Goal: Task Accomplishment & Management: Complete application form

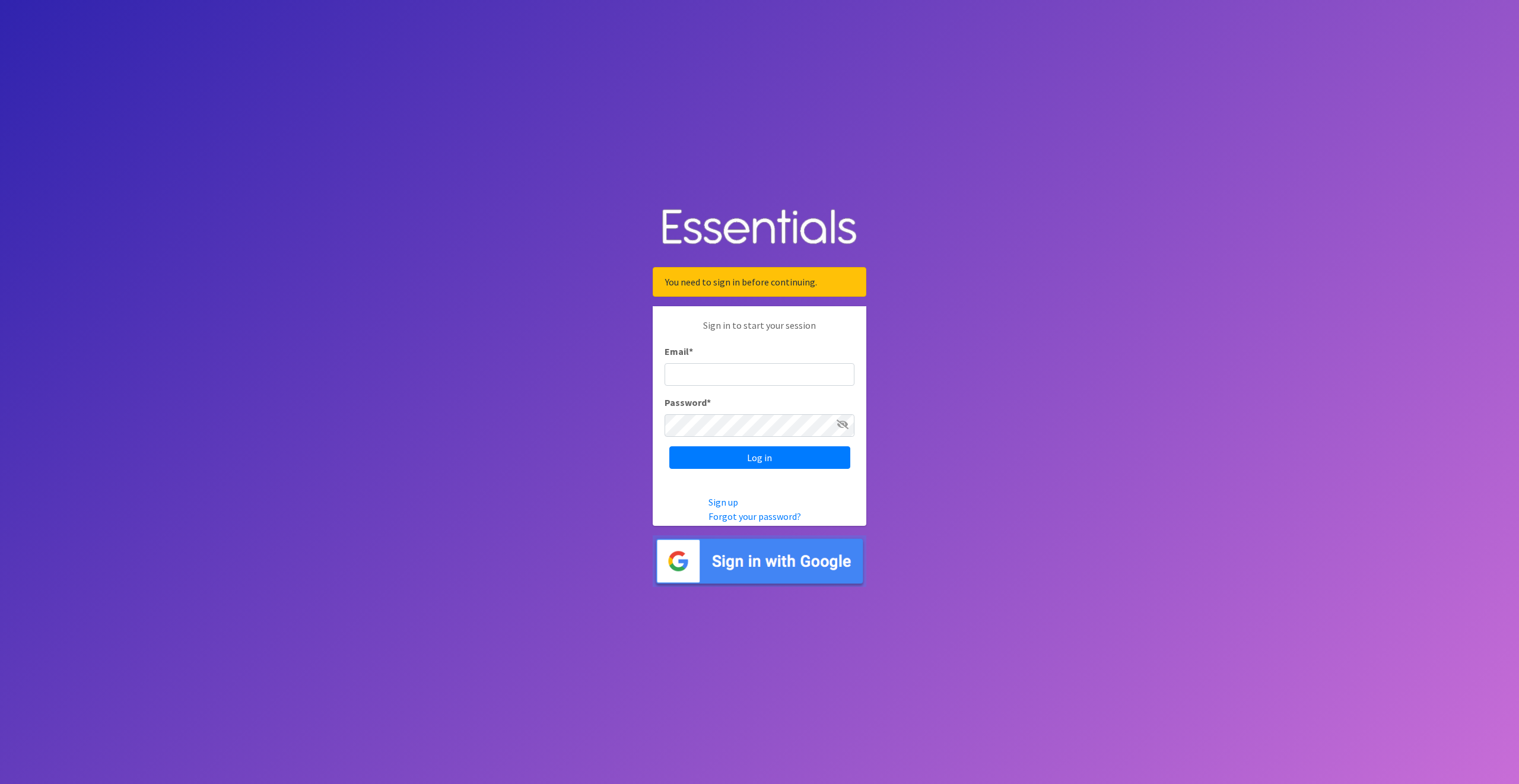
click at [689, 374] on input "Email *" at bounding box center [760, 374] width 190 height 22
type input "cpope@ccozarks.org"
click at [741, 455] on input "Log in" at bounding box center [760, 457] width 181 height 22
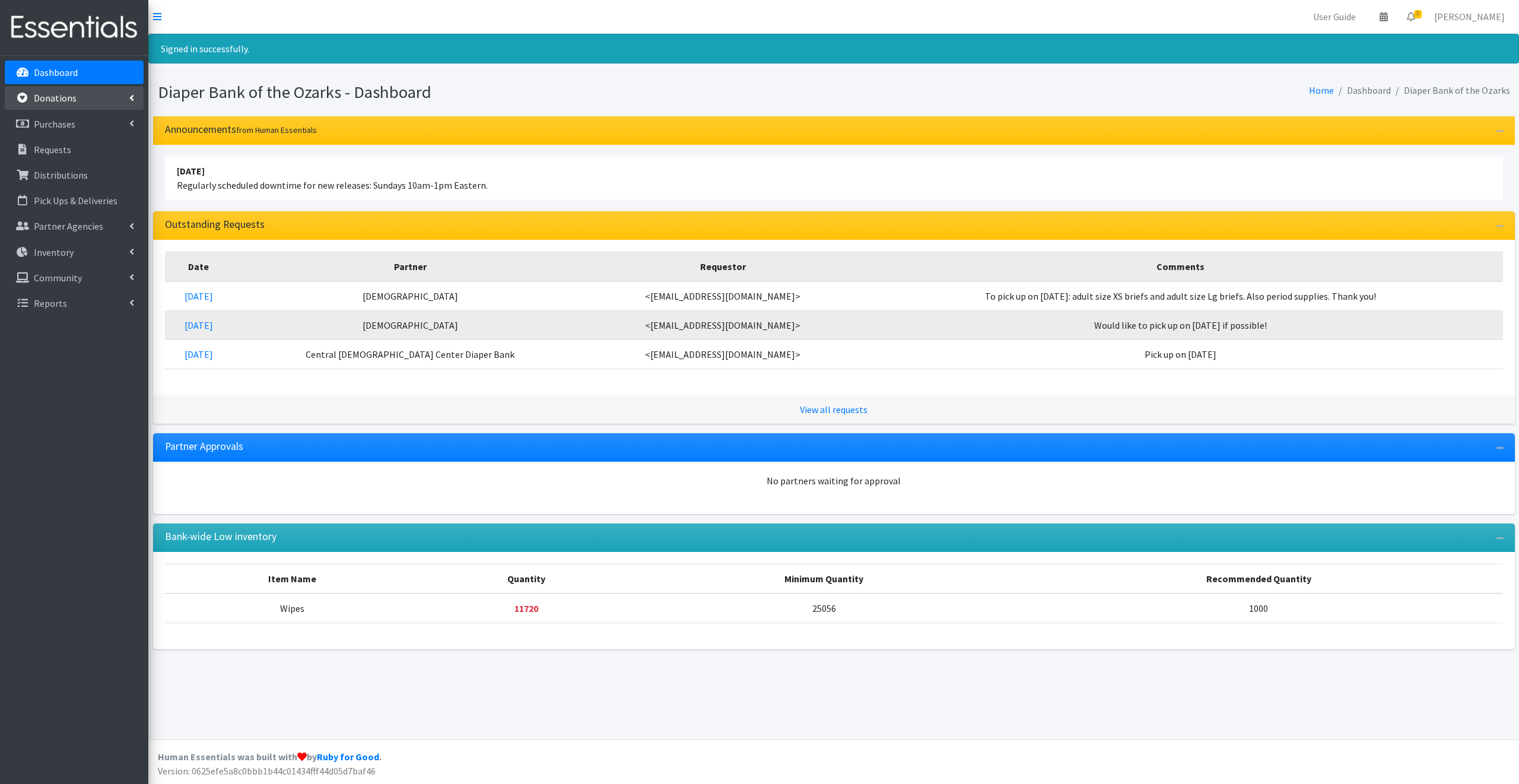
click at [51, 97] on p "Donations" at bounding box center [55, 98] width 43 height 12
click at [24, 122] on icon at bounding box center [22, 124] width 15 height 11
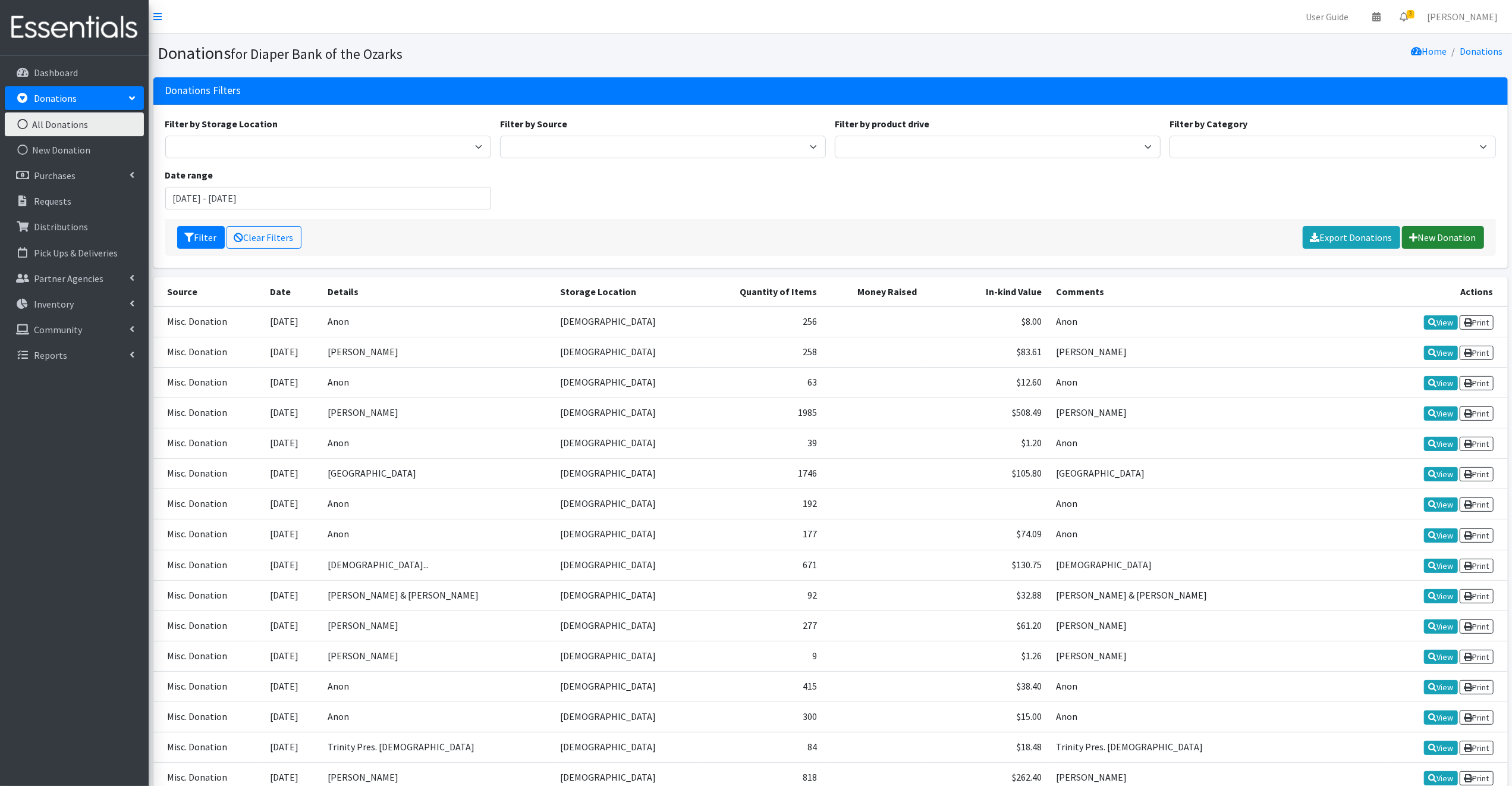
click at [1432, 233] on link "New Donation" at bounding box center [1443, 237] width 82 height 22
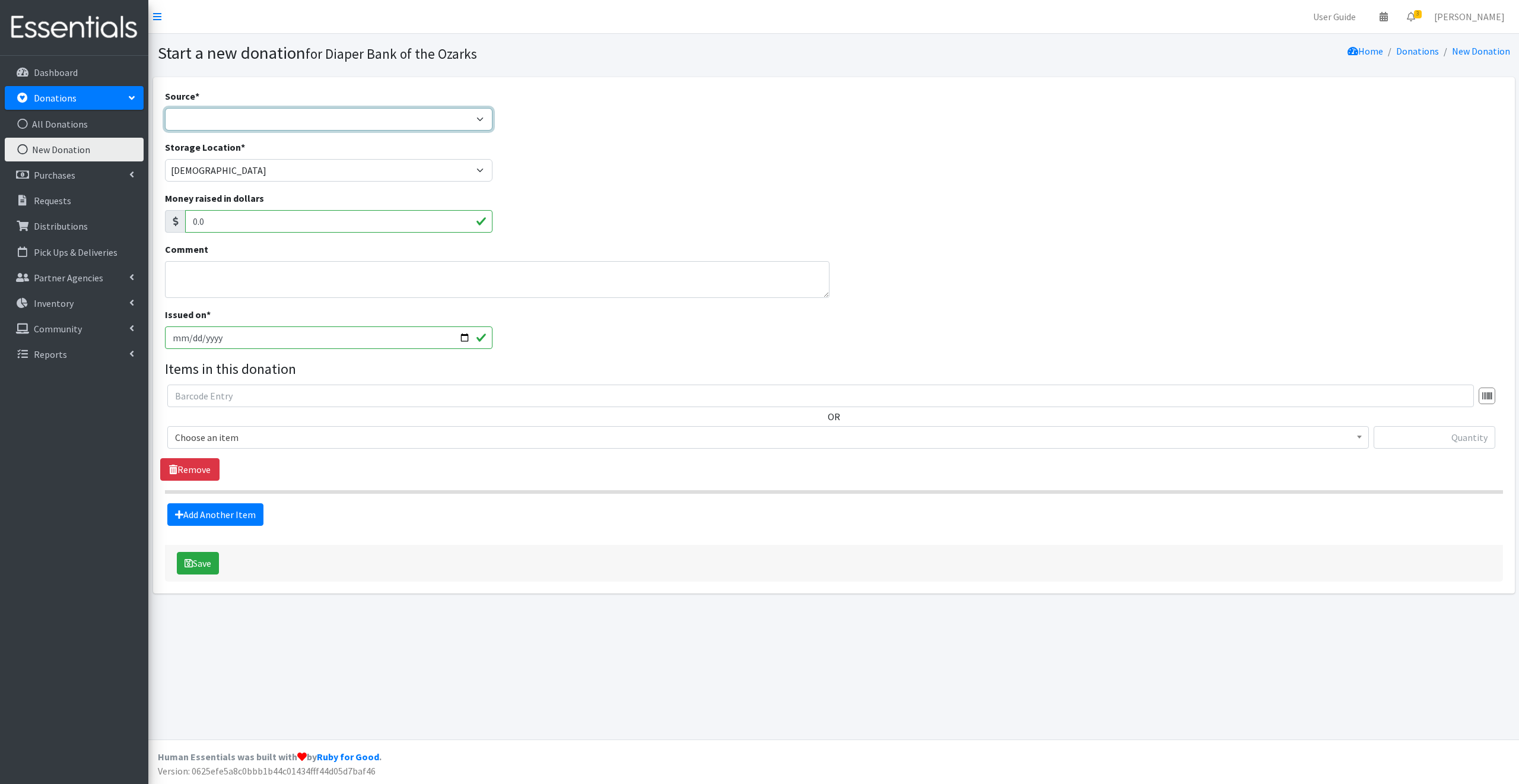
click at [190, 112] on select "Product Drive Manufacturer Donation Site Misc. Donation" at bounding box center [329, 119] width 328 height 22
select select "Misc. Donation"
click at [165, 108] on select "Product Drive Manufacturer Donation Site Misc. Donation" at bounding box center [329, 119] width 328 height 22
click at [178, 271] on textarea "Comment" at bounding box center [497, 279] width 665 height 37
type textarea "Anon"
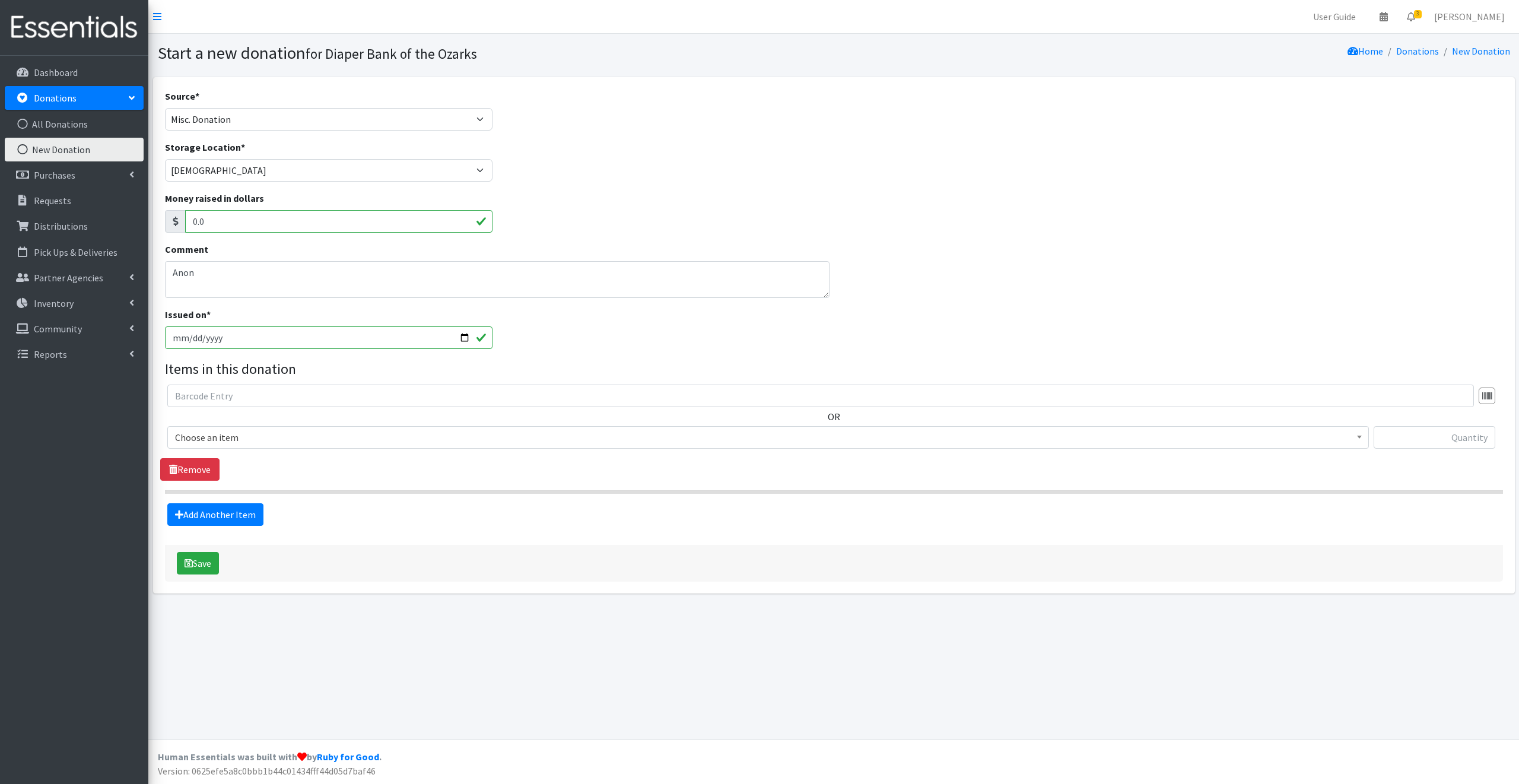
click at [462, 334] on input "2025-10-14" at bounding box center [329, 337] width 328 height 22
type input "[DATE]"
click at [253, 434] on span "Choose an item" at bounding box center [768, 437] width 1186 height 17
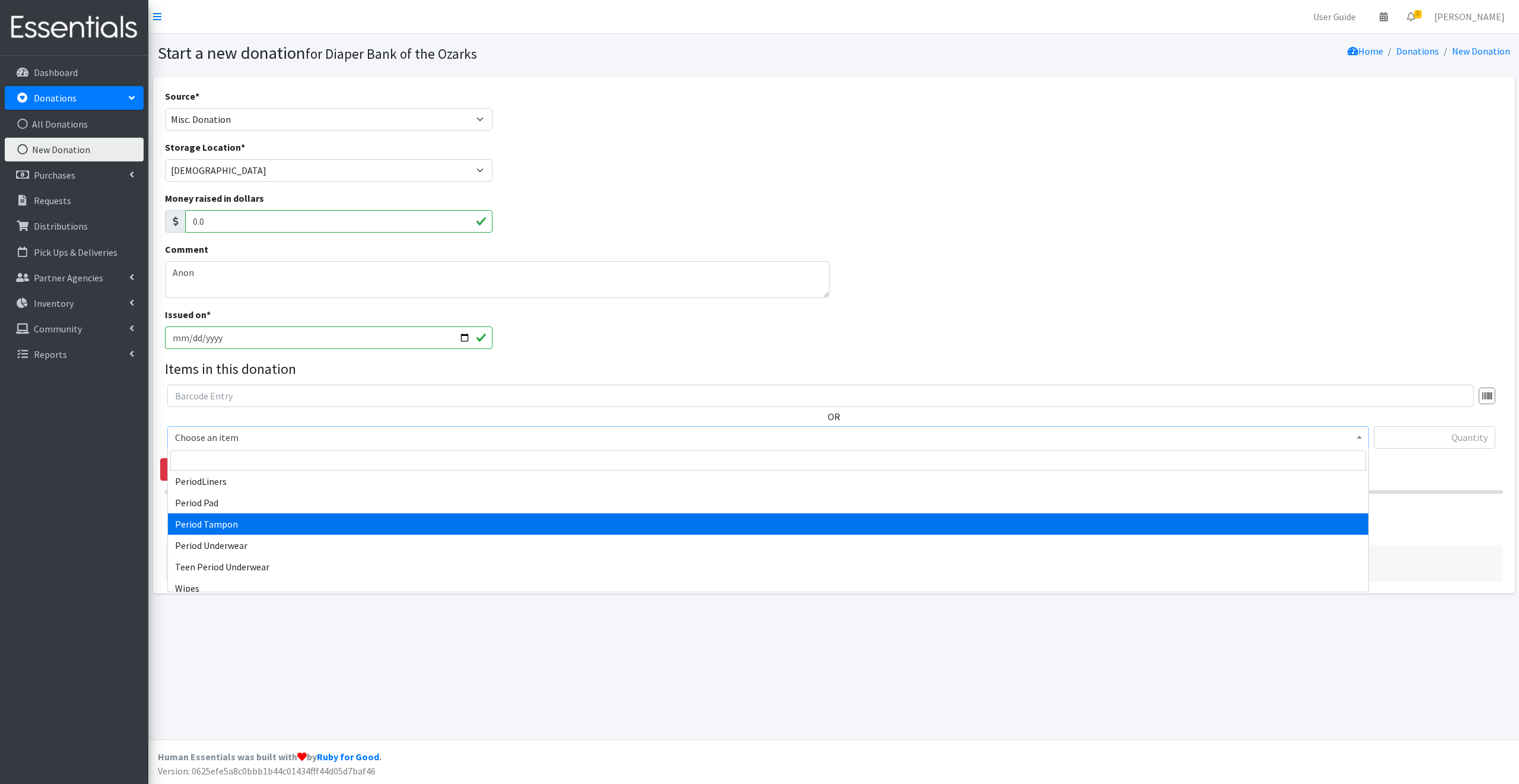
scroll to position [801, 0]
select select "13748"
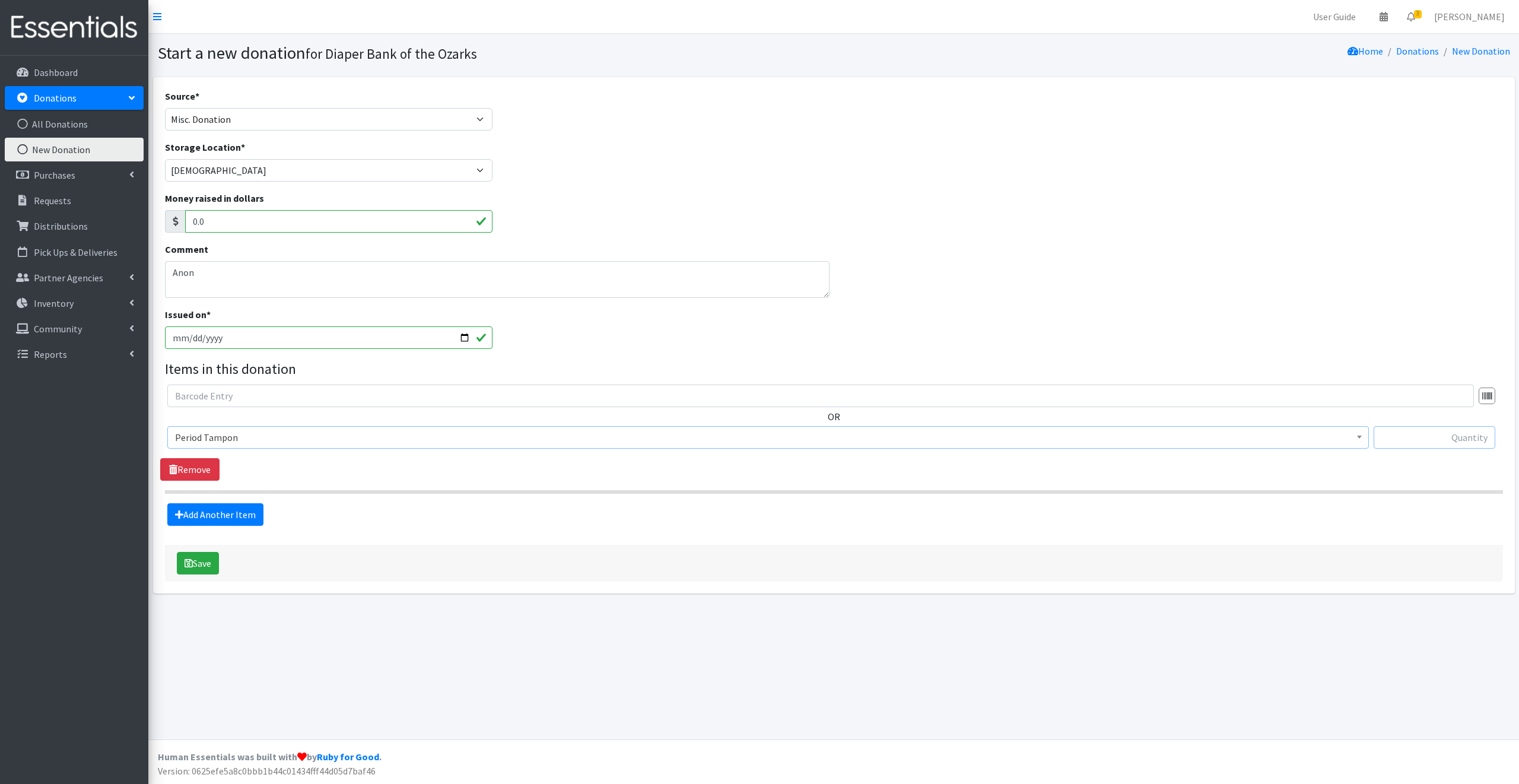
click at [1416, 438] on input "text" at bounding box center [1434, 437] width 122 height 22
type input "34"
click at [224, 511] on link "Add Another Item" at bounding box center [215, 514] width 96 height 22
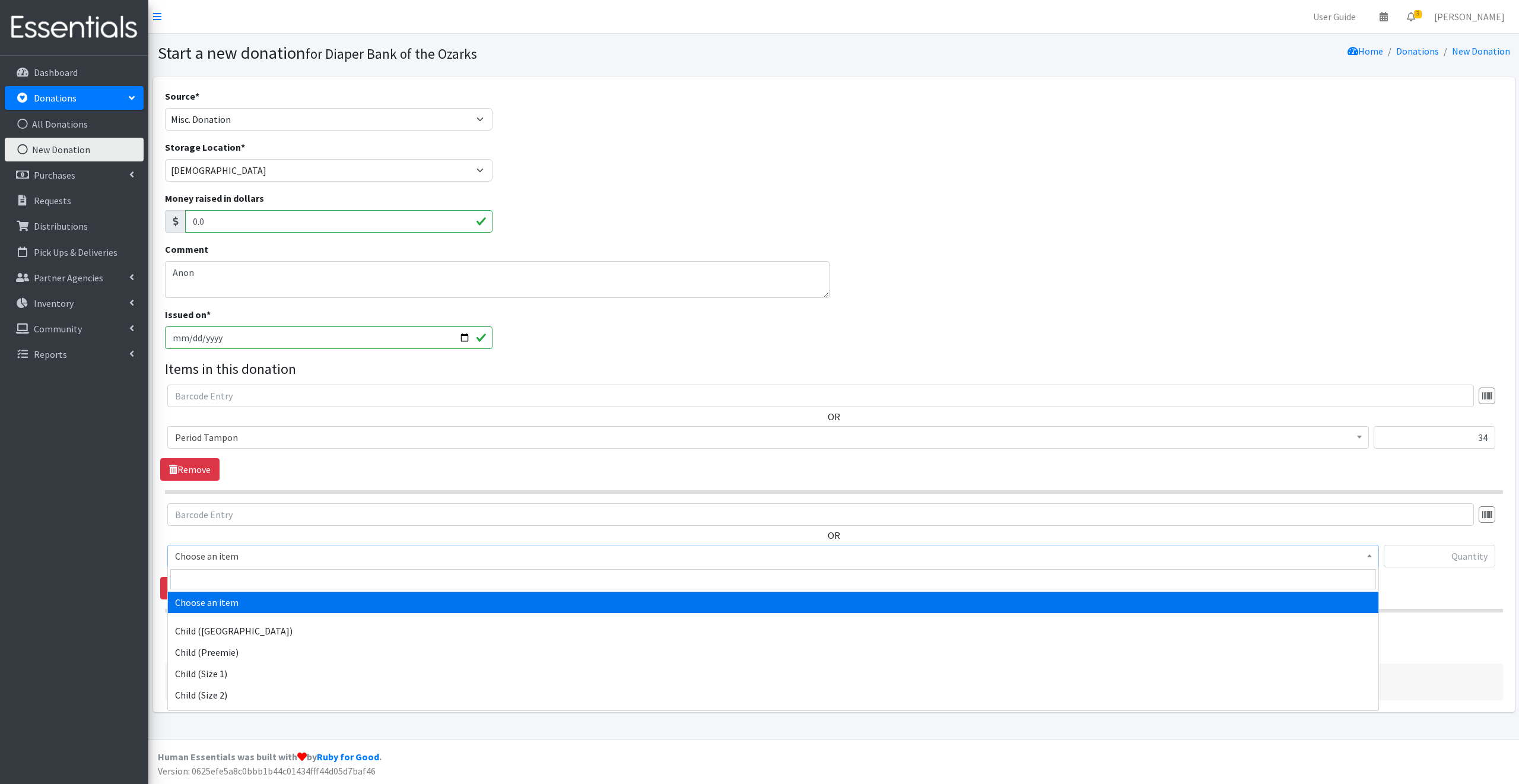
click at [248, 552] on span "Choose an item" at bounding box center [773, 556] width 1196 height 17
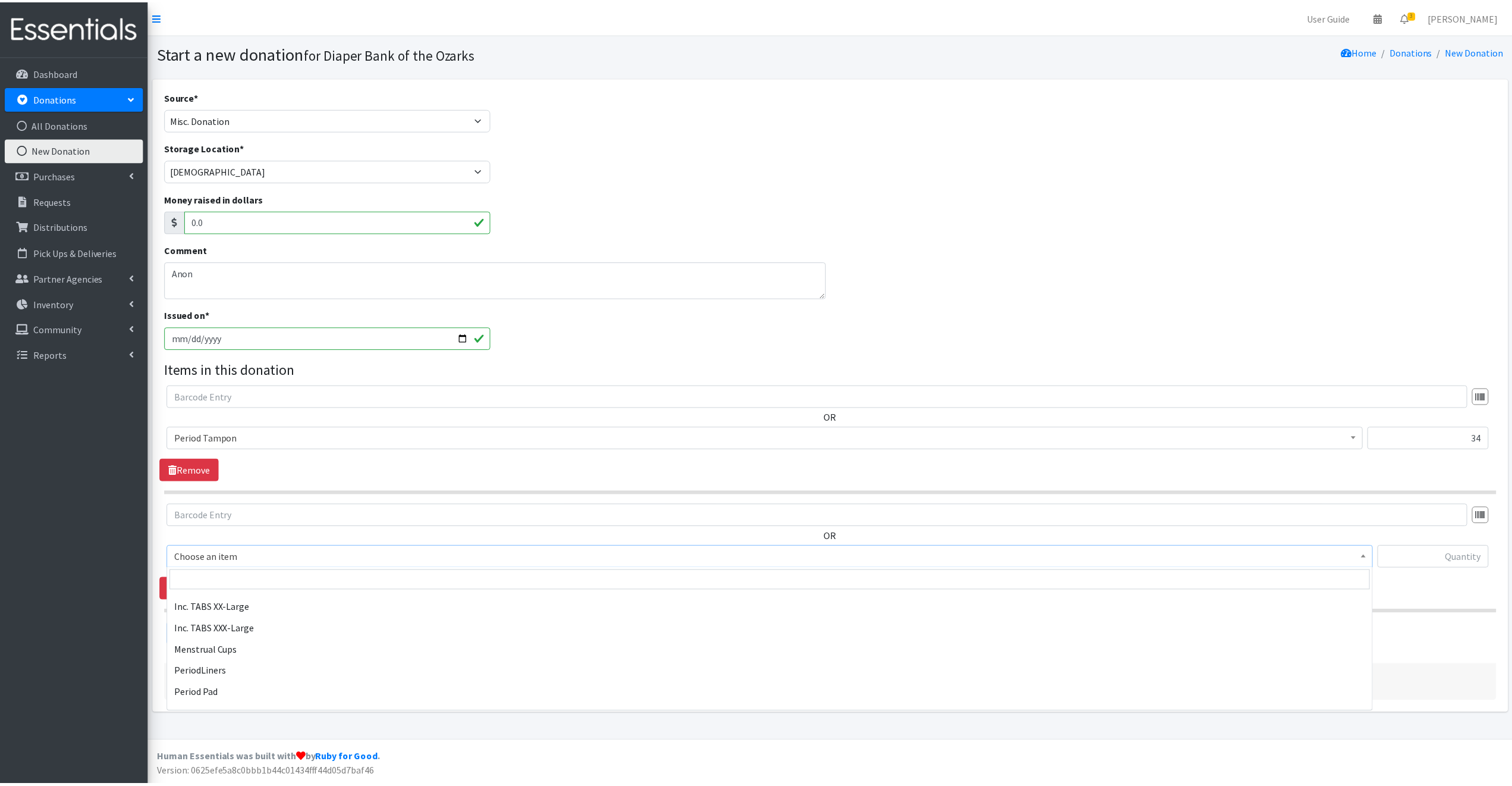
scroll to position [732, 0]
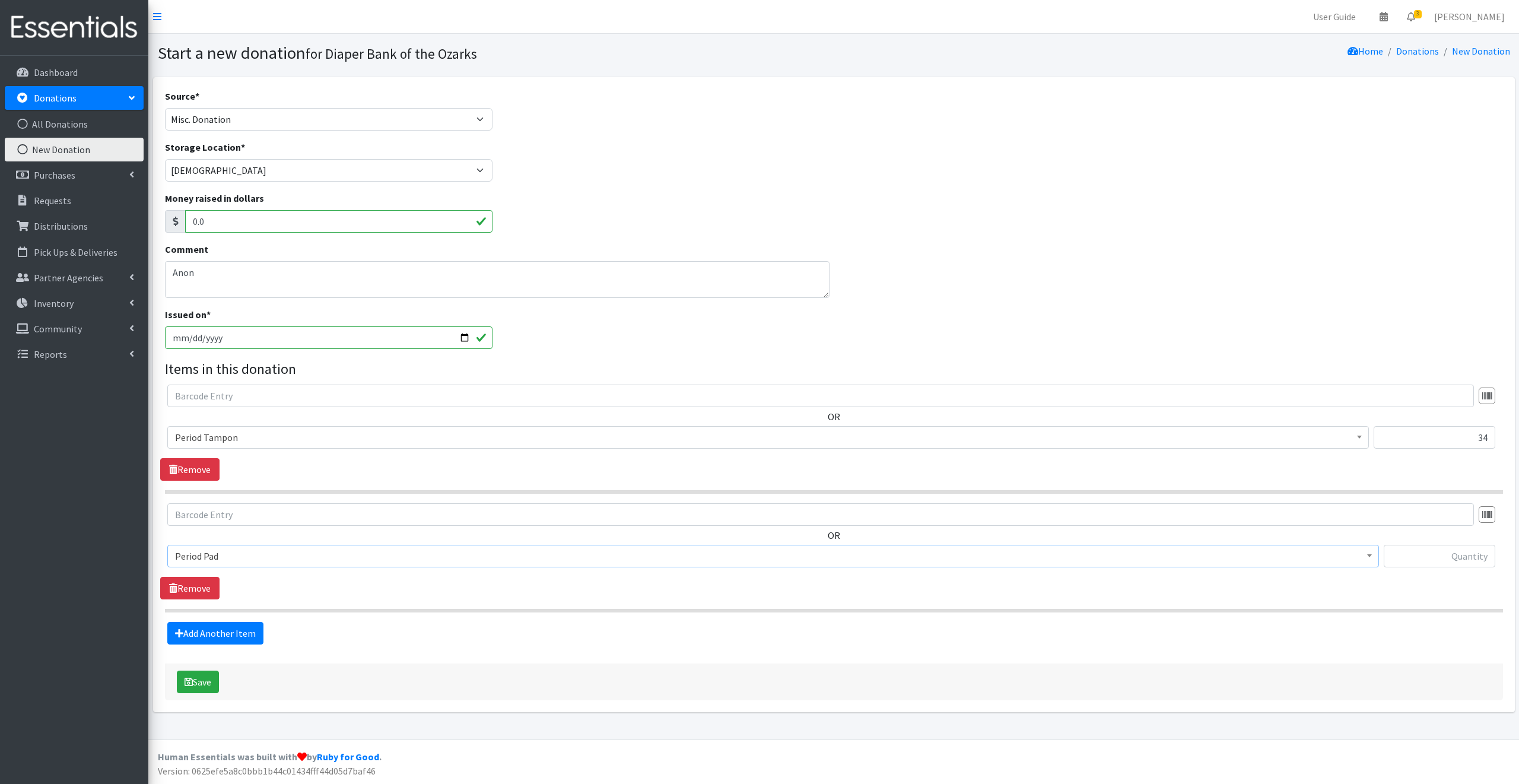
select select "11103"
click at [1409, 555] on input "text" at bounding box center [1439, 555] width 111 height 22
type input "24"
click at [230, 632] on link "Add Another Item" at bounding box center [215, 633] width 96 height 22
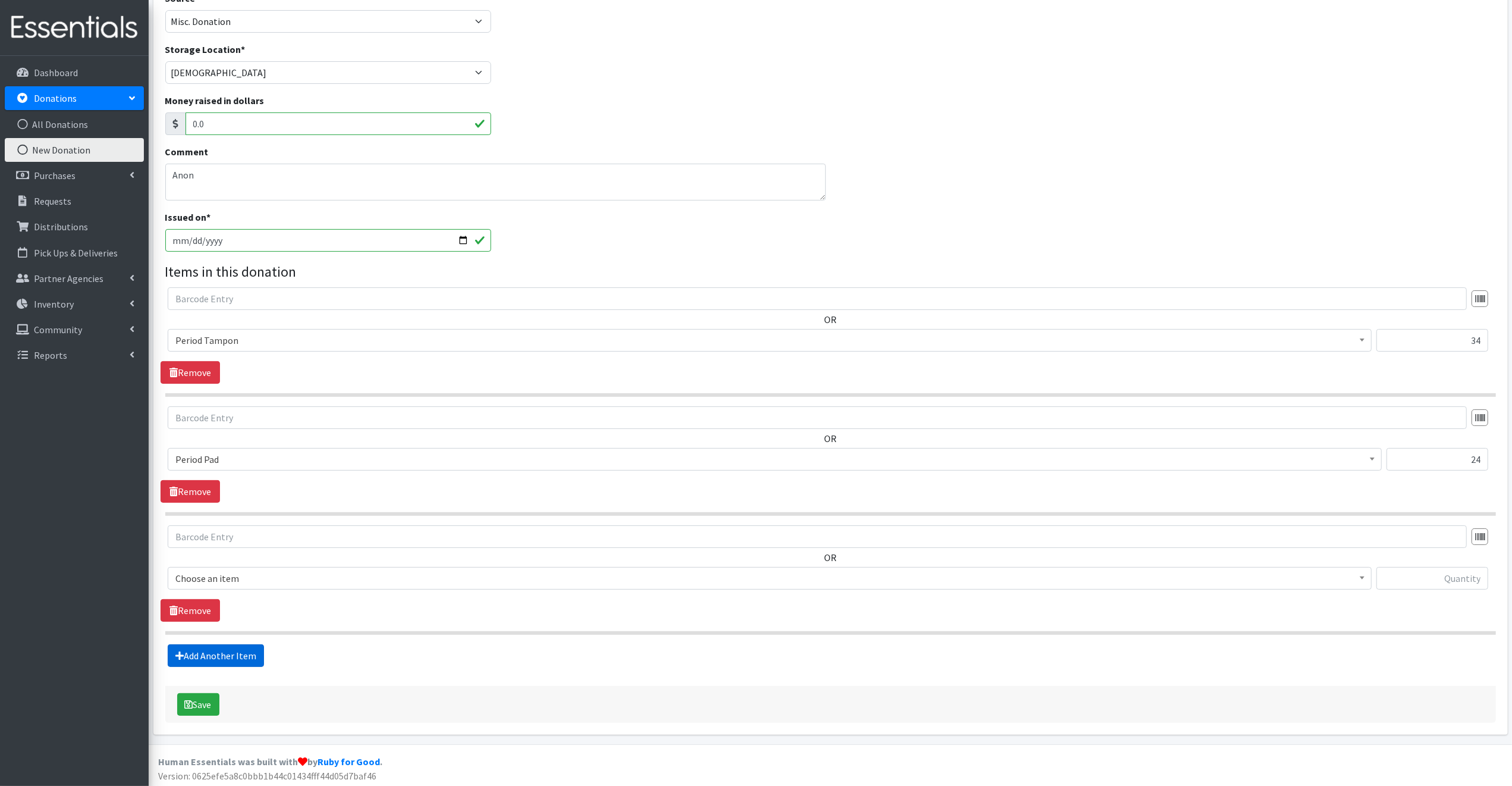
scroll to position [100, 0]
click at [255, 573] on span "Choose an item" at bounding box center [770, 576] width 1188 height 17
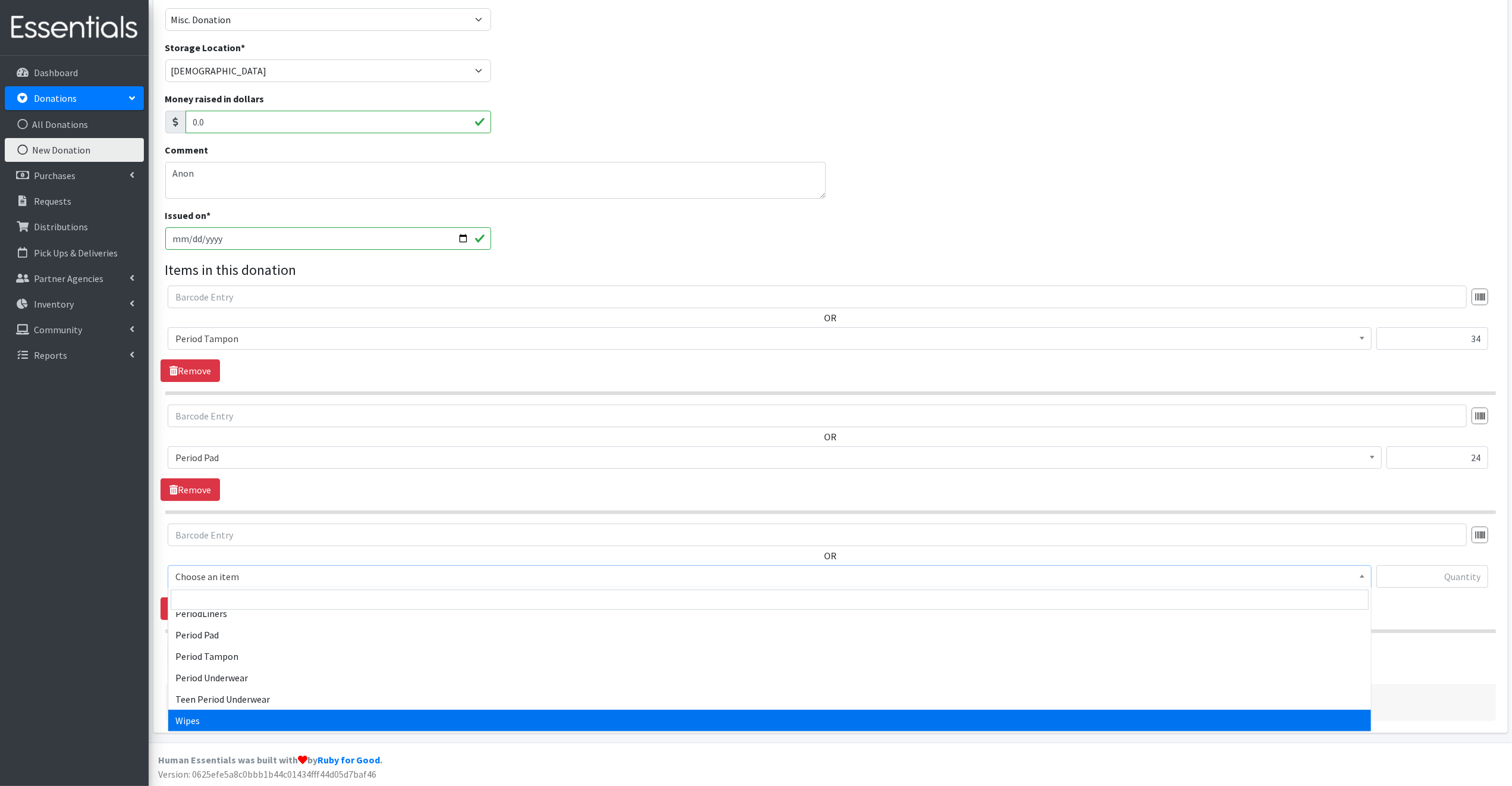
select select "11464"
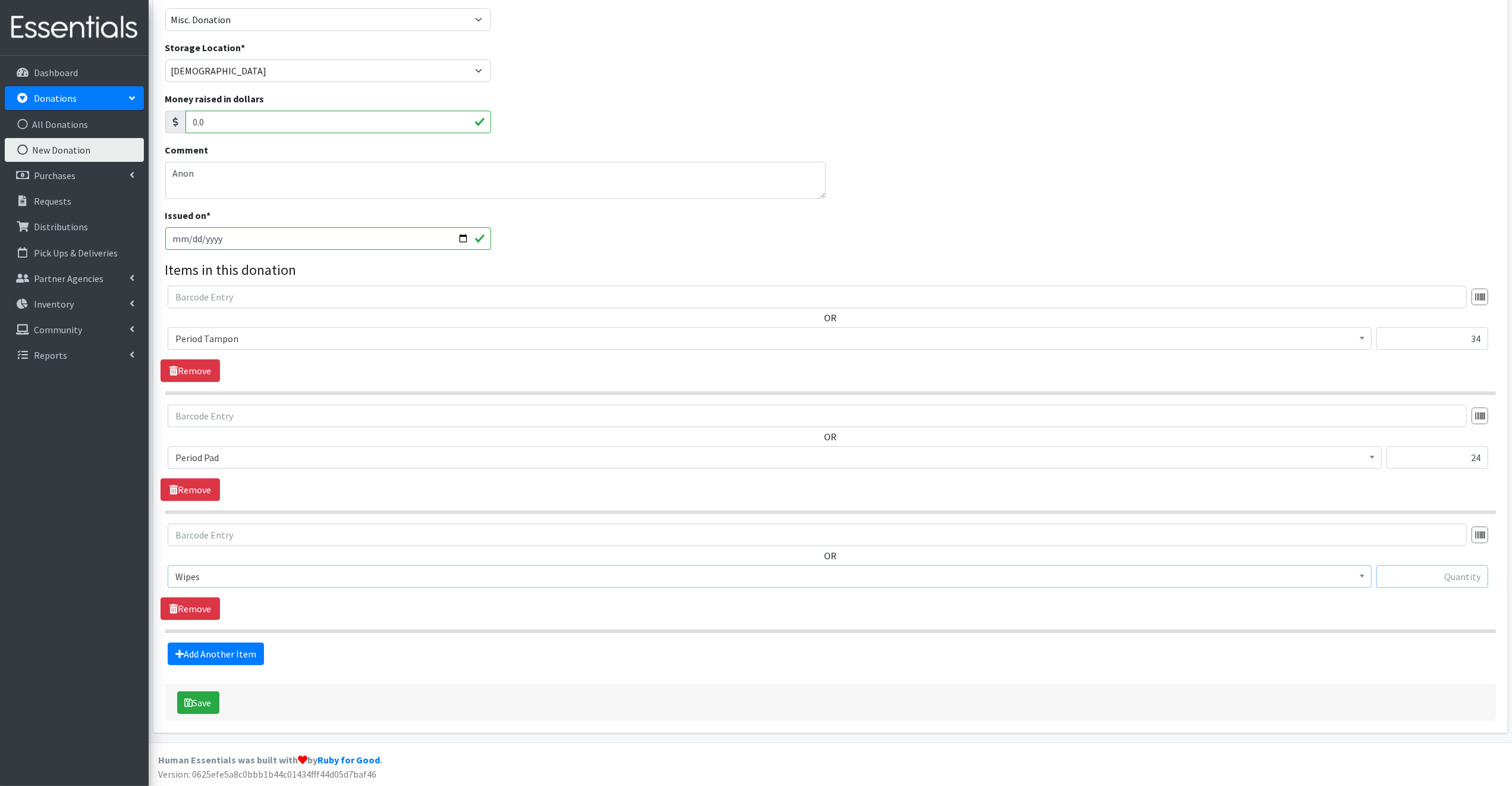
click at [1406, 576] on input "text" at bounding box center [1432, 576] width 112 height 22
type input "16"
click at [208, 701] on button "Save" at bounding box center [198, 702] width 42 height 22
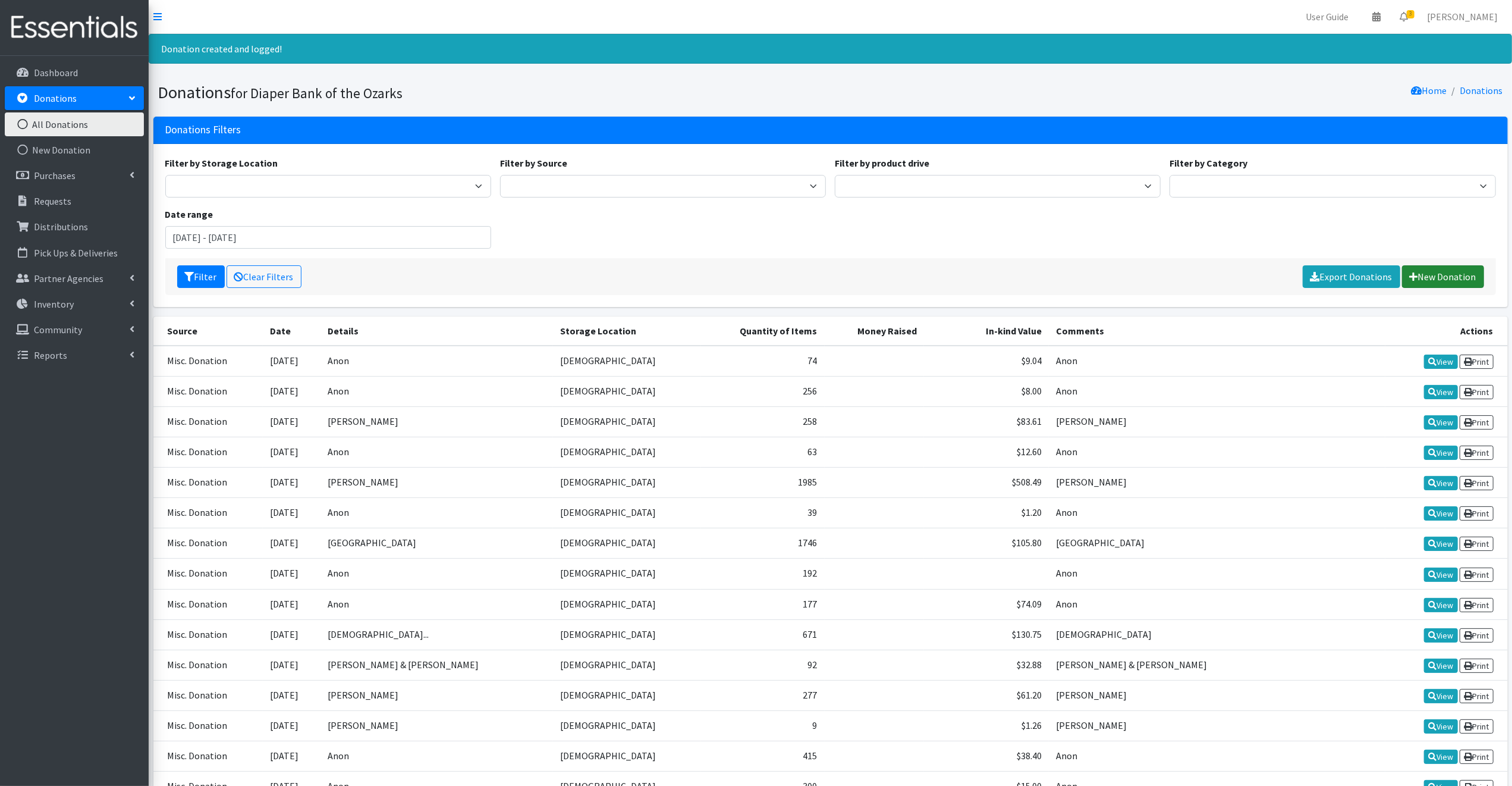
drag, startPoint x: 1449, startPoint y: 274, endPoint x: 1445, endPoint y: 269, distance: 6.4
click at [1449, 274] on link "New Donation" at bounding box center [1443, 277] width 82 height 22
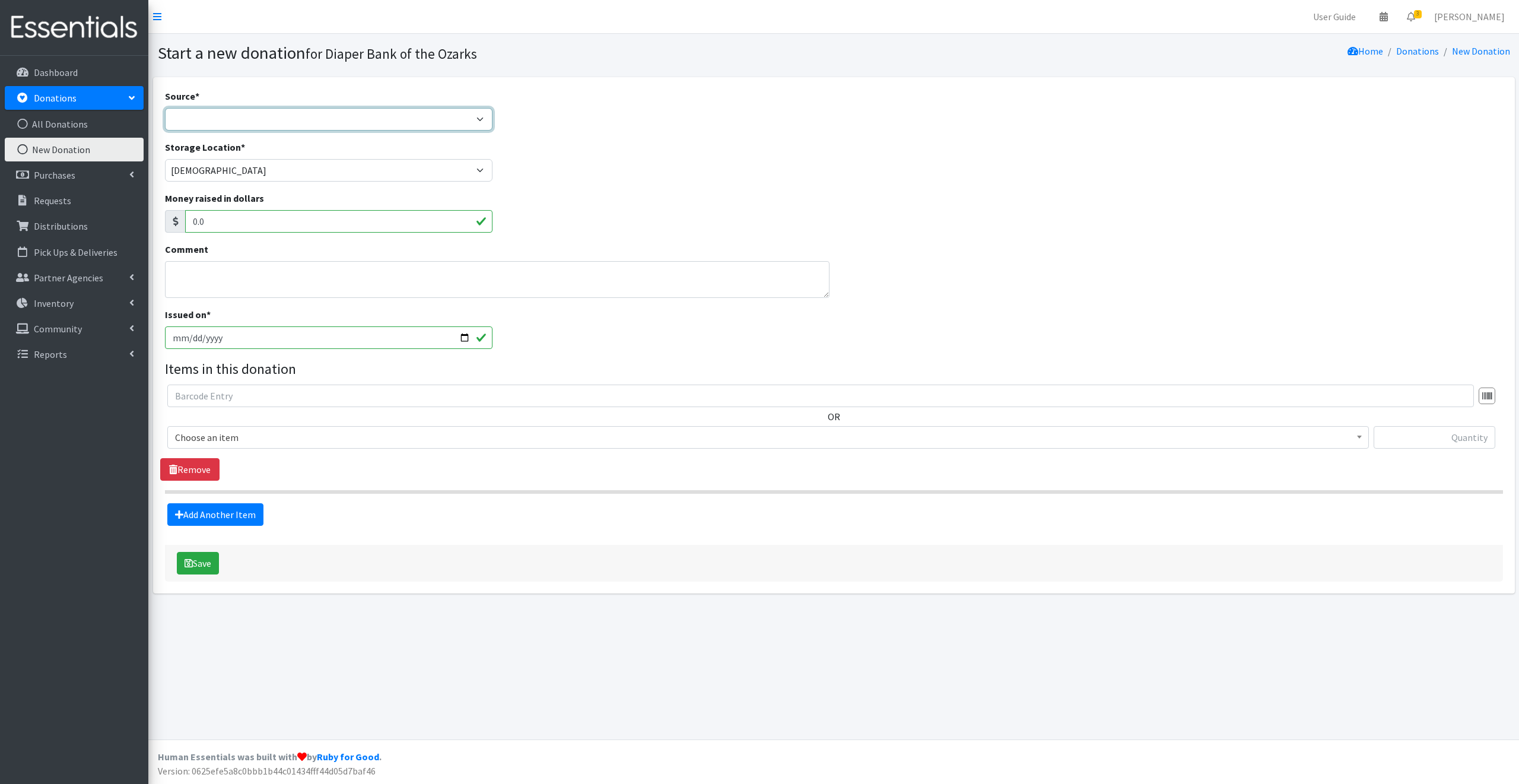
click at [188, 118] on select "Product Drive Manufacturer Donation Site Misc. Donation" at bounding box center [329, 119] width 328 height 22
select select "Misc. Donation"
click at [165, 108] on select "Product Drive Manufacturer Donation Site Misc. Donation" at bounding box center [329, 119] width 328 height 22
click at [182, 278] on textarea "Comment" at bounding box center [497, 279] width 665 height 37
type textarea "Anon"
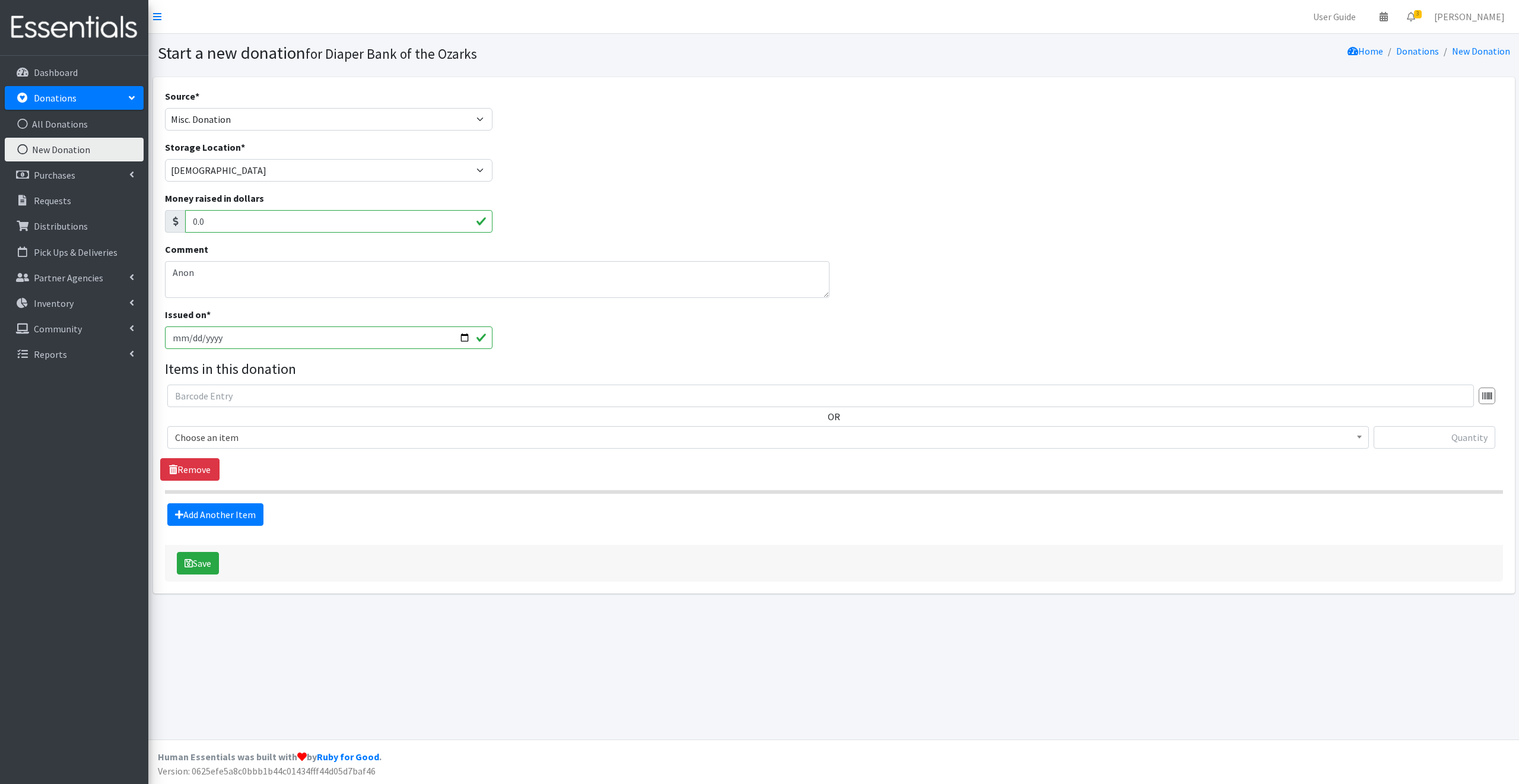
click at [464, 337] on input "2025-10-14" at bounding box center [329, 337] width 328 height 22
type input "[DATE]"
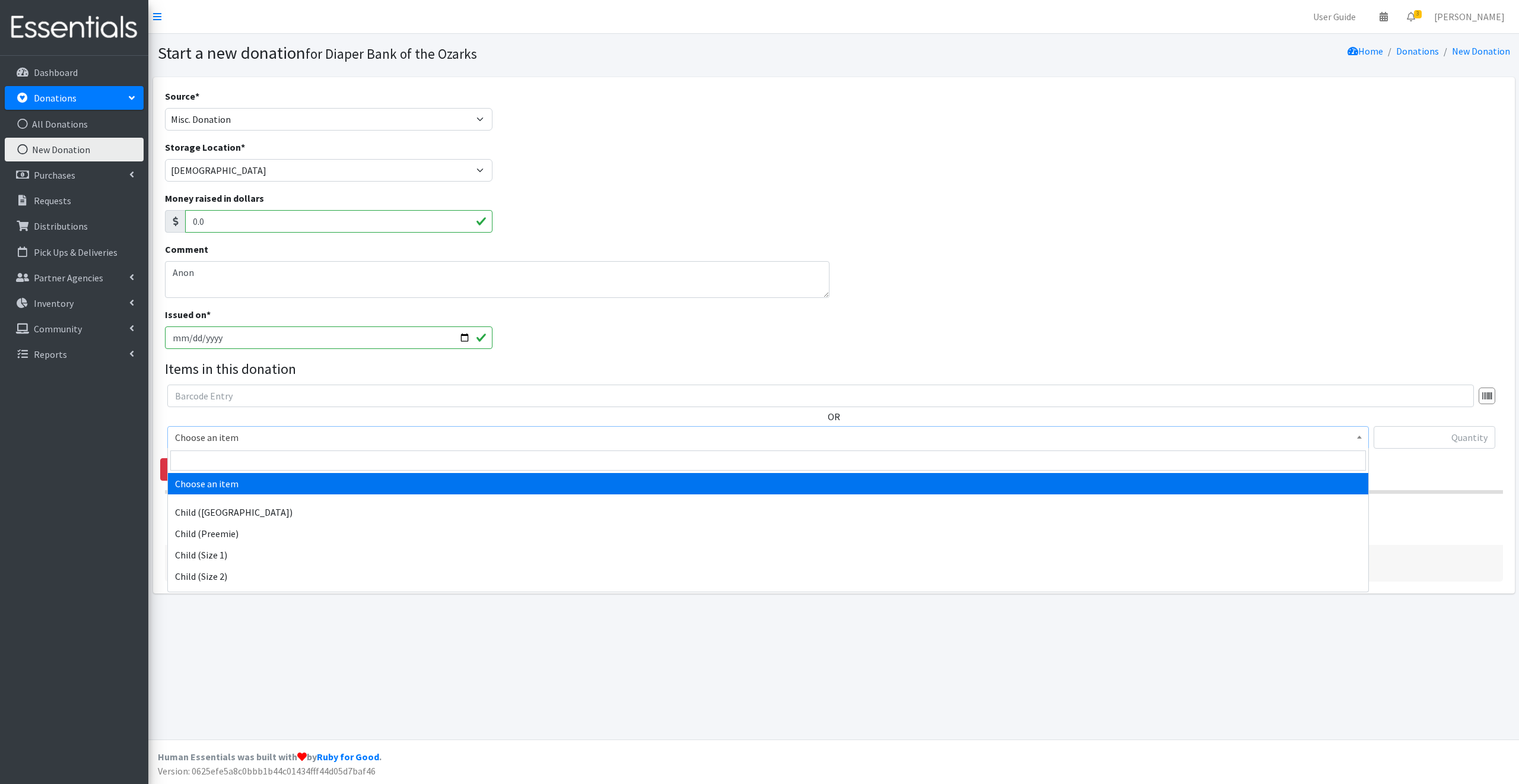
click at [252, 436] on span "Choose an item" at bounding box center [768, 437] width 1186 height 17
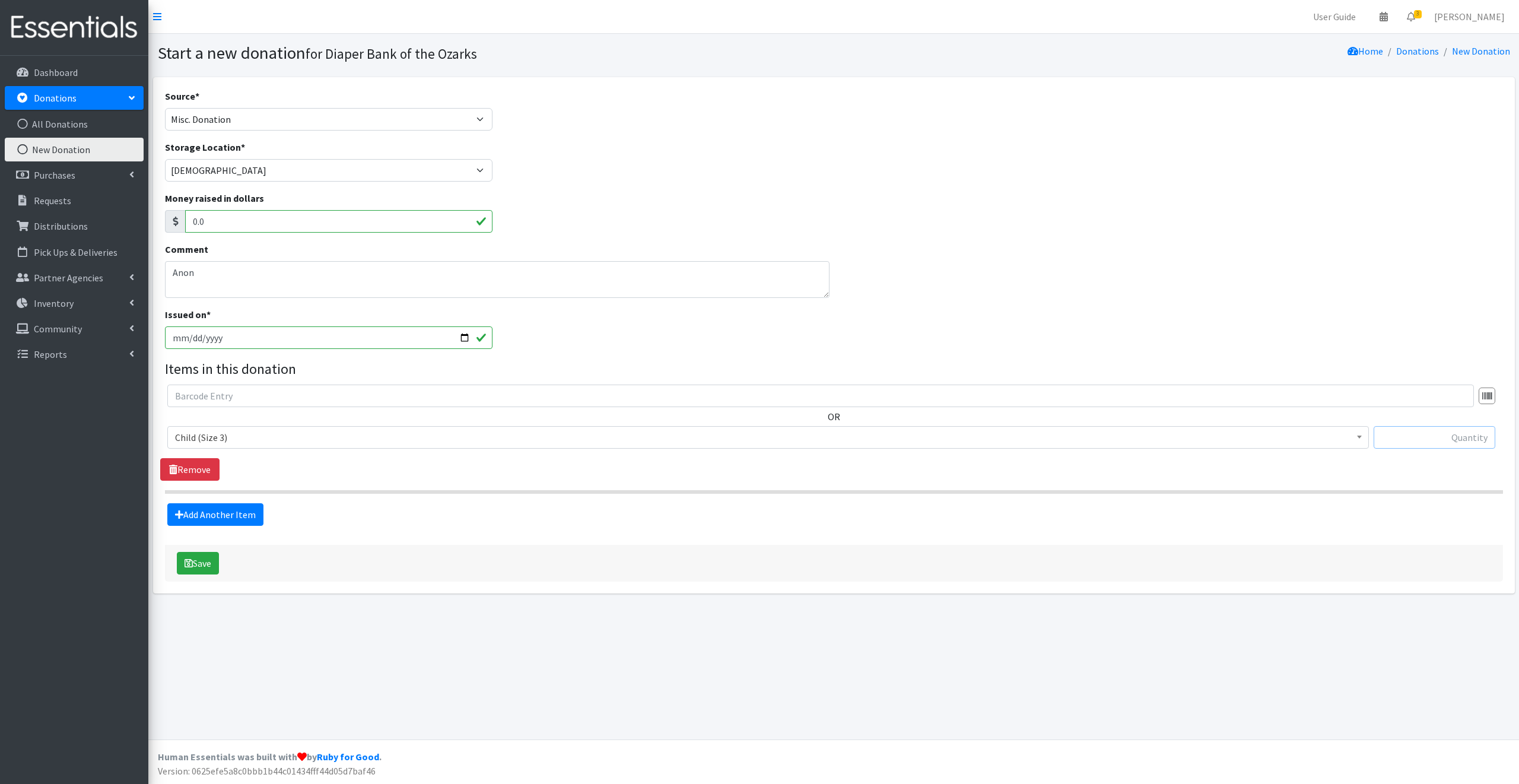
click at [1402, 439] on input "text" at bounding box center [1434, 437] width 122 height 22
click at [237, 434] on span "Child (Size 3)" at bounding box center [768, 437] width 1186 height 17
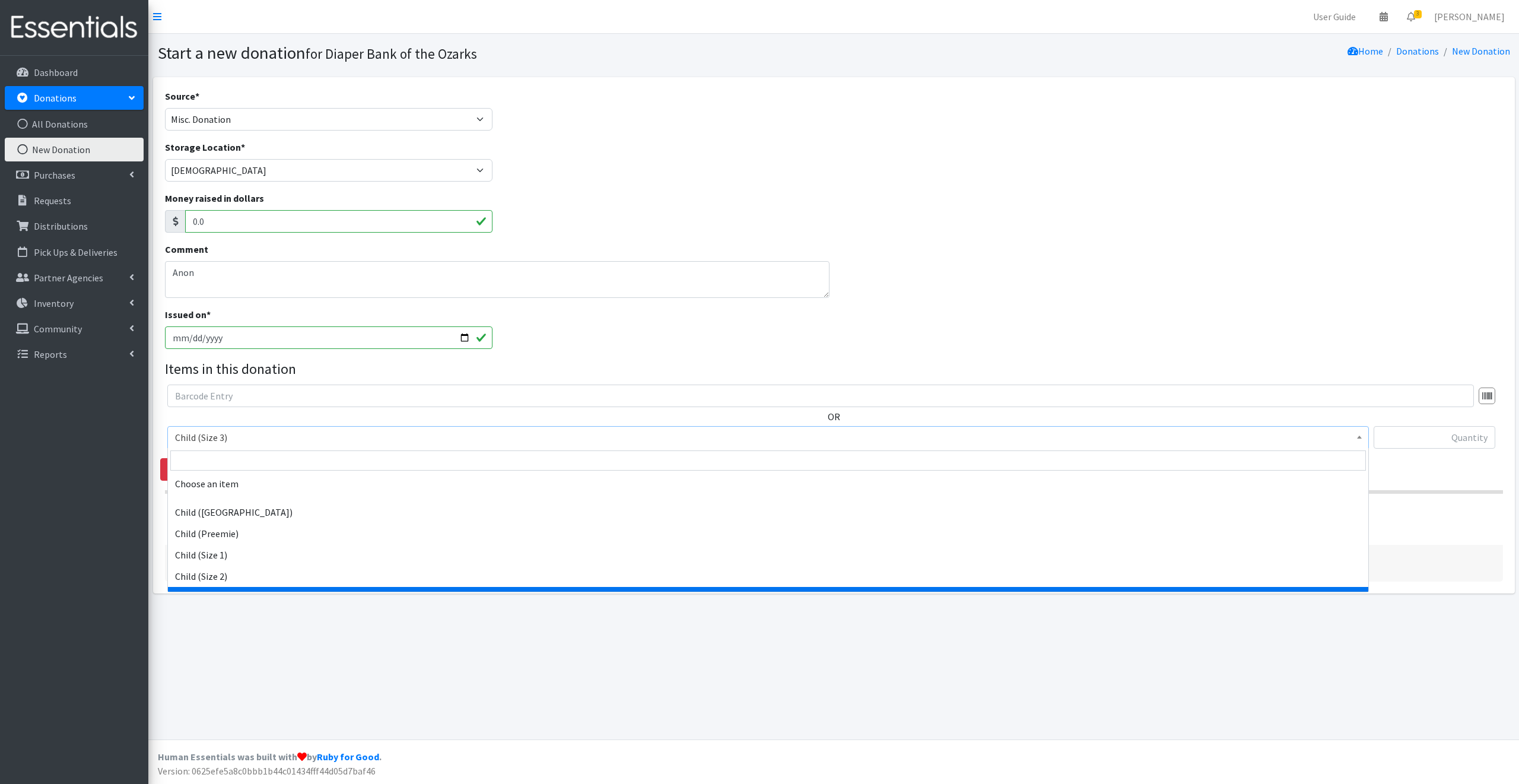
scroll to position [93, 0]
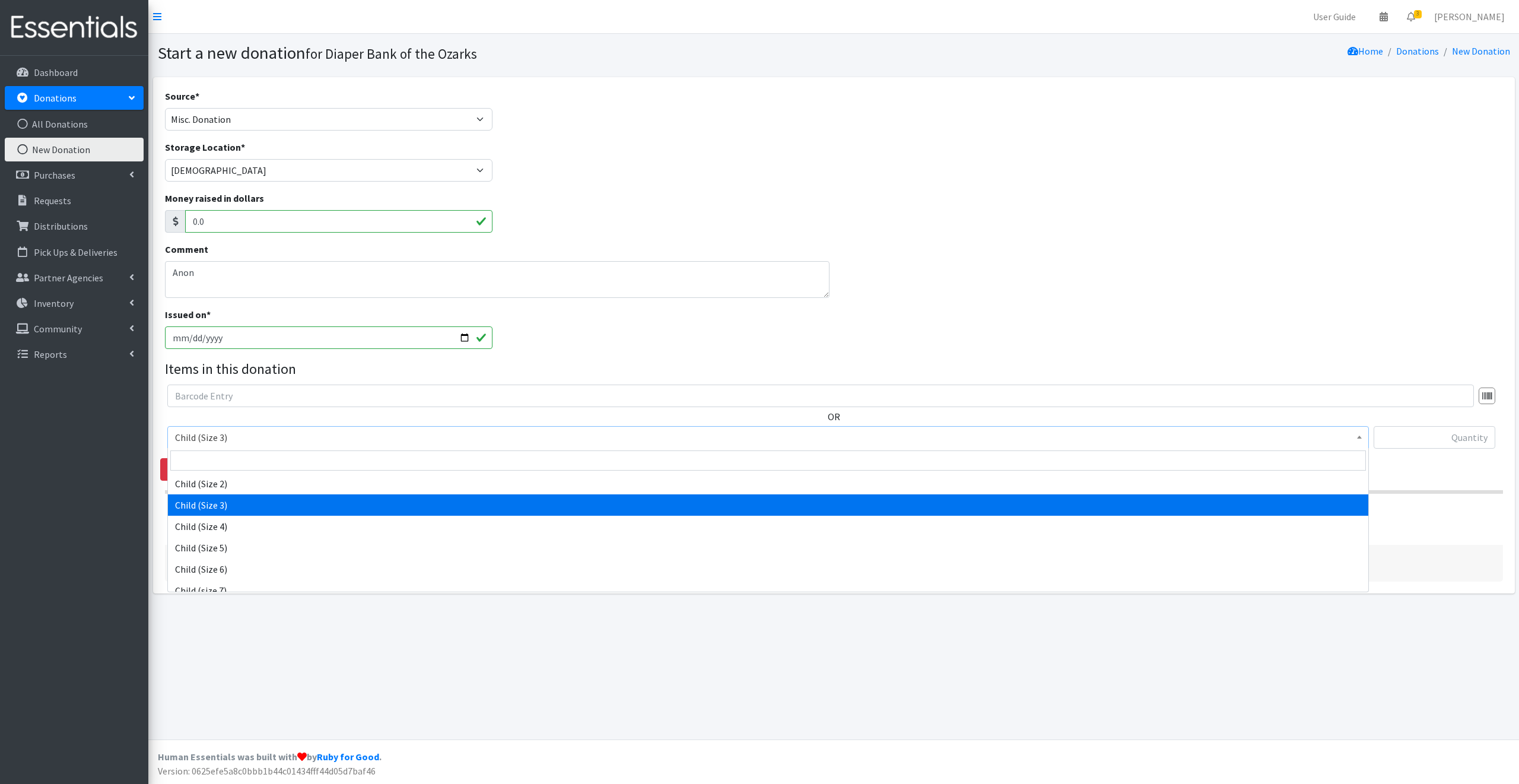
click at [242, 434] on span "Child (Size 3)" at bounding box center [768, 437] width 1186 height 17
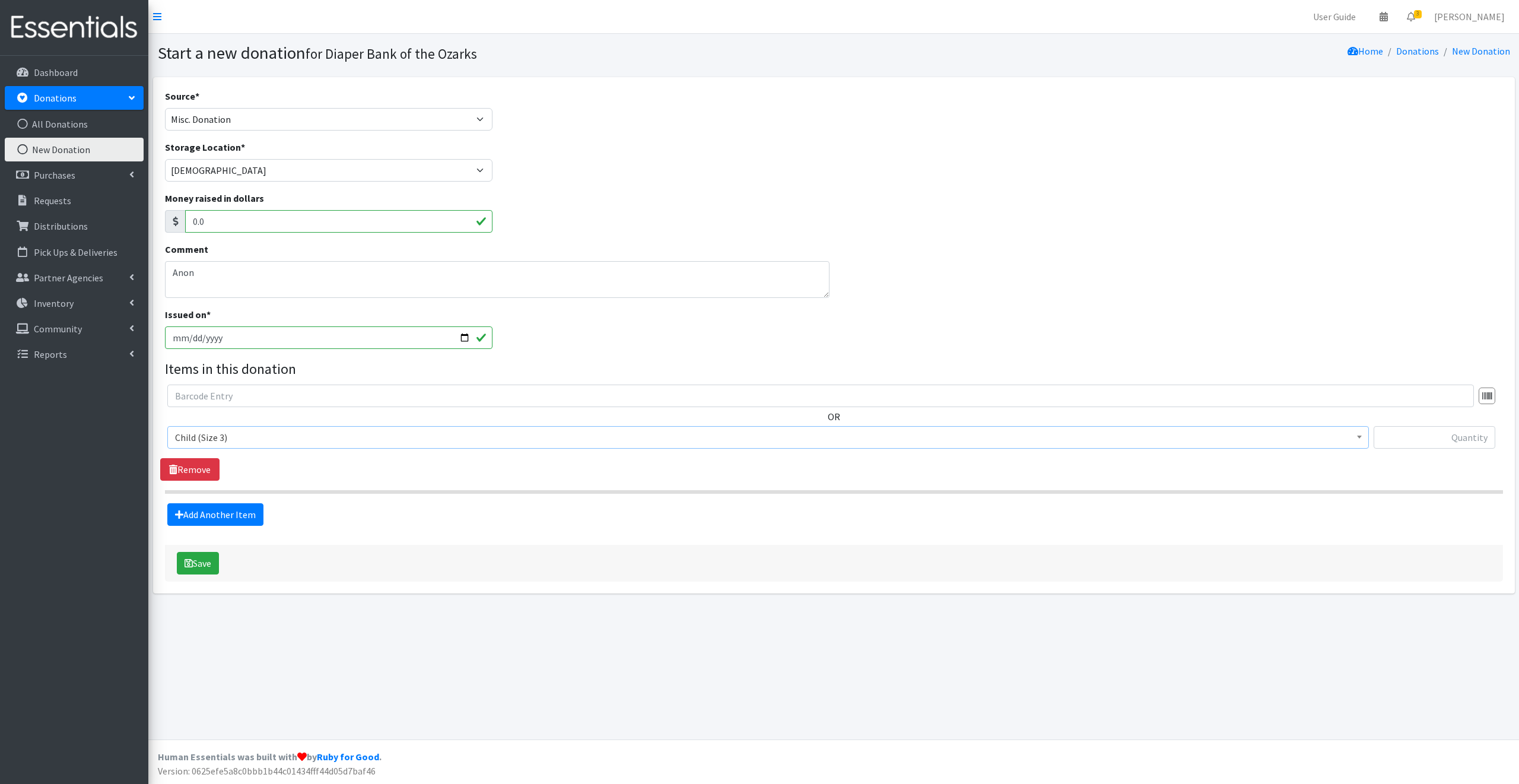
click at [1359, 436] on b at bounding box center [1360, 437] width 5 height 3
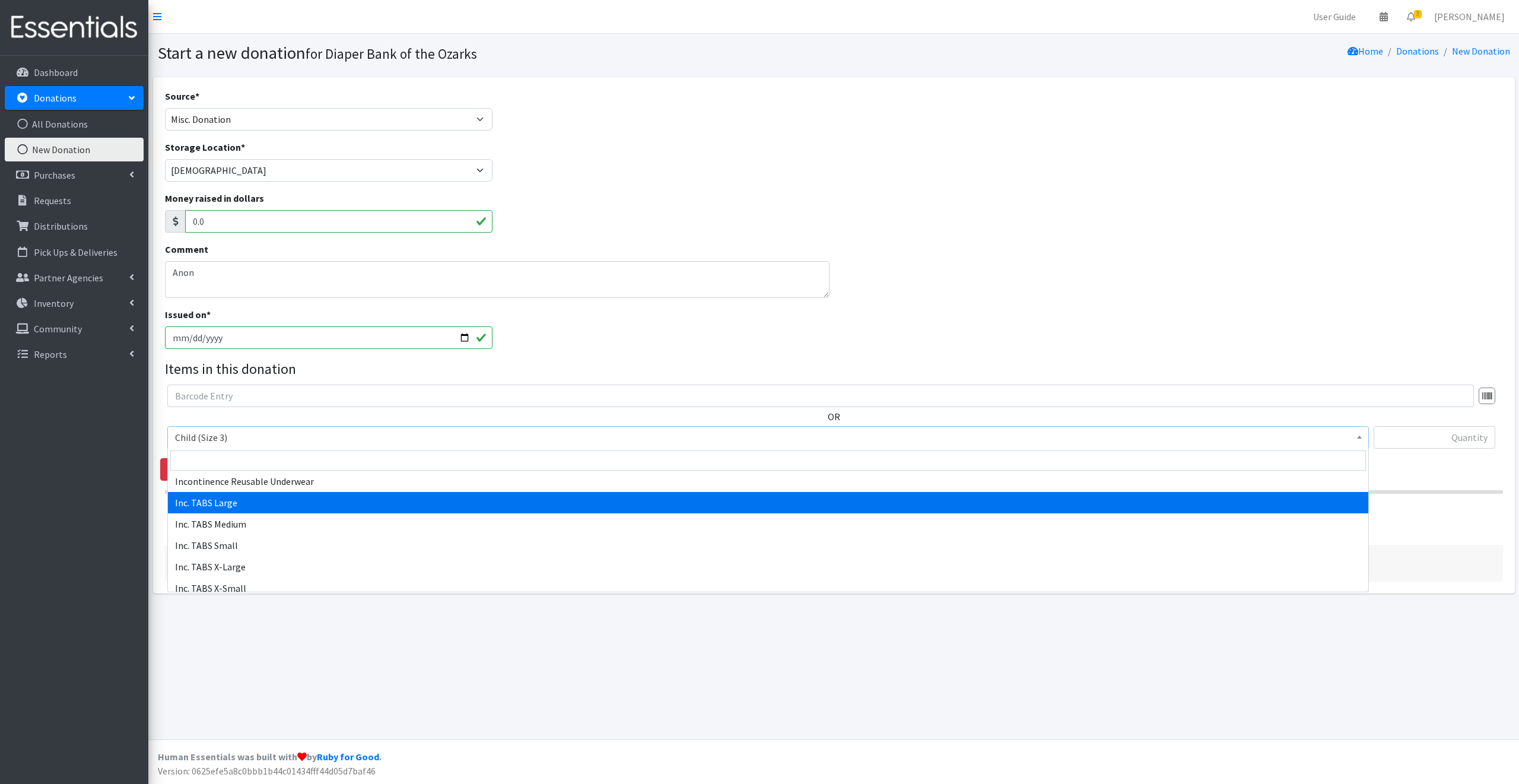
scroll to position [608, 0]
select select "15239"
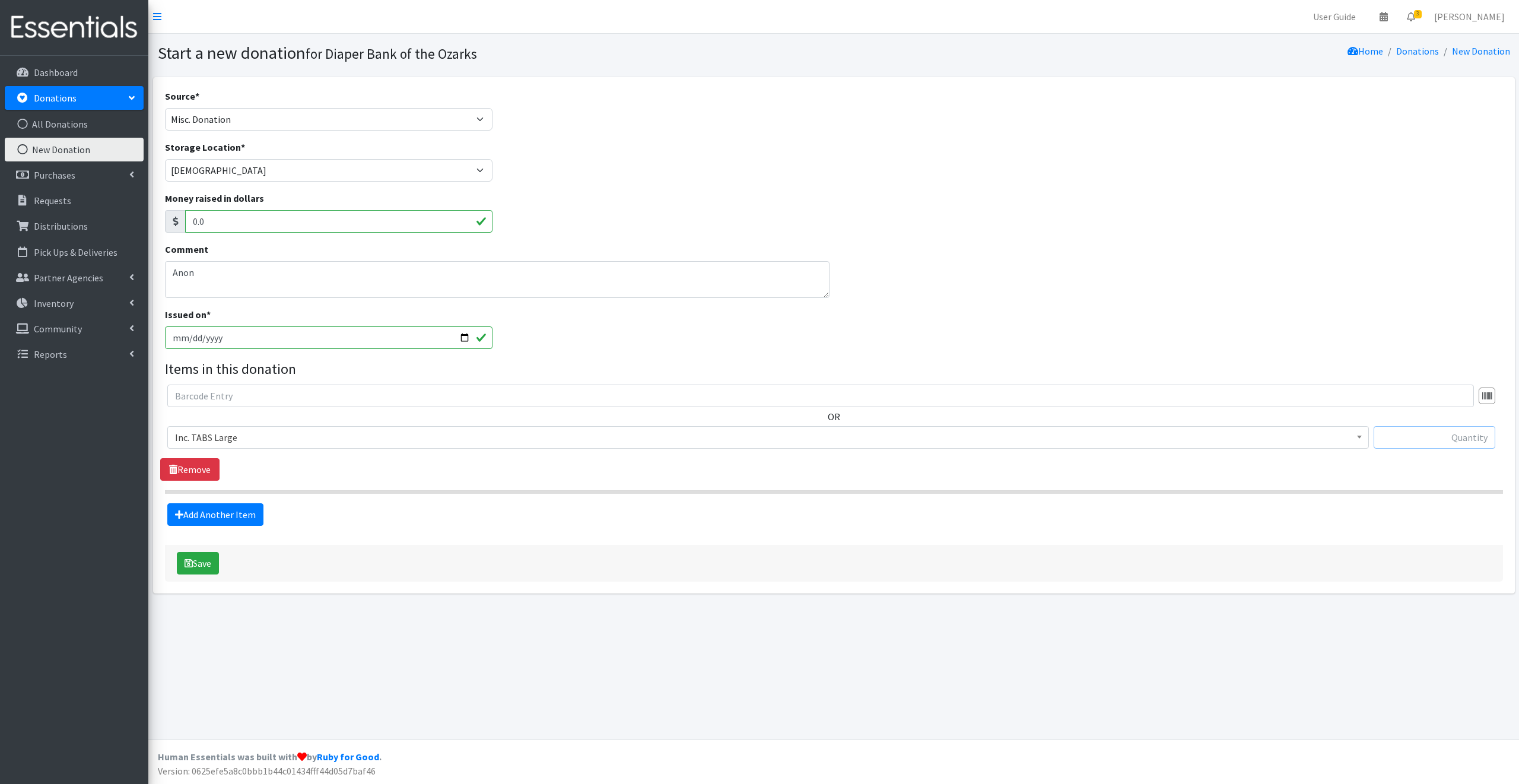
click at [1389, 438] on input "text" at bounding box center [1434, 437] width 122 height 22
type input "112"
click at [197, 272] on textarea "Anon" at bounding box center [497, 279] width 665 height 37
type textarea "A"
type textarea "[PERSON_NAME]"
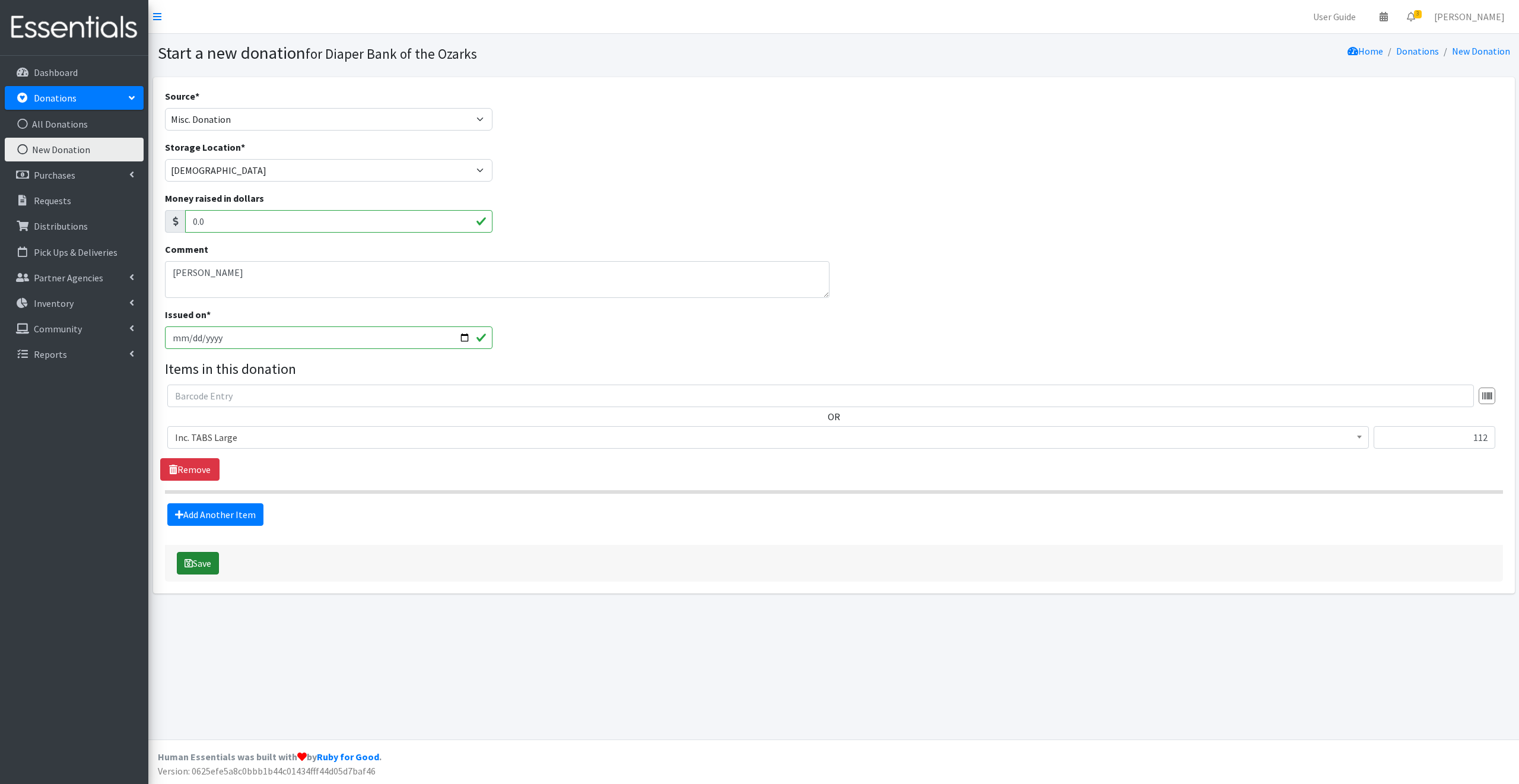
click at [203, 563] on button "Save" at bounding box center [198, 562] width 42 height 22
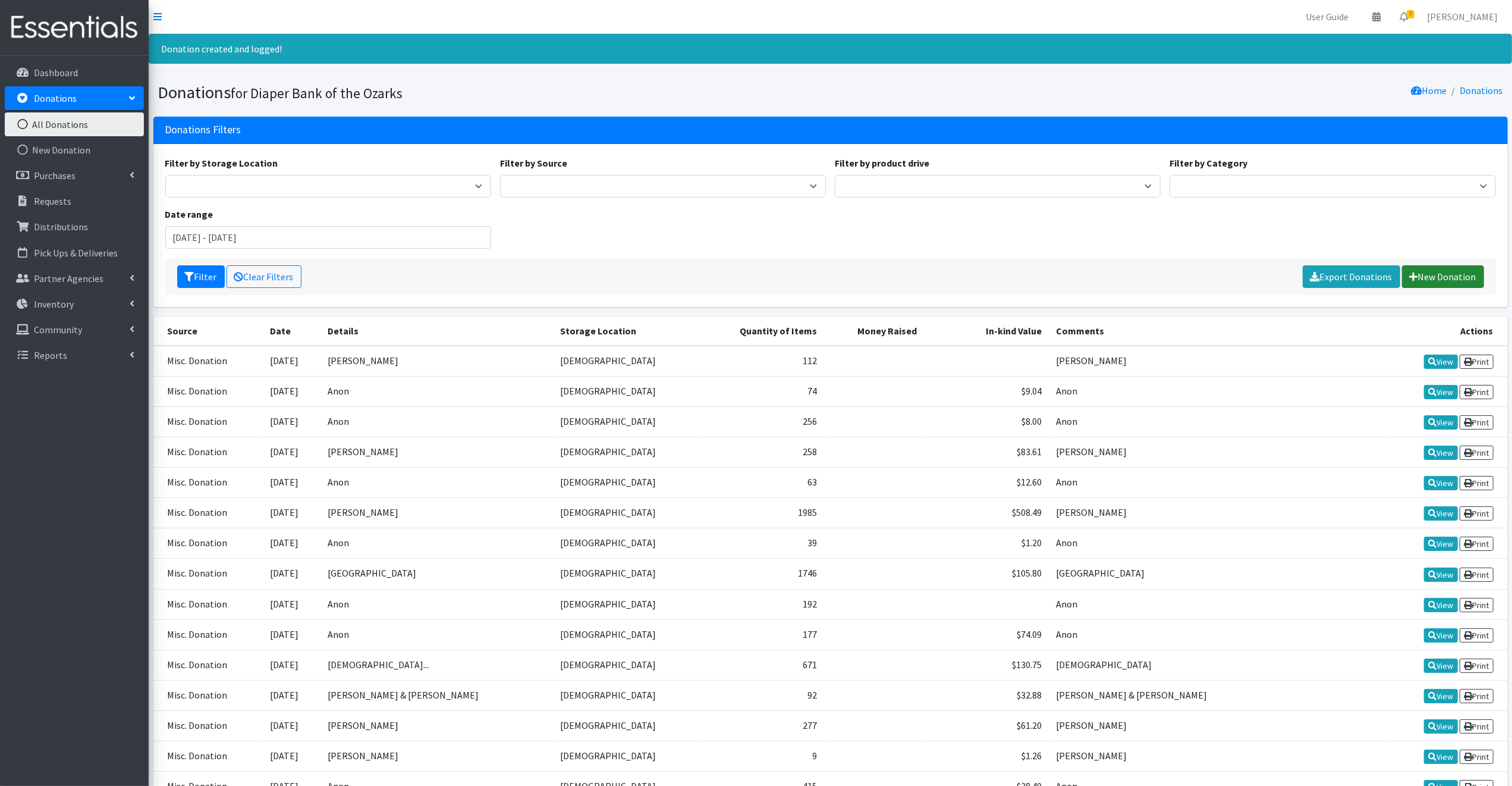
click at [1444, 275] on link "New Donation" at bounding box center [1443, 277] width 82 height 22
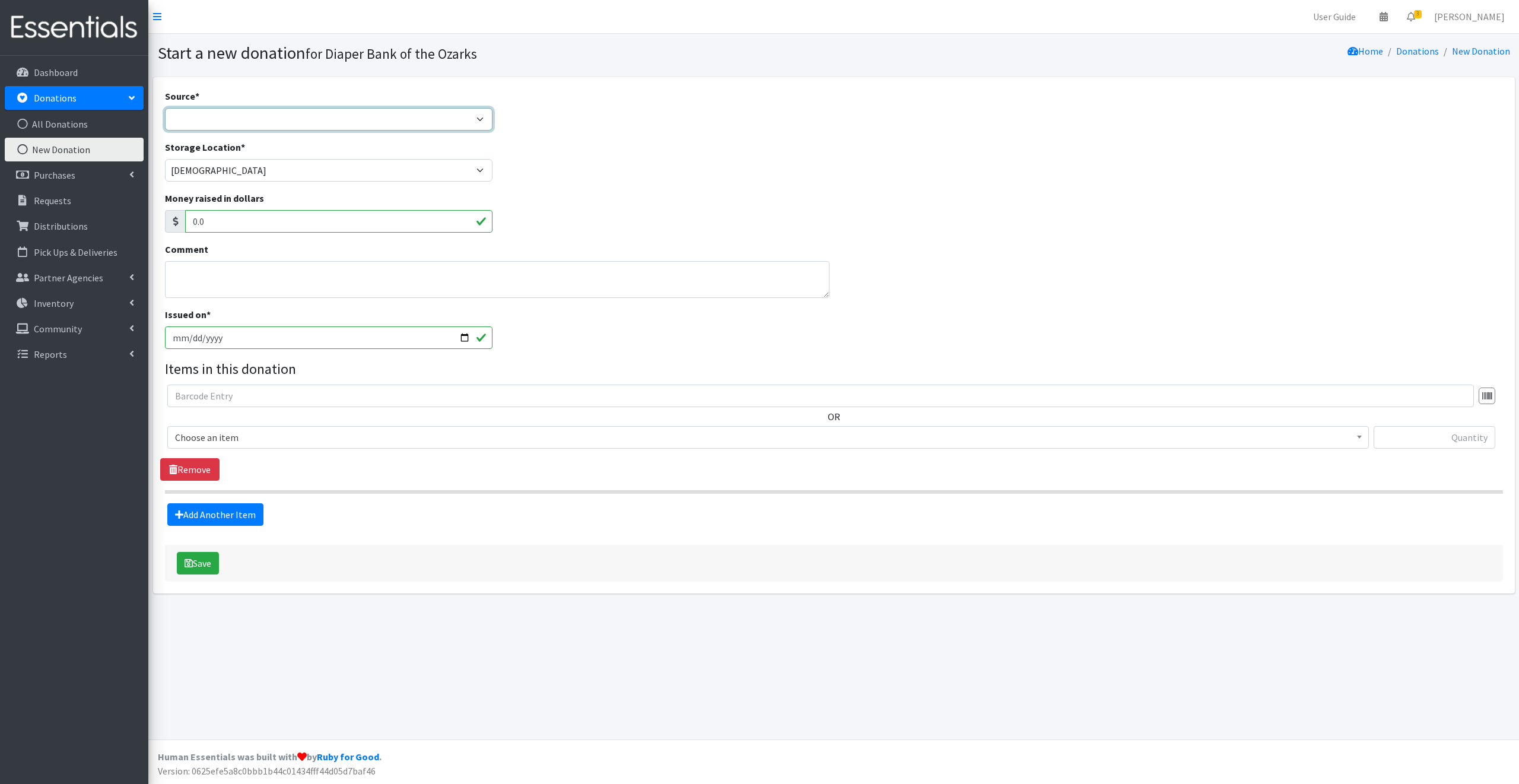
click at [198, 119] on select "Product Drive Manufacturer Donation Site Misc. Donation" at bounding box center [329, 119] width 328 height 22
select select "Misc. Donation"
click at [165, 108] on select "Product Drive Manufacturer Donation Site Misc. Donation" at bounding box center [329, 119] width 328 height 22
click at [195, 274] on textarea "Comment" at bounding box center [497, 279] width 665 height 37
type textarea "Anon"
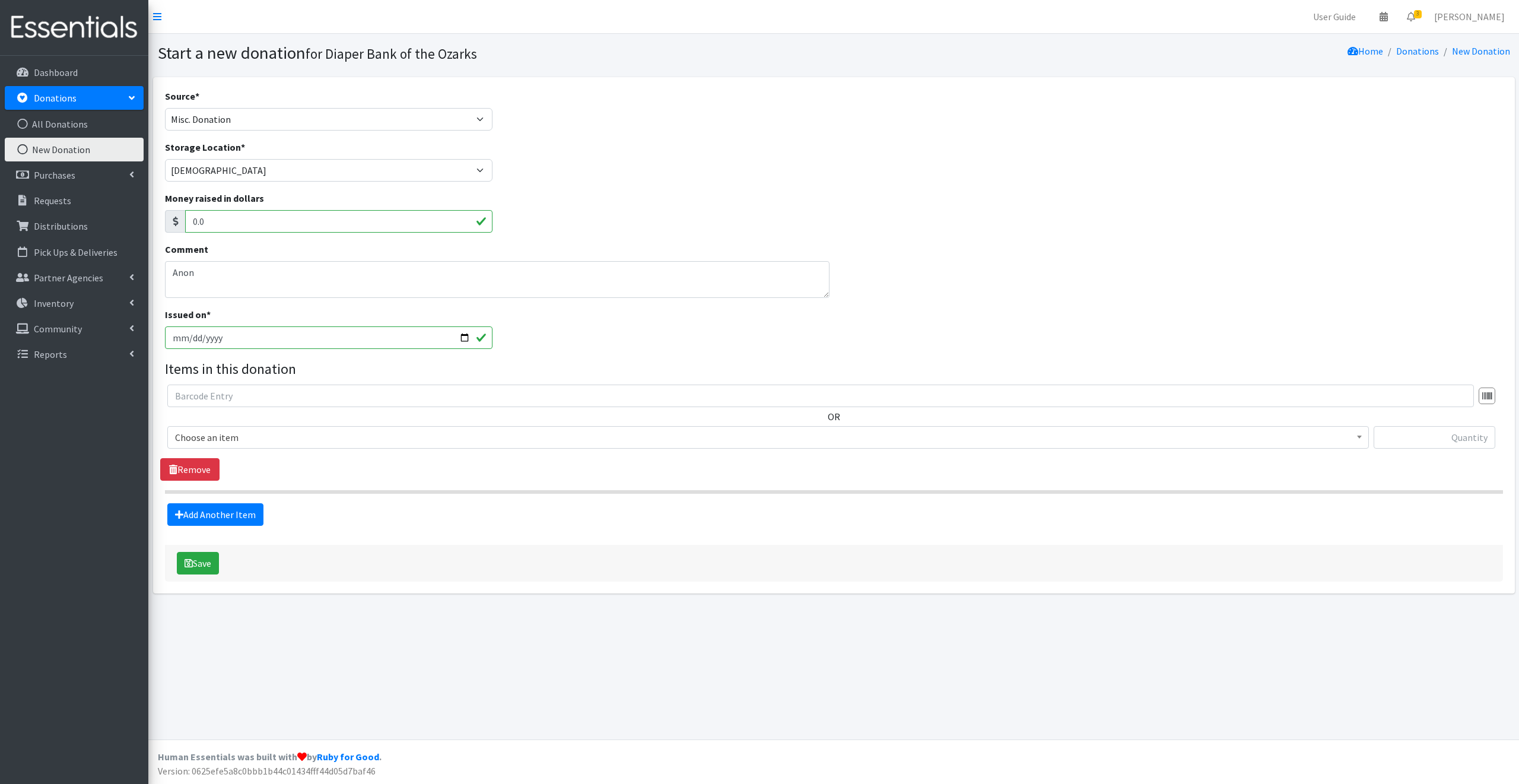
click at [462, 337] on input "2025-10-14" at bounding box center [329, 337] width 328 height 22
type input "[DATE]"
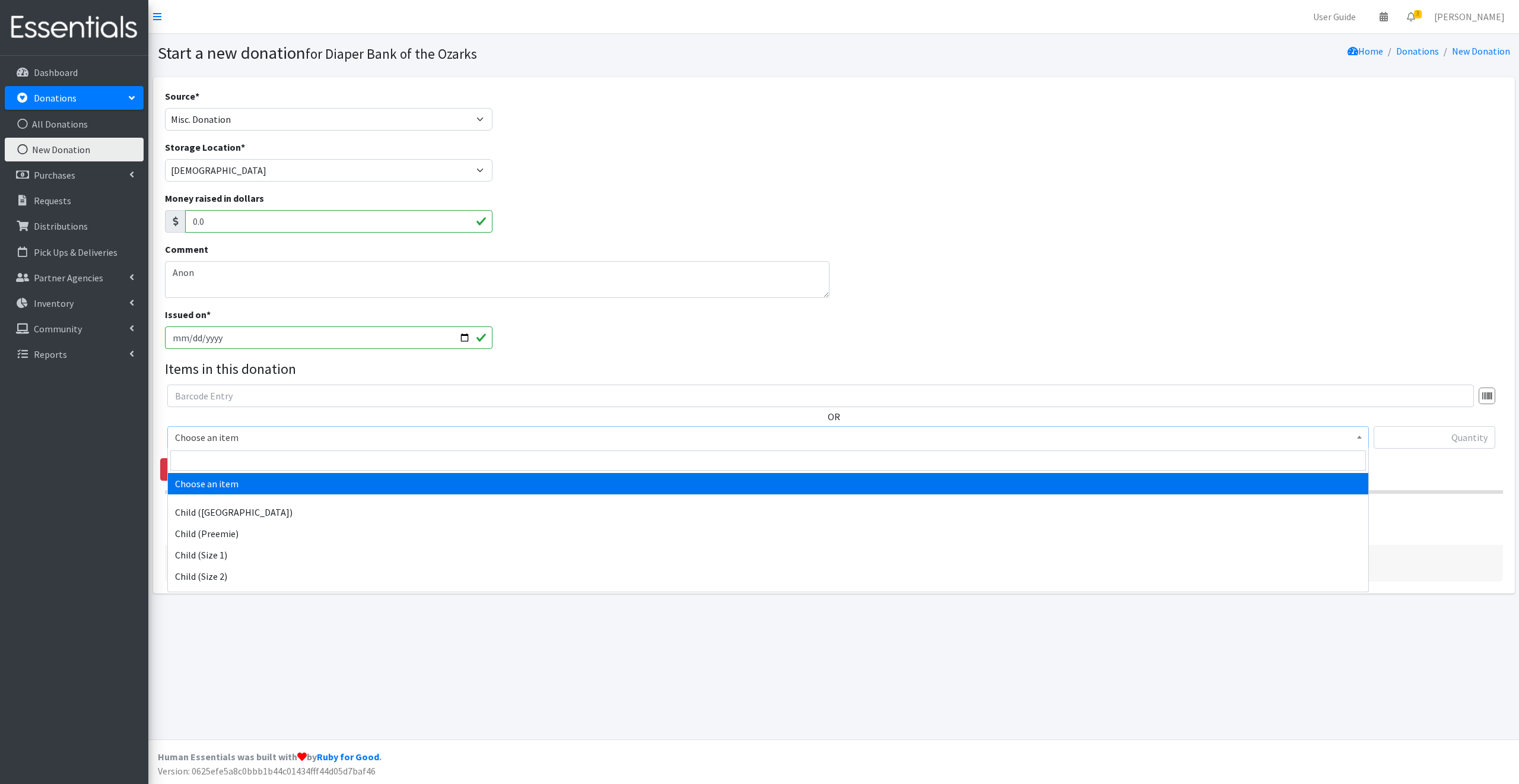
click at [245, 436] on span "Choose an item" at bounding box center [768, 437] width 1186 height 17
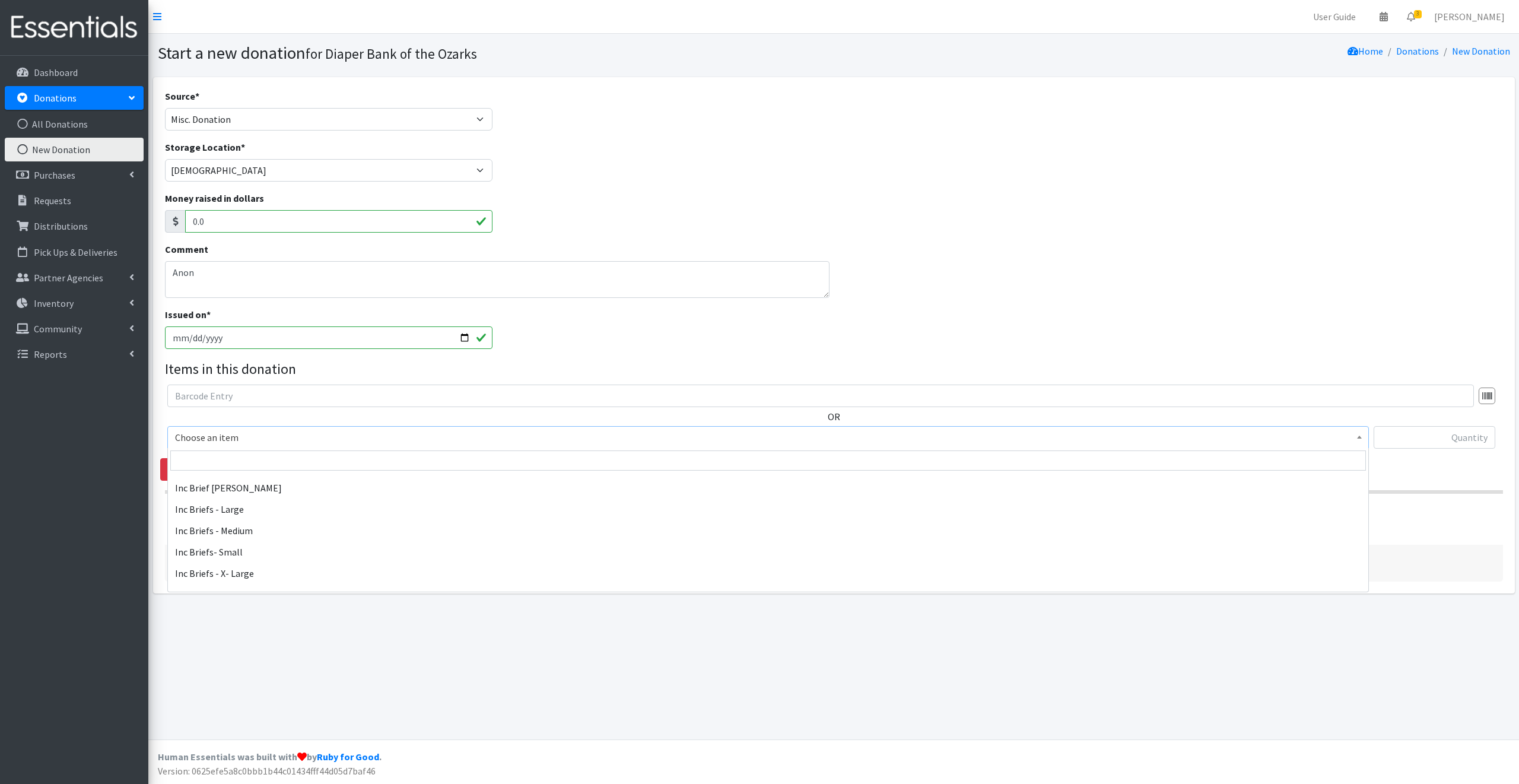
scroll to position [410, 0]
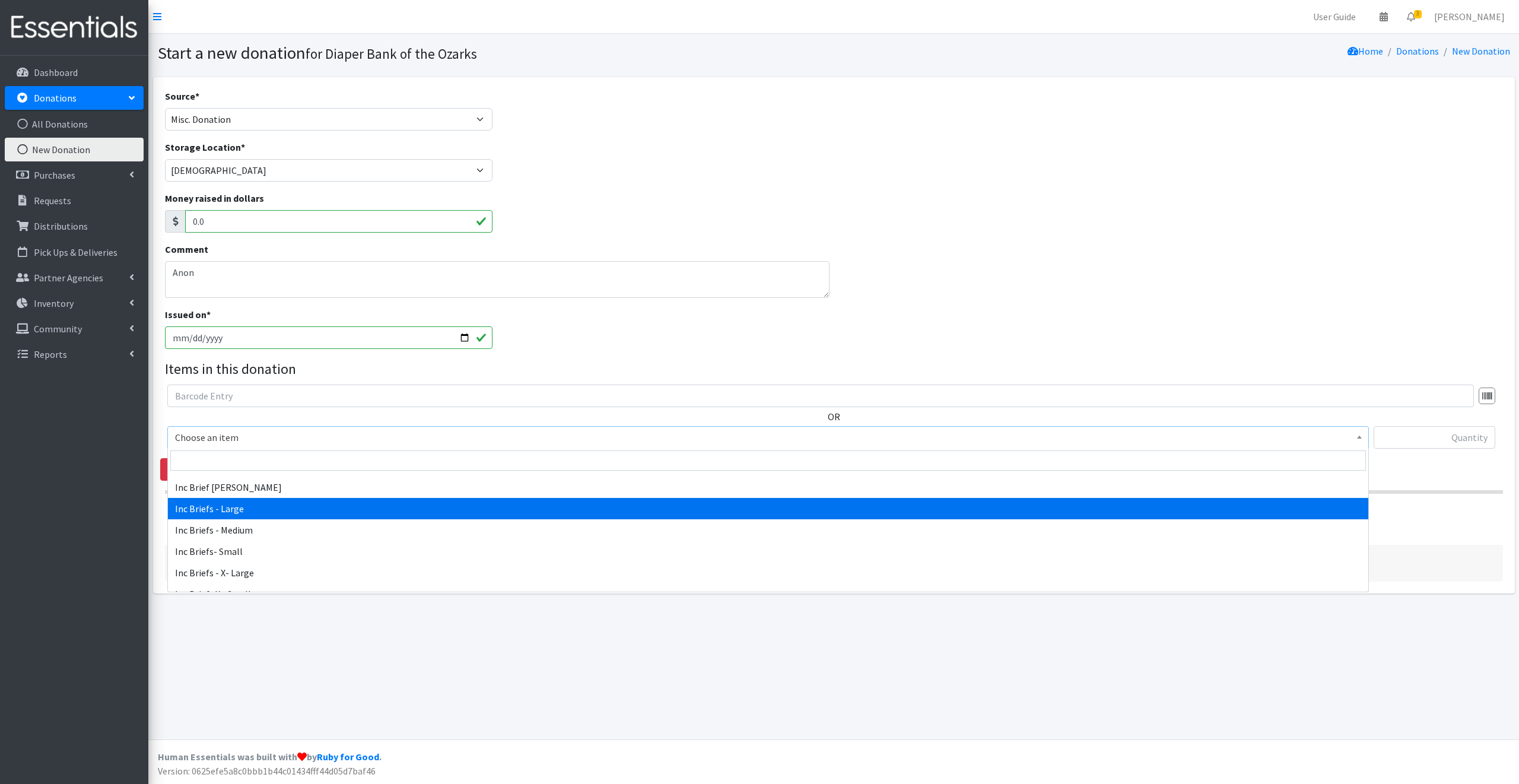
select select "12111"
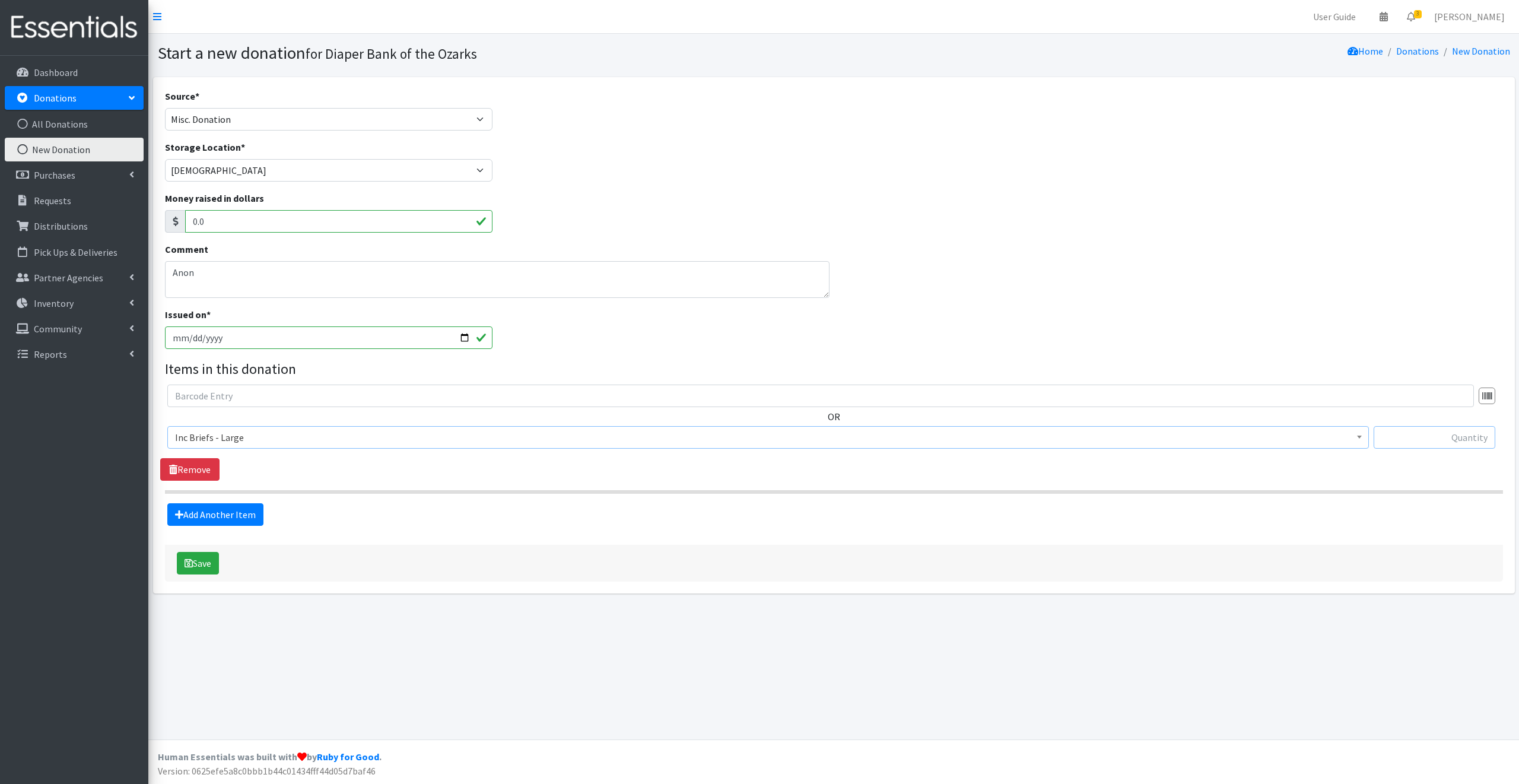
click at [1389, 434] on input "text" at bounding box center [1434, 437] width 122 height 22
type input "144"
click at [224, 508] on link "Add Another Item" at bounding box center [215, 514] width 96 height 22
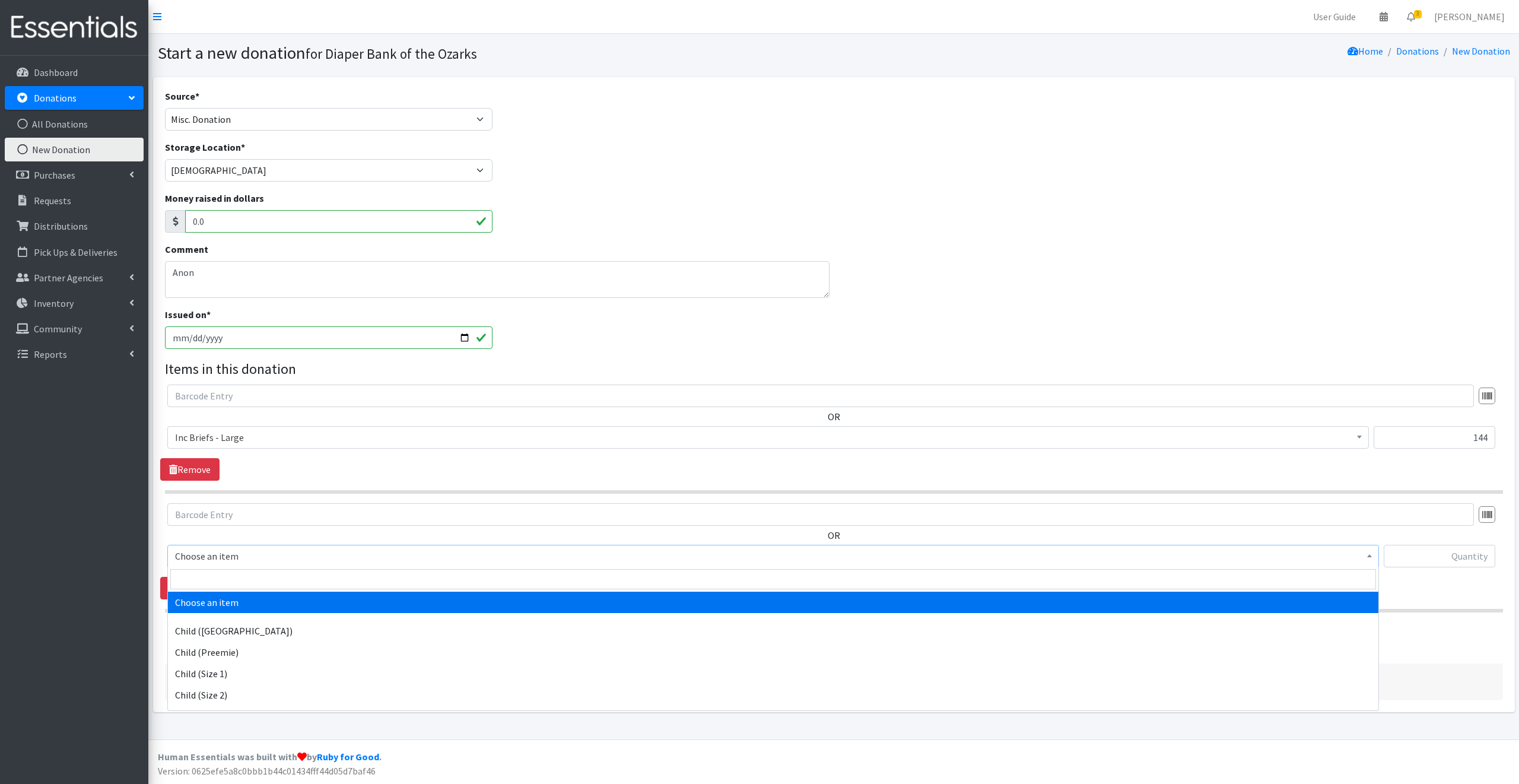
click at [258, 555] on span "Choose an item" at bounding box center [773, 556] width 1196 height 17
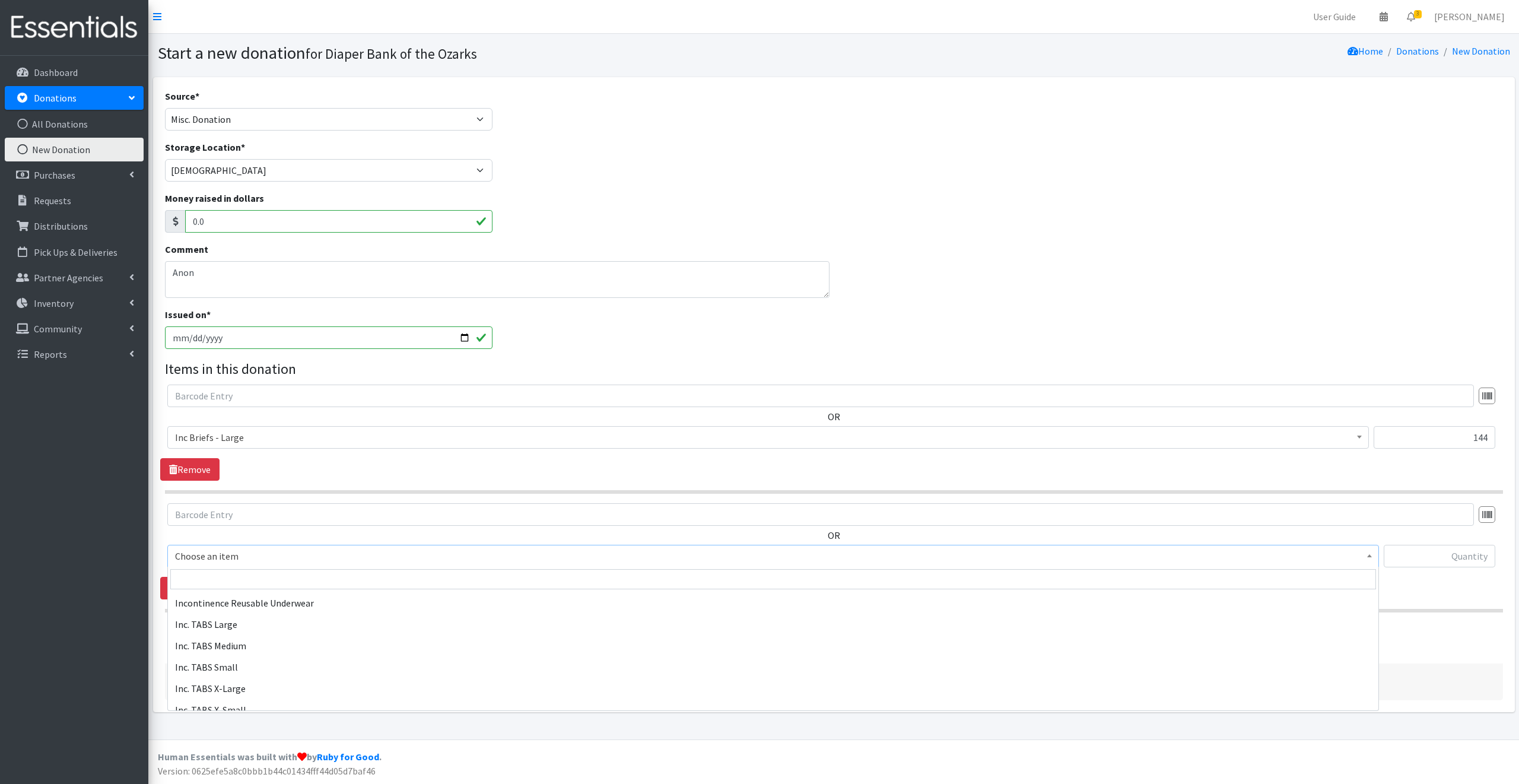
scroll to position [605, 0]
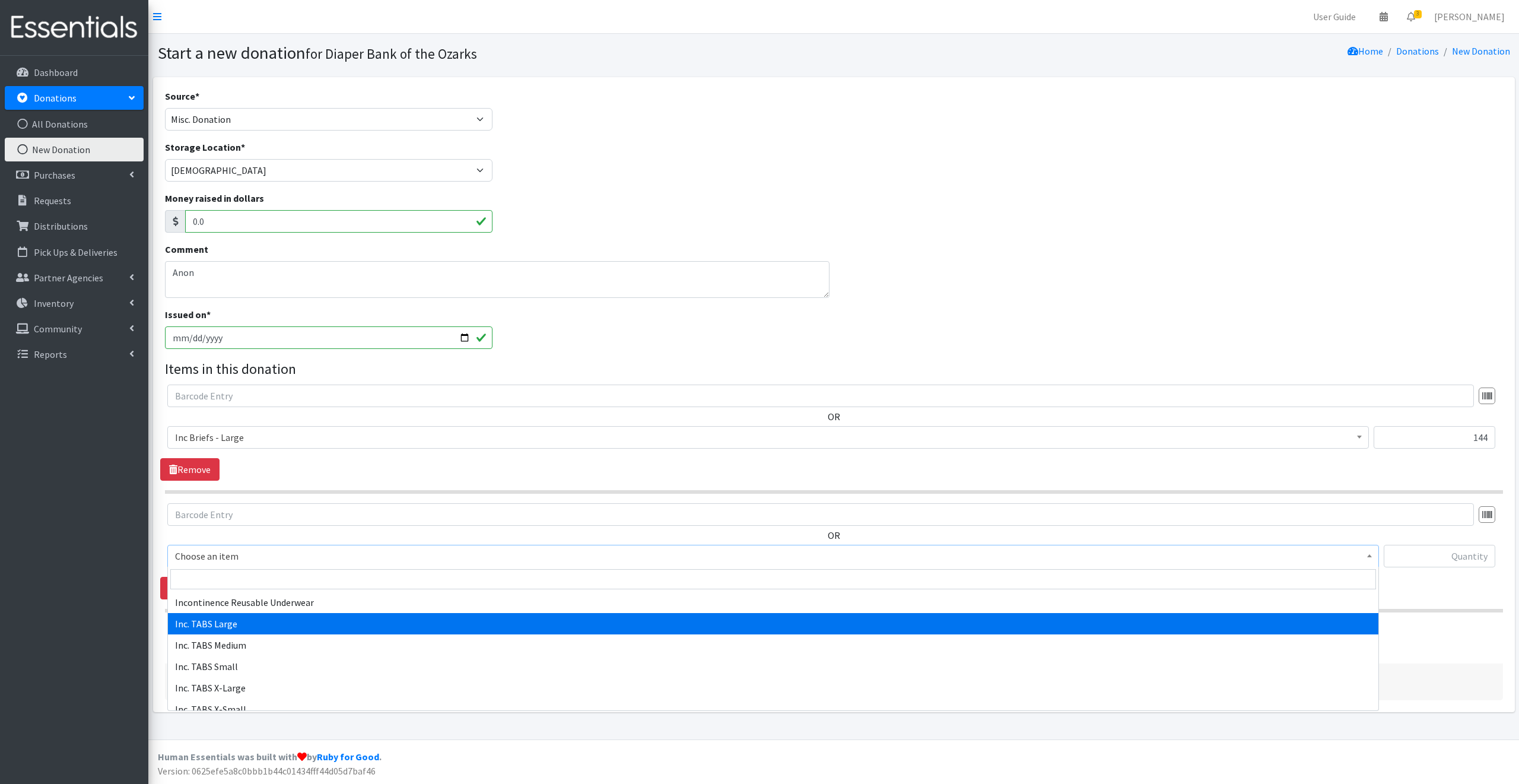
select select "15239"
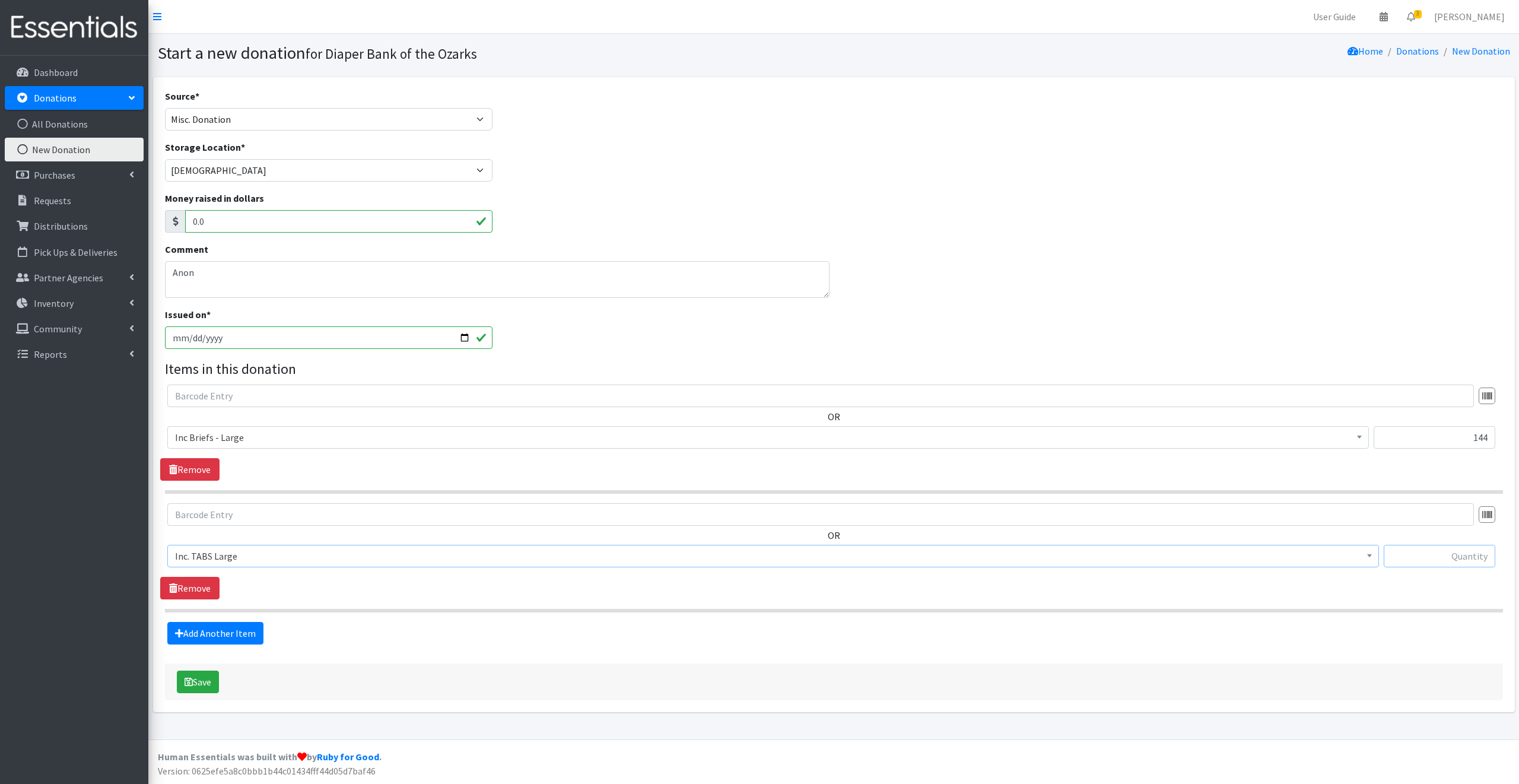
click at [1397, 556] on input "text" at bounding box center [1439, 555] width 111 height 22
type input "48"
click at [204, 682] on button "Save" at bounding box center [198, 681] width 42 height 22
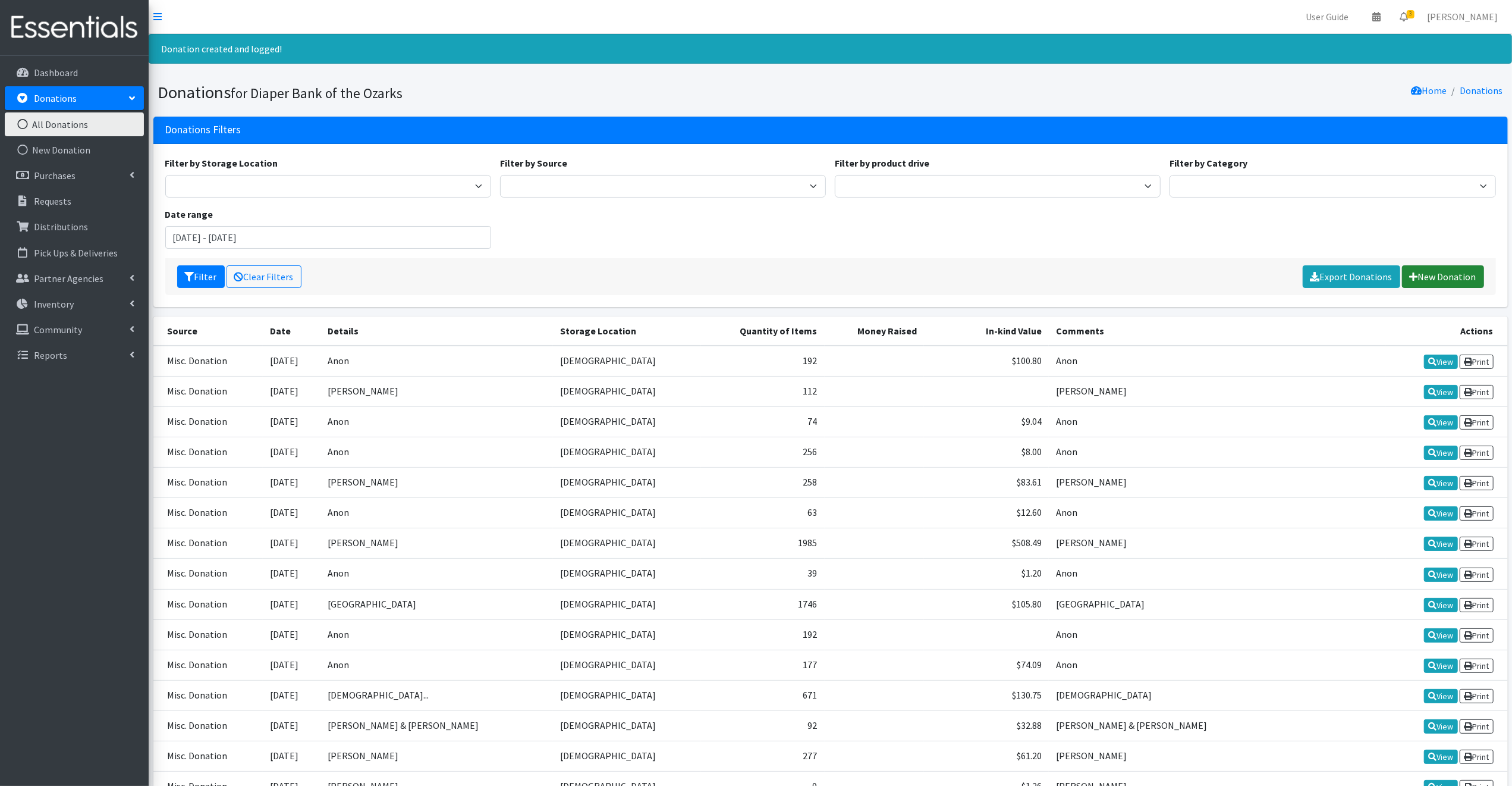
click at [1445, 271] on link "New Donation" at bounding box center [1443, 277] width 82 height 22
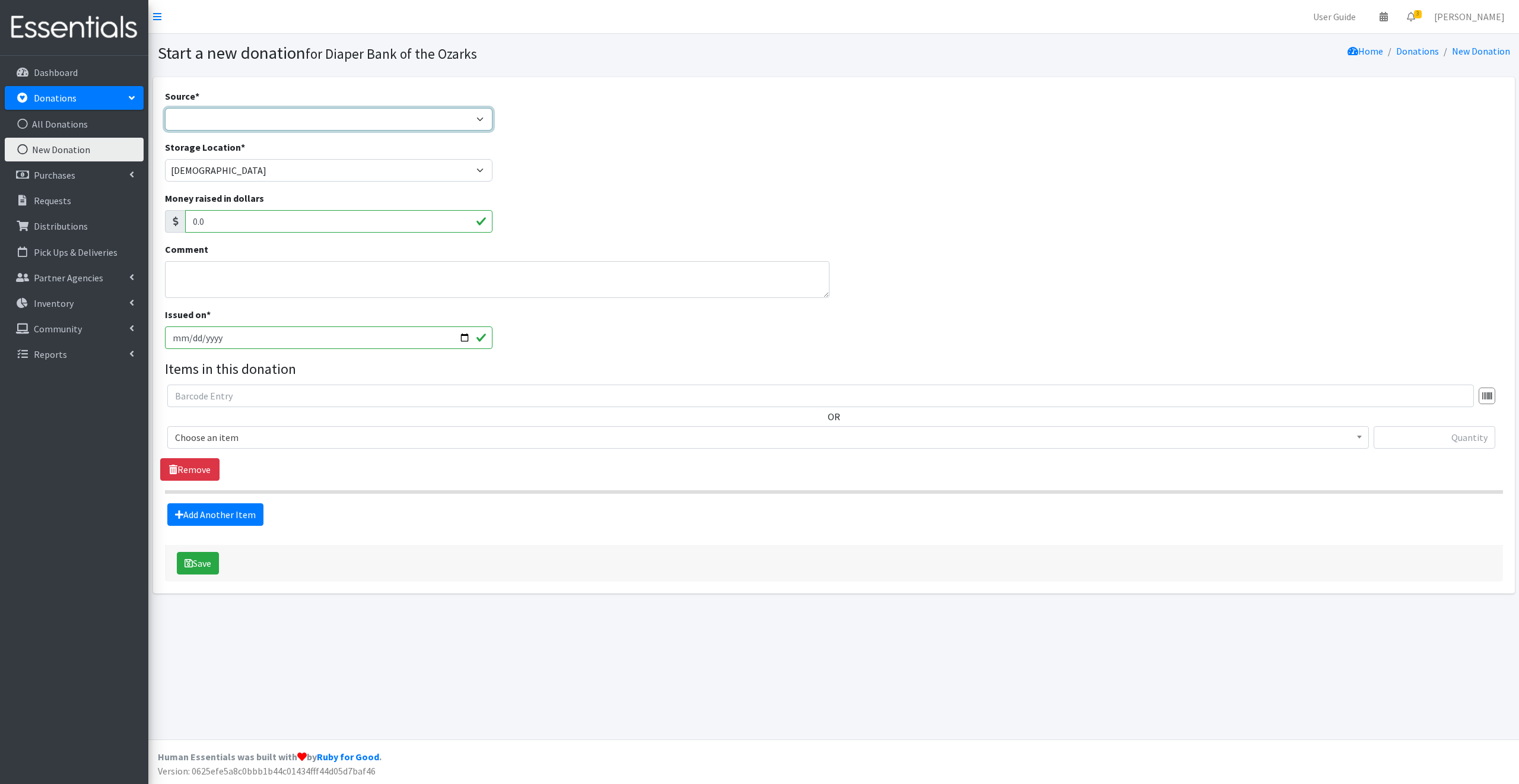
click at [192, 118] on select "Product Drive Manufacturer Donation Site Misc. Donation" at bounding box center [329, 119] width 328 height 22
select select "Misc. Donation"
click at [165, 108] on select "Product Drive Manufacturer Donation Site Misc. Donation" at bounding box center [329, 119] width 328 height 22
click at [184, 278] on textarea "Comment" at bounding box center [497, 279] width 665 height 37
type textarea "Hillcrest [DEMOGRAPHIC_DATA]"
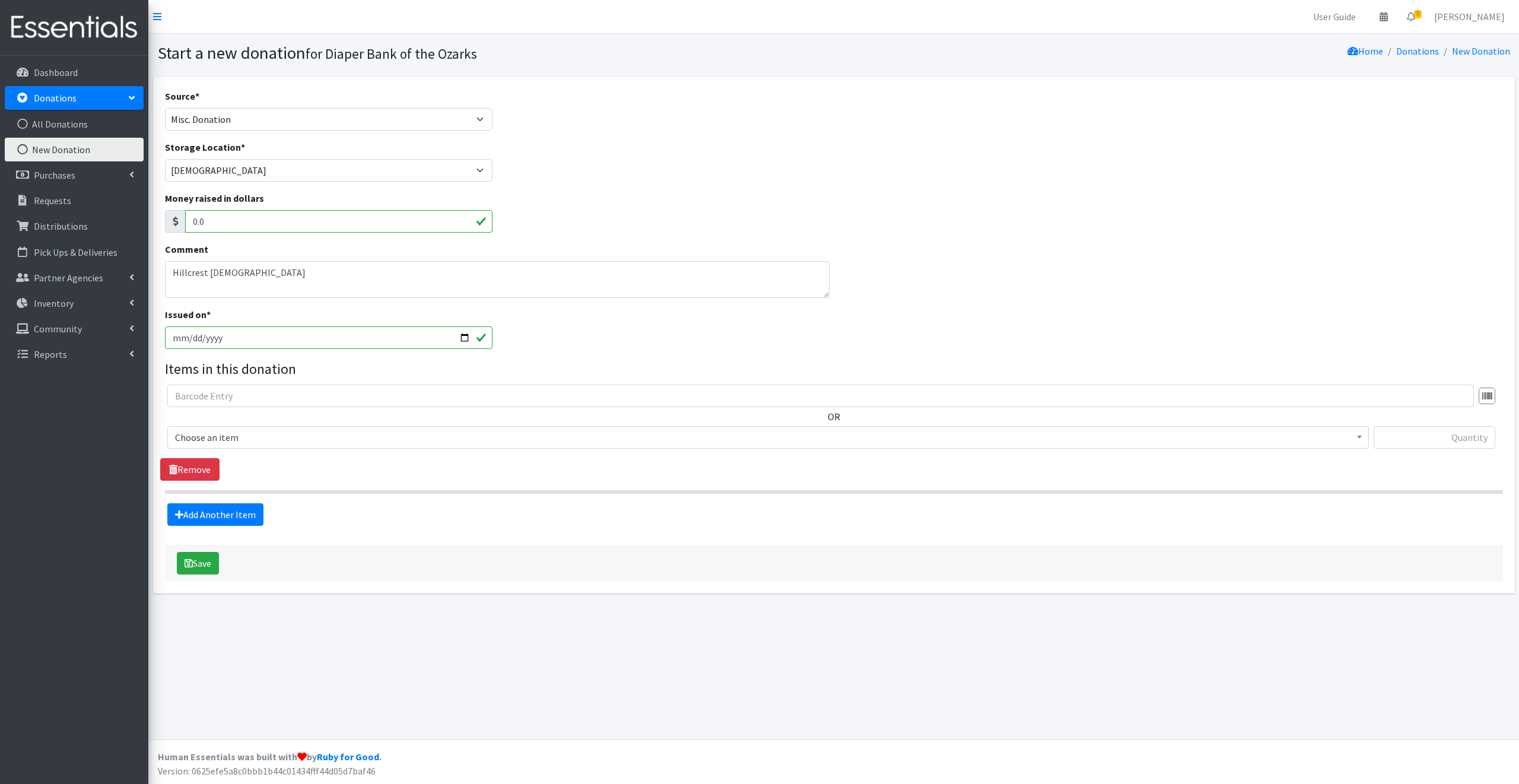
click at [464, 340] on input "[DATE]" at bounding box center [329, 337] width 328 height 22
type input "[DATE]"
click at [256, 439] on span "Choose an item" at bounding box center [768, 437] width 1186 height 17
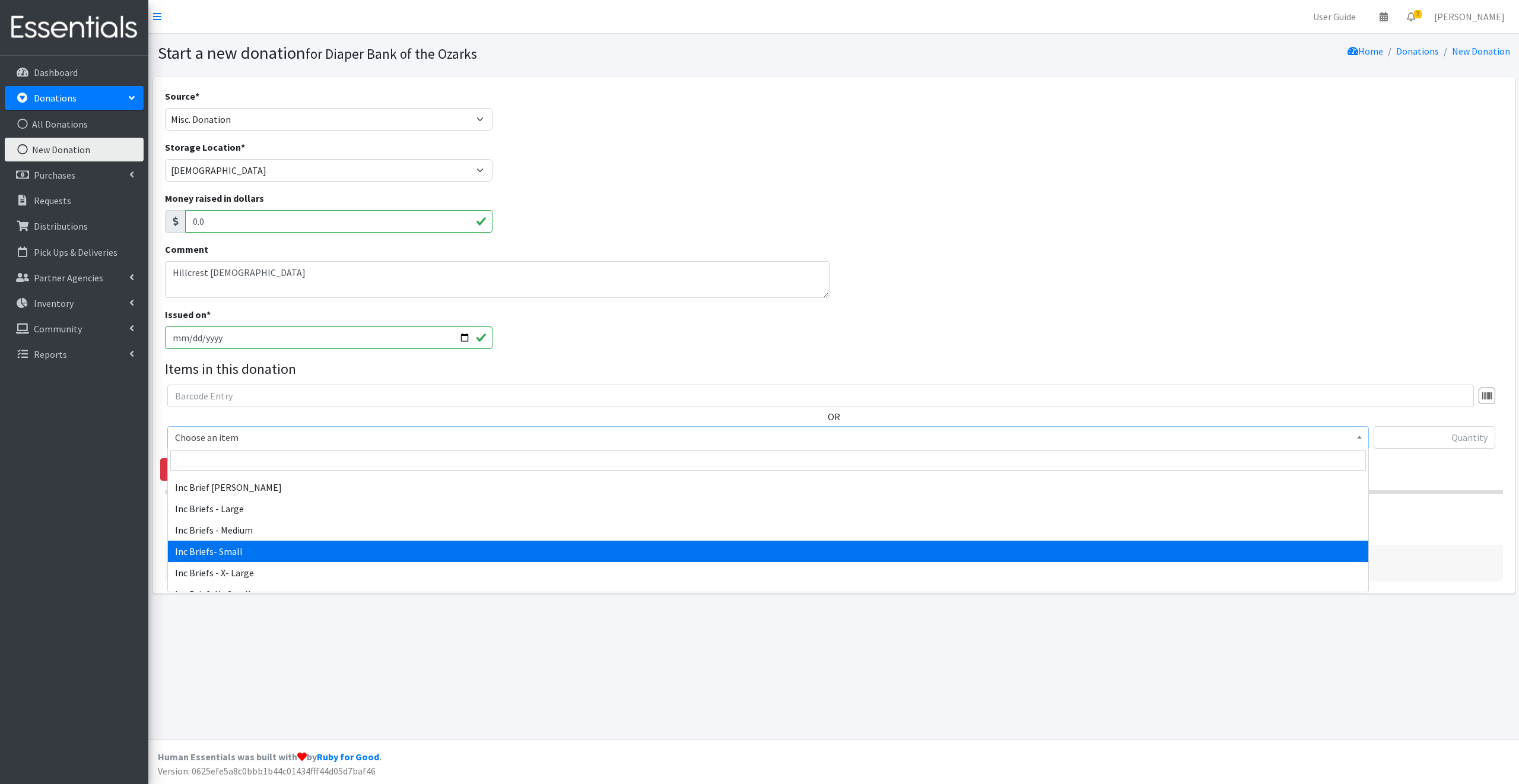
select select "12528"
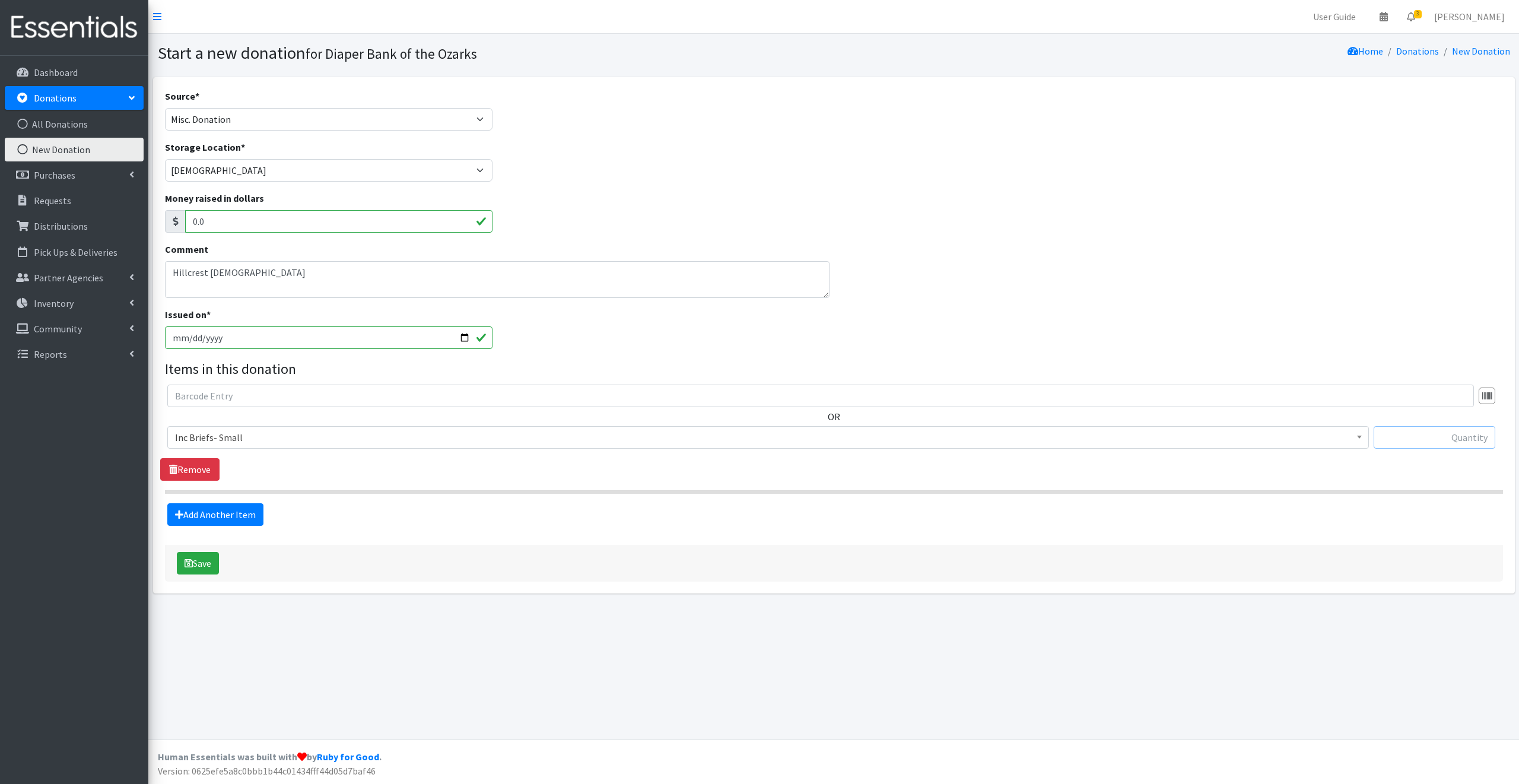
click at [1397, 439] on input "text" at bounding box center [1434, 437] width 122 height 22
type input "16"
click at [211, 510] on link "Add Another Item" at bounding box center [215, 514] width 96 height 22
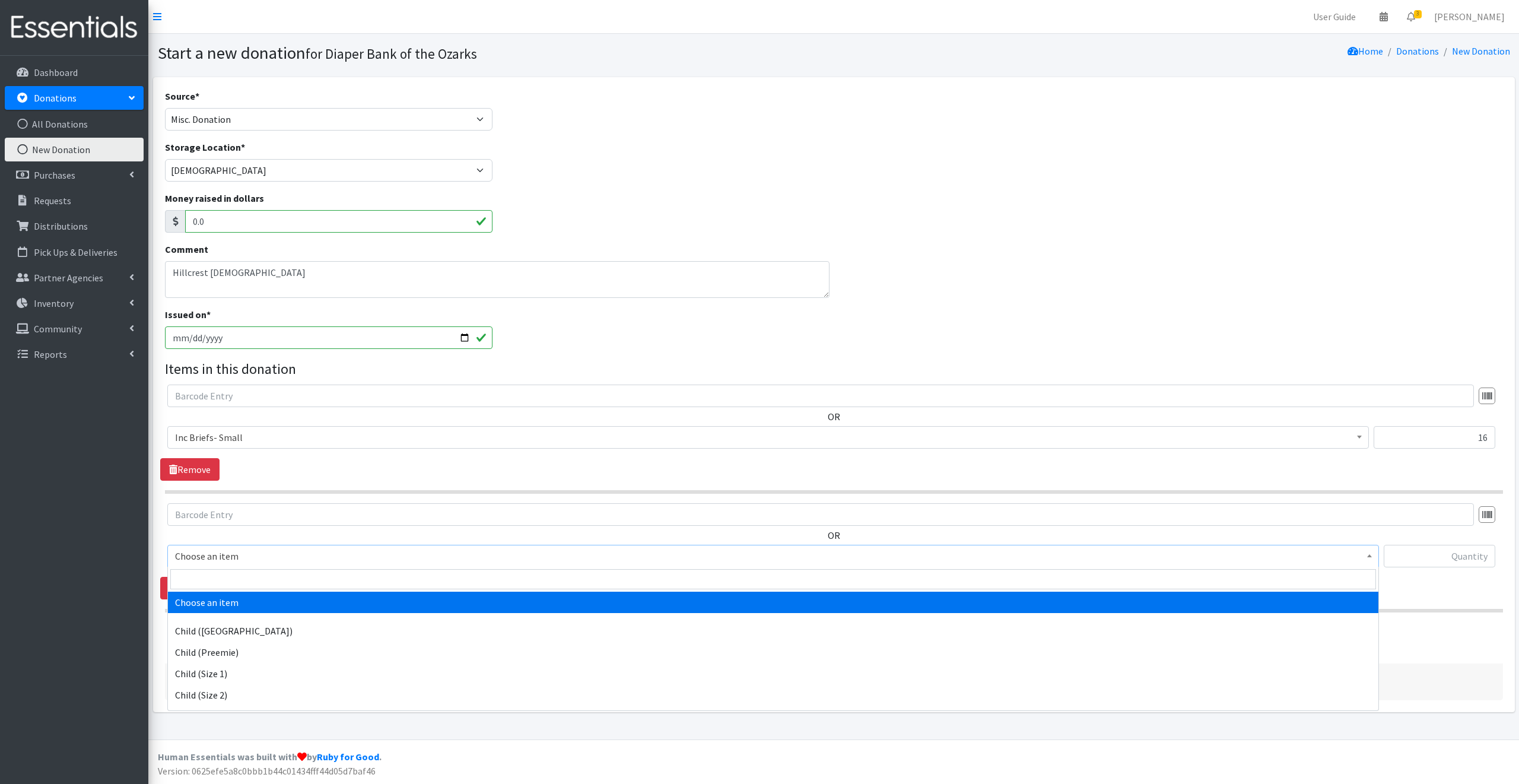
click at [248, 551] on span "Choose an item" at bounding box center [773, 556] width 1196 height 17
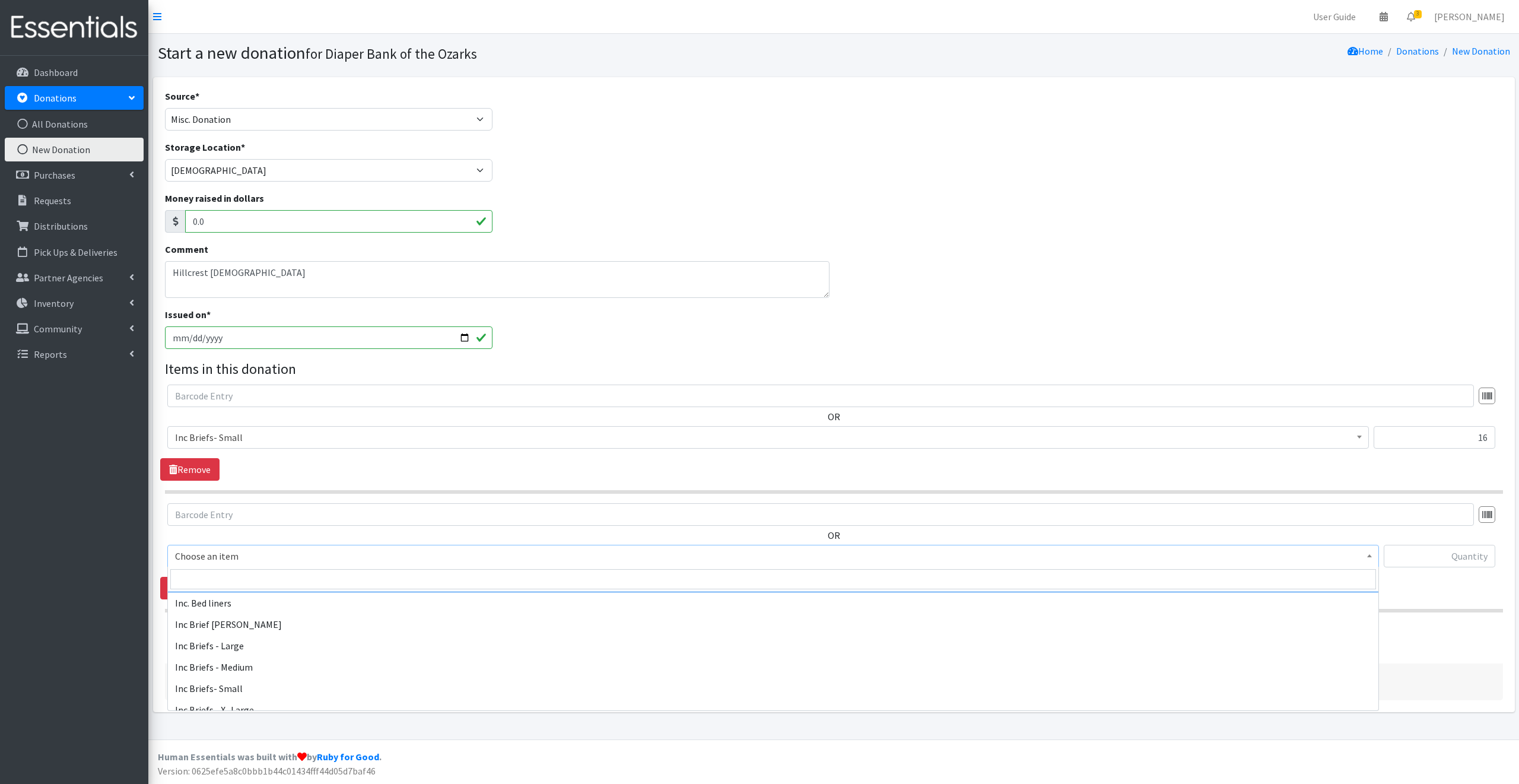
scroll to position [392, 0]
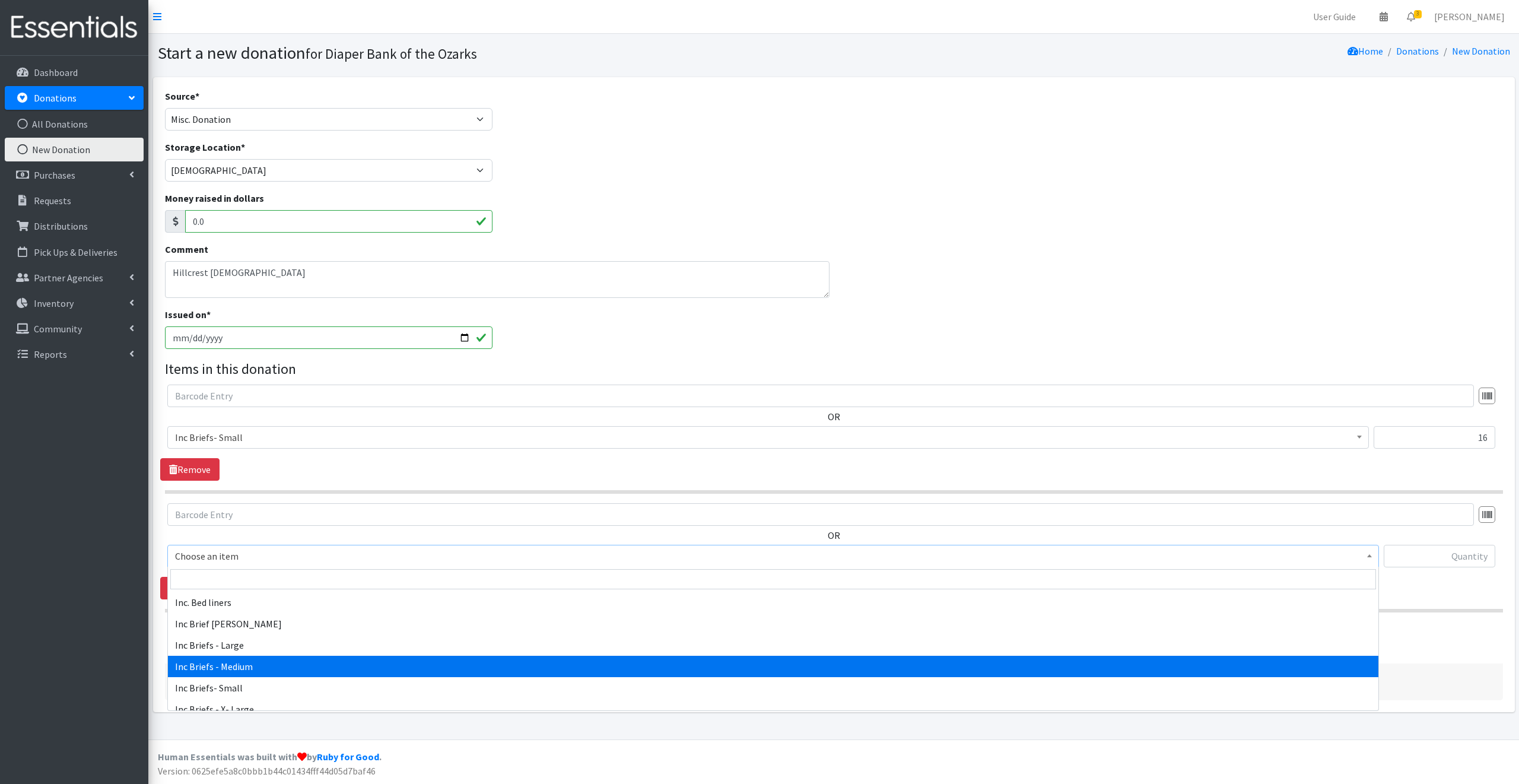
select select "12527"
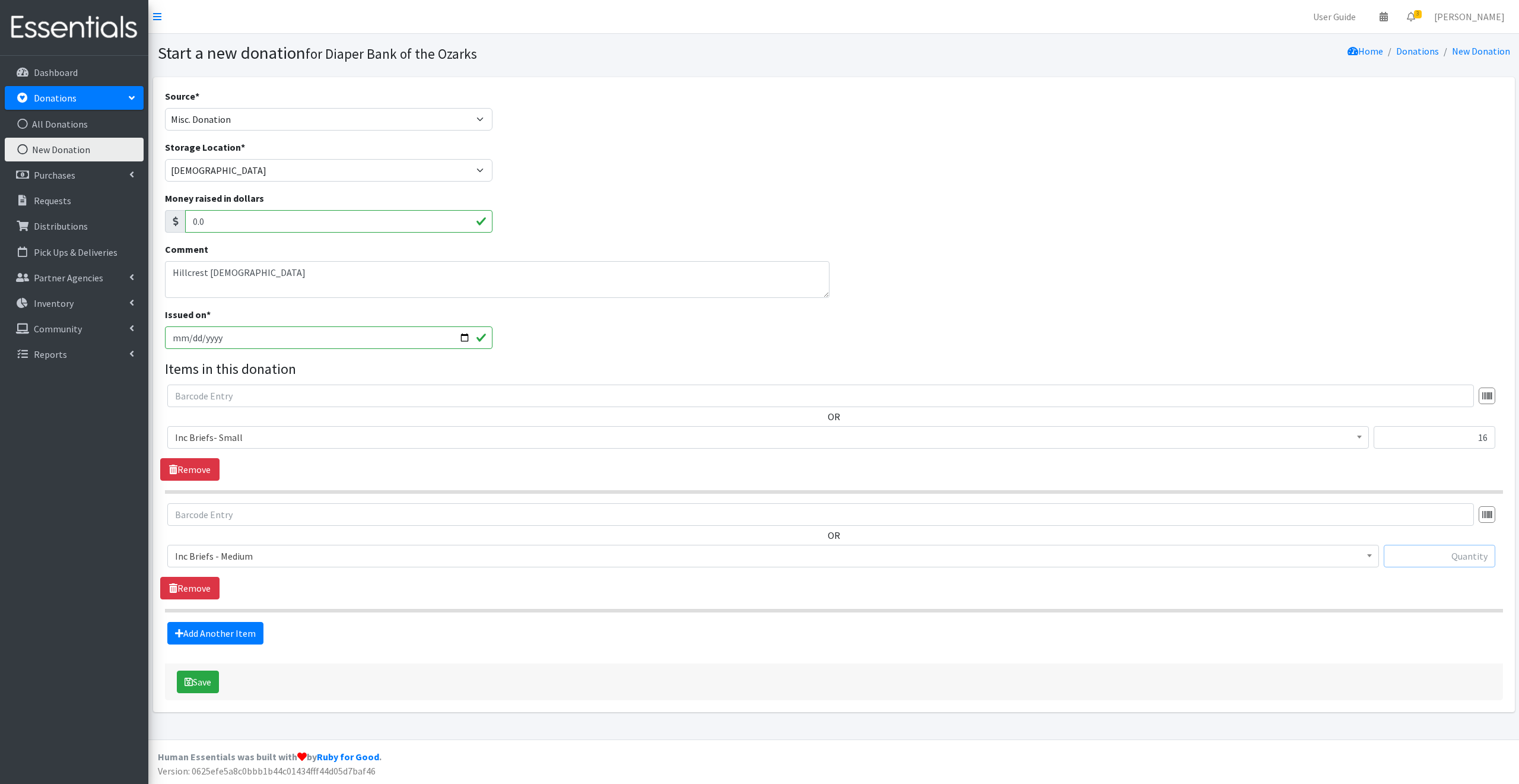
click at [1433, 555] on input "text" at bounding box center [1439, 555] width 111 height 22
type input "20"
click at [198, 685] on button "Save" at bounding box center [198, 681] width 42 height 22
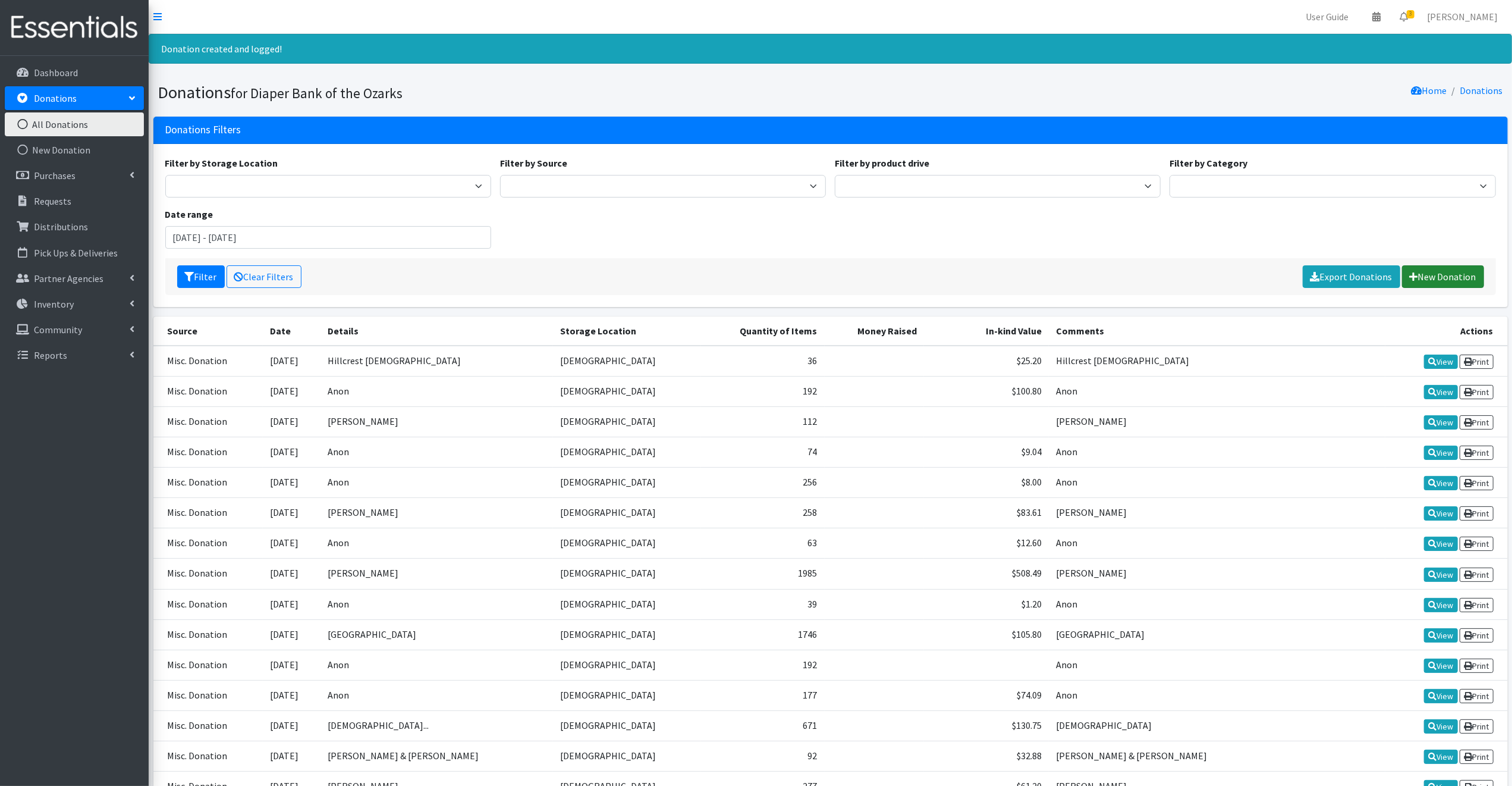
click at [1432, 273] on link "New Donation" at bounding box center [1443, 277] width 82 height 22
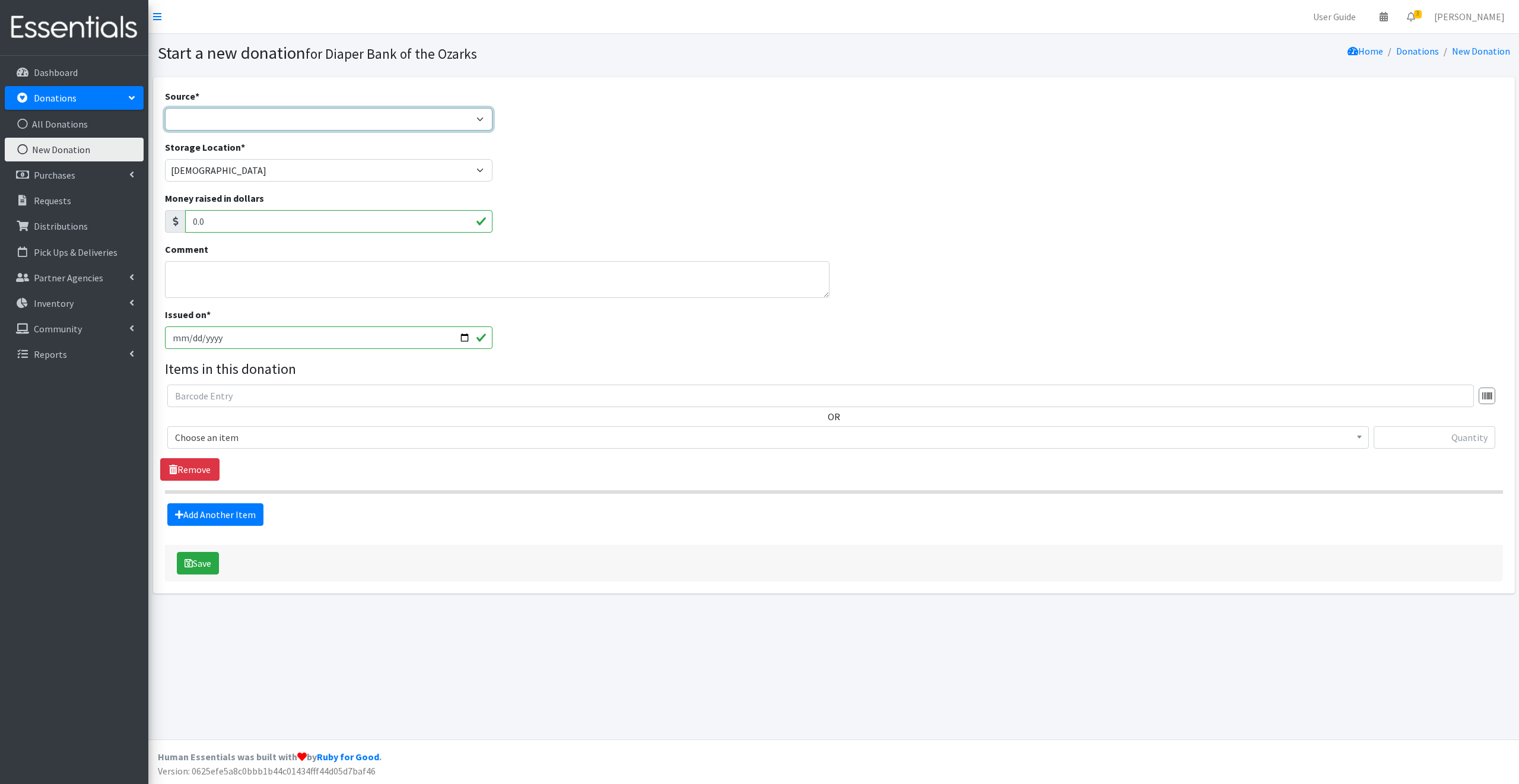
click at [185, 119] on select "Product Drive Manufacturer Donation Site Misc. Donation" at bounding box center [329, 119] width 328 height 22
select select "Misc. Donation"
click at [165, 108] on select "Product Drive Manufacturer Donation Site Misc. Donation" at bounding box center [329, 119] width 328 height 22
click at [203, 280] on textarea "Comment" at bounding box center [497, 279] width 665 height 37
type textarea "Anon"
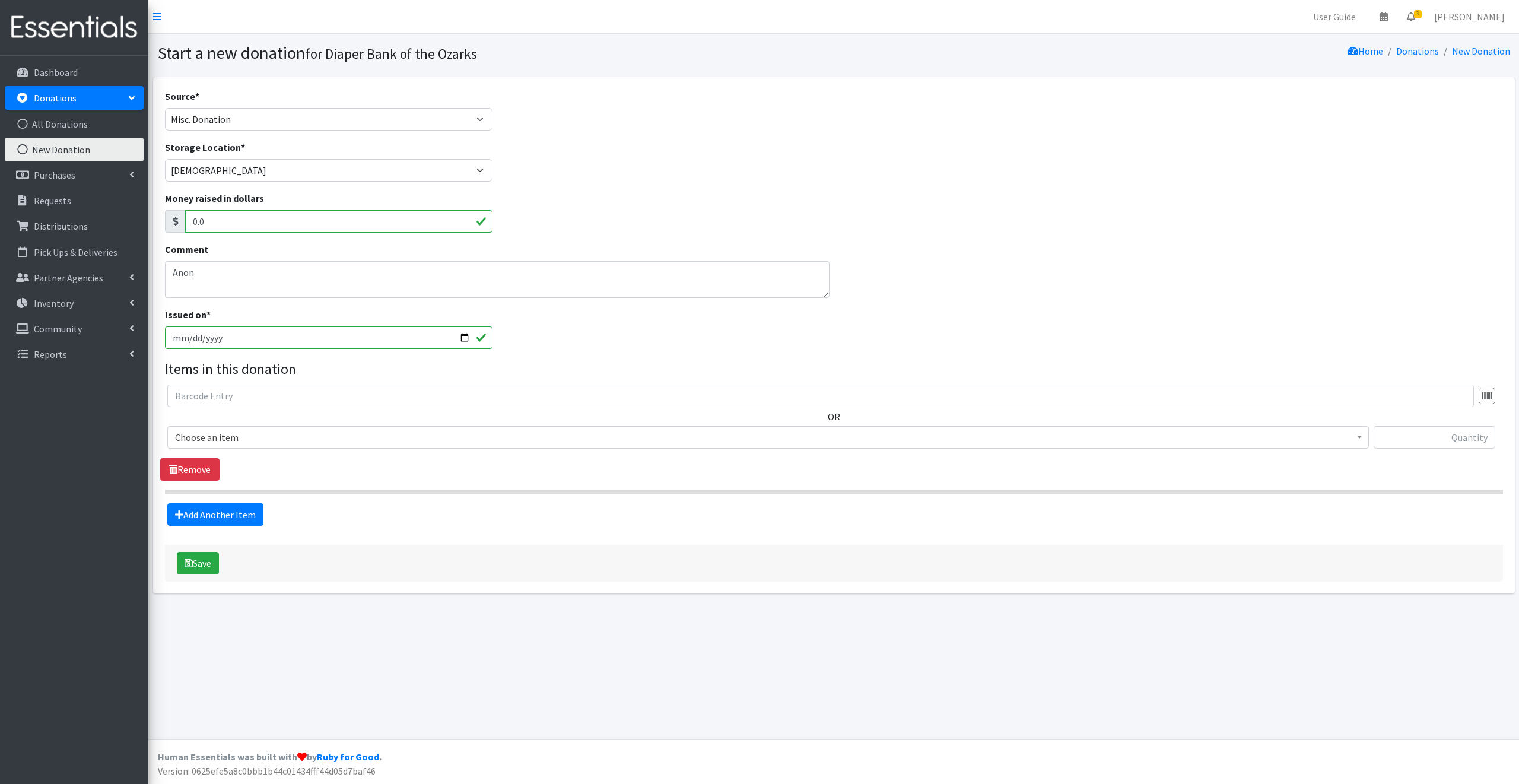
click at [463, 335] on input "2025-10-14" at bounding box center [329, 337] width 328 height 22
type input "[DATE]"
click at [255, 439] on span "Choose an item" at bounding box center [768, 437] width 1186 height 17
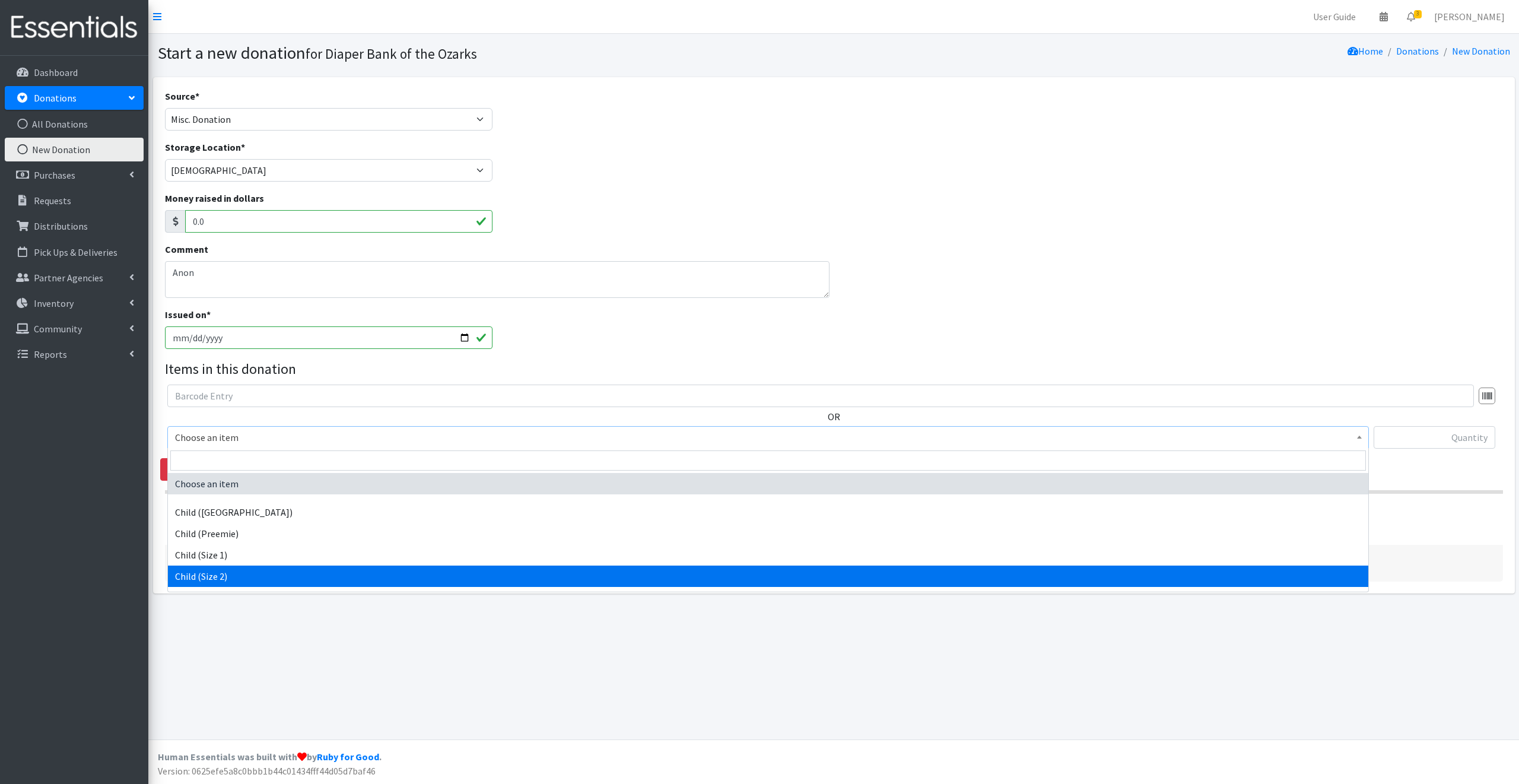
select select "3065"
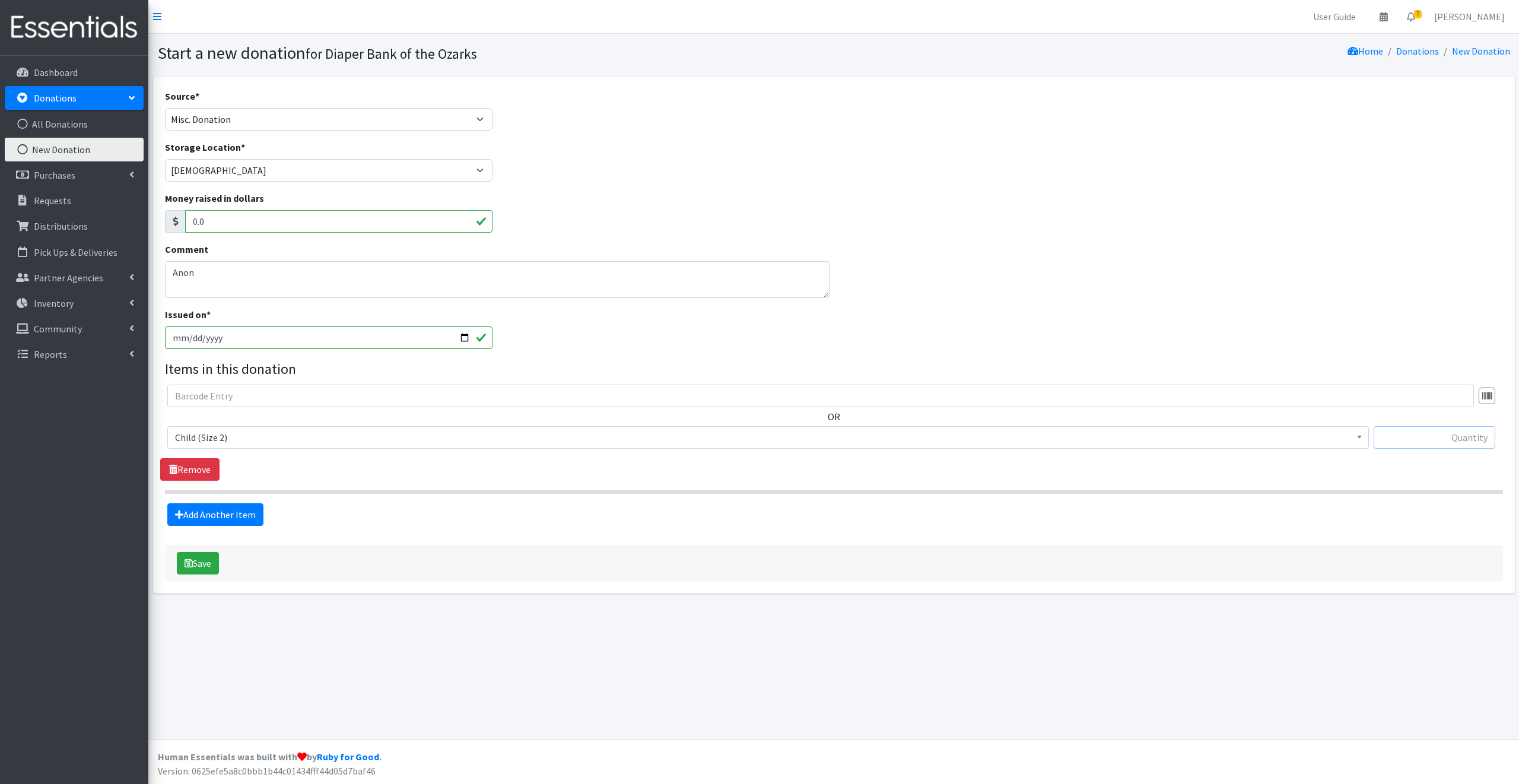
click at [1416, 439] on input "text" at bounding box center [1434, 437] width 122 height 22
type input "91"
click at [223, 512] on link "Add Another Item" at bounding box center [215, 514] width 96 height 22
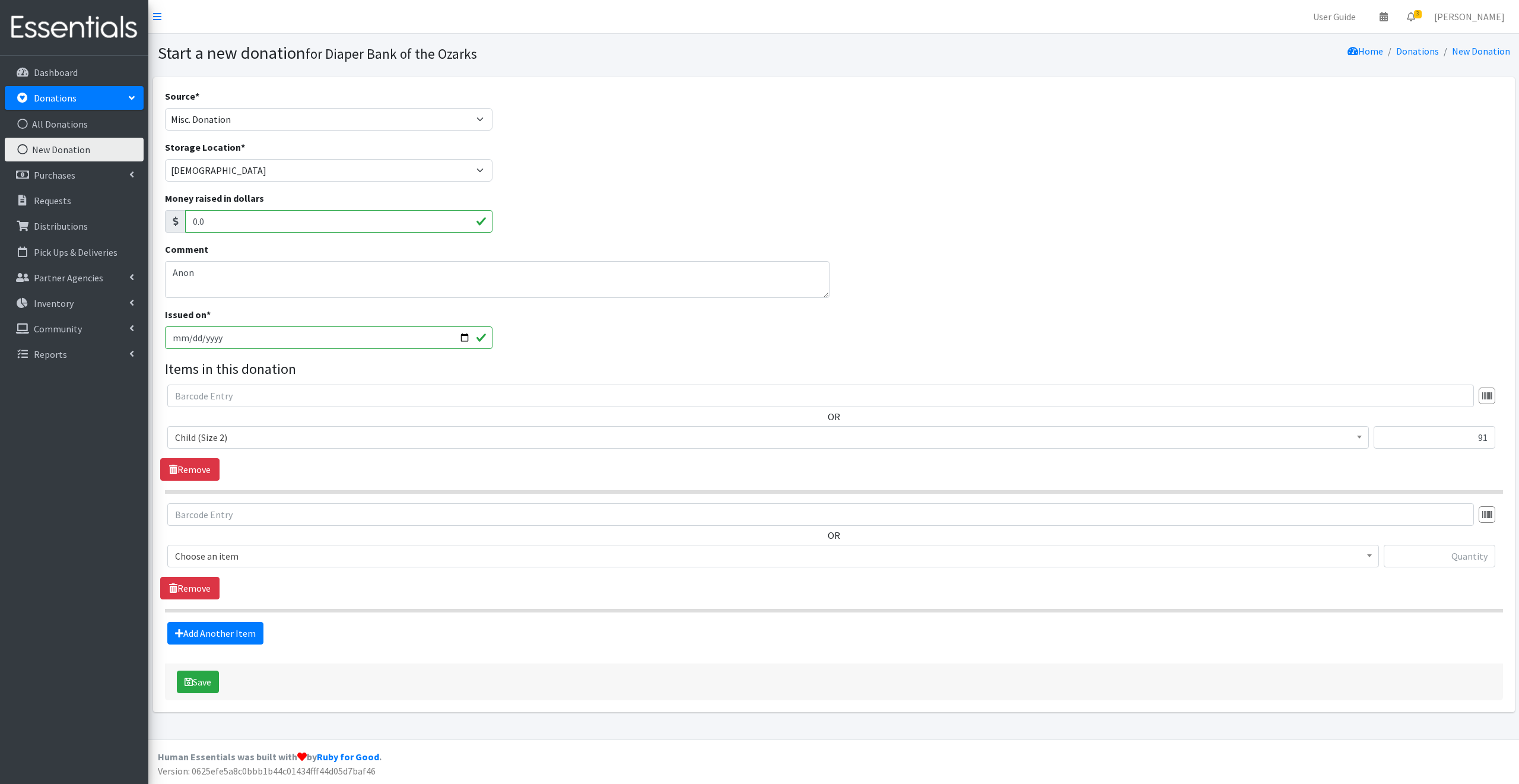
click at [245, 555] on span "Choose an item" at bounding box center [773, 556] width 1196 height 17
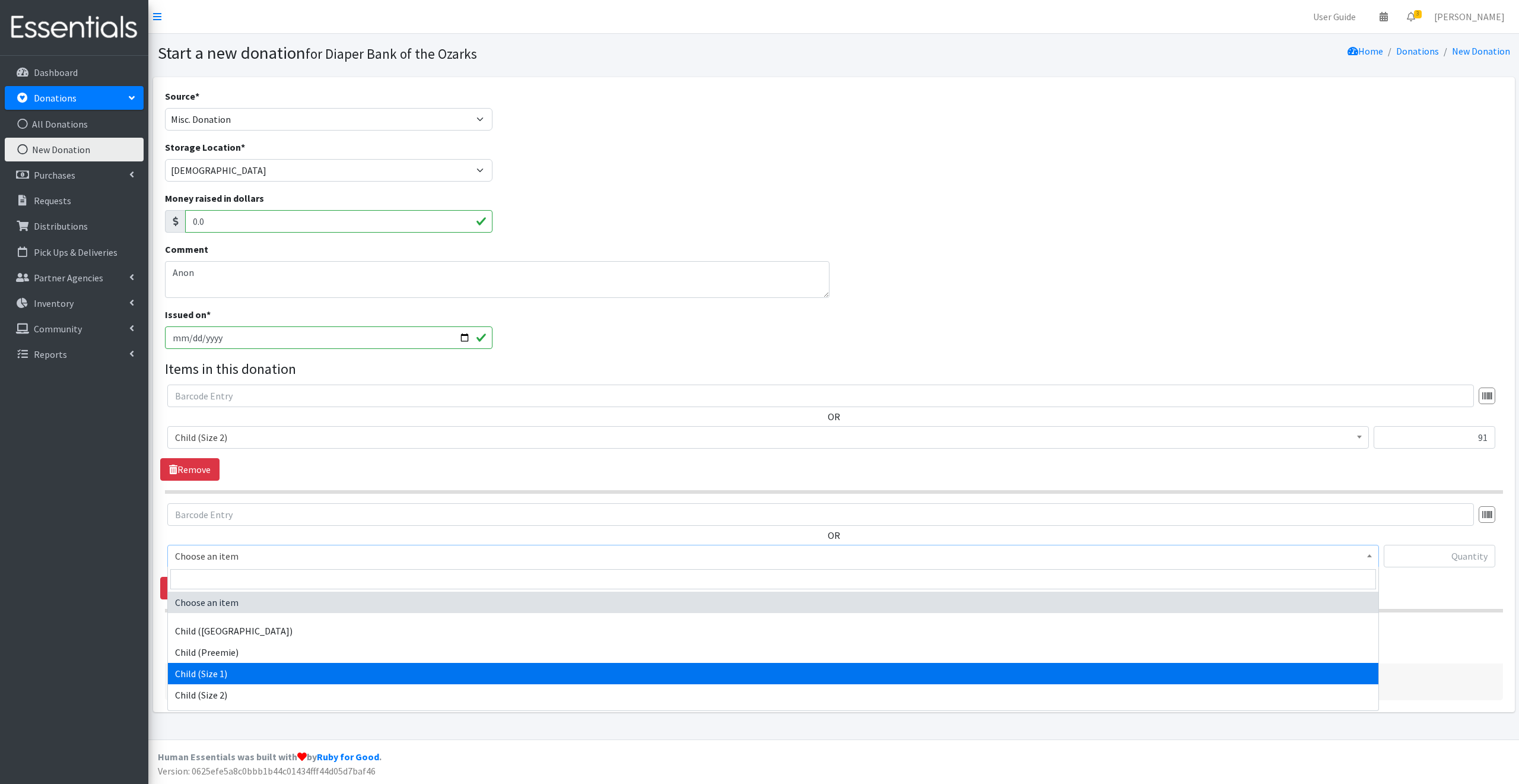
select select "3063"
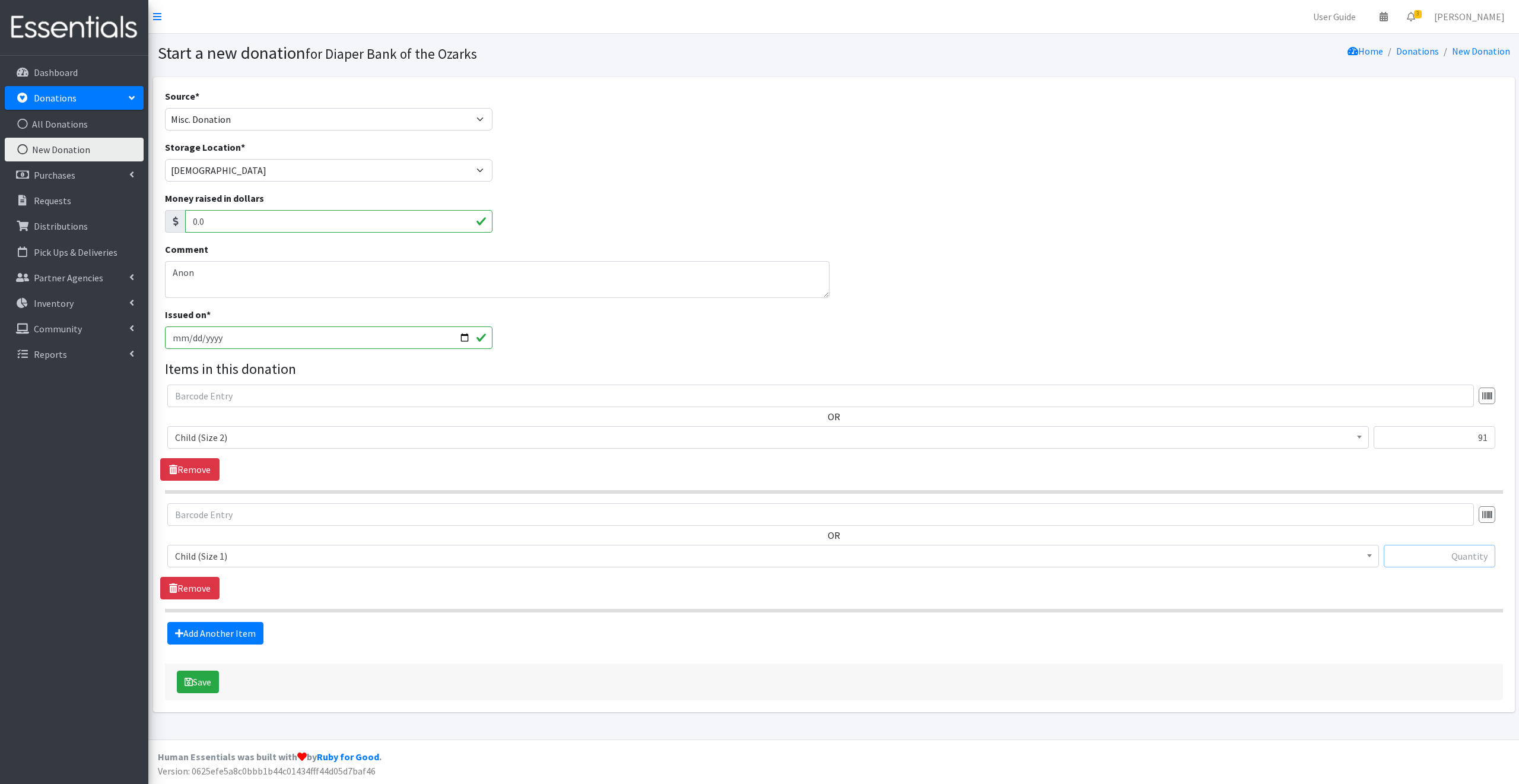
click at [1426, 551] on input "text" at bounding box center [1439, 555] width 111 height 22
type input "1"
click at [199, 679] on button "Save" at bounding box center [198, 681] width 42 height 22
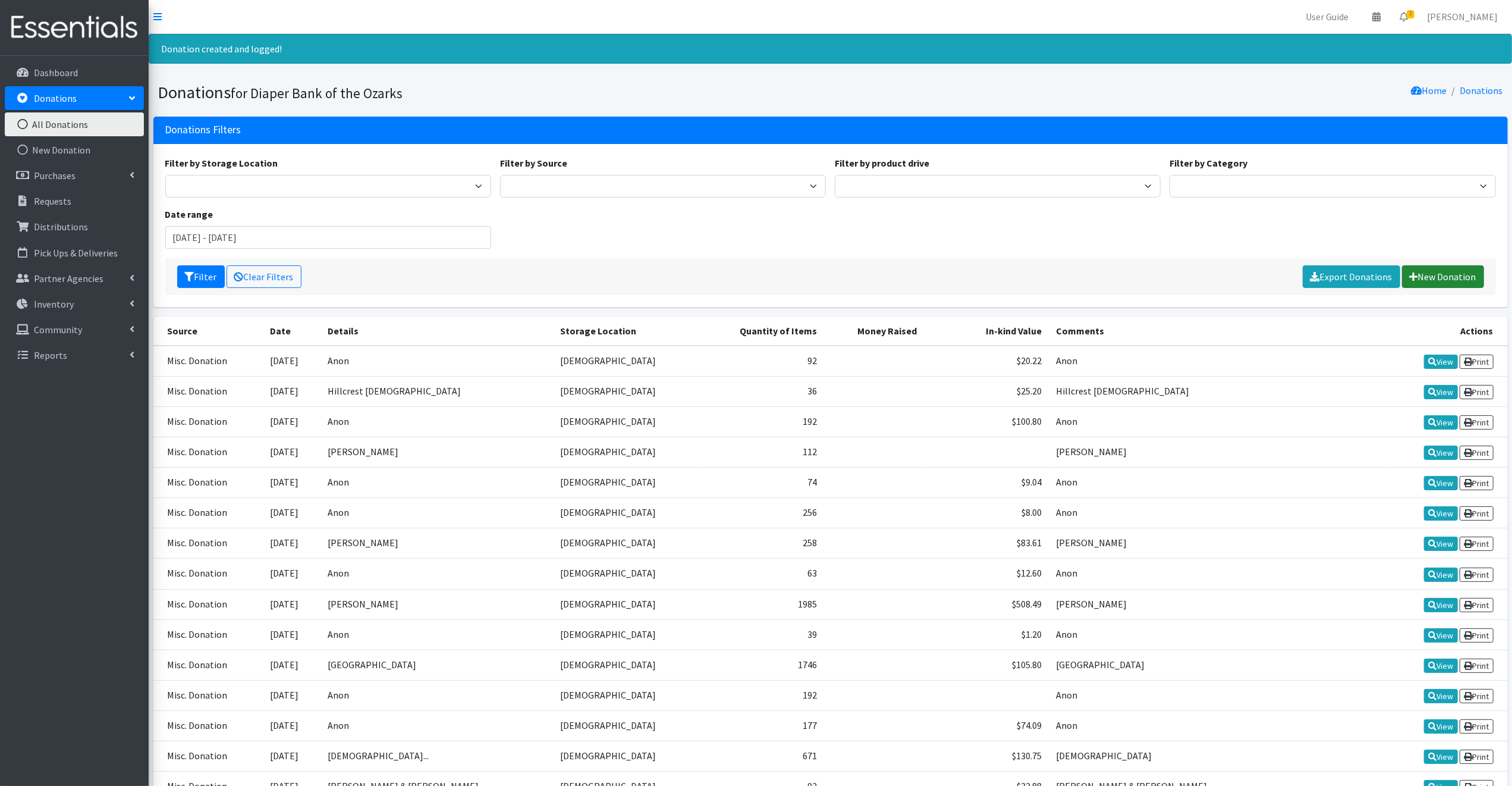
click at [1429, 277] on link "New Donation" at bounding box center [1443, 277] width 82 height 22
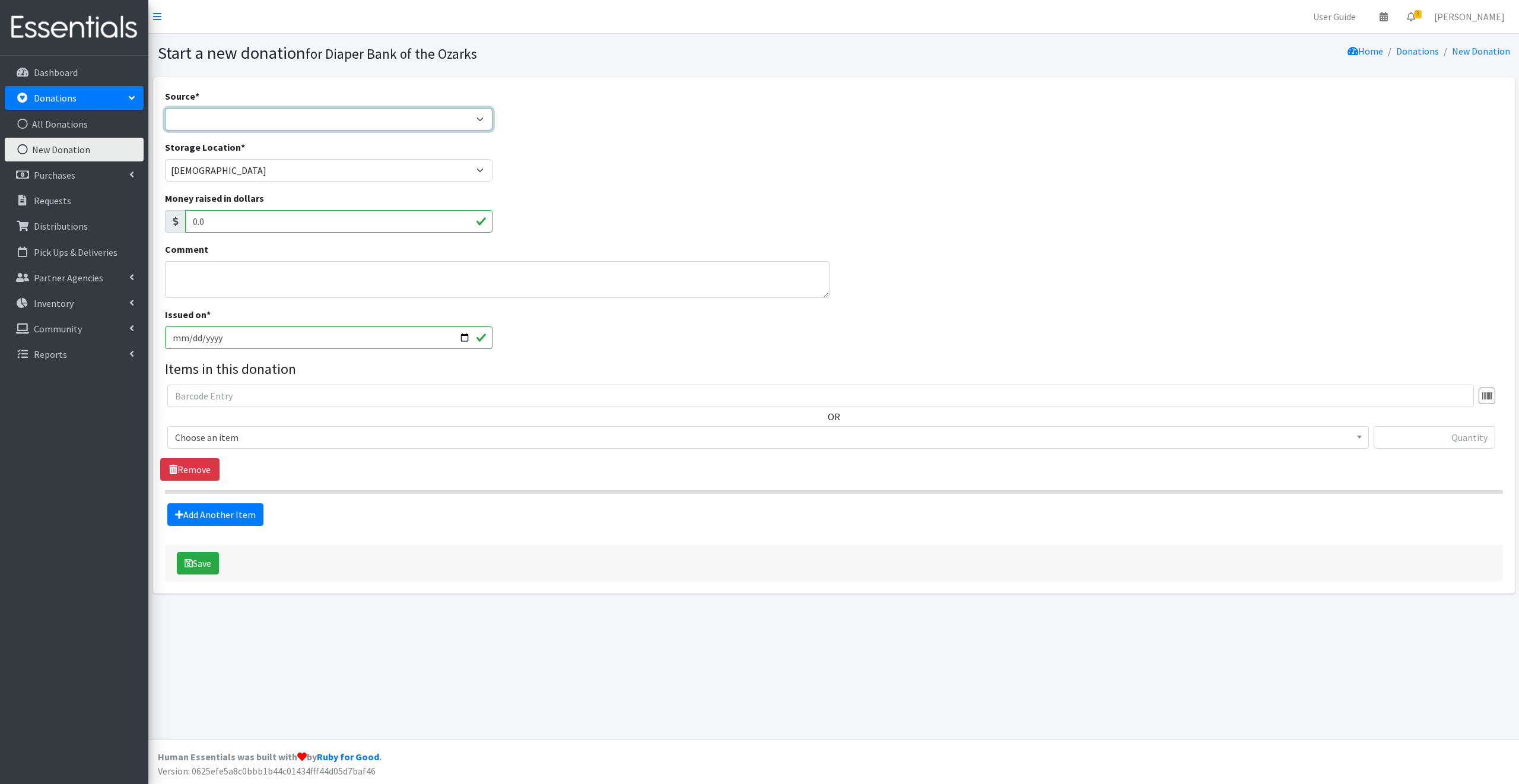
click at [176, 115] on select "Product Drive Manufacturer Donation Site Misc. Donation" at bounding box center [329, 119] width 328 height 22
select select "Misc. Donation"
click at [165, 108] on select "Product Drive Manufacturer Donation Site Misc. Donation" at bounding box center [329, 119] width 328 height 22
click at [184, 274] on textarea "Comment" at bounding box center [497, 279] width 665 height 37
type textarea "Anon"
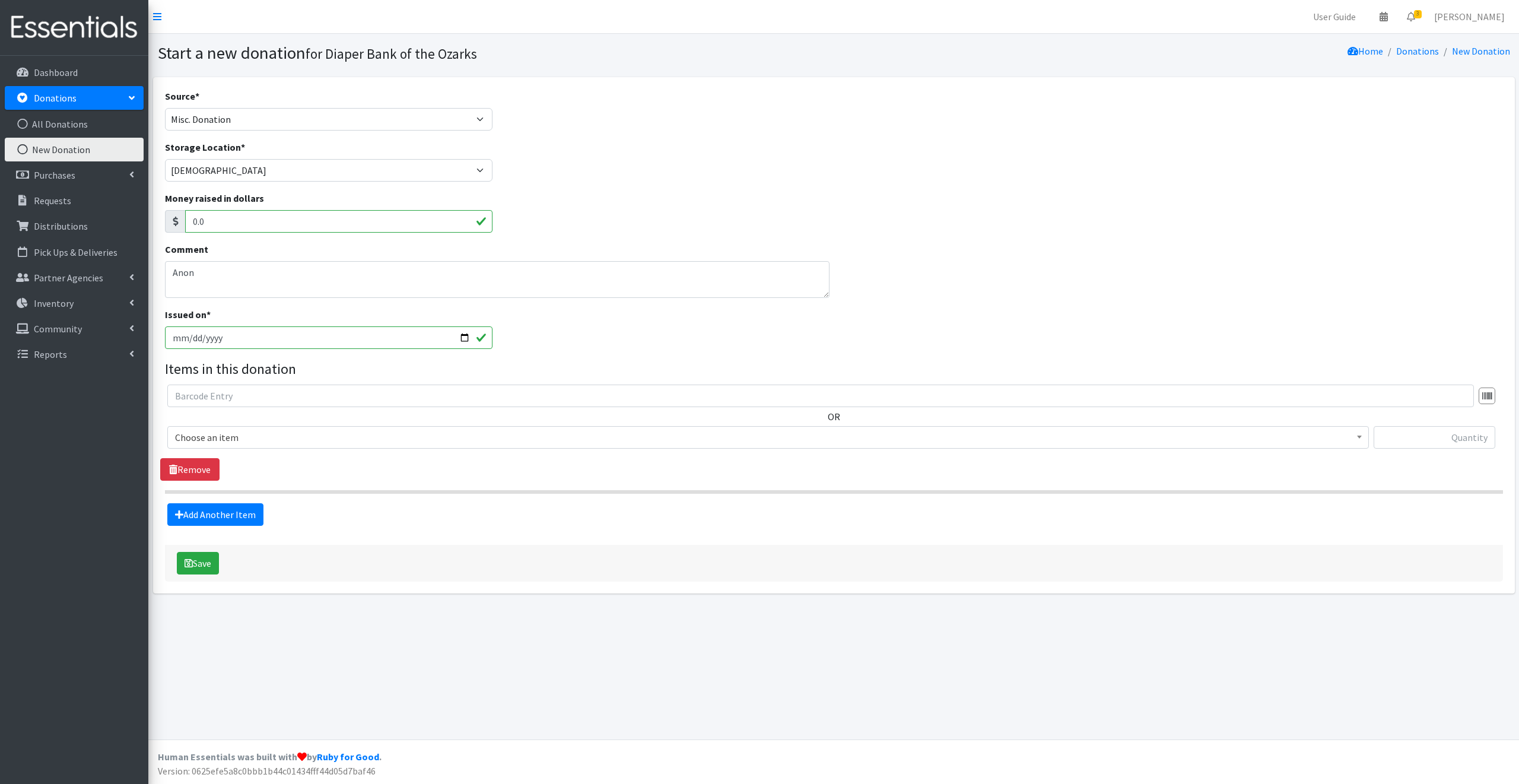
click at [462, 337] on input "2025-10-14" at bounding box center [329, 337] width 328 height 22
type input "[DATE]"
click at [248, 434] on span "Choose an item" at bounding box center [768, 437] width 1186 height 17
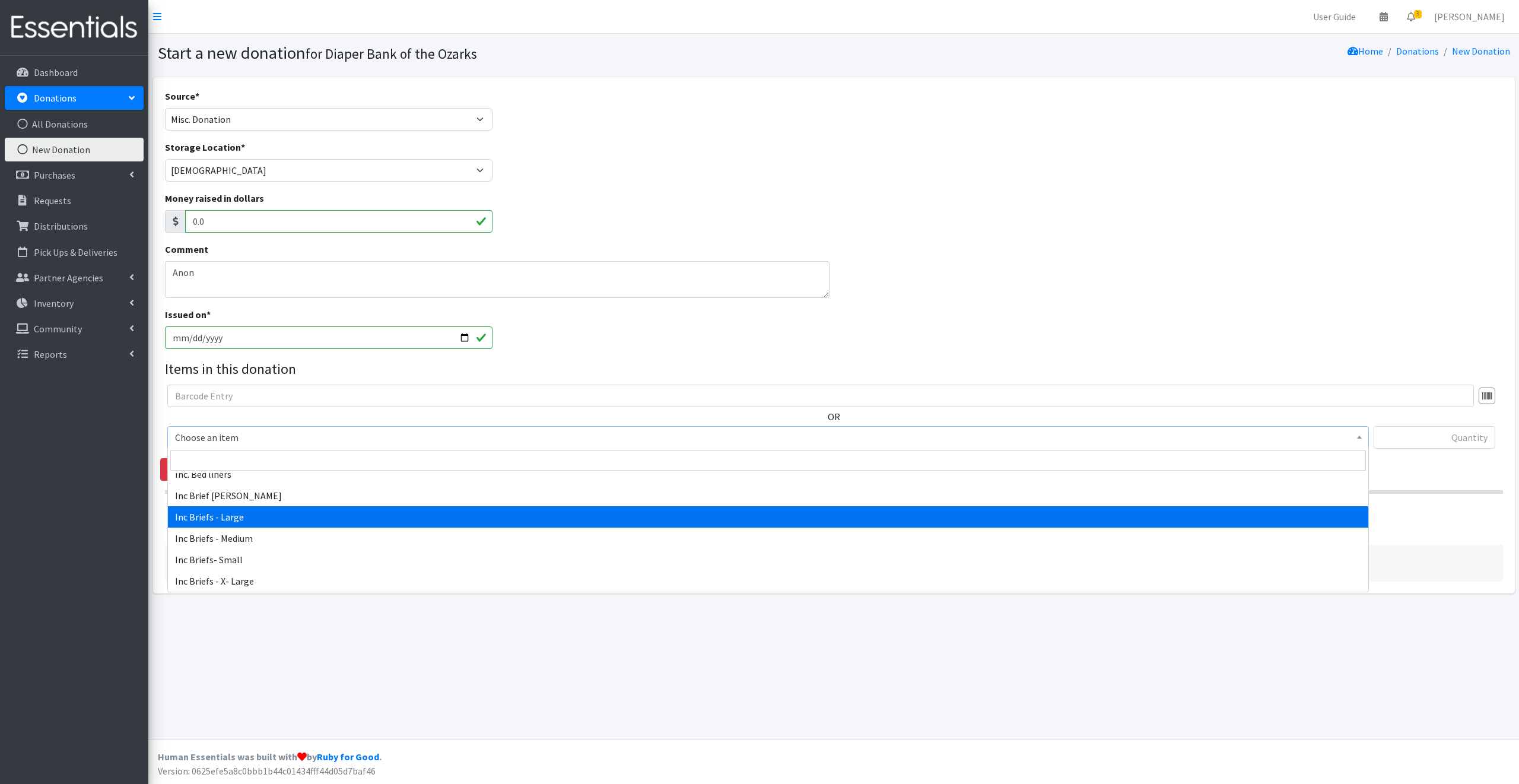
scroll to position [400, 0]
select select "12111"
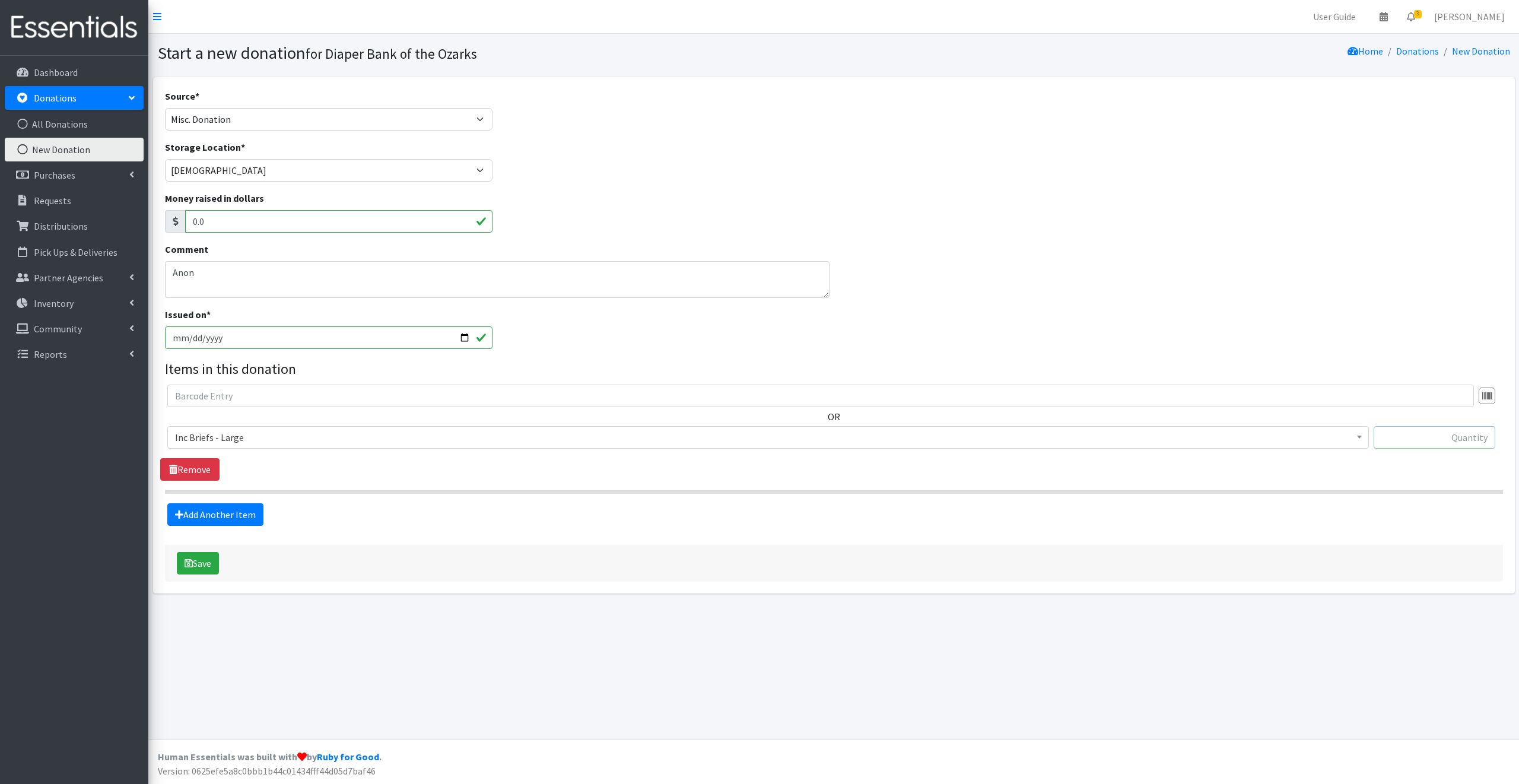
click at [1408, 439] on input "text" at bounding box center [1434, 437] width 122 height 22
type input "36"
click at [229, 513] on link "Add Another Item" at bounding box center [215, 514] width 96 height 22
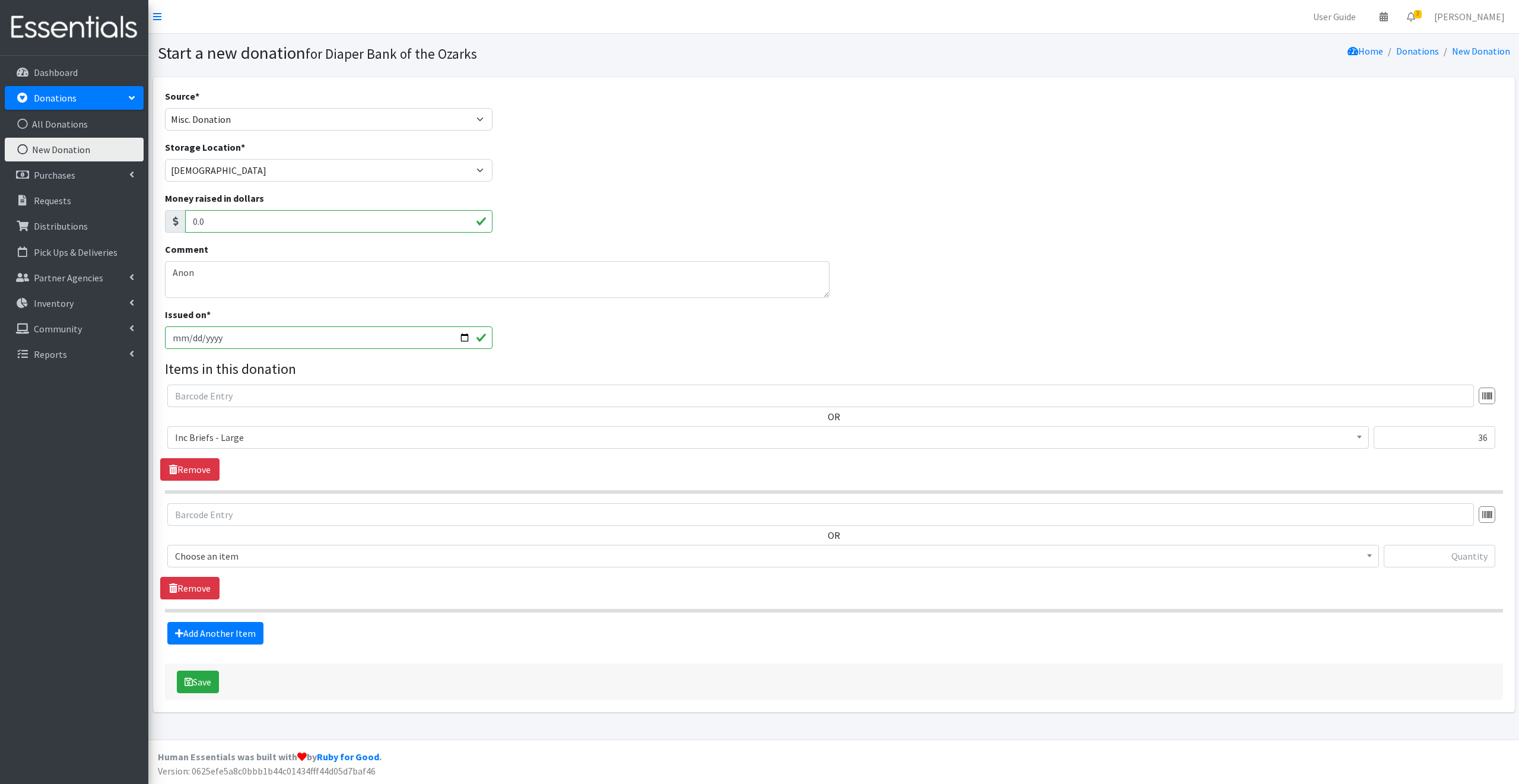
click at [255, 556] on span "Choose an item" at bounding box center [773, 556] width 1196 height 17
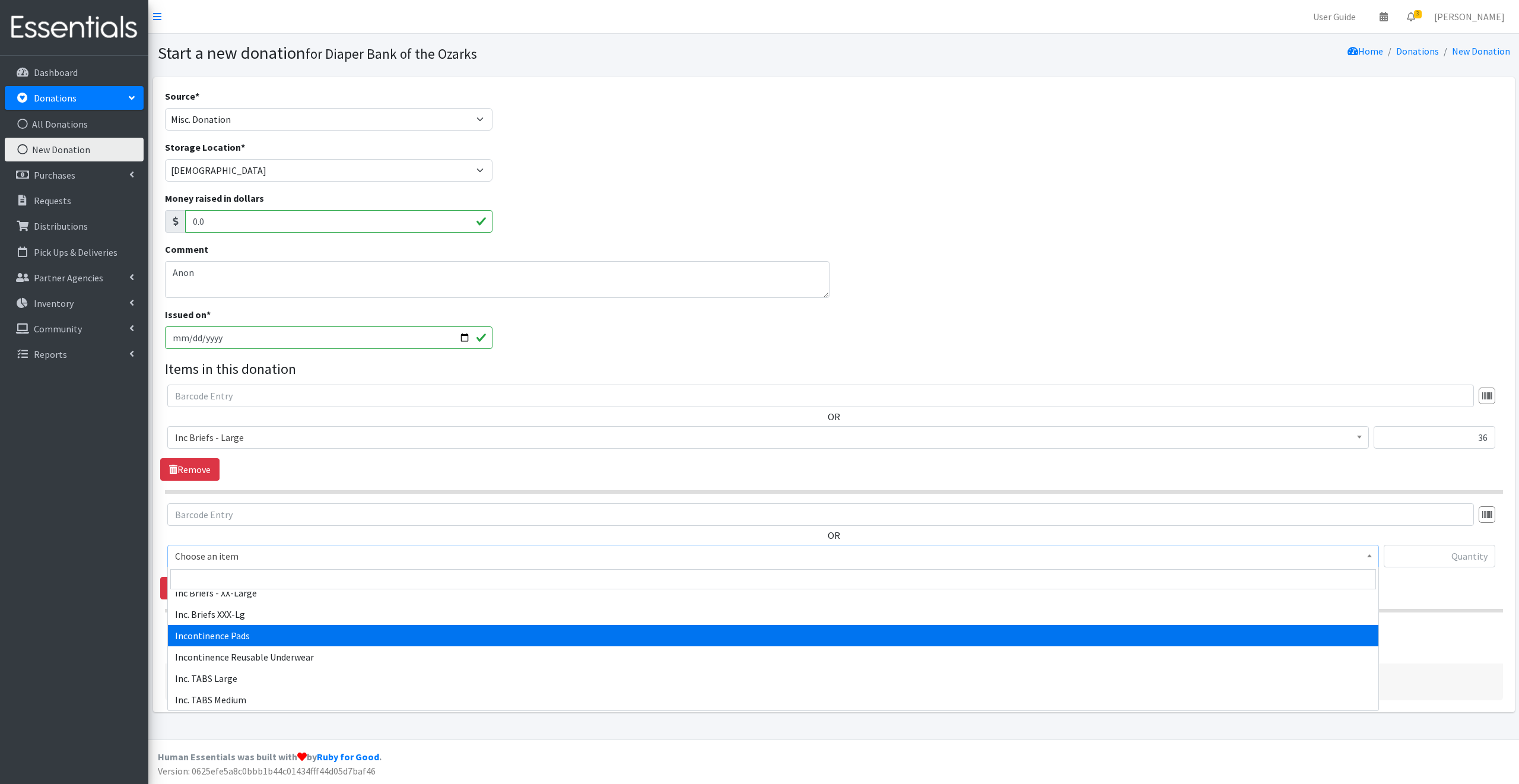
scroll to position [551, 0]
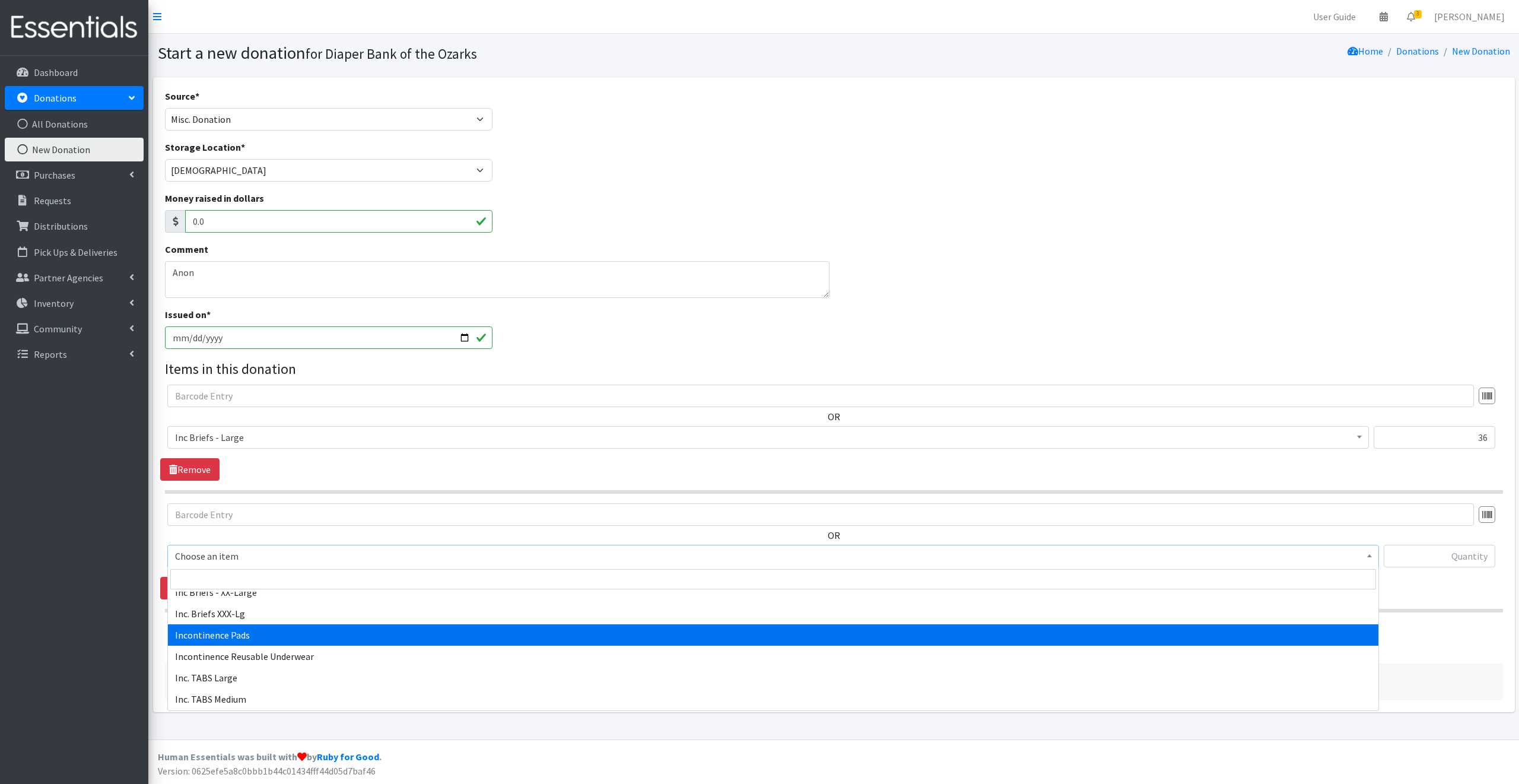
select select "12996"
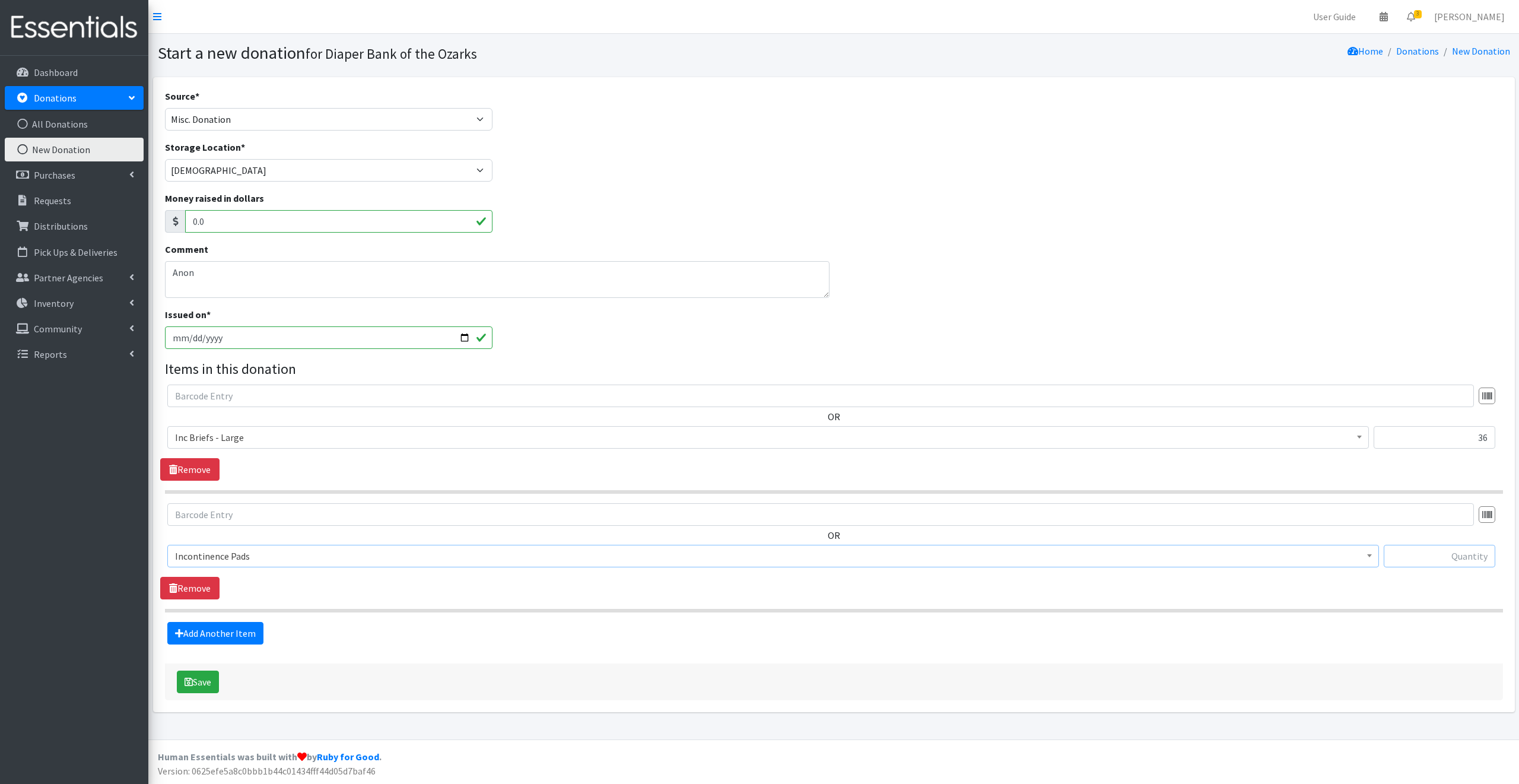
click at [1407, 555] on input "text" at bounding box center [1439, 555] width 111 height 22
type input "162"
click at [206, 677] on button "Save" at bounding box center [198, 681] width 42 height 22
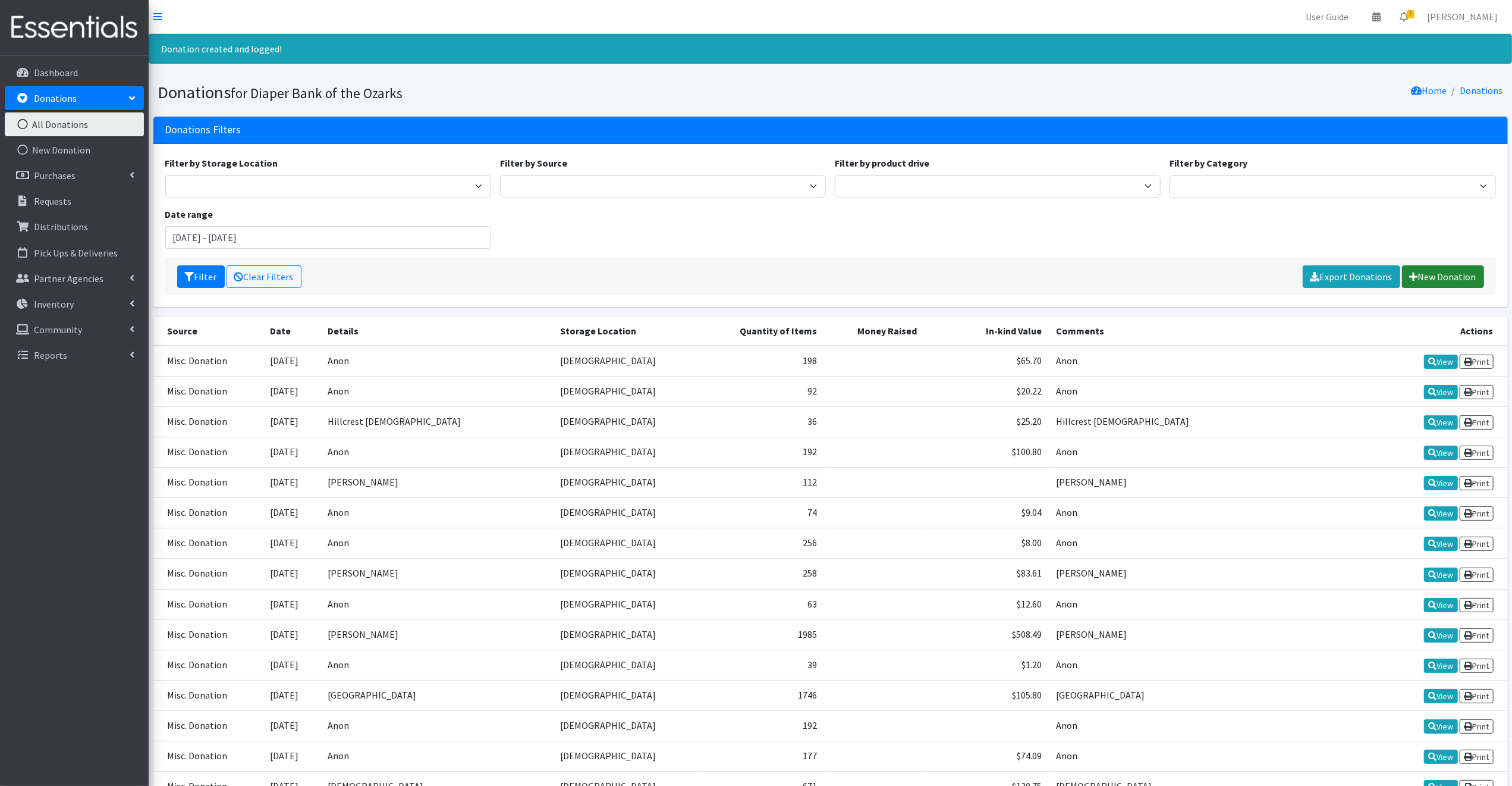
click at [1453, 274] on link "New Donation" at bounding box center [1443, 277] width 82 height 22
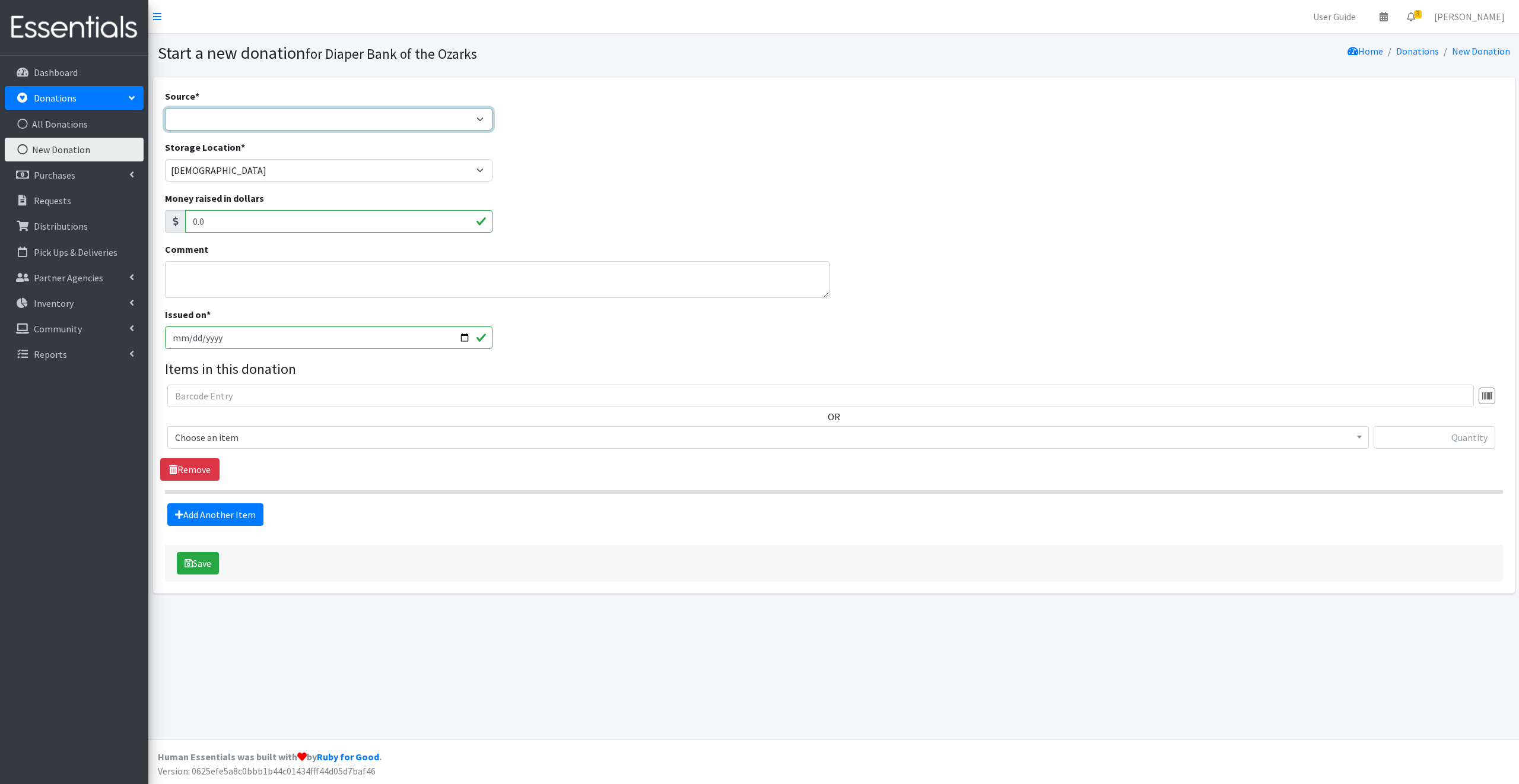
click at [193, 119] on select "Product Drive Manufacturer Donation Site Misc. Donation" at bounding box center [329, 119] width 328 height 22
select select "Misc. Donation"
click at [165, 108] on select "Product Drive Manufacturer Donation Site Misc. Donation" at bounding box center [329, 119] width 328 height 22
click at [189, 282] on textarea "Comment" at bounding box center [497, 279] width 665 height 37
type textarea "Anon"
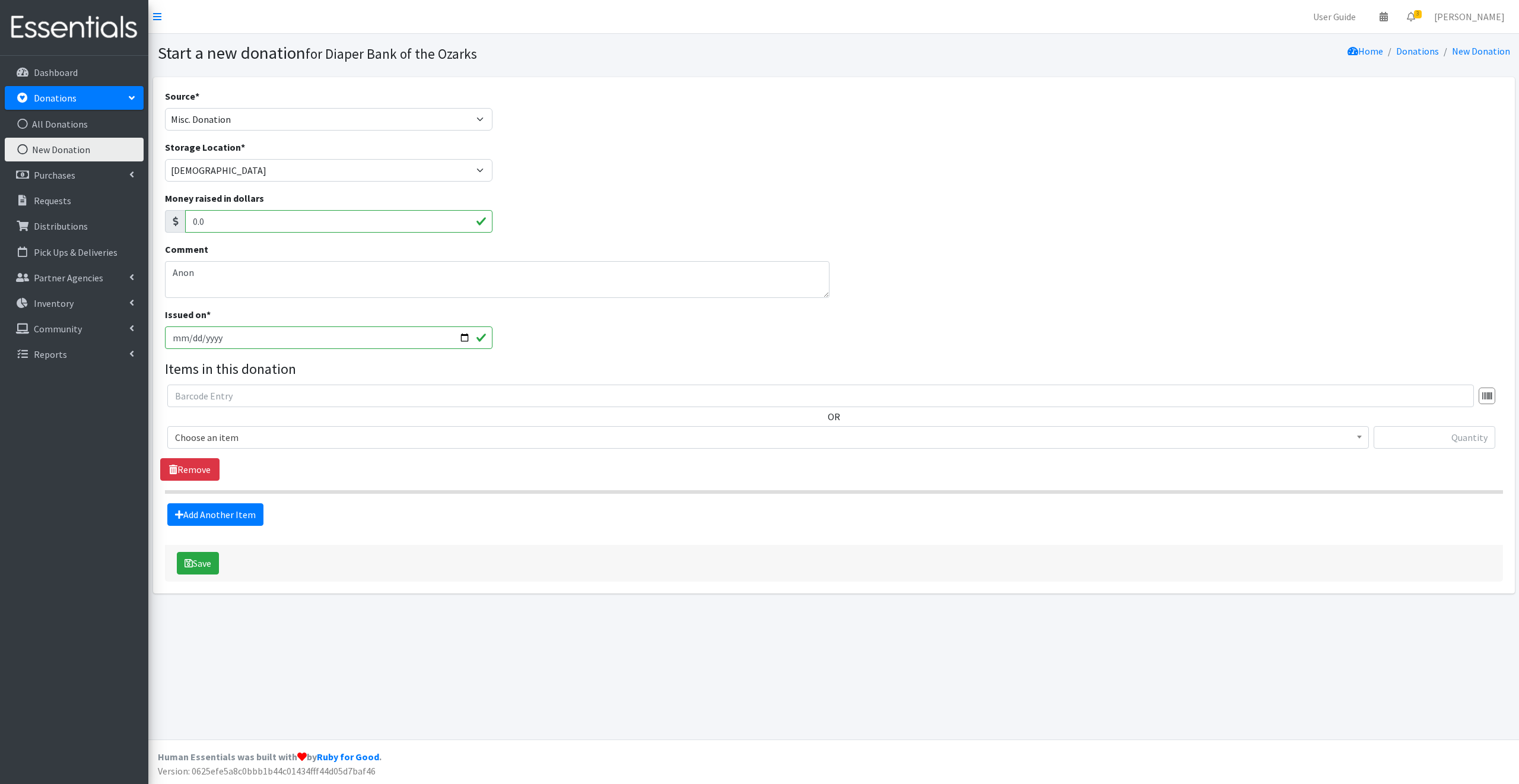
click at [464, 337] on input "2025-10-14" at bounding box center [329, 337] width 328 height 22
type input "[DATE]"
click at [256, 436] on span "Choose an item" at bounding box center [768, 437] width 1186 height 17
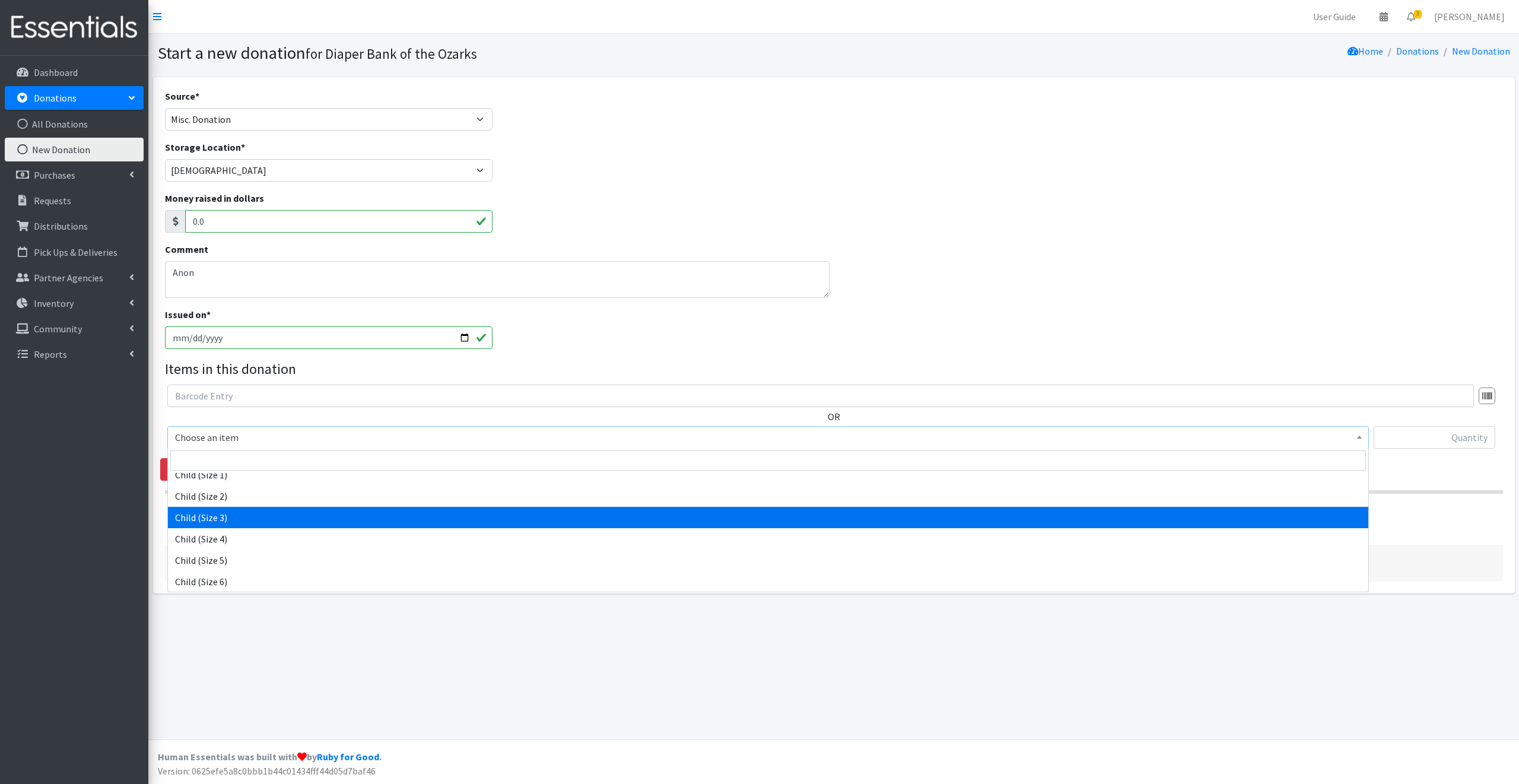
select select "3067"
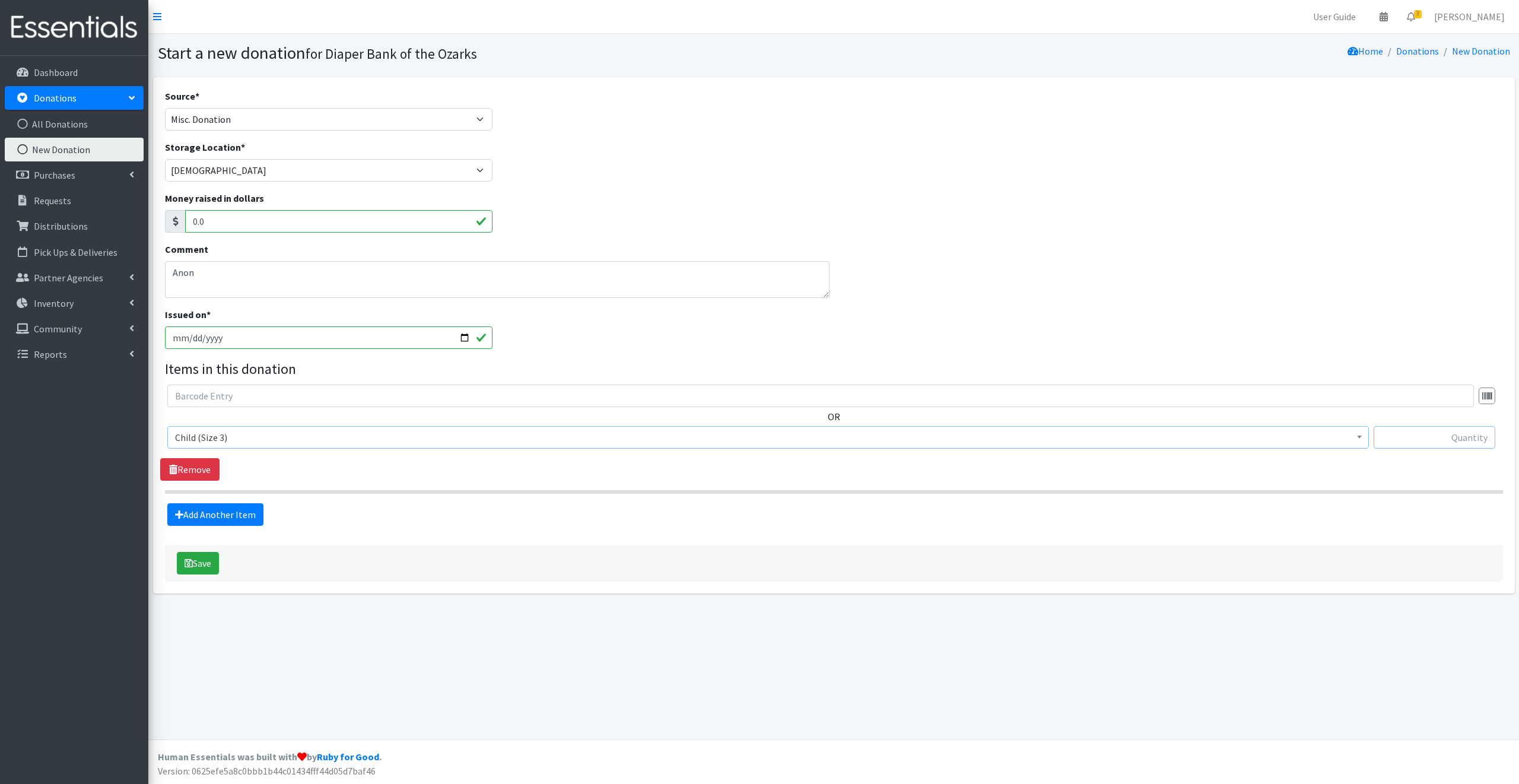
click at [1405, 434] on input "text" at bounding box center [1434, 437] width 122 height 22
type input "394"
click at [238, 515] on link "Add Another Item" at bounding box center [215, 514] width 96 height 22
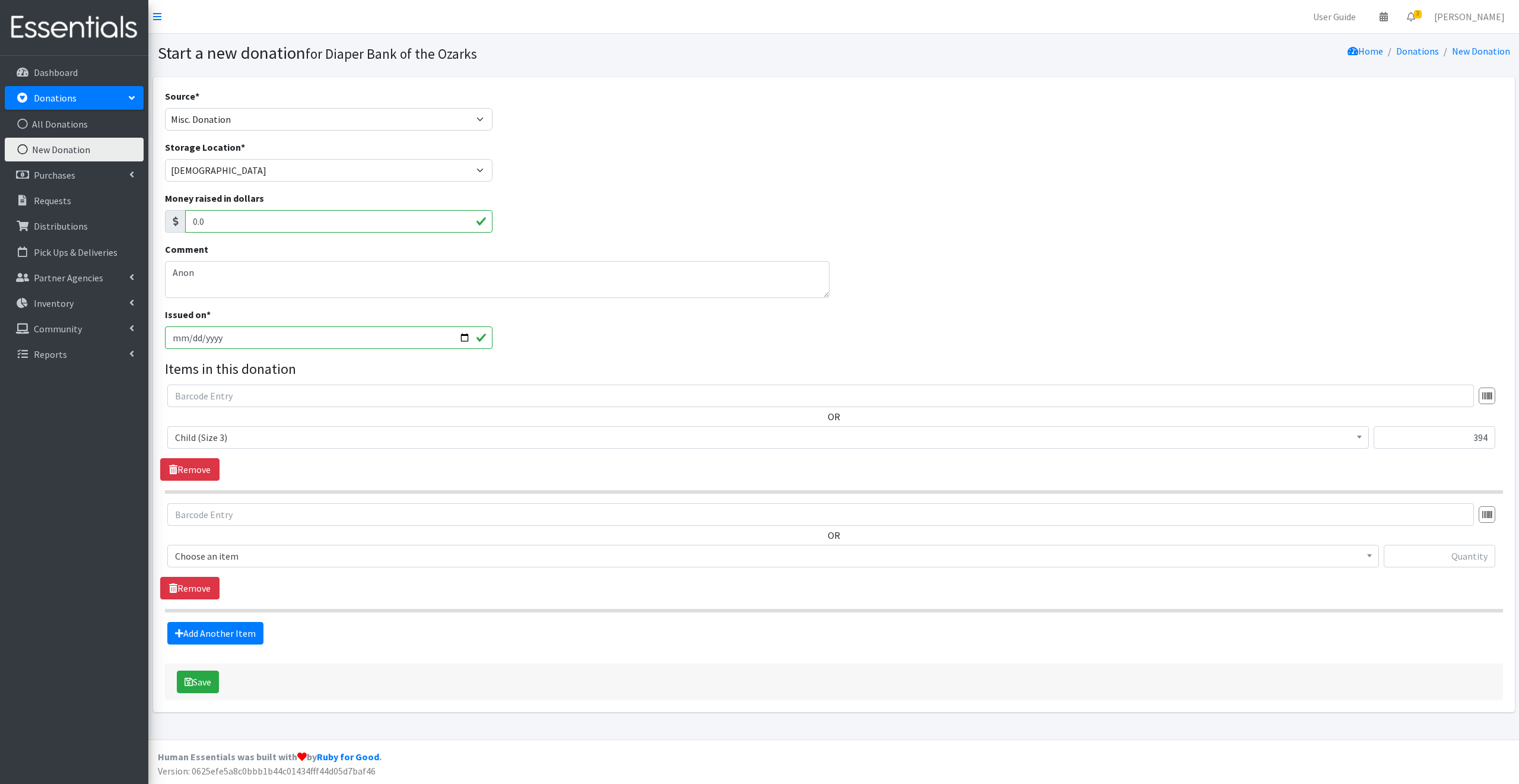
click at [258, 554] on span "Choose an item" at bounding box center [773, 556] width 1196 height 17
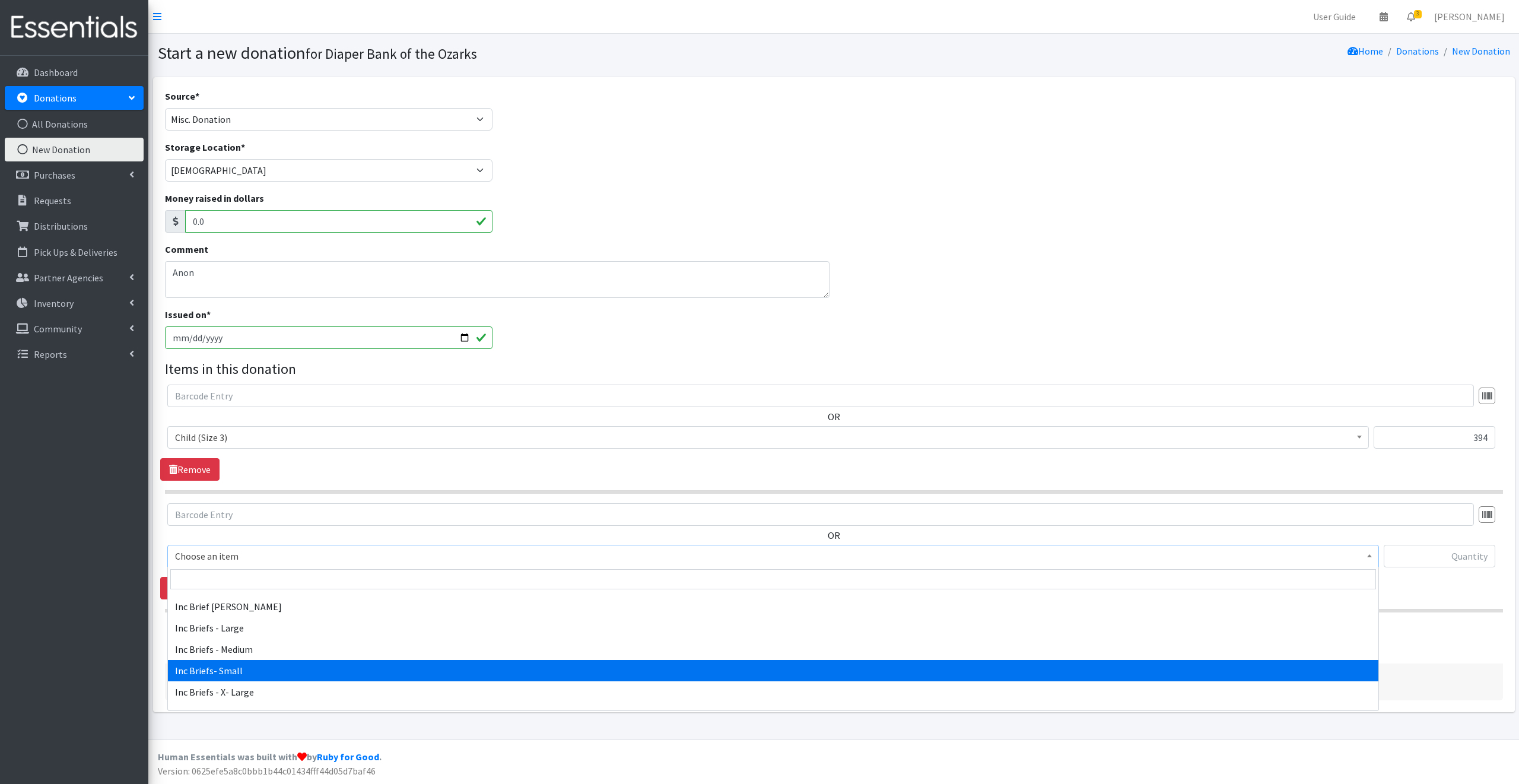
select select "12528"
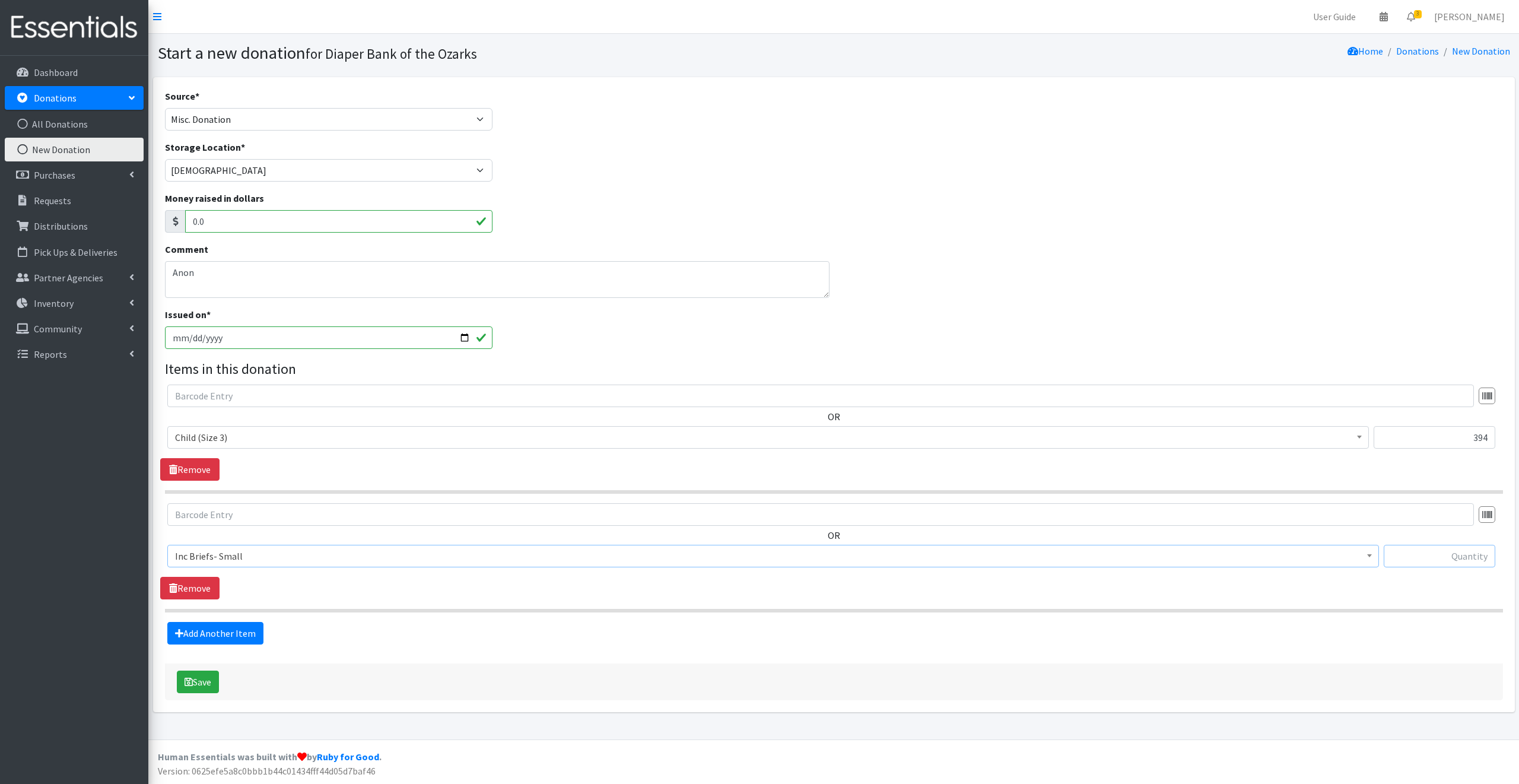
click at [1413, 555] on input "text" at bounding box center [1439, 555] width 111 height 22
type input "20"
click at [234, 633] on link "Add Another Item" at bounding box center [215, 633] width 96 height 22
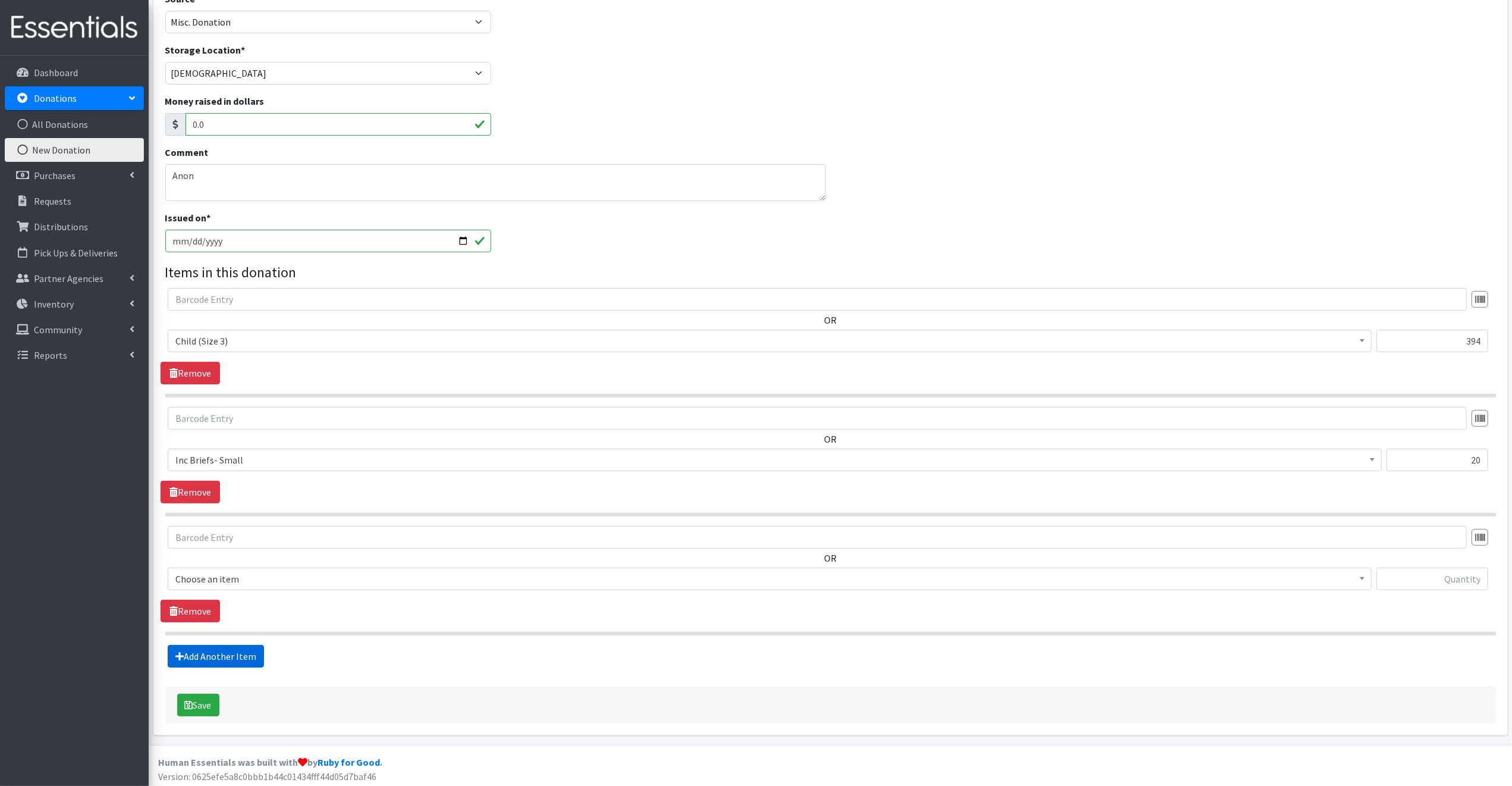
scroll to position [100, 0]
click at [248, 571] on span "Choose an item" at bounding box center [770, 576] width 1188 height 17
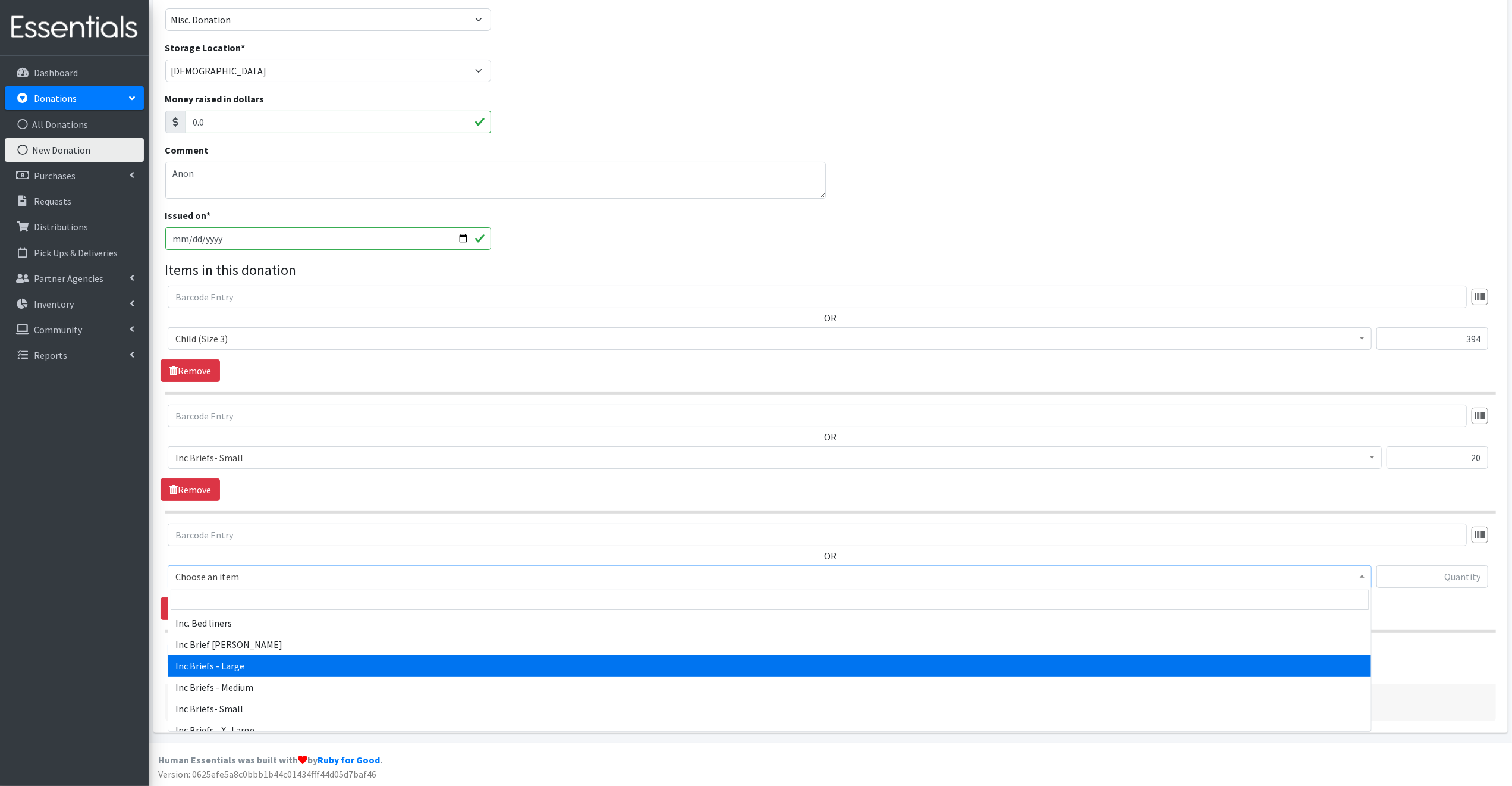
select select "12111"
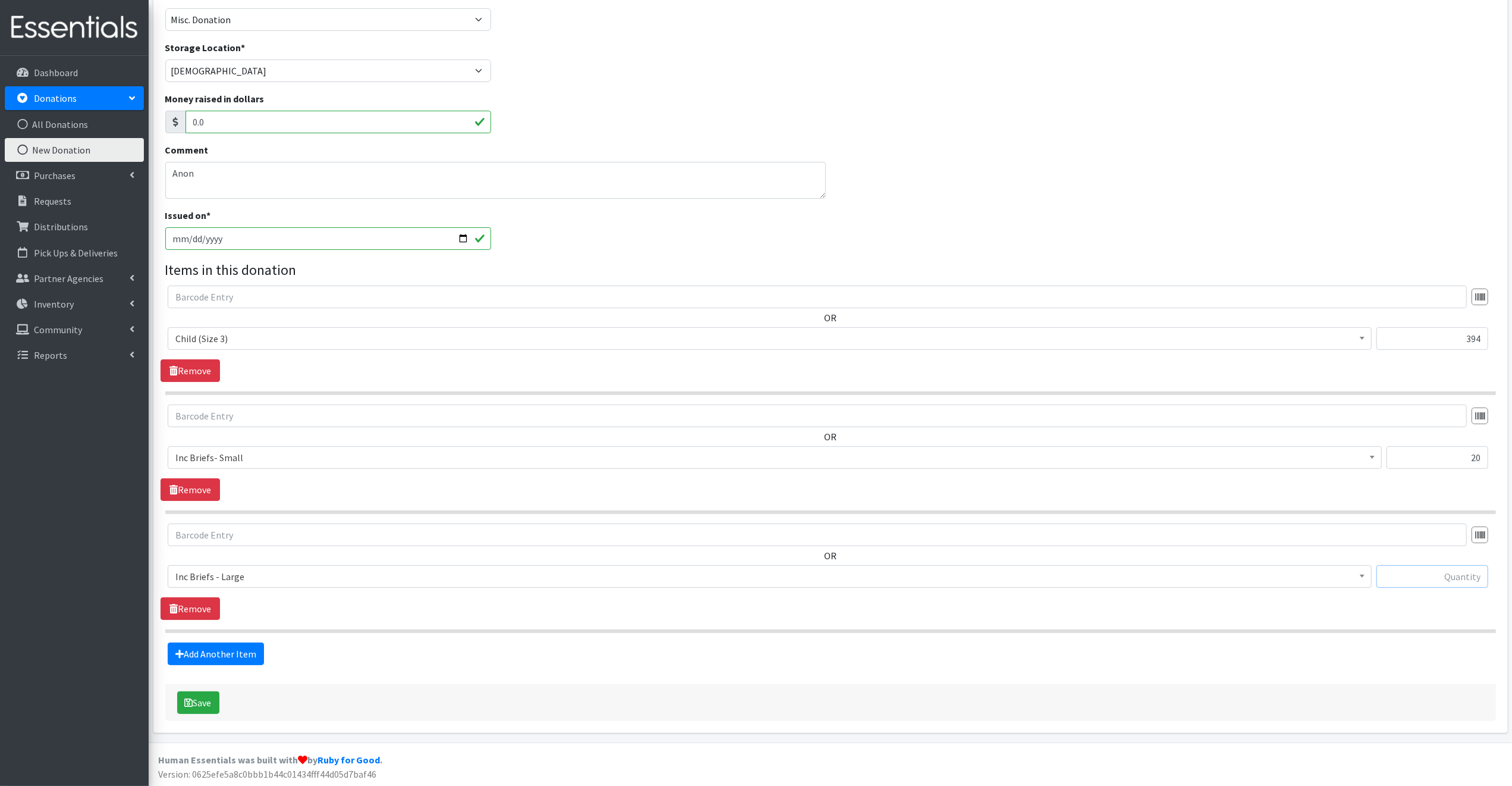
click at [1416, 575] on input "text" at bounding box center [1432, 576] width 112 height 22
type input "108"
click at [221, 651] on link "Add Another Item" at bounding box center [215, 653] width 96 height 22
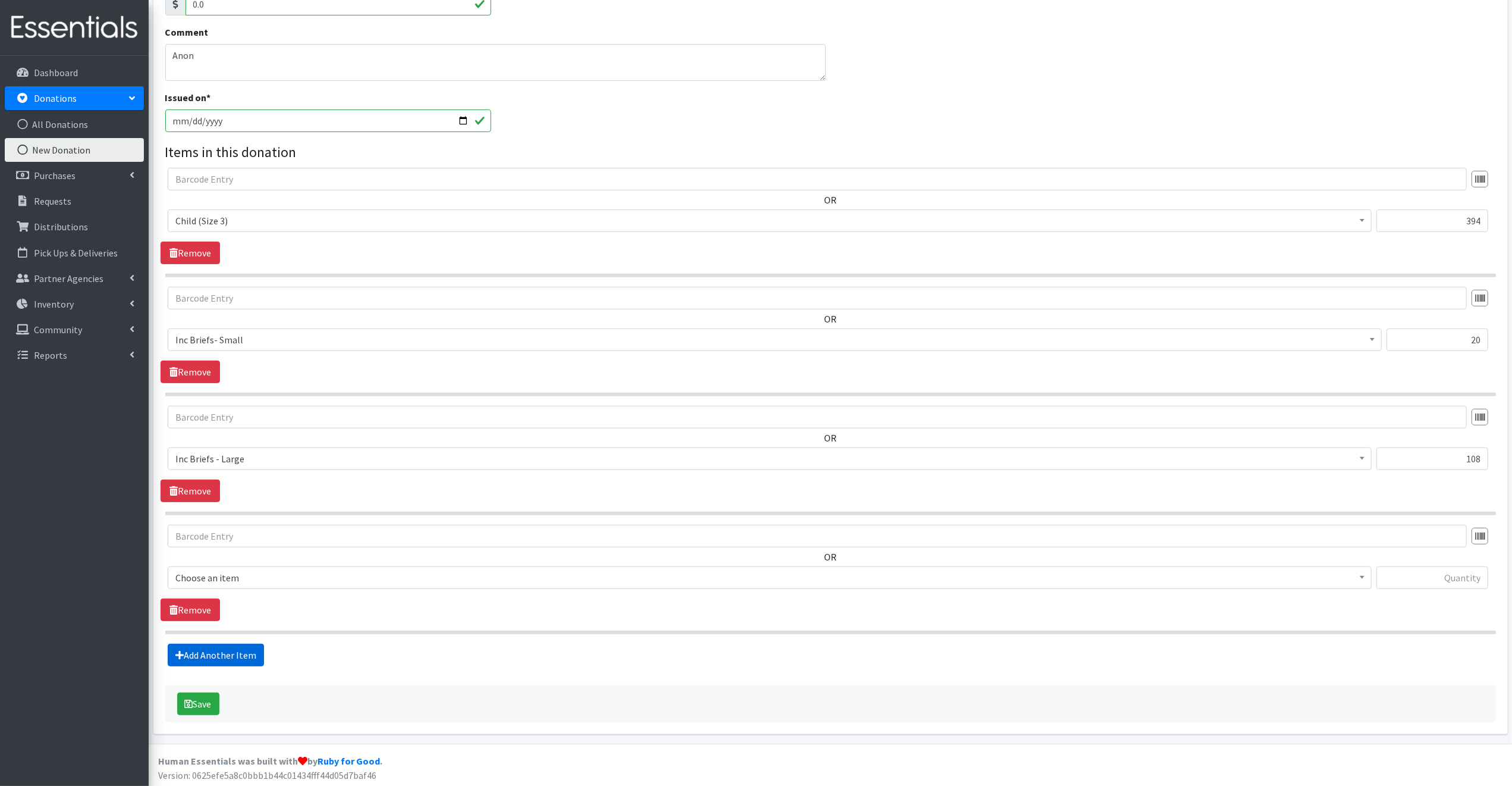
scroll to position [219, 0]
click at [252, 575] on span "Choose an item" at bounding box center [770, 576] width 1188 height 17
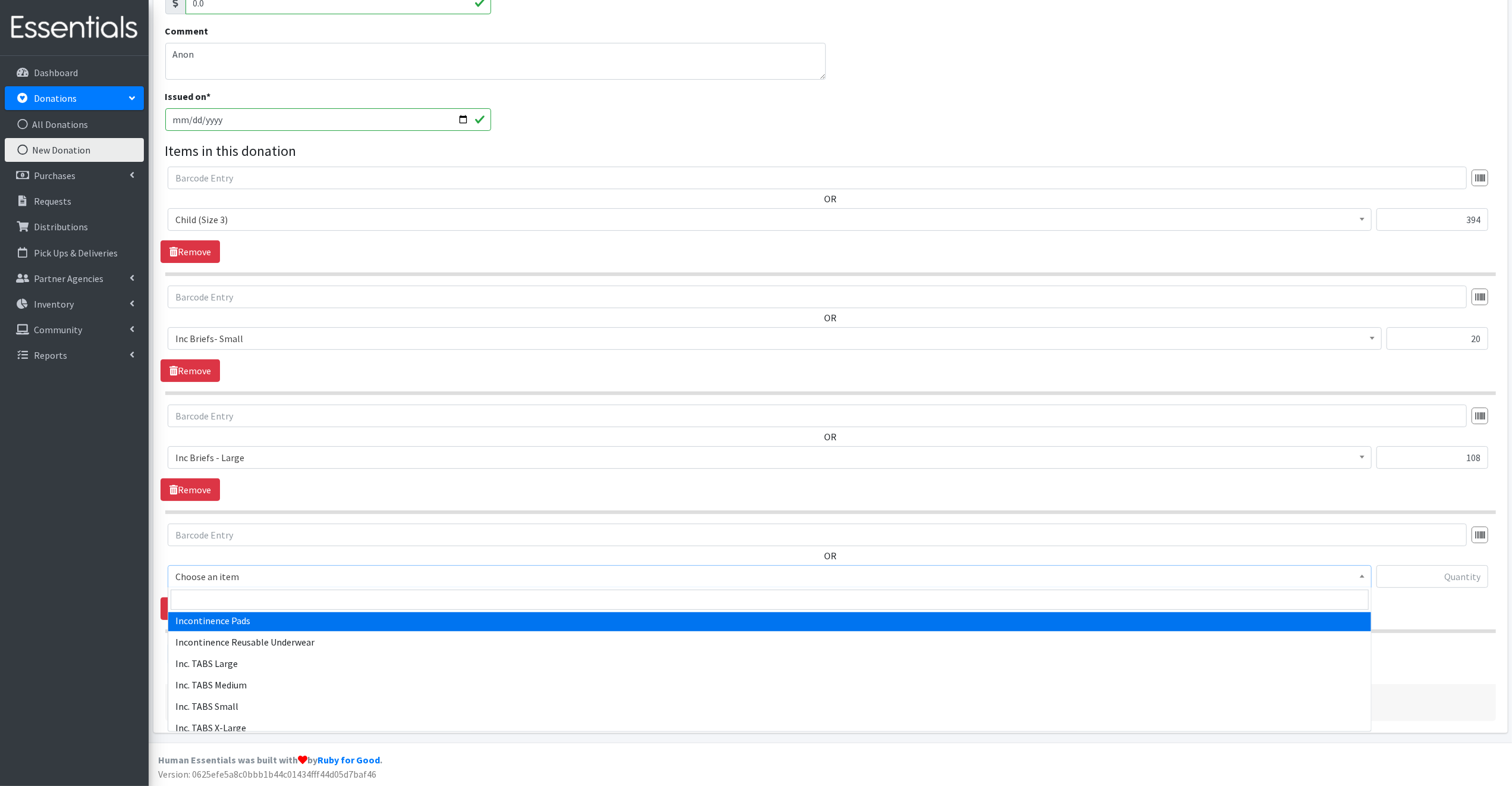
scroll to position [589, 0]
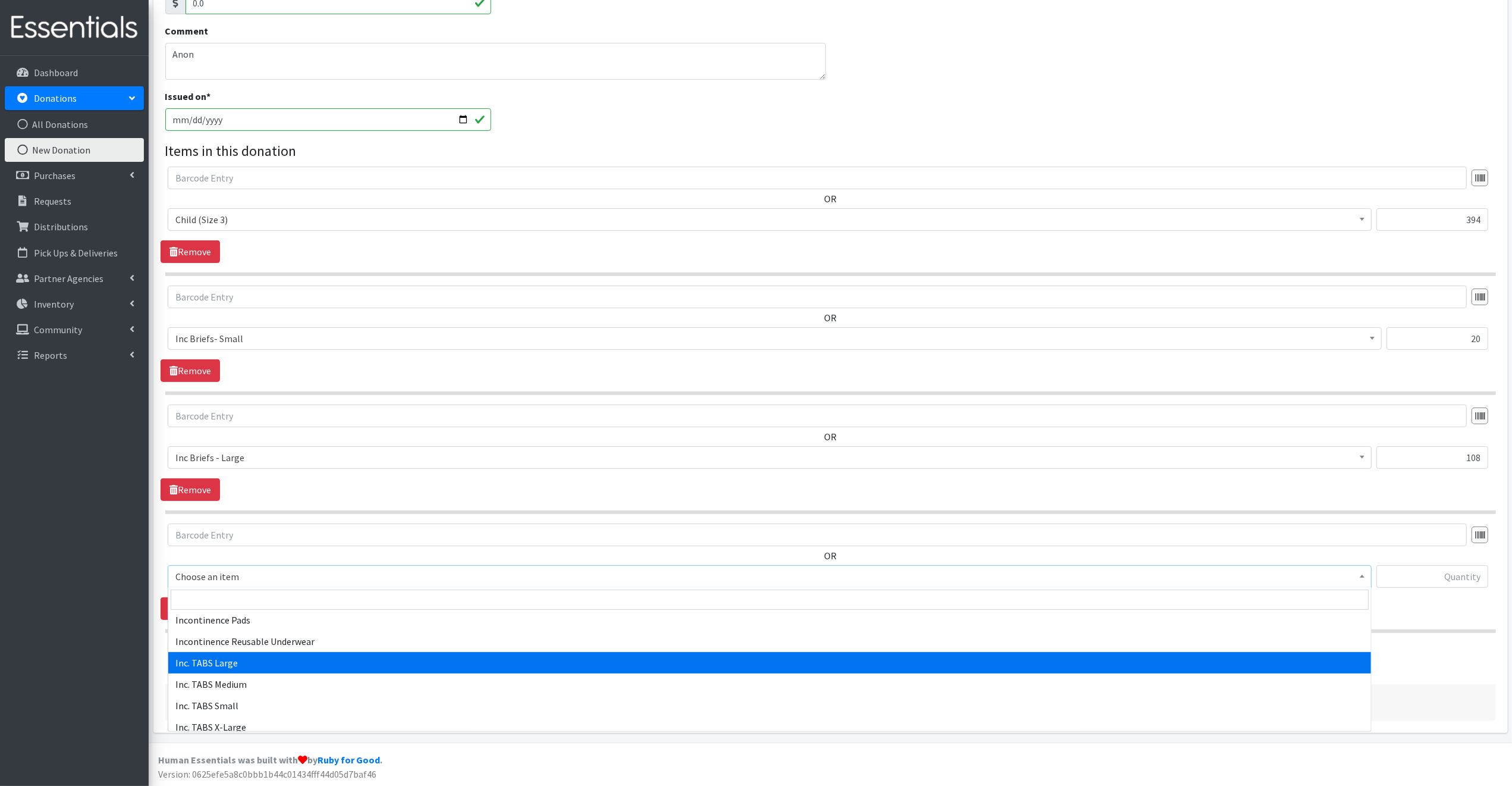
select select "15239"
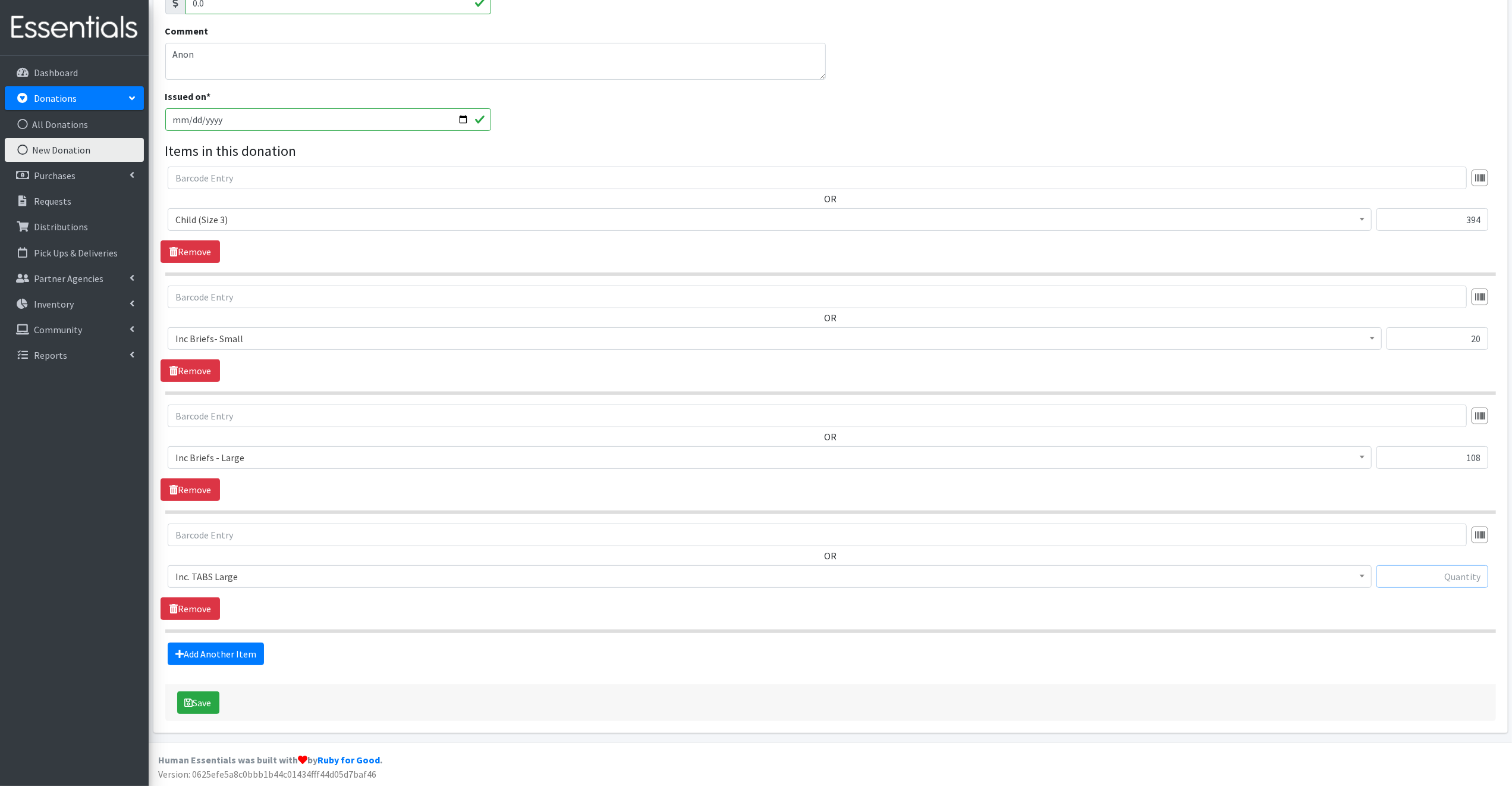
click at [1406, 573] on input "text" at bounding box center [1432, 576] width 112 height 22
type input "74"
click at [202, 700] on button "Save" at bounding box center [198, 702] width 42 height 22
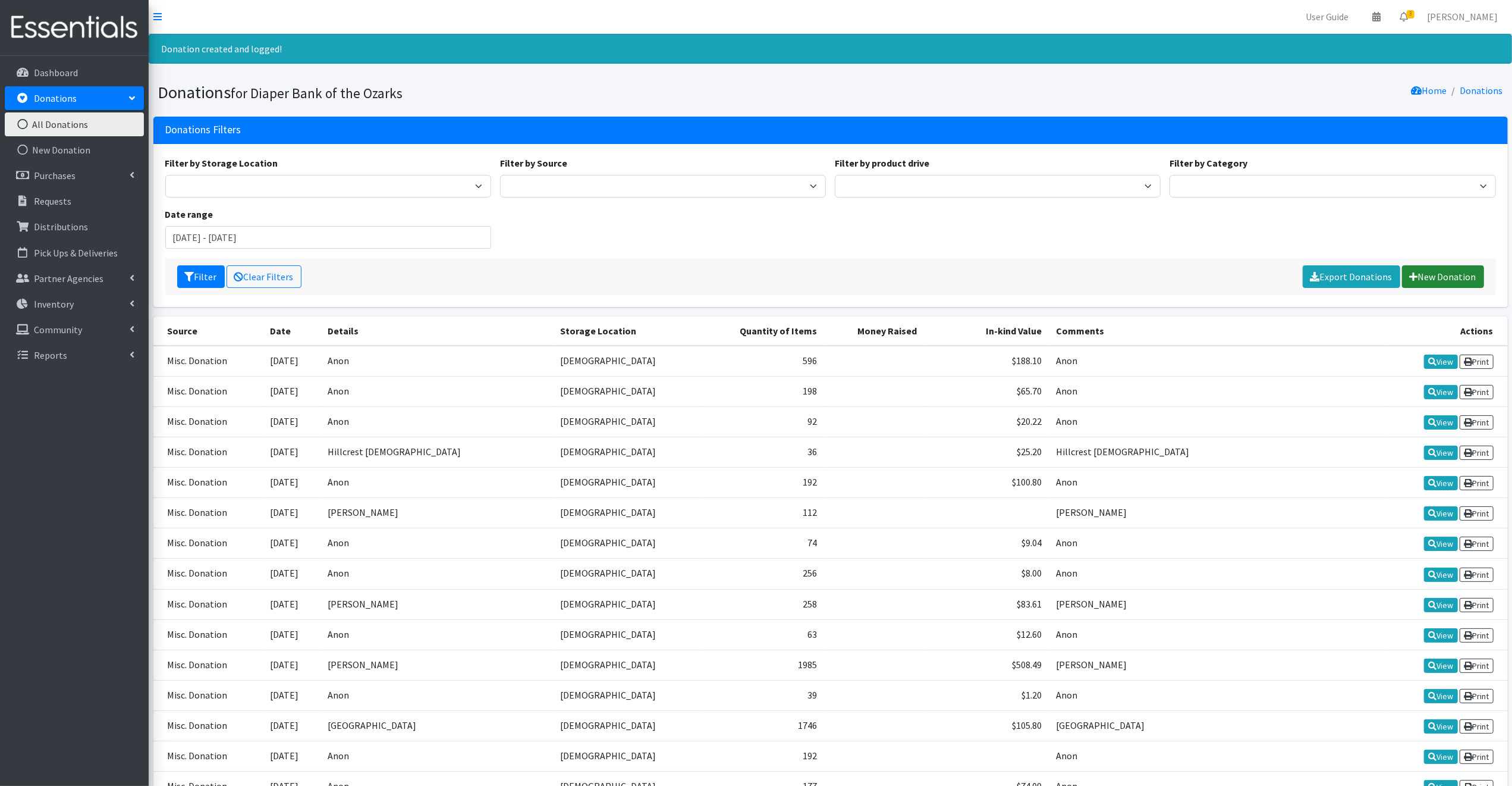
click at [1451, 273] on link "New Donation" at bounding box center [1443, 277] width 82 height 22
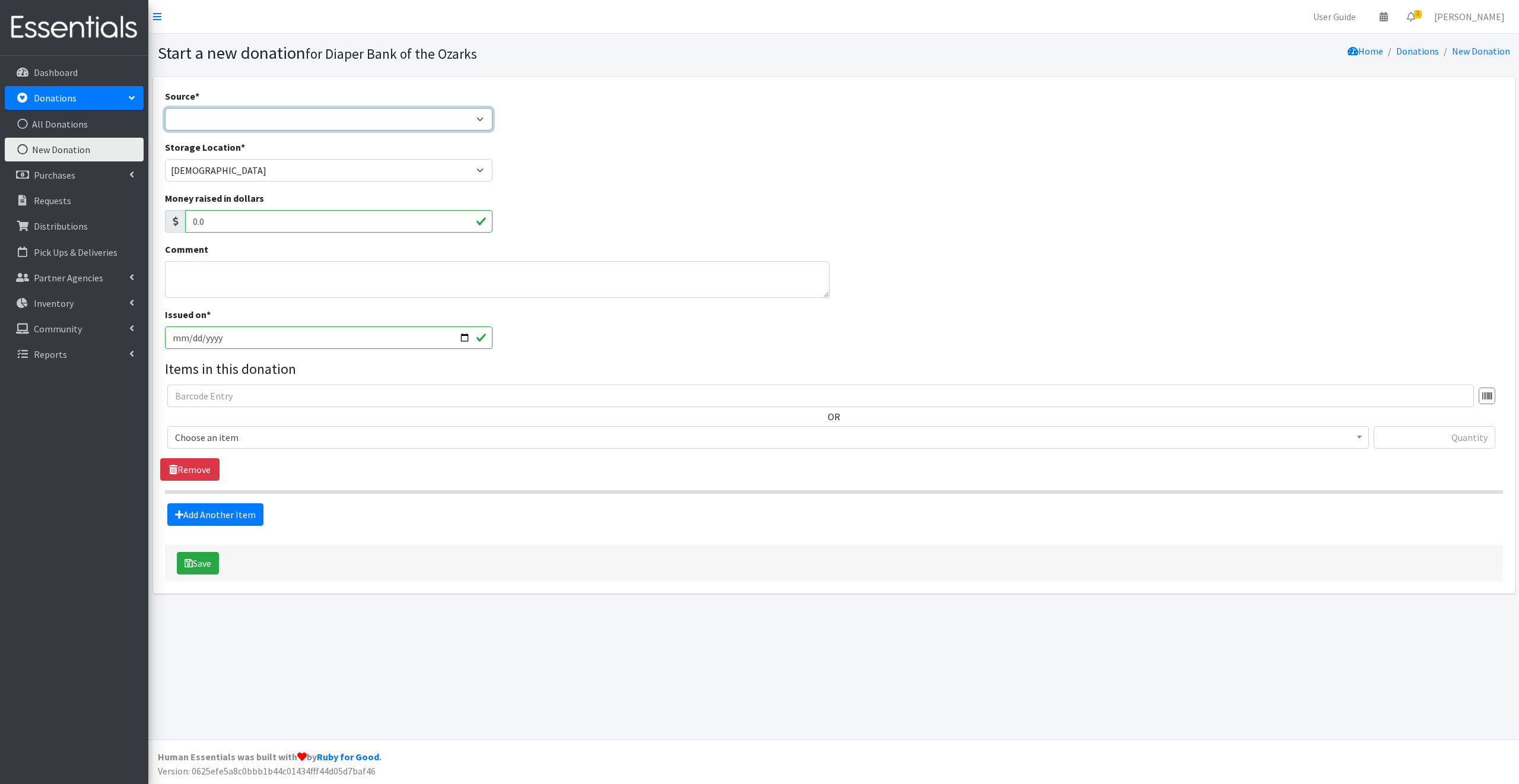
drag, startPoint x: 193, startPoint y: 117, endPoint x: 188, endPoint y: 116, distance: 5.1
click at [193, 117] on select "Product Drive Manufacturer Donation Site Misc. Donation" at bounding box center [329, 119] width 328 height 22
select select "Misc. Donation"
click at [165, 108] on select "Product Drive Manufacturer Donation Site Misc. Donation" at bounding box center [329, 119] width 328 height 22
click at [188, 277] on textarea "Comment" at bounding box center [497, 279] width 665 height 37
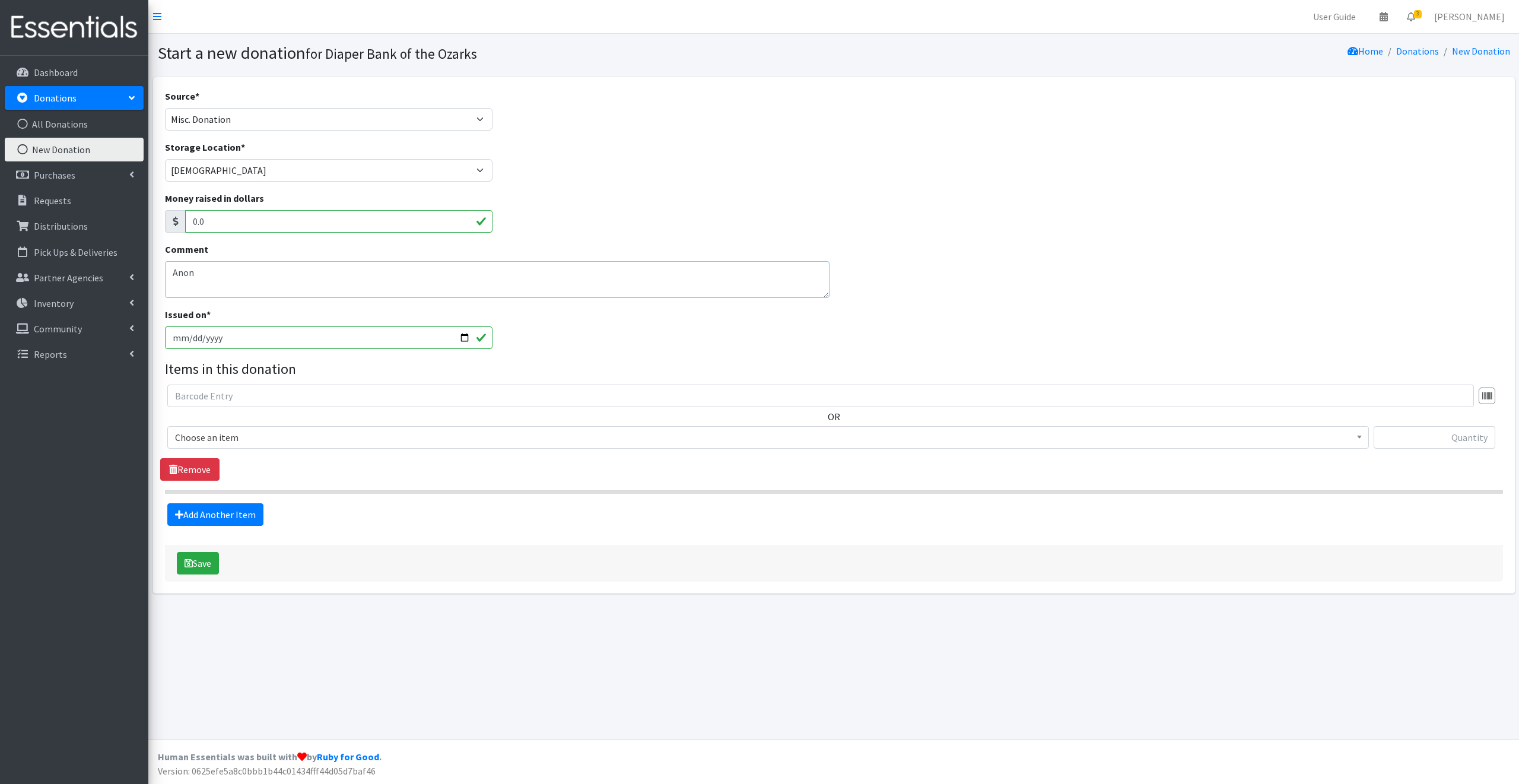
type textarea "Anon"
click at [463, 340] on input "2025-10-14" at bounding box center [329, 337] width 328 height 22
type input "[DATE]"
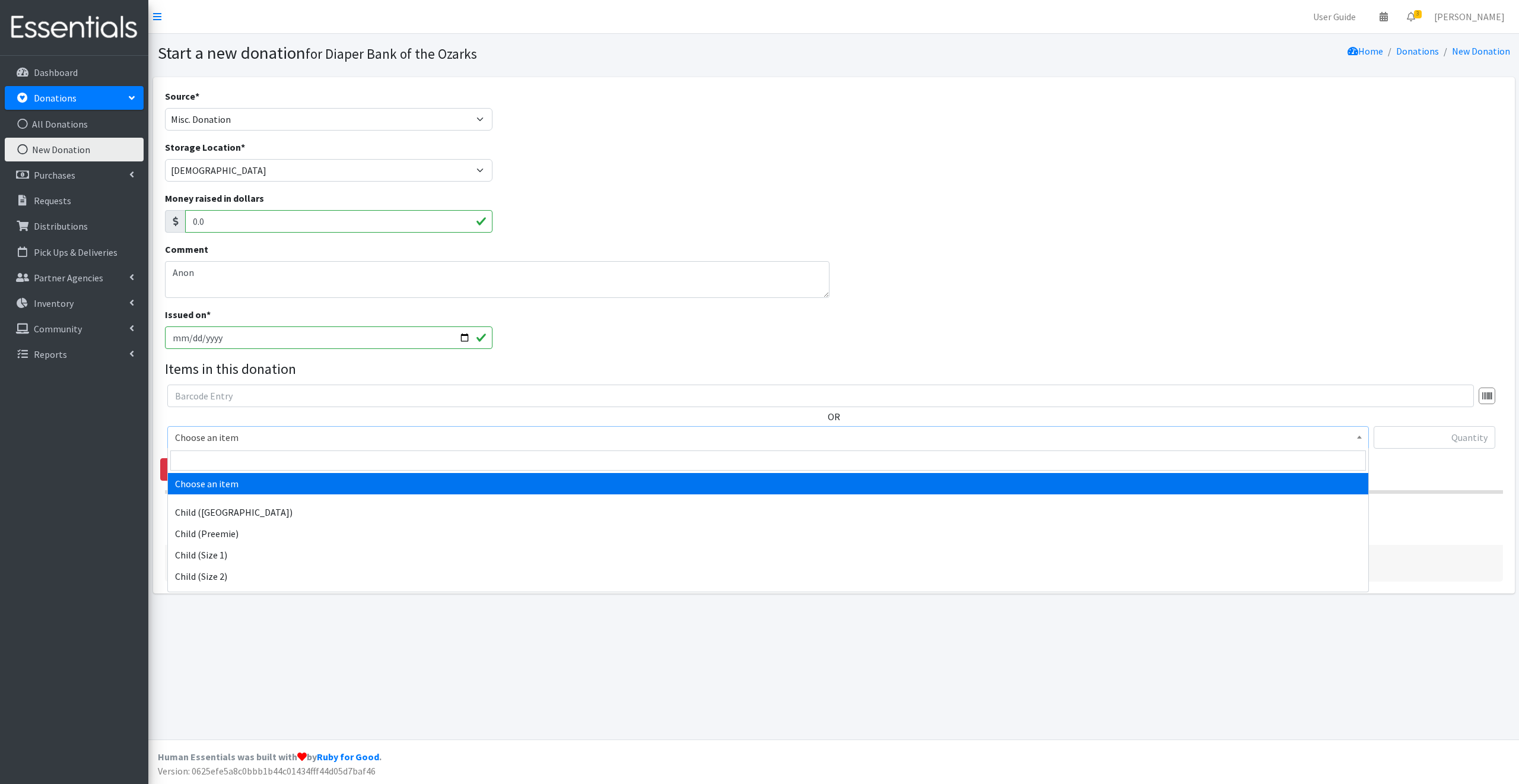
click at [251, 439] on span "Choose an item" at bounding box center [768, 437] width 1186 height 17
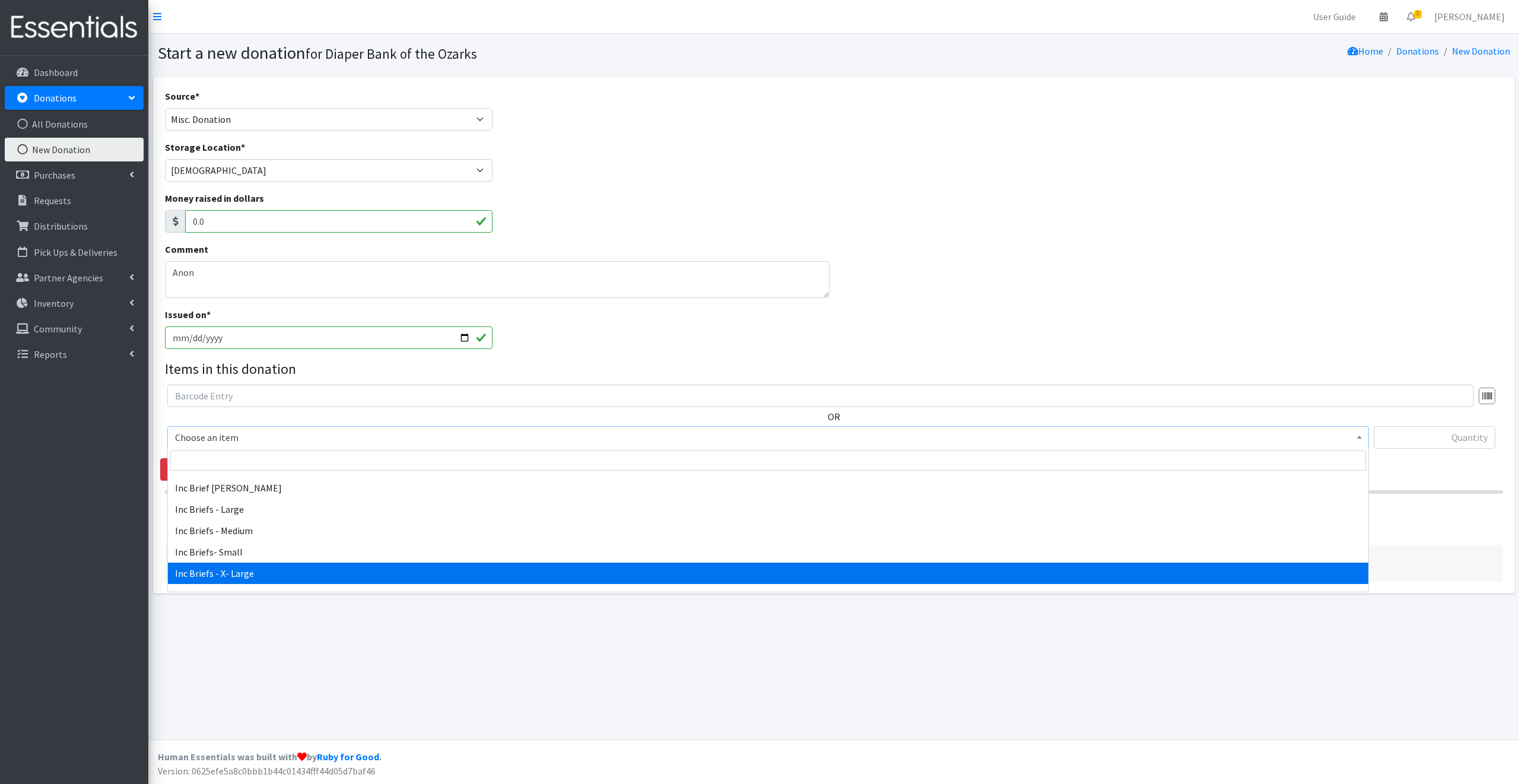
scroll to position [410, 0]
select select "12526"
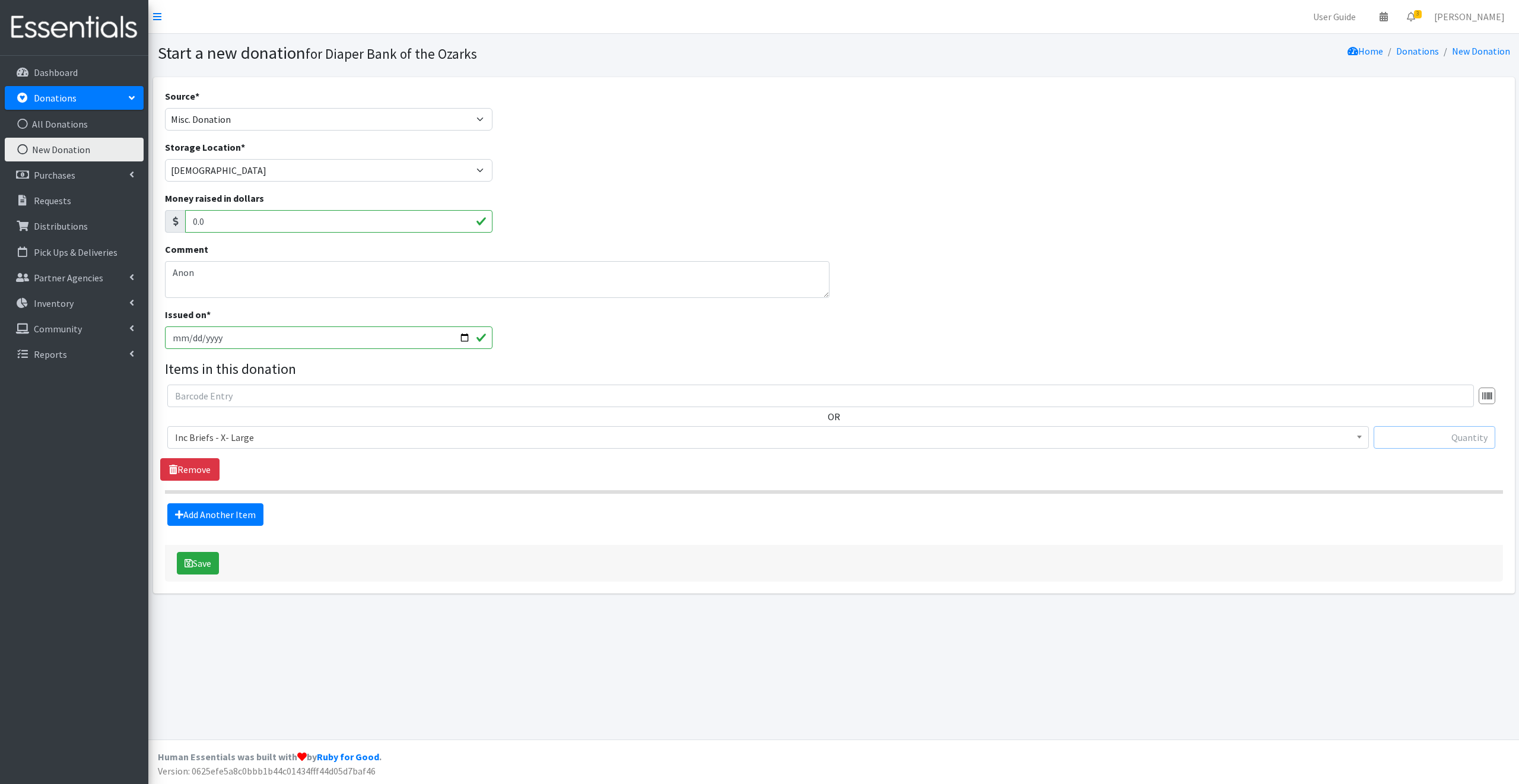
click at [1420, 436] on input "text" at bounding box center [1434, 437] width 122 height 22
type input "190"
click at [237, 515] on link "Add Another Item" at bounding box center [215, 514] width 96 height 22
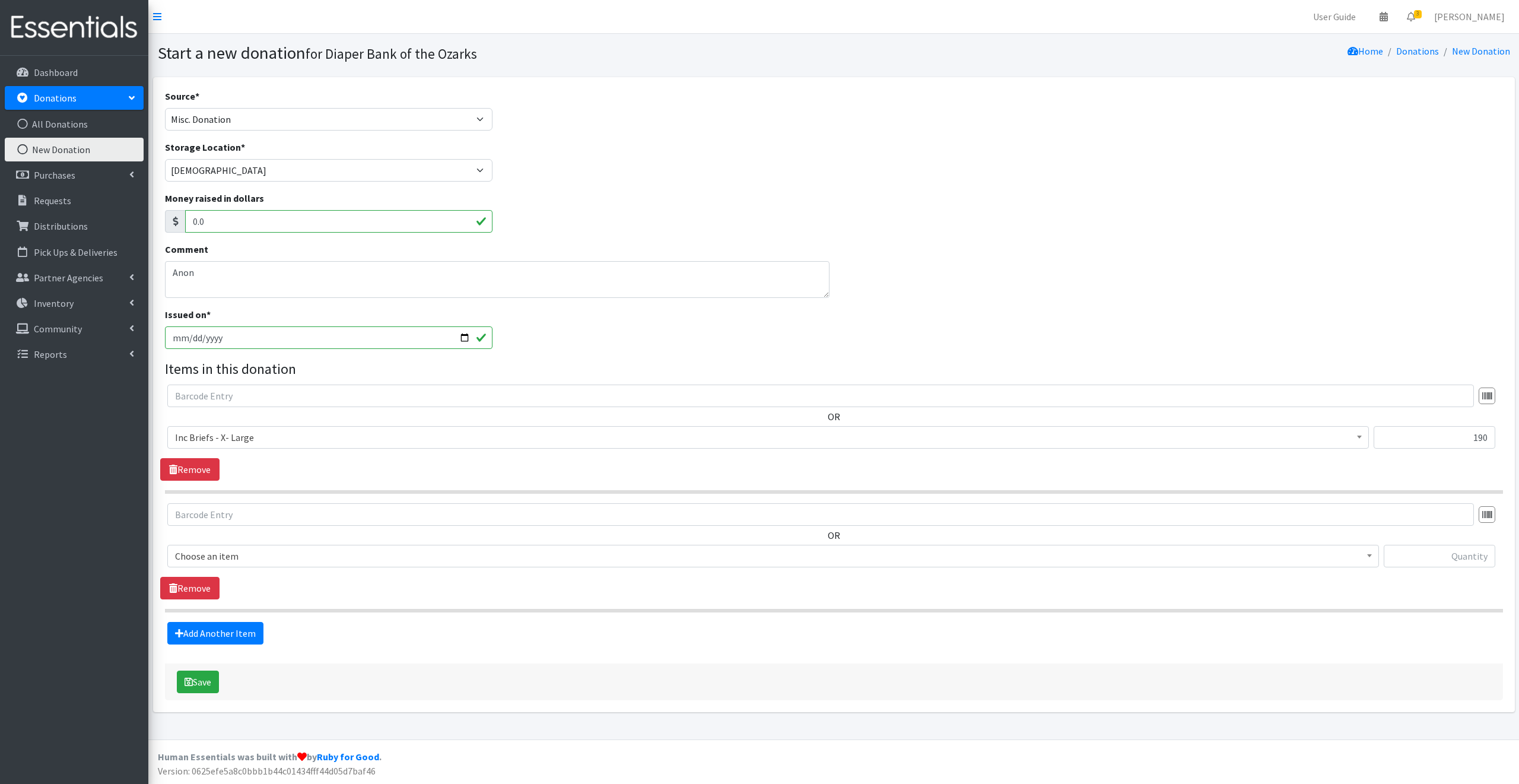
click at [248, 555] on span "Choose an item" at bounding box center [773, 556] width 1196 height 17
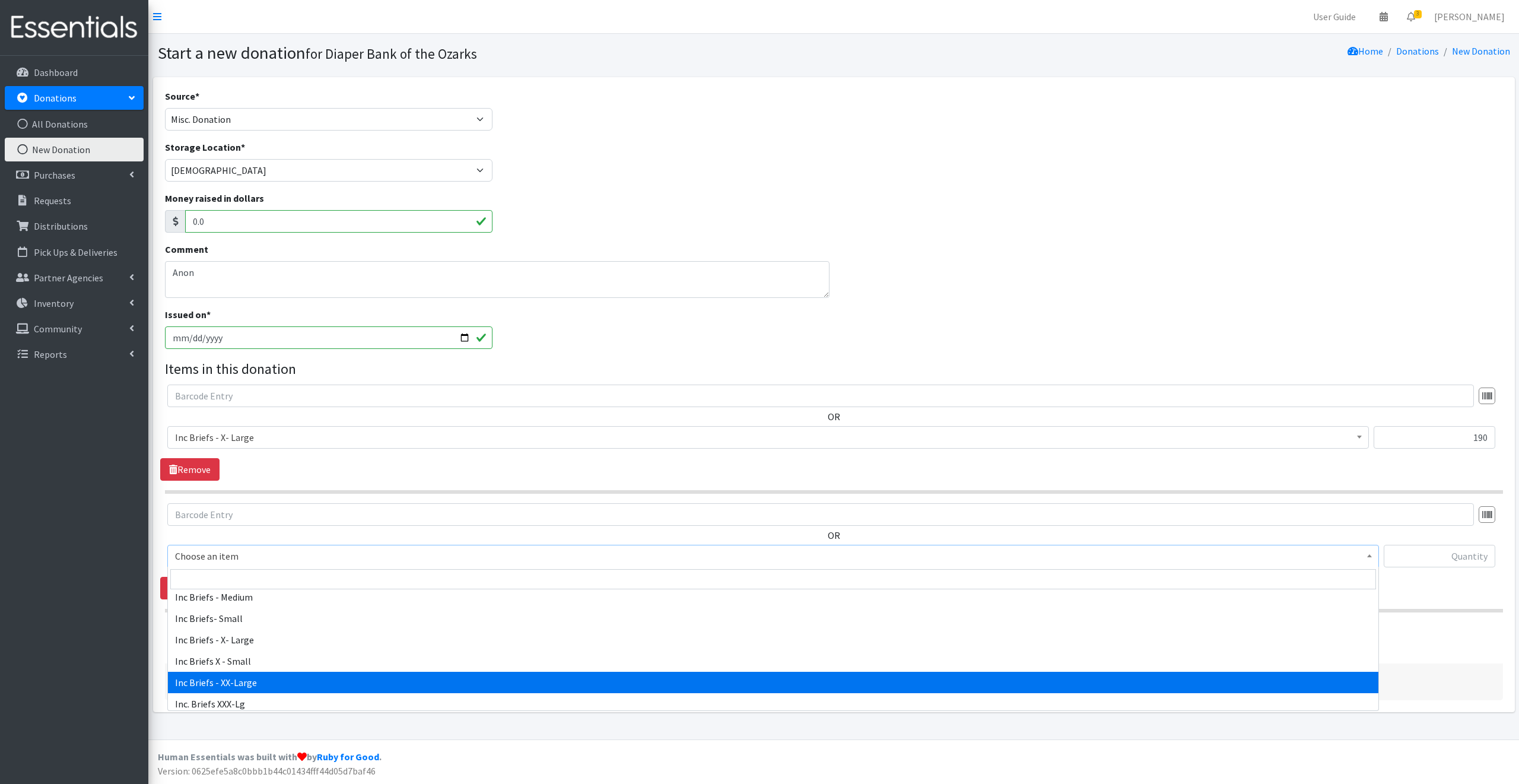
select select "12559"
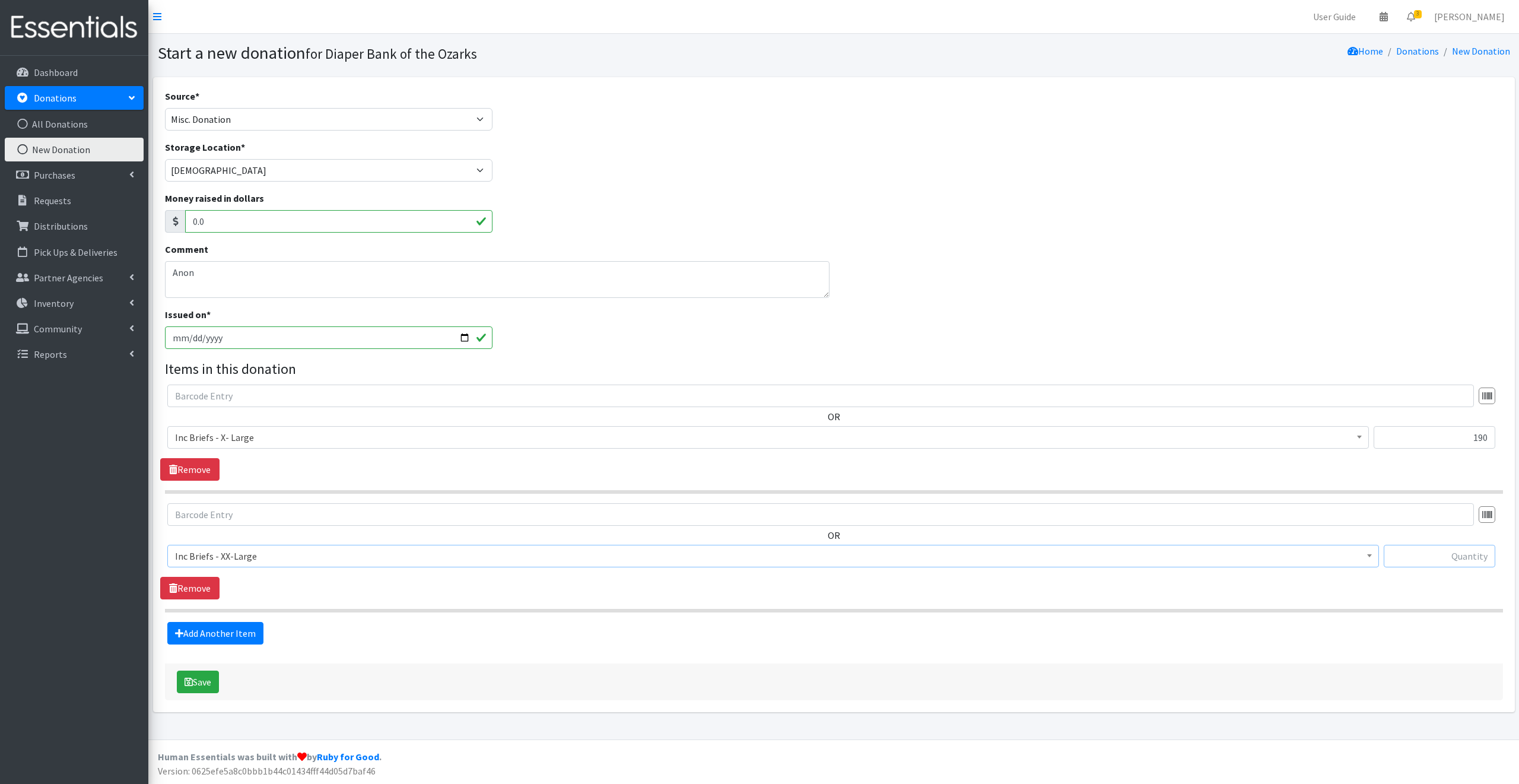
click at [1424, 555] on input "text" at bounding box center [1439, 555] width 111 height 22
type input "128"
click at [214, 627] on link "Add Another Item" at bounding box center [215, 633] width 96 height 22
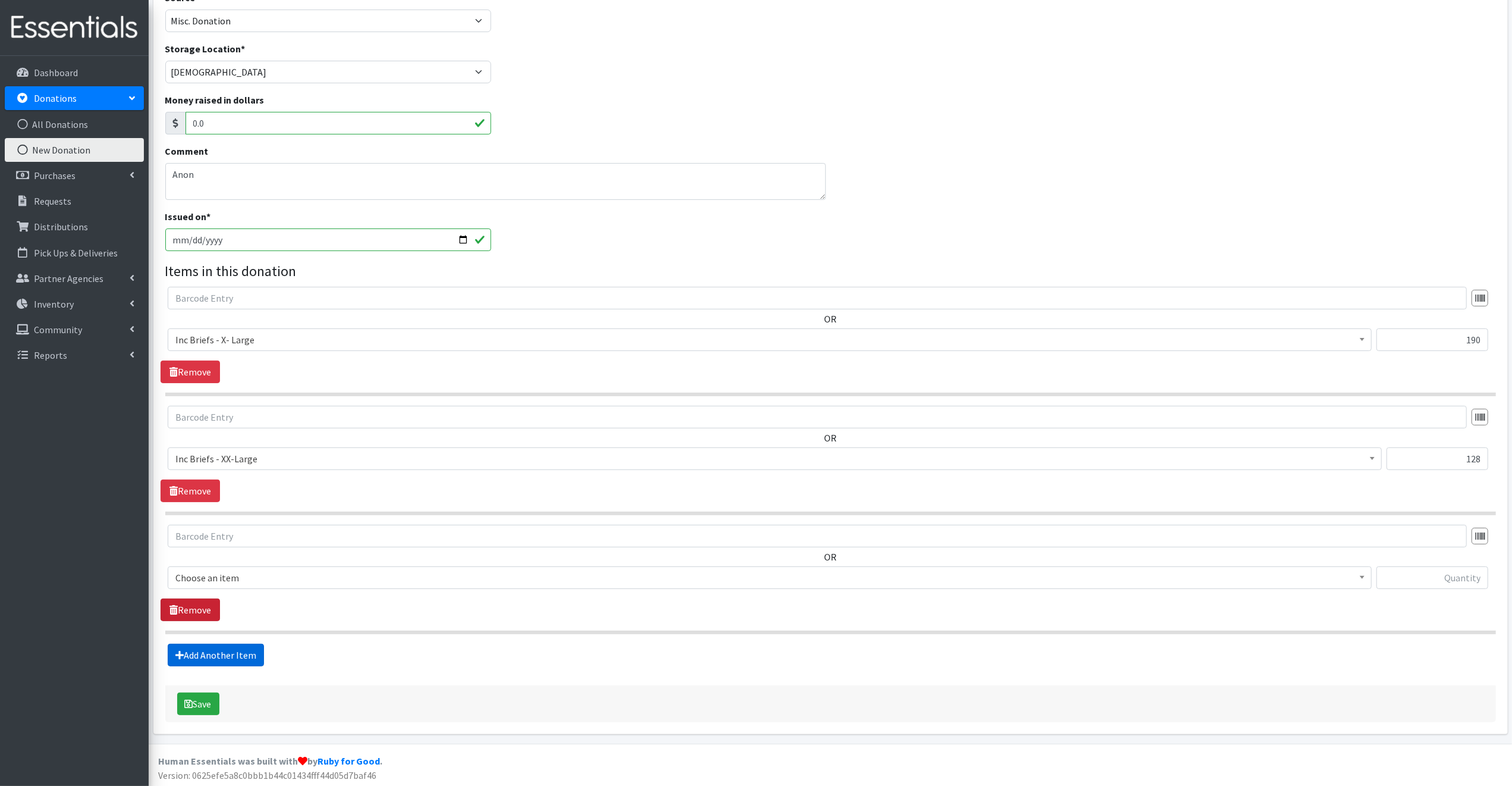
scroll to position [100, 0]
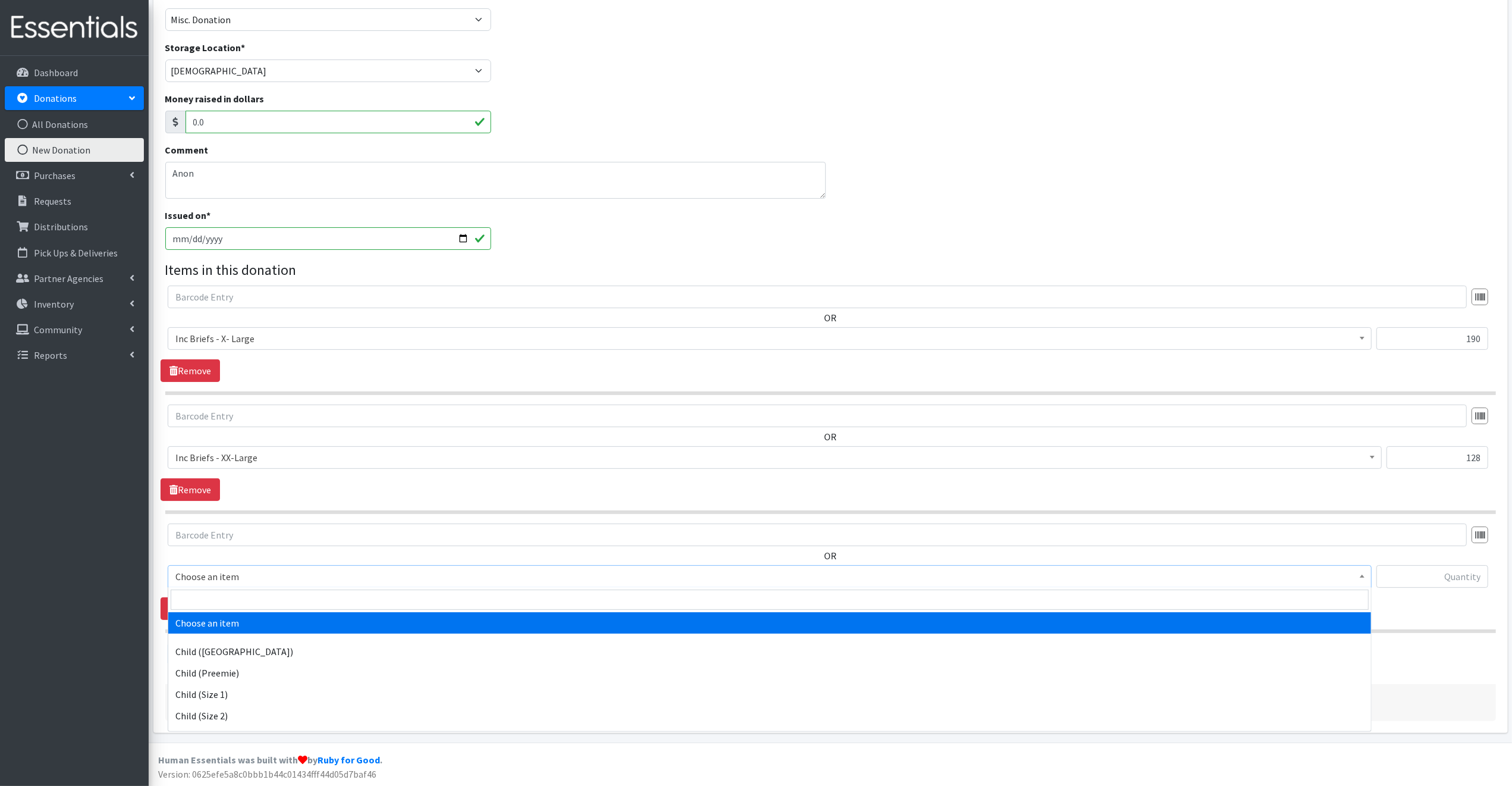
click at [244, 574] on span "Choose an item" at bounding box center [770, 576] width 1188 height 17
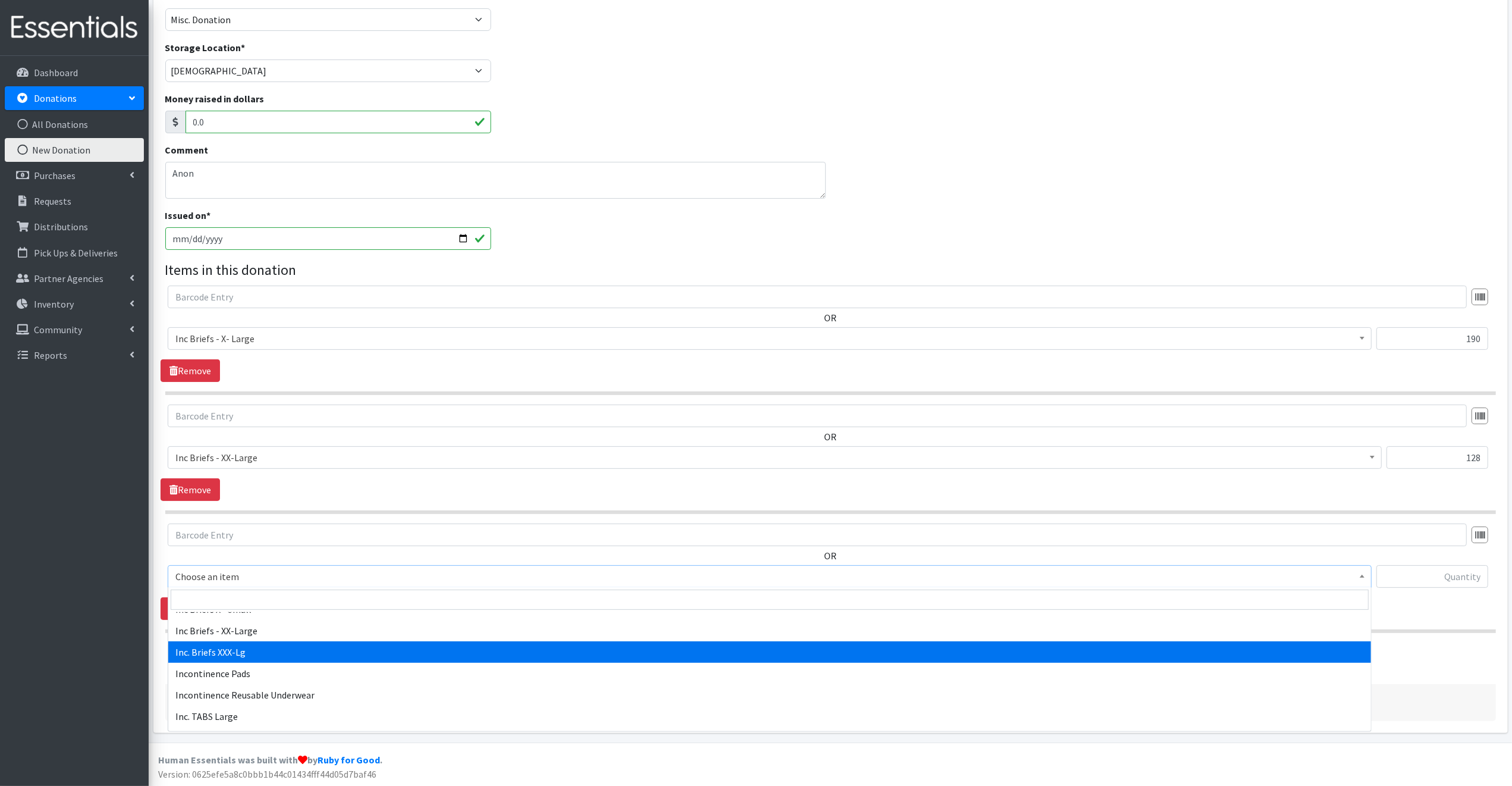
scroll to position [536, 0]
select select "15244"
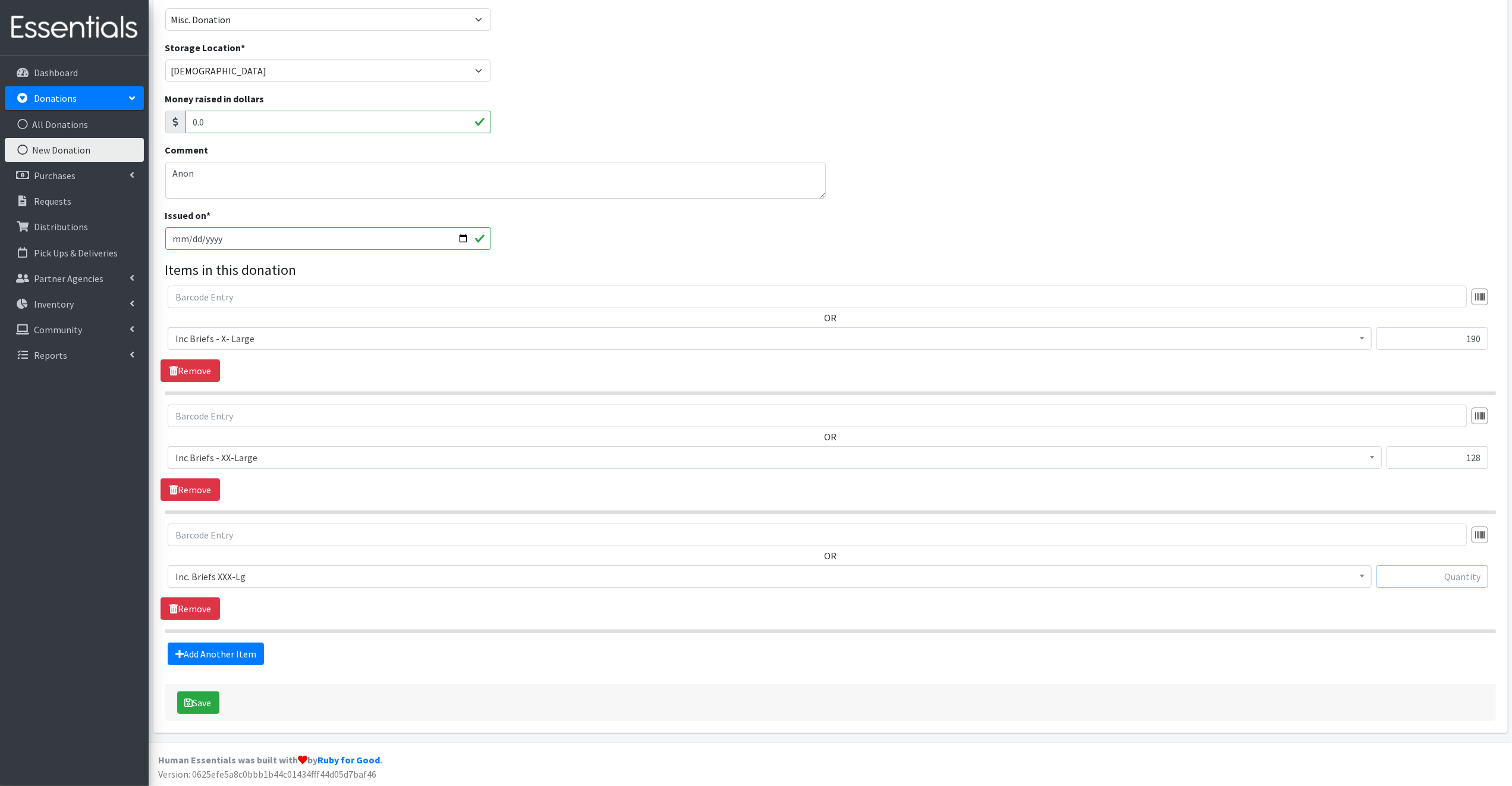
click at [1402, 575] on input "text" at bounding box center [1432, 576] width 112 height 22
type input "27"
click at [234, 652] on link "Add Another Item" at bounding box center [215, 653] width 96 height 22
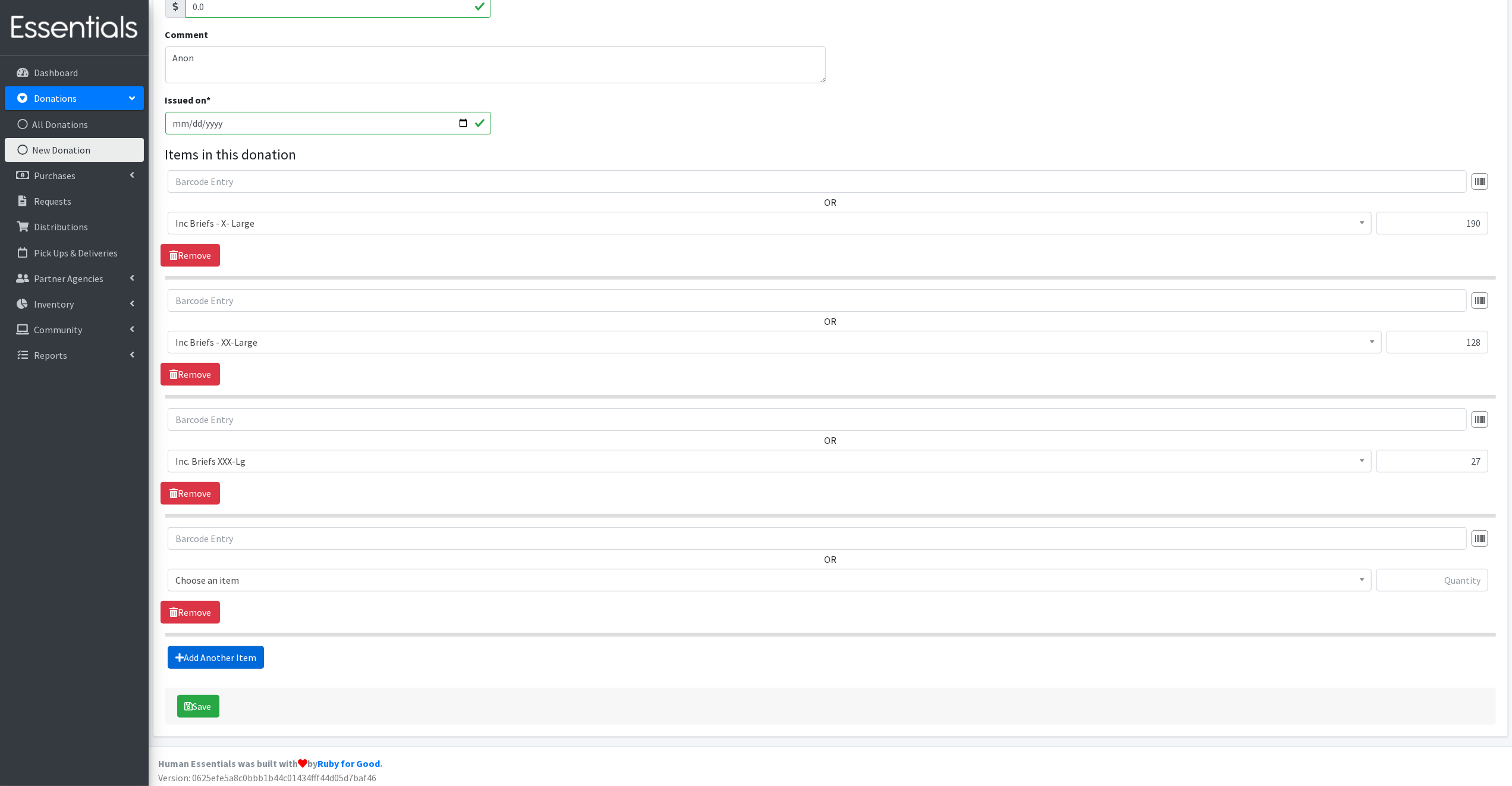
scroll to position [219, 0]
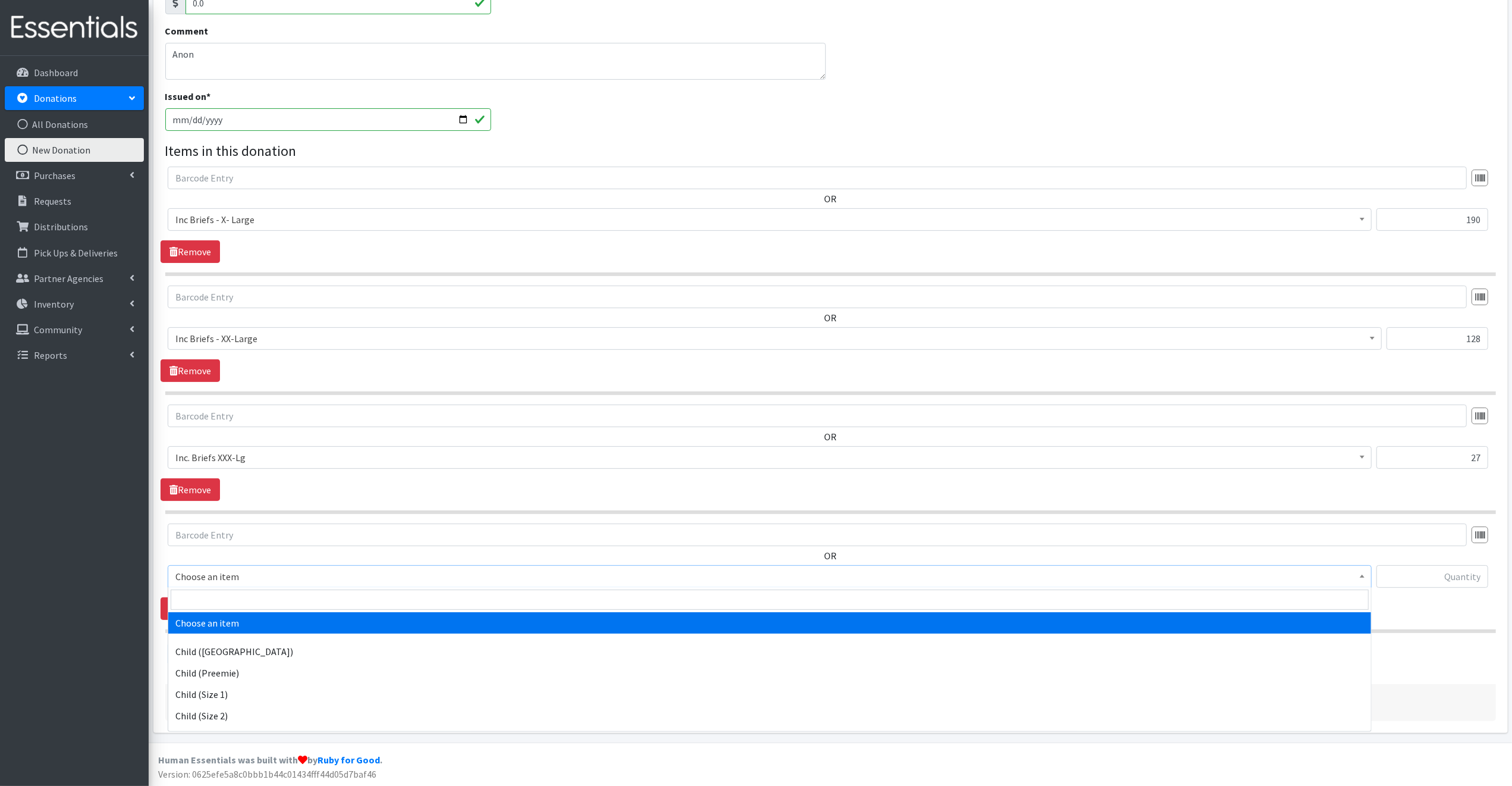
click at [251, 575] on span "Choose an item" at bounding box center [770, 576] width 1188 height 17
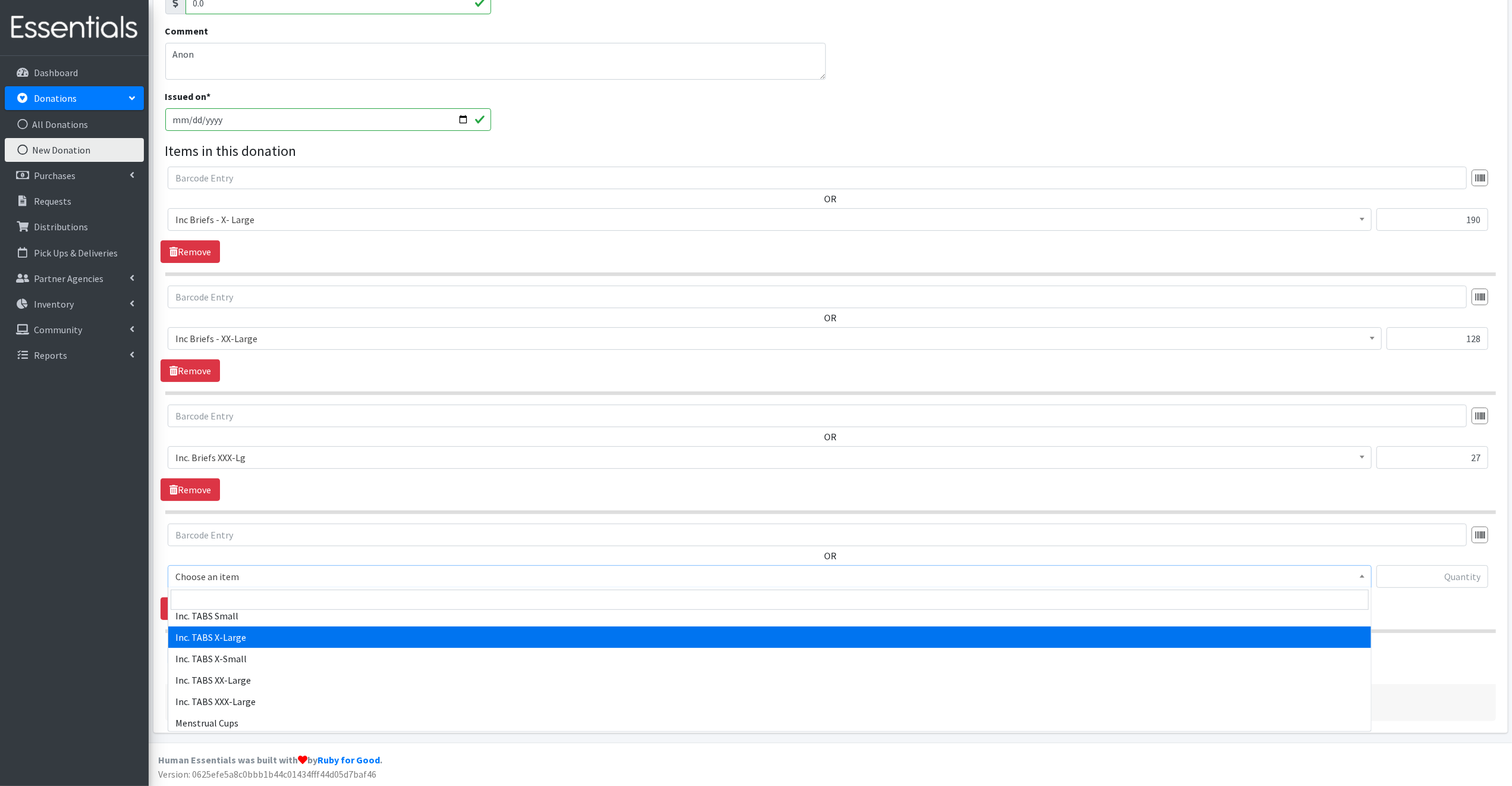
scroll to position [678, 0]
select select "15240"
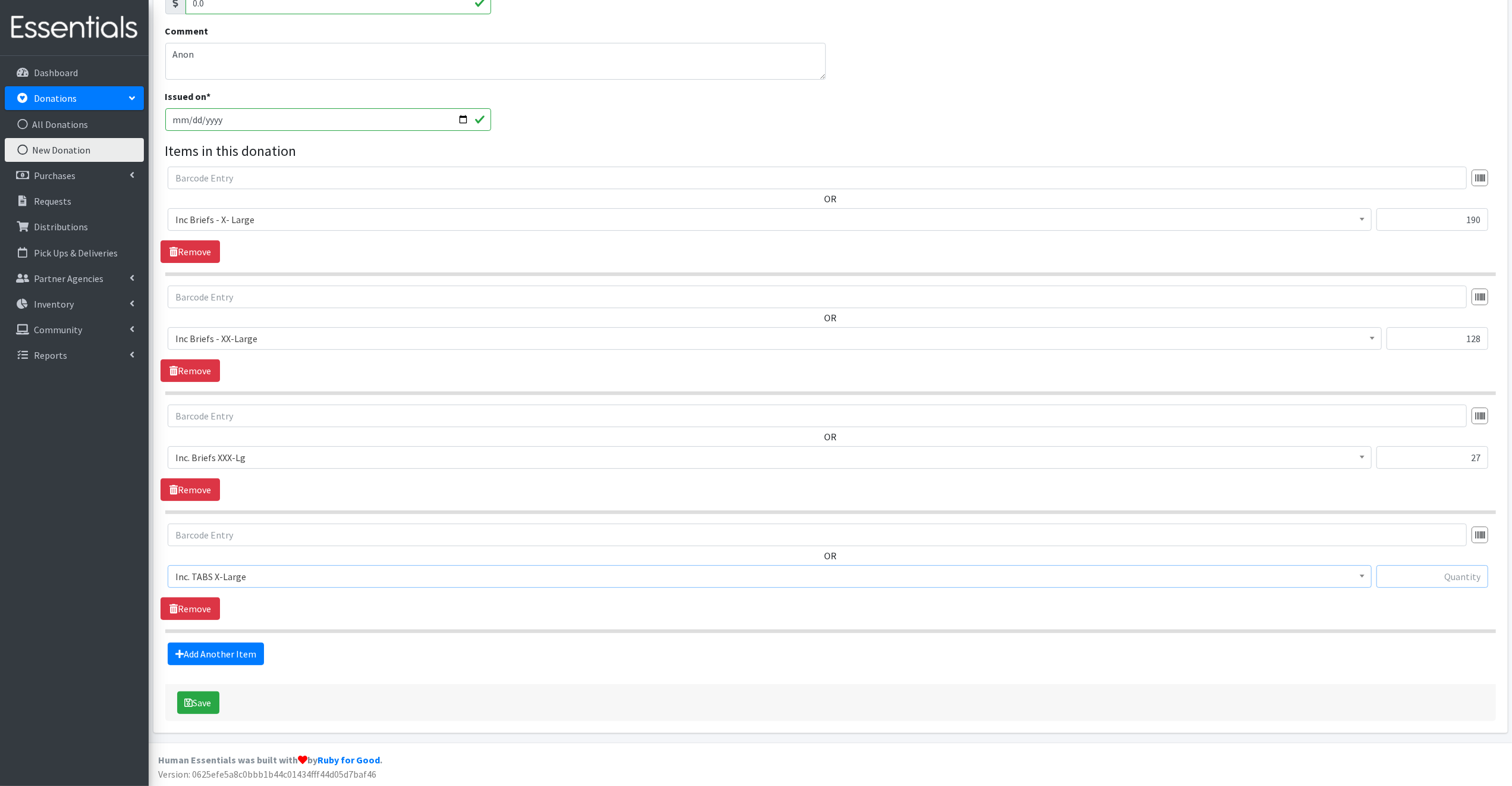
click at [1412, 578] on input "text" at bounding box center [1432, 576] width 112 height 22
type input "20"
click at [241, 649] on link "Add Another Item" at bounding box center [215, 653] width 96 height 22
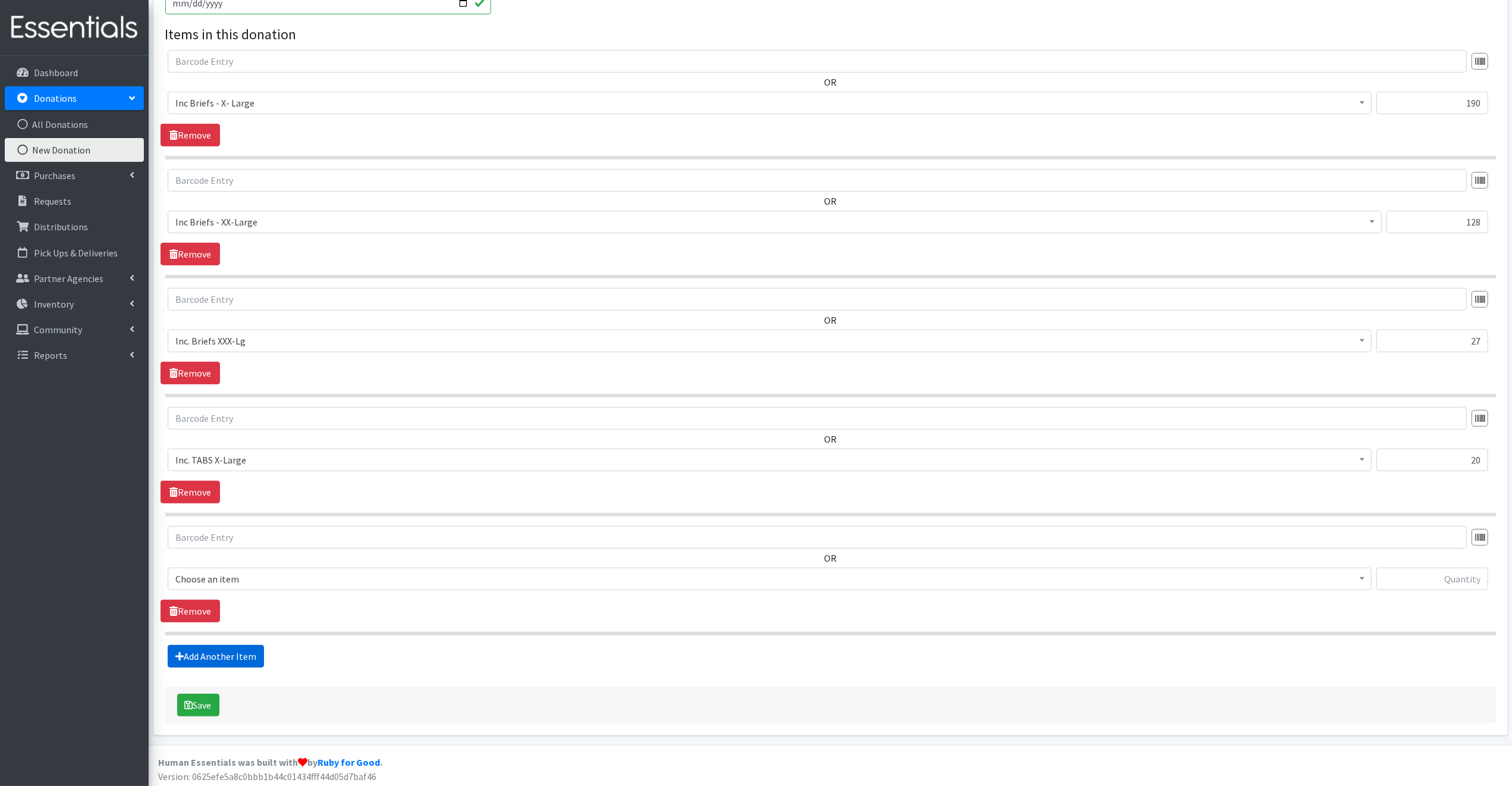
scroll to position [338, 0]
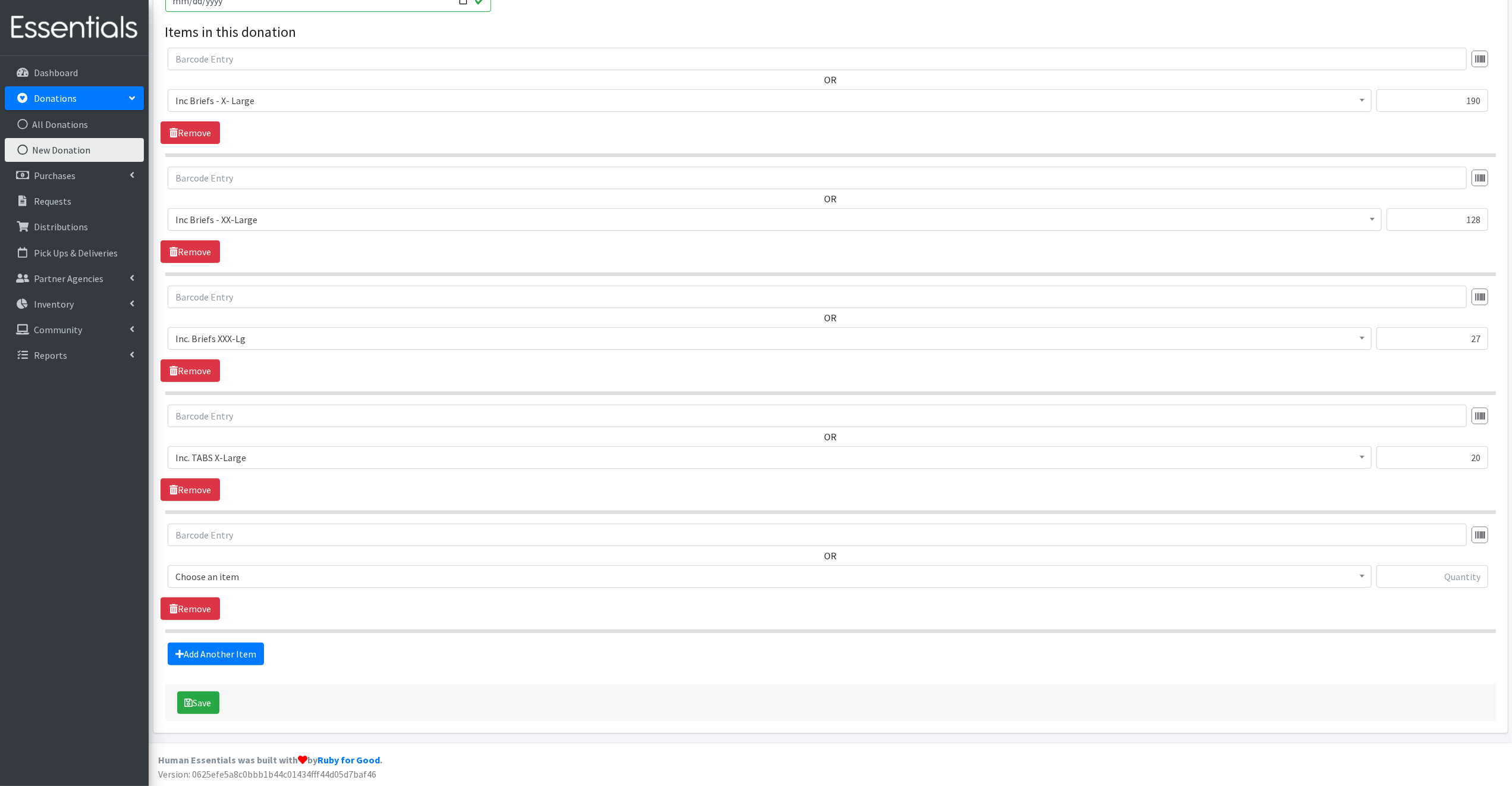
click at [249, 573] on span "Choose an item" at bounding box center [770, 576] width 1188 height 17
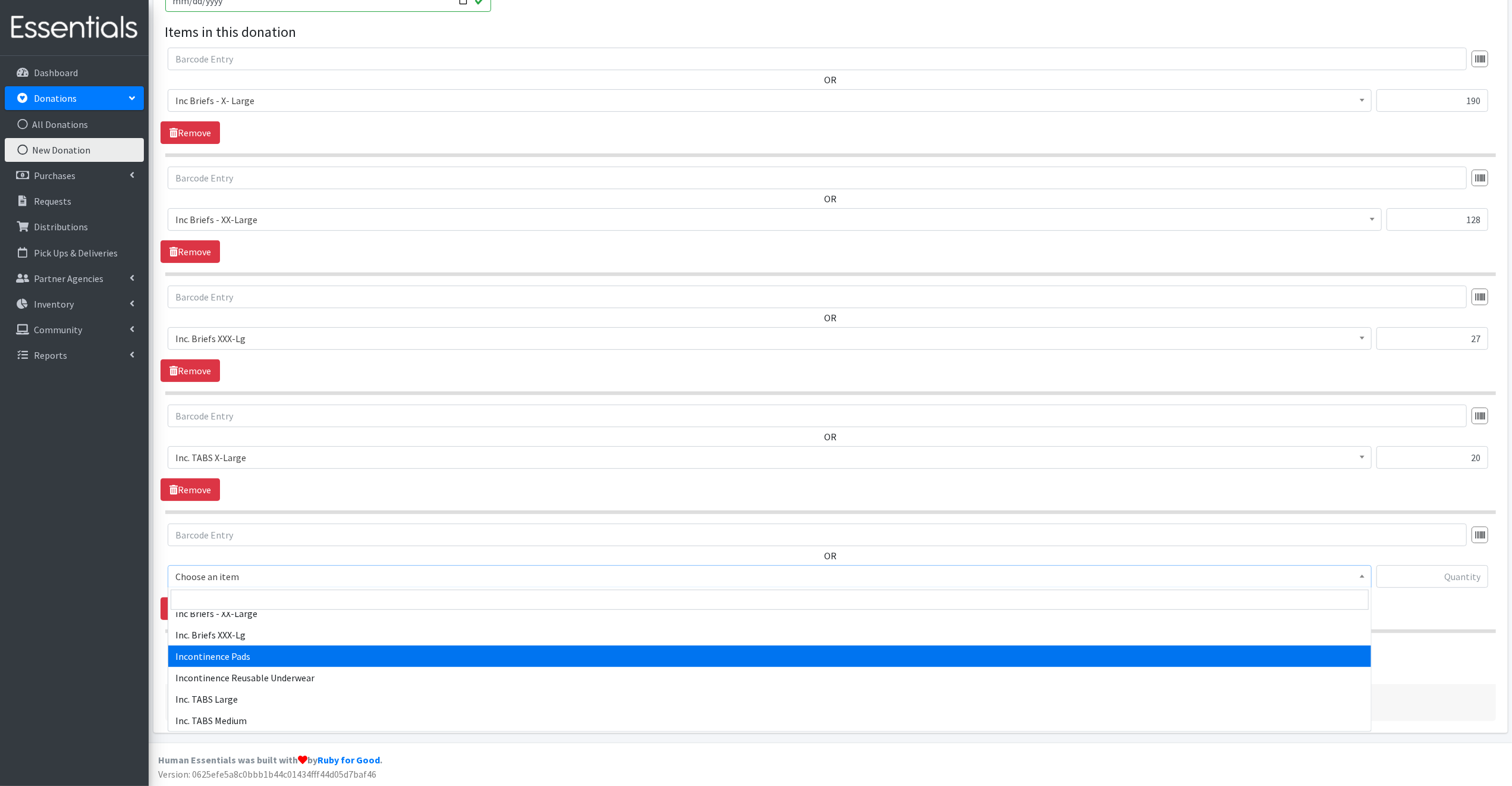
scroll to position [552, 0]
select select "12996"
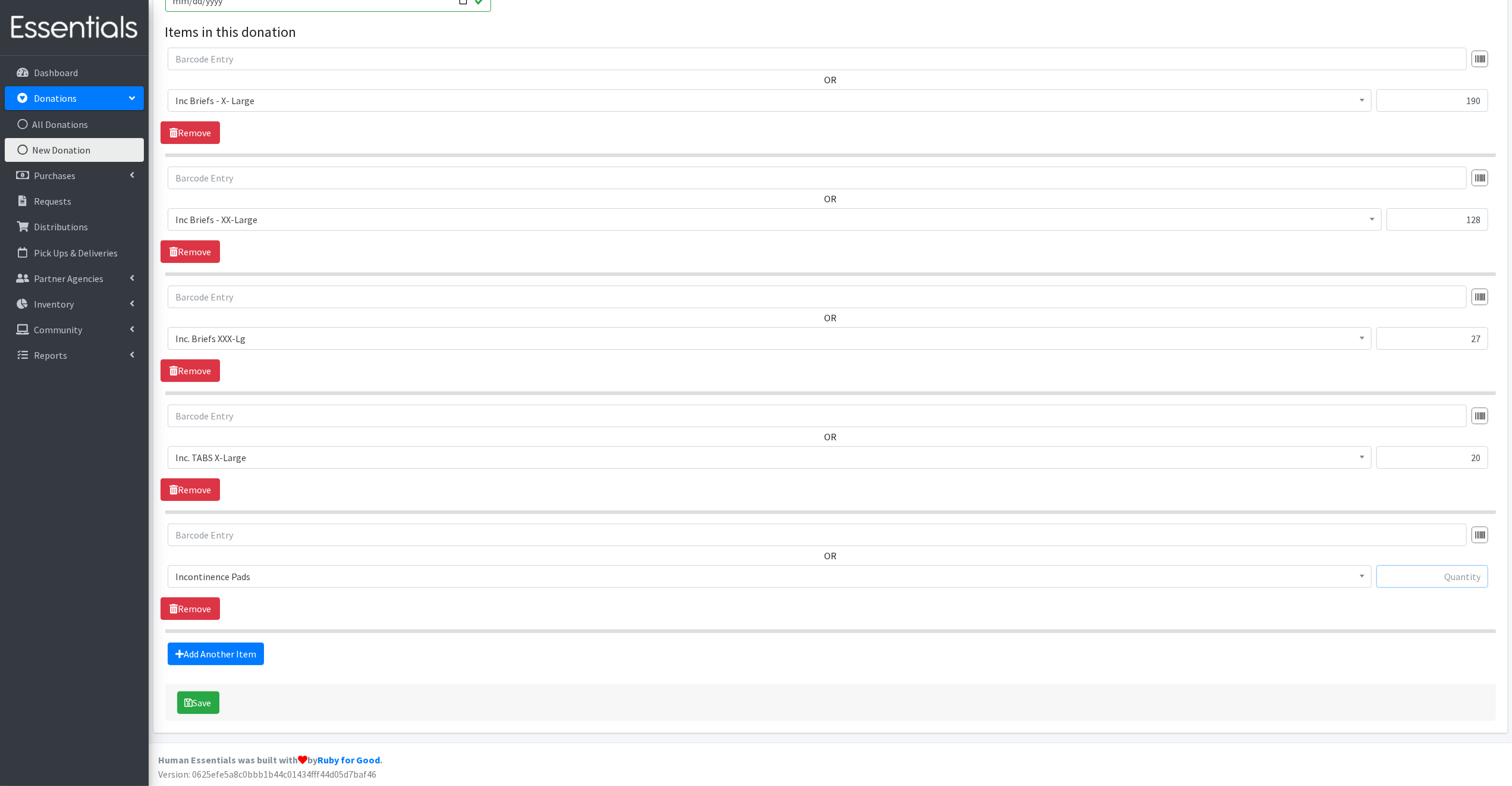
click at [1397, 573] on input "text" at bounding box center [1432, 576] width 112 height 22
type input "96"
click at [205, 700] on button "Save" at bounding box center [198, 702] width 42 height 22
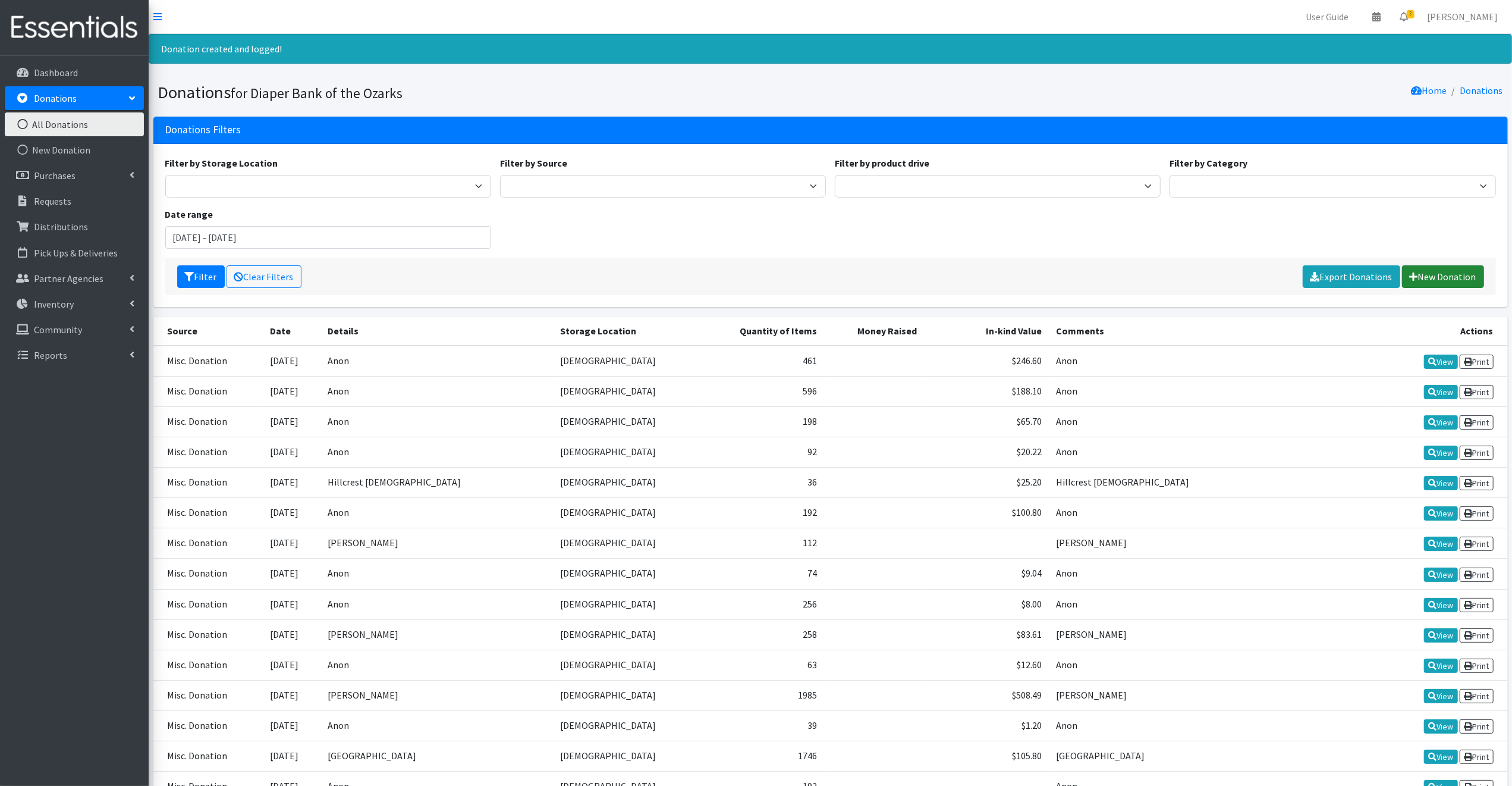
click at [1457, 272] on link "New Donation" at bounding box center [1443, 277] width 82 height 22
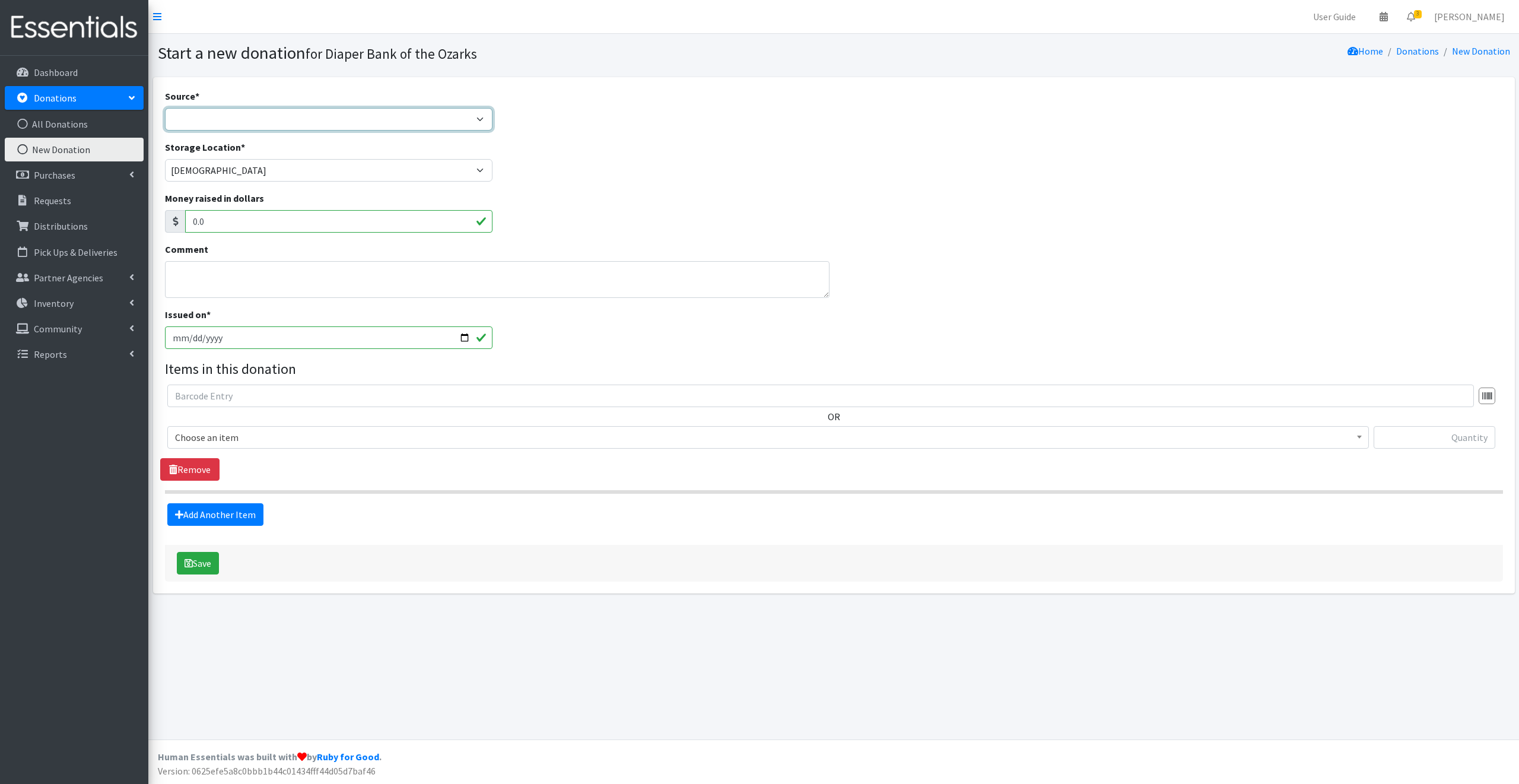
click at [182, 119] on select "Product Drive Manufacturer Donation Site Misc. Donation" at bounding box center [329, 119] width 328 height 22
select select "Misc. Donation"
click at [165, 108] on select "Product Drive Manufacturer Donation Site Misc. Donation" at bounding box center [329, 119] width 328 height 22
click at [185, 279] on textarea "Comment" at bounding box center [497, 279] width 665 height 37
type textarea "[PERSON_NAME] [STREET_ADDRESS] 770--608-3053, [EMAIL_ADDRESS][DOMAIN_NAME]"
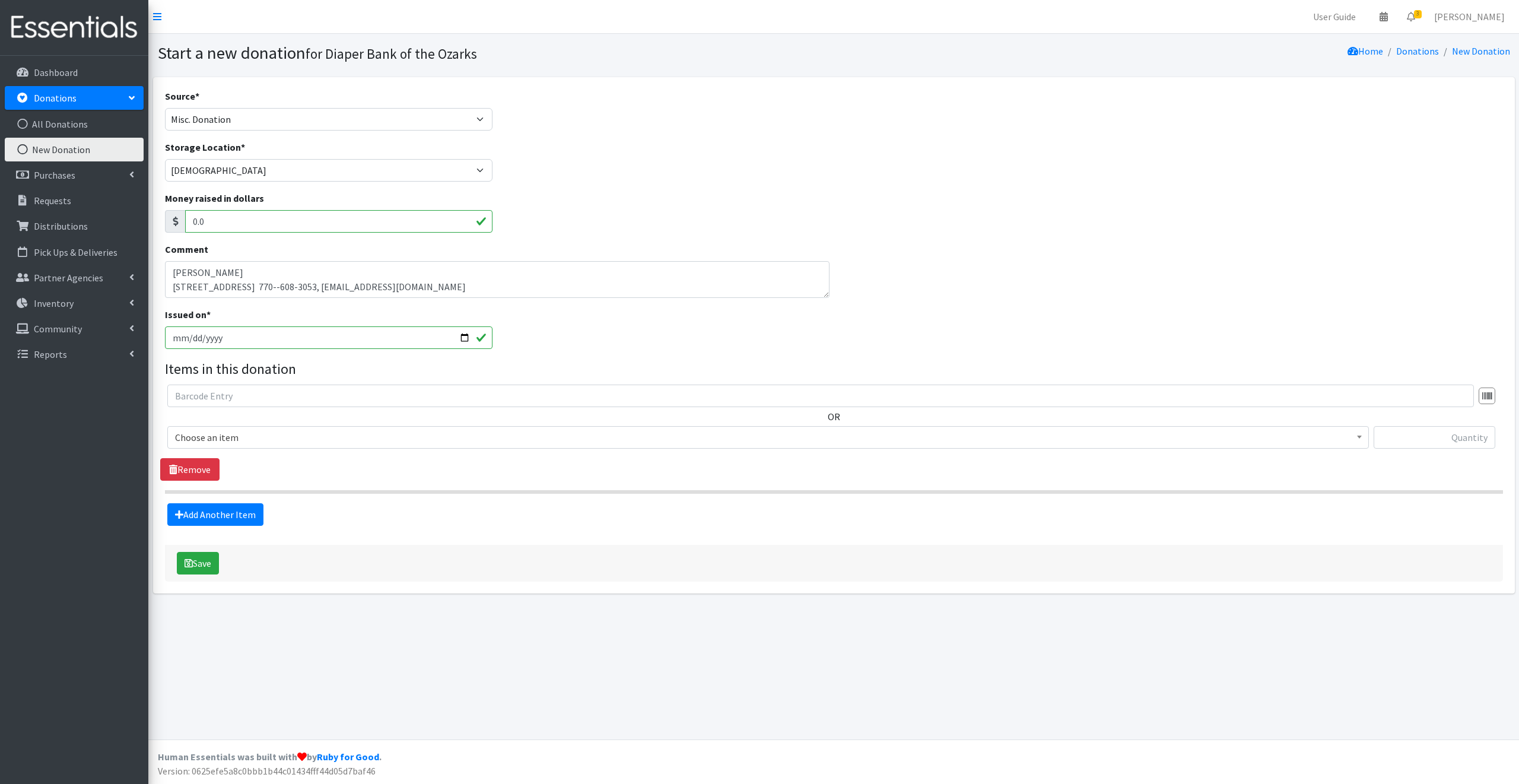
click at [459, 338] on input "2025-10-14" at bounding box center [329, 337] width 328 height 22
type input "[DATE]"
click at [245, 436] on span "Choose an item" at bounding box center [768, 437] width 1186 height 17
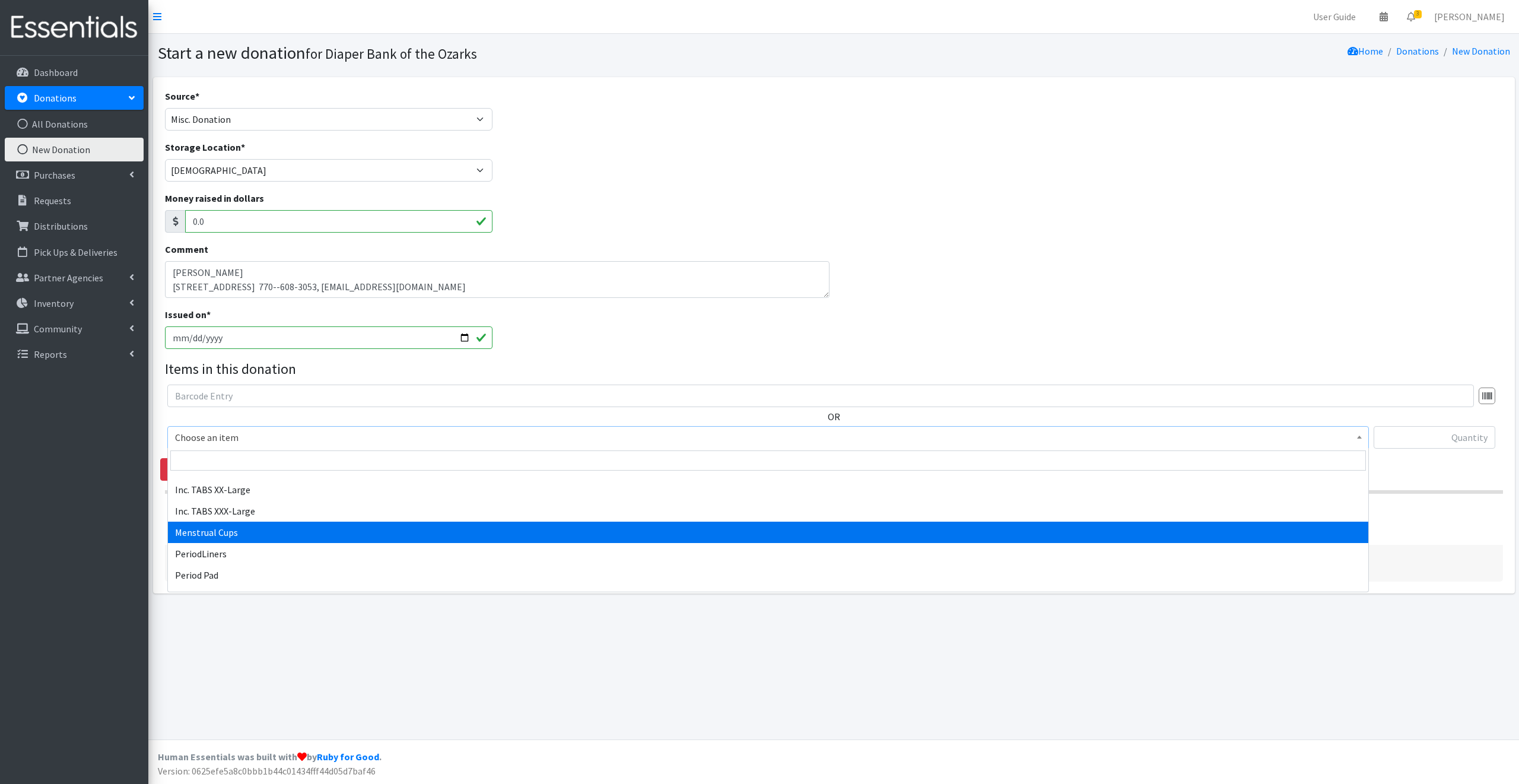
scroll to position [807, 0]
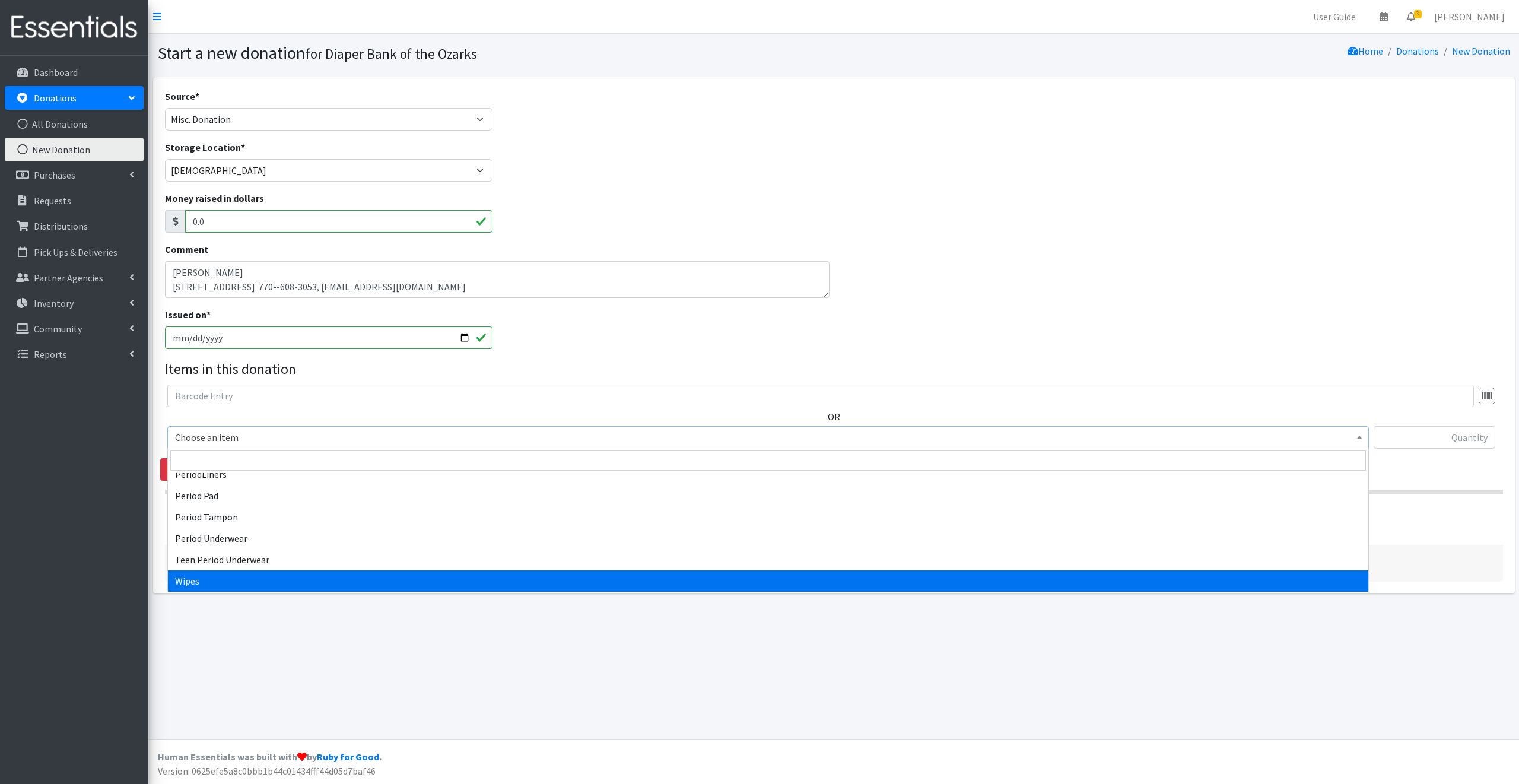
select select "11464"
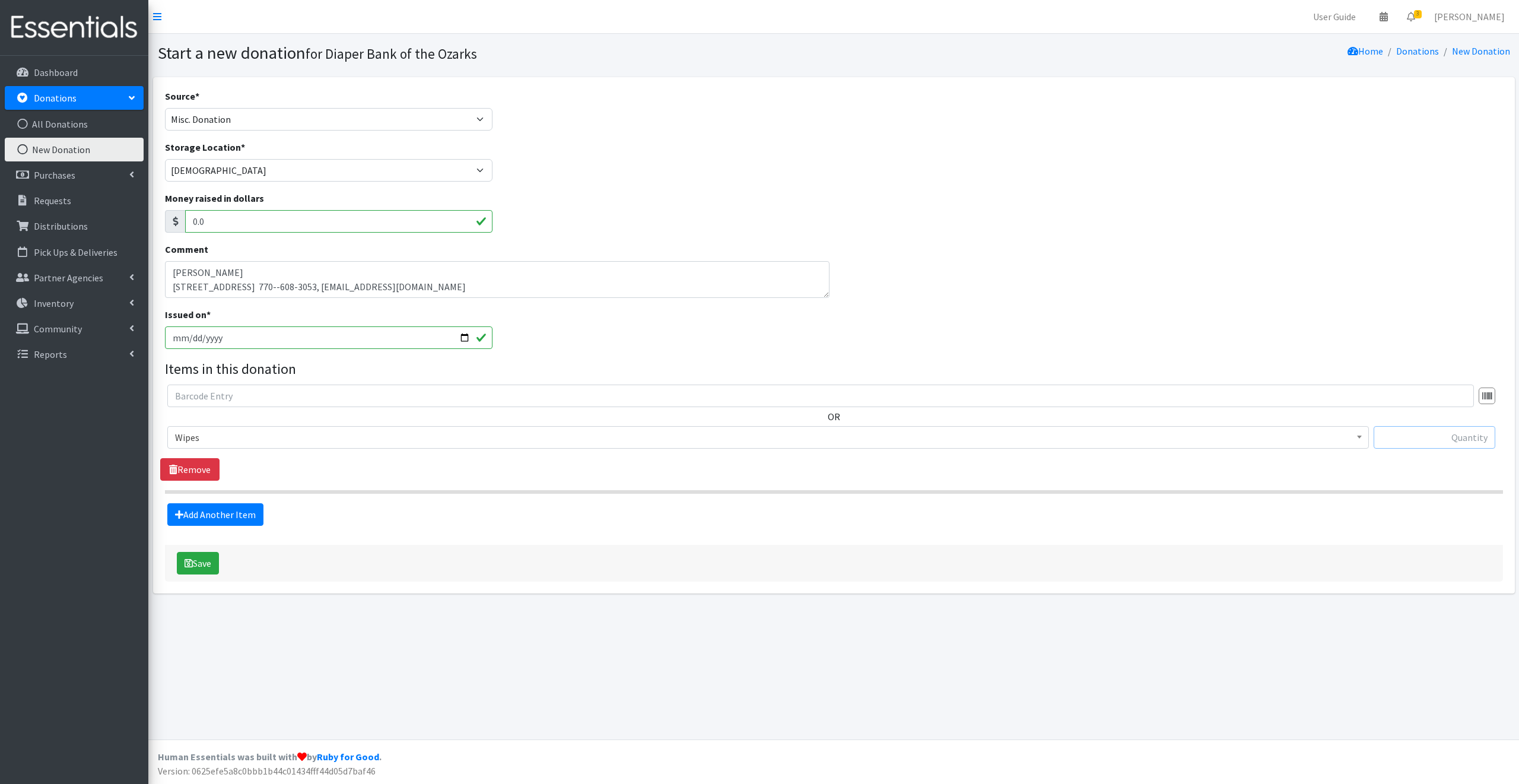
click at [1426, 437] on input "text" at bounding box center [1434, 437] width 122 height 22
type input "7"
click at [229, 513] on link "Add Another Item" at bounding box center [215, 514] width 96 height 22
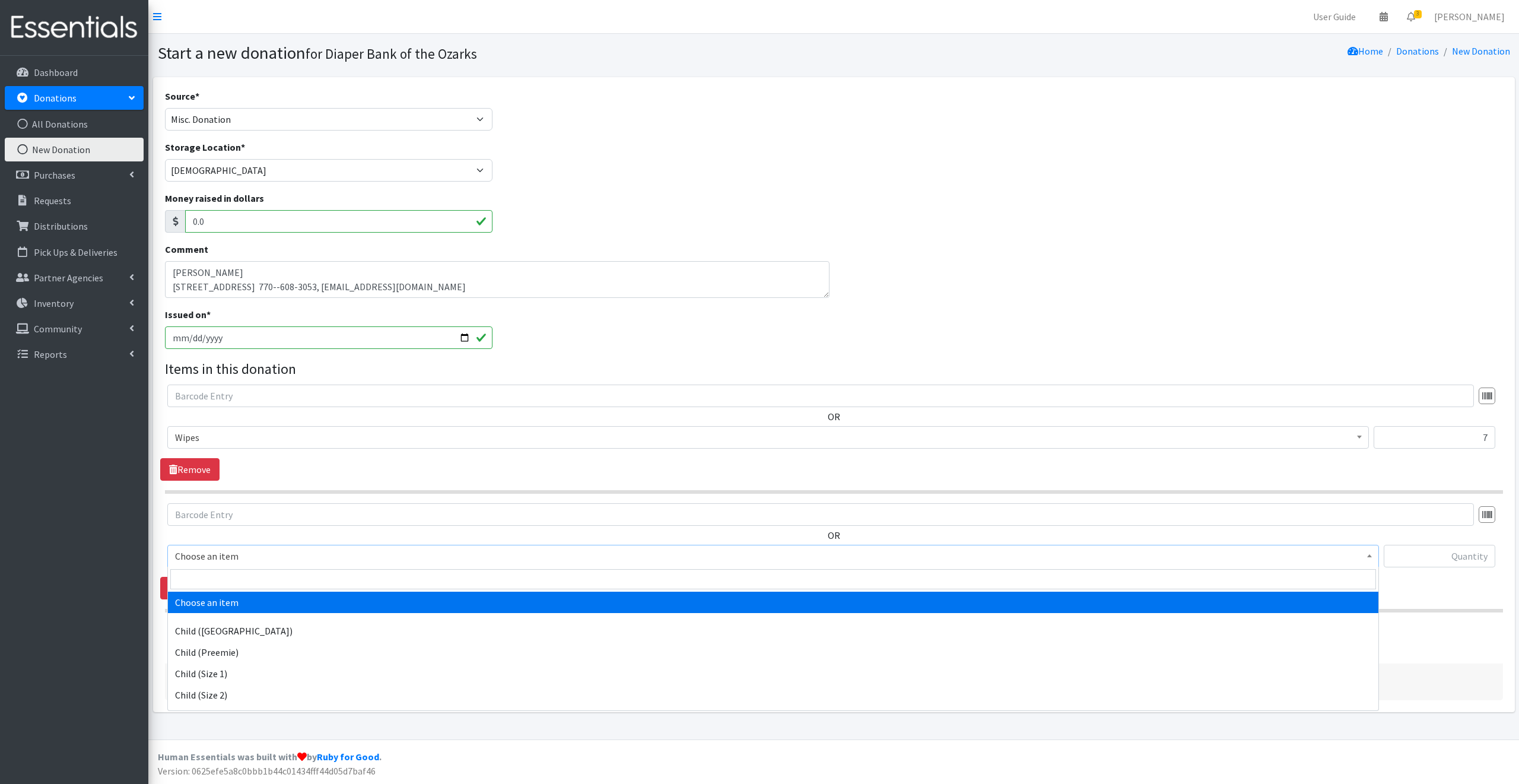
click at [252, 554] on span "Choose an item" at bounding box center [773, 556] width 1196 height 17
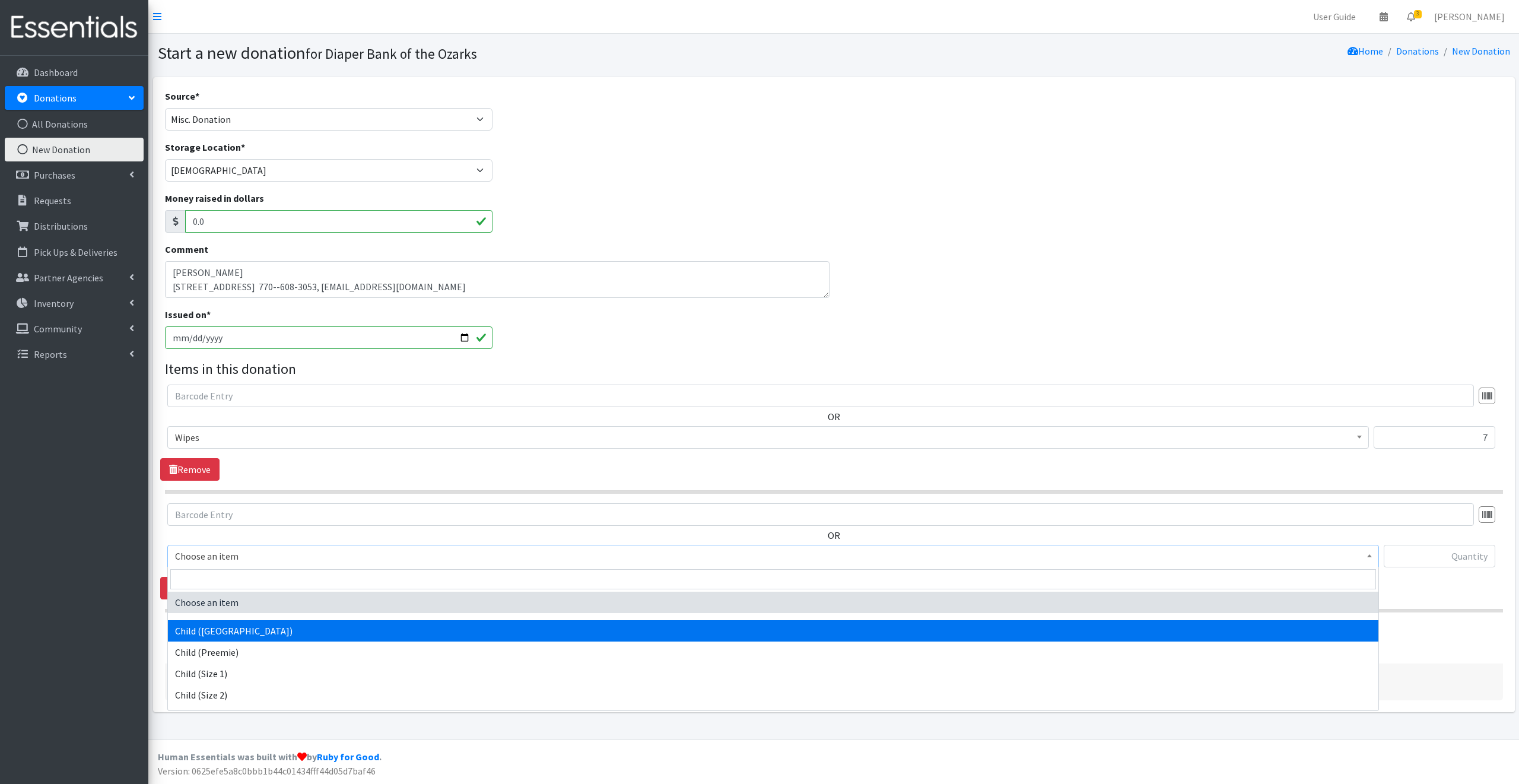
select select "3061"
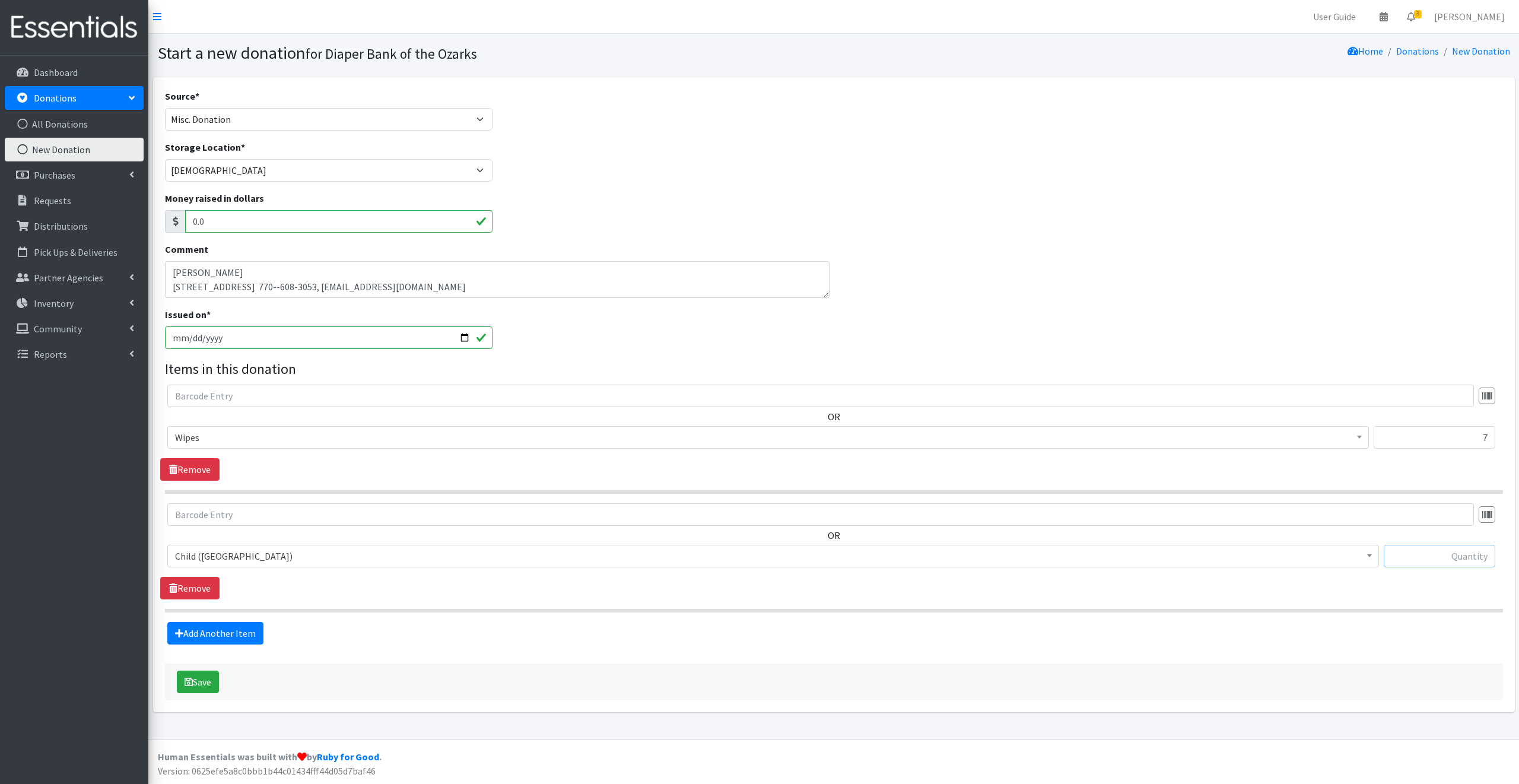
click at [1423, 555] on input "text" at bounding box center [1439, 555] width 111 height 22
type input "132"
click at [219, 630] on link "Add Another Item" at bounding box center [215, 633] width 96 height 22
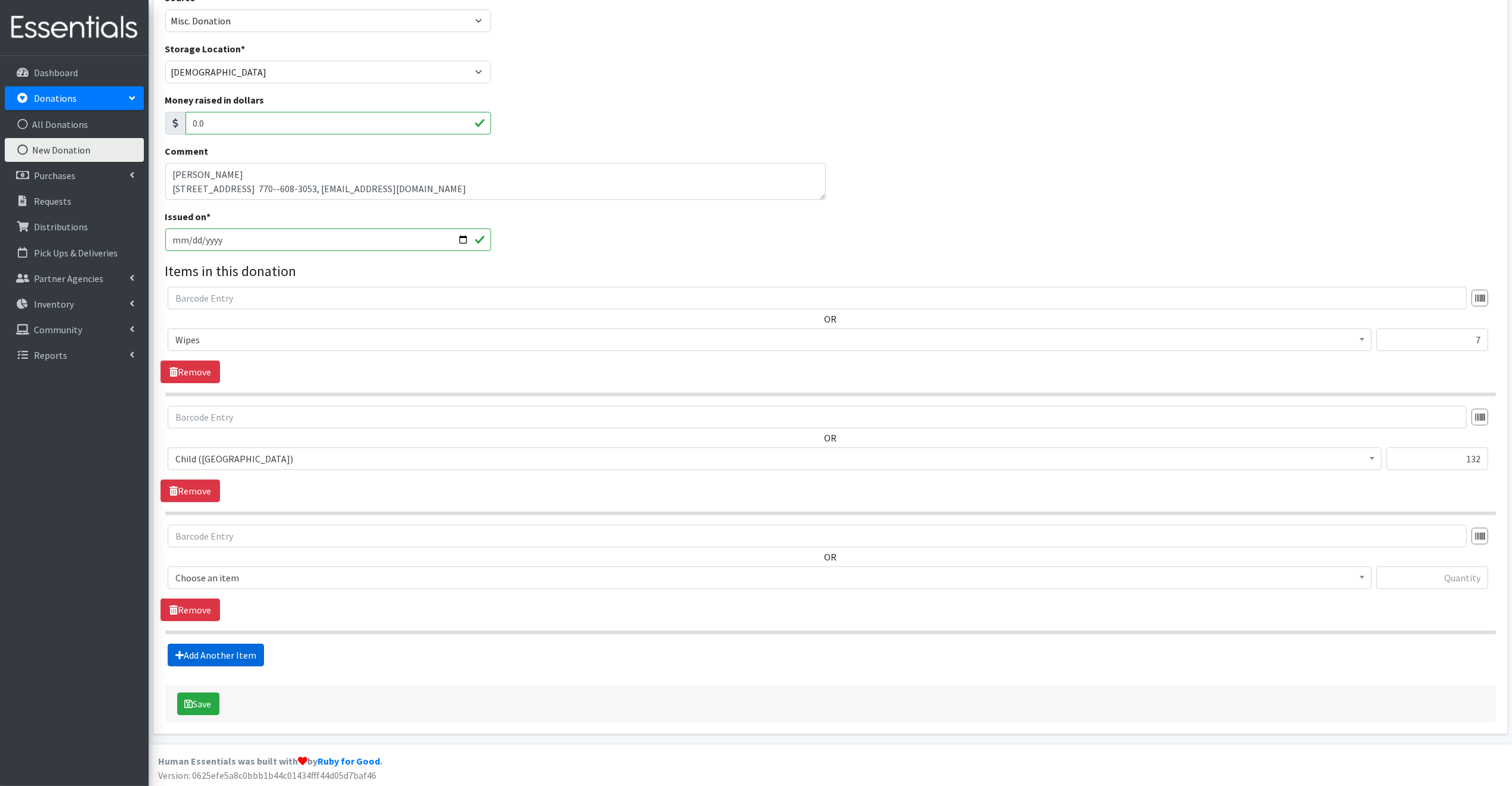
scroll to position [100, 0]
click at [249, 572] on span "Choose an item" at bounding box center [770, 576] width 1188 height 17
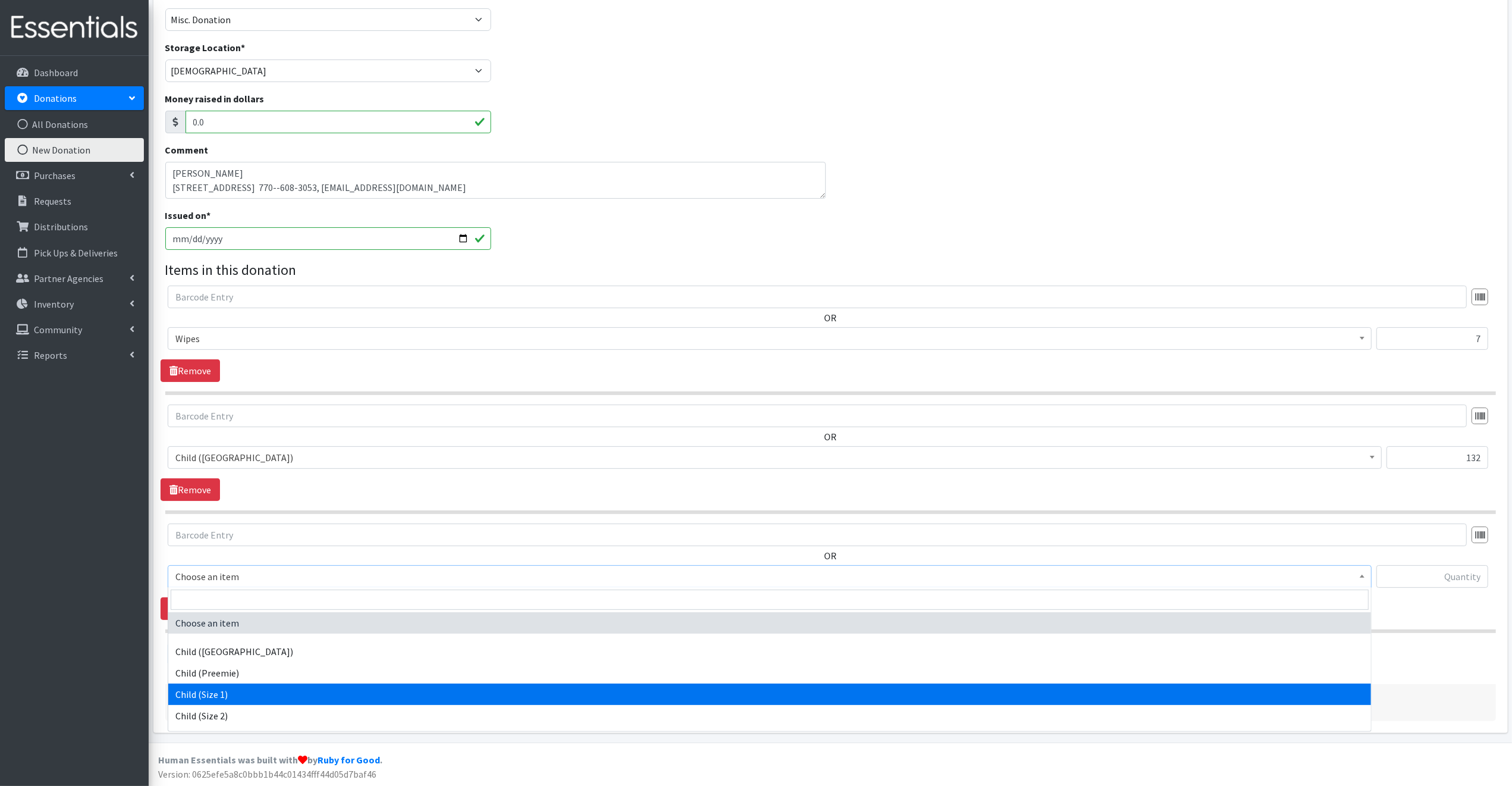
select select "3063"
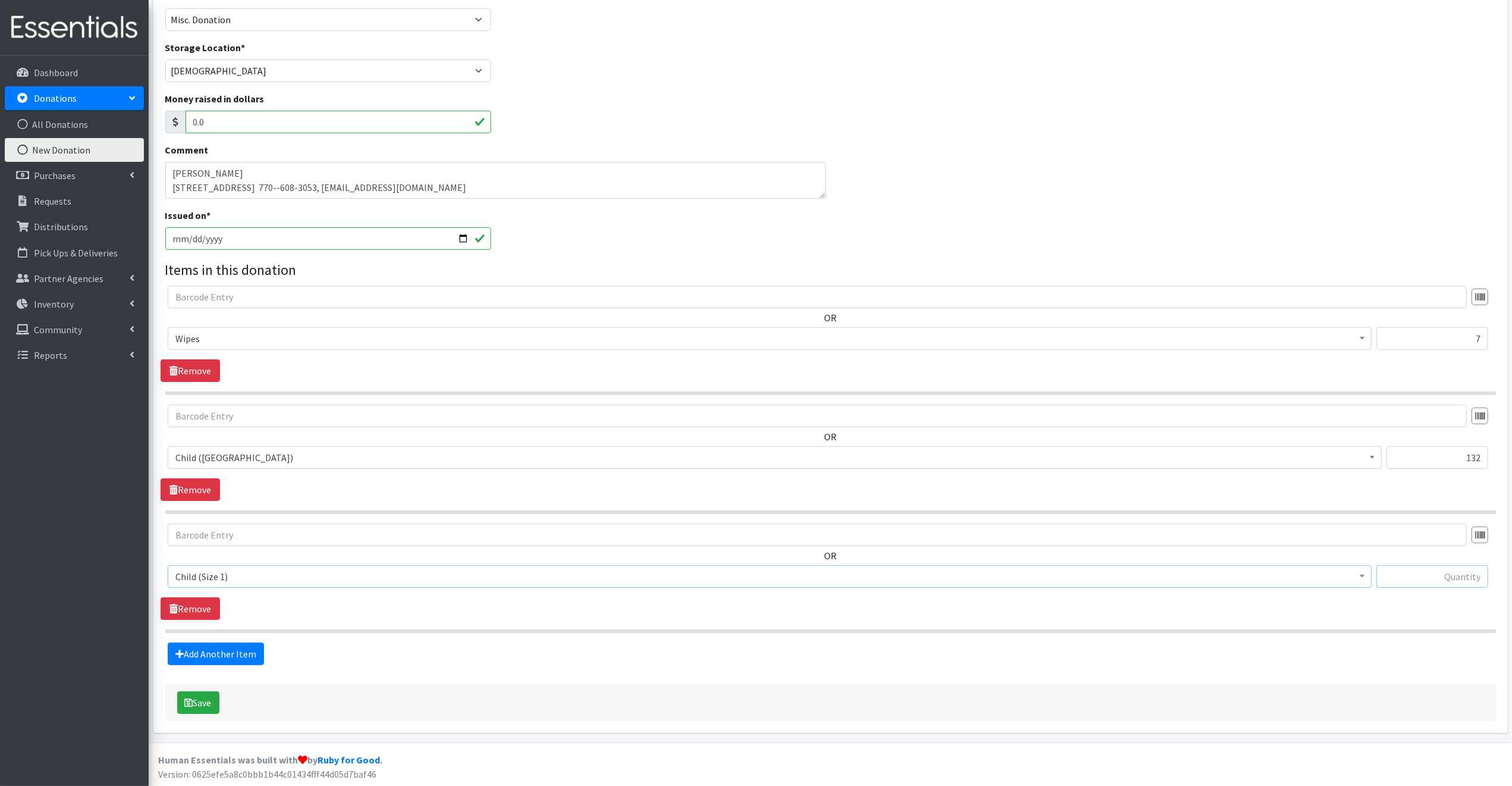
click at [1397, 573] on input "text" at bounding box center [1432, 576] width 112 height 22
type input "152"
click at [231, 651] on link "Add Another Item" at bounding box center [215, 653] width 96 height 22
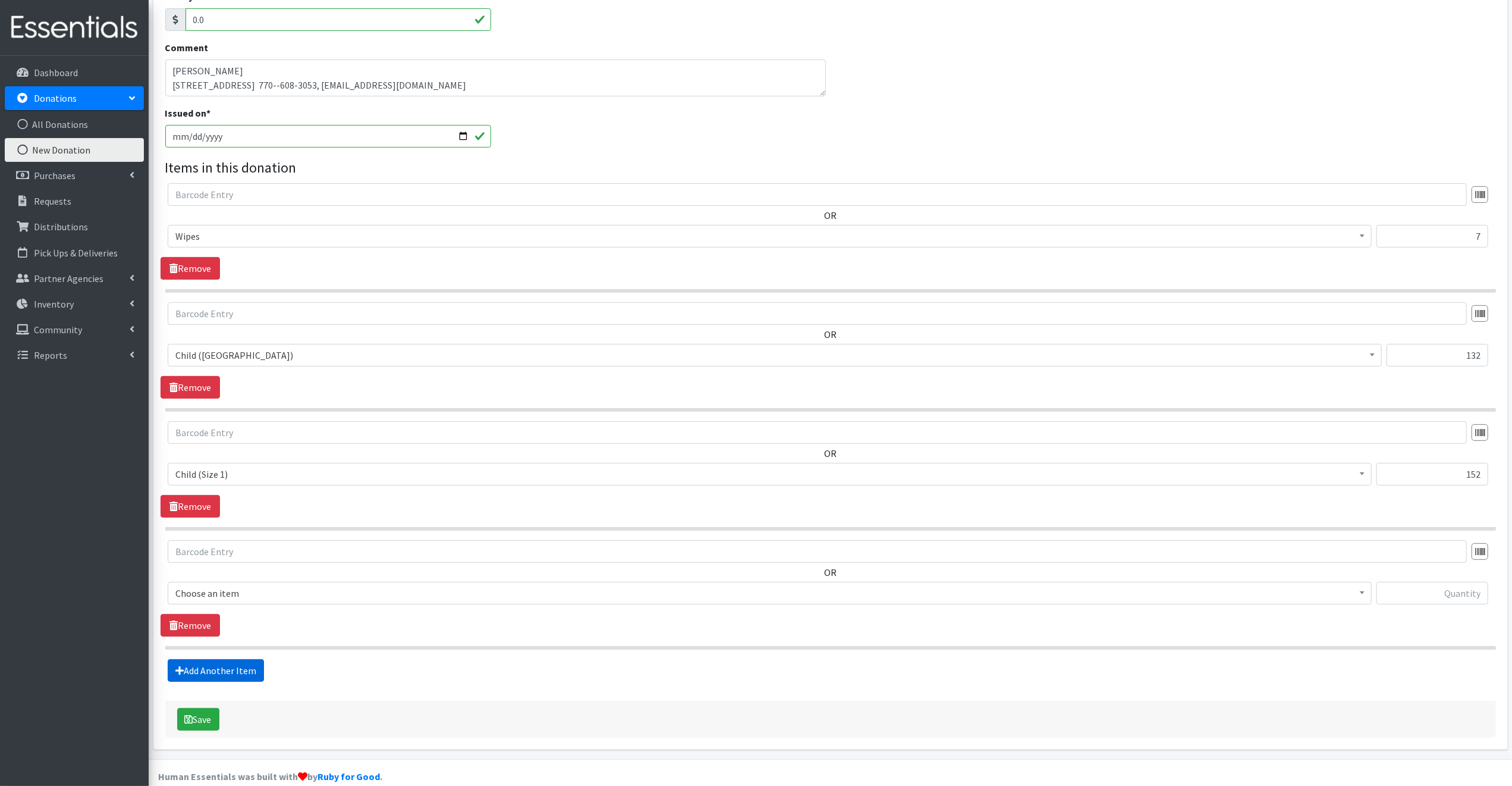
scroll to position [219, 0]
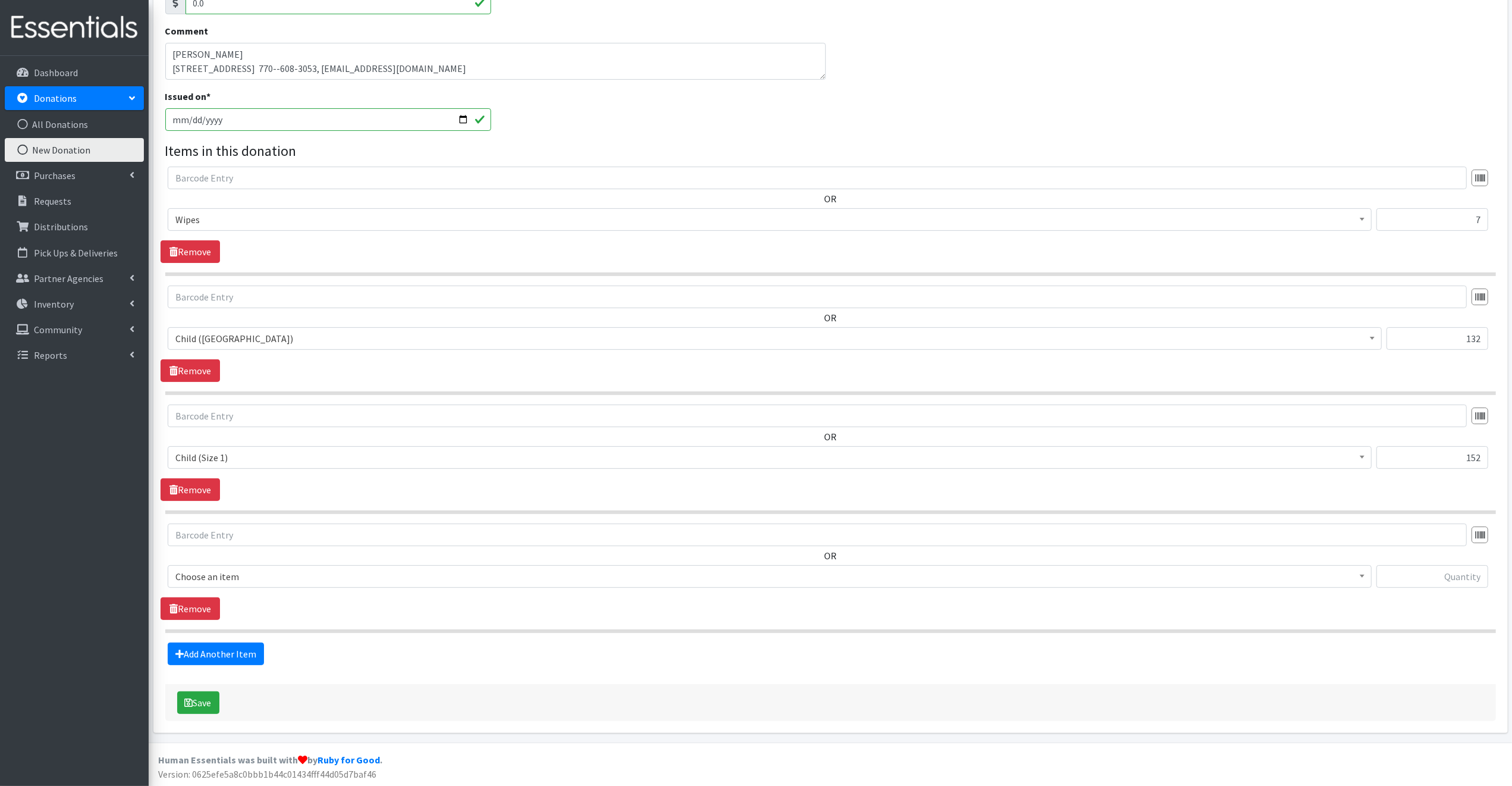
click at [255, 574] on span "Choose an item" at bounding box center [770, 576] width 1188 height 17
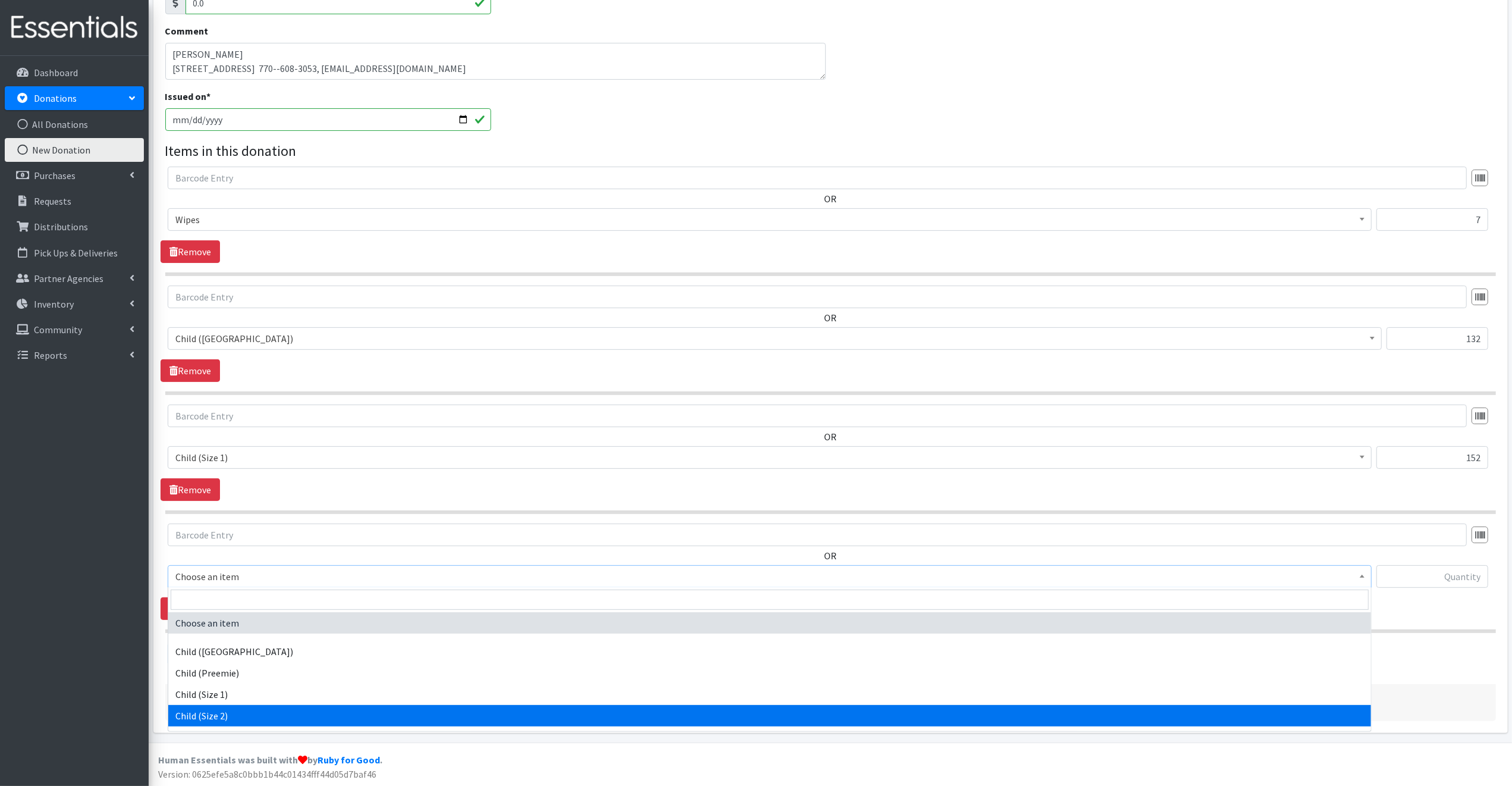
select select "3065"
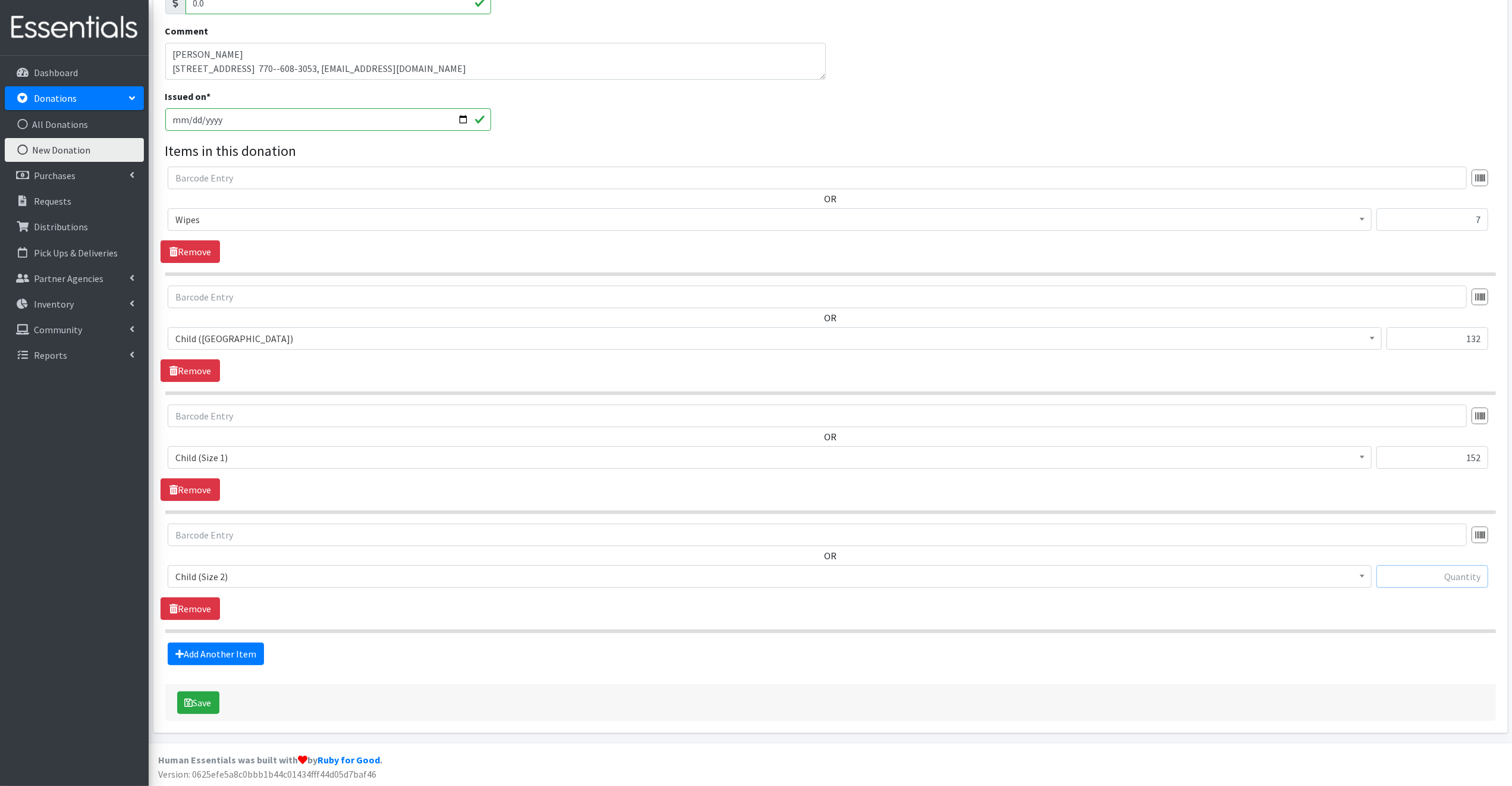
click at [1416, 576] on input "text" at bounding box center [1432, 576] width 112 height 22
type input "78"
click at [218, 649] on link "Add Another Item" at bounding box center [215, 653] width 96 height 22
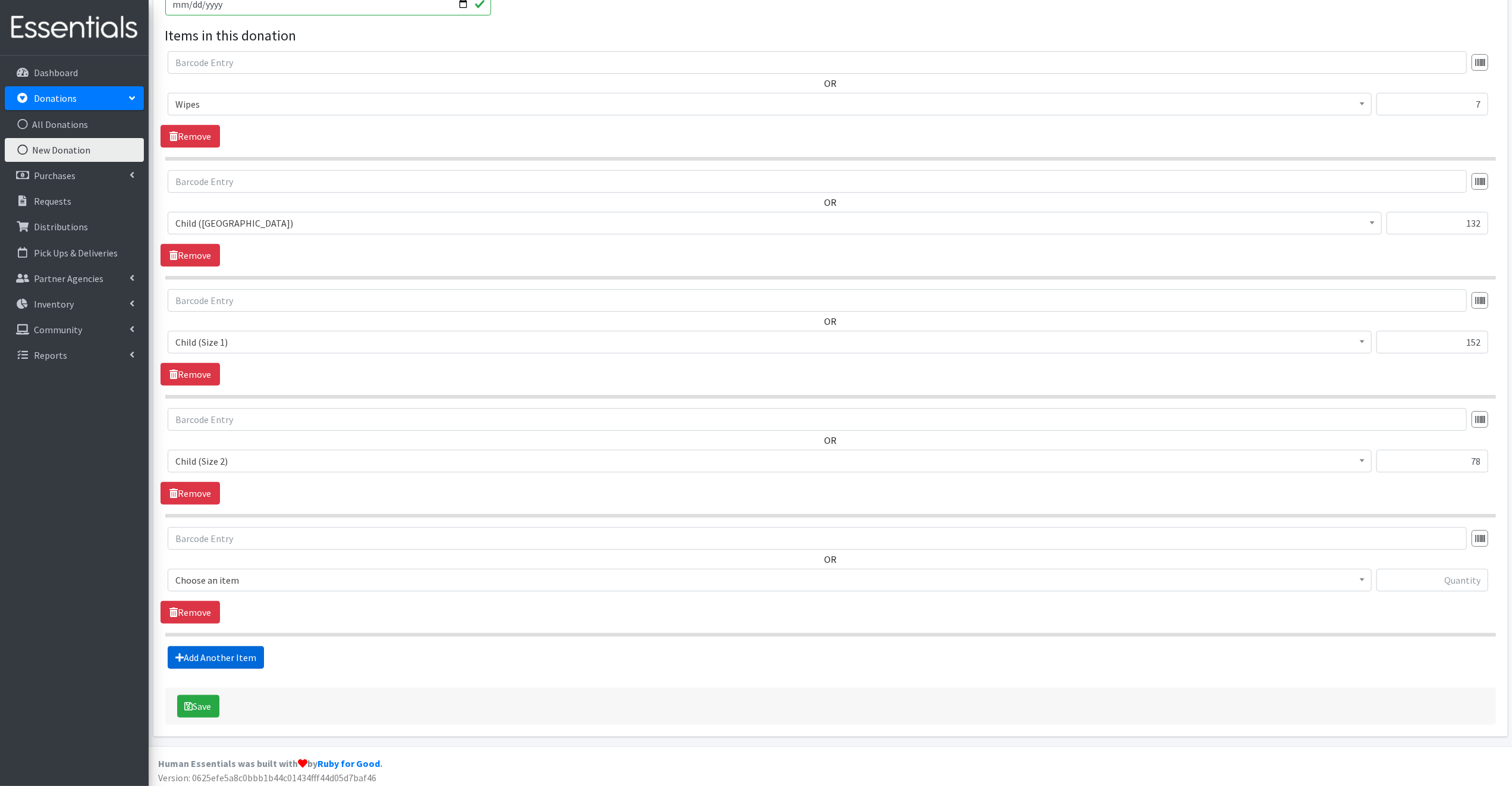
scroll to position [338, 0]
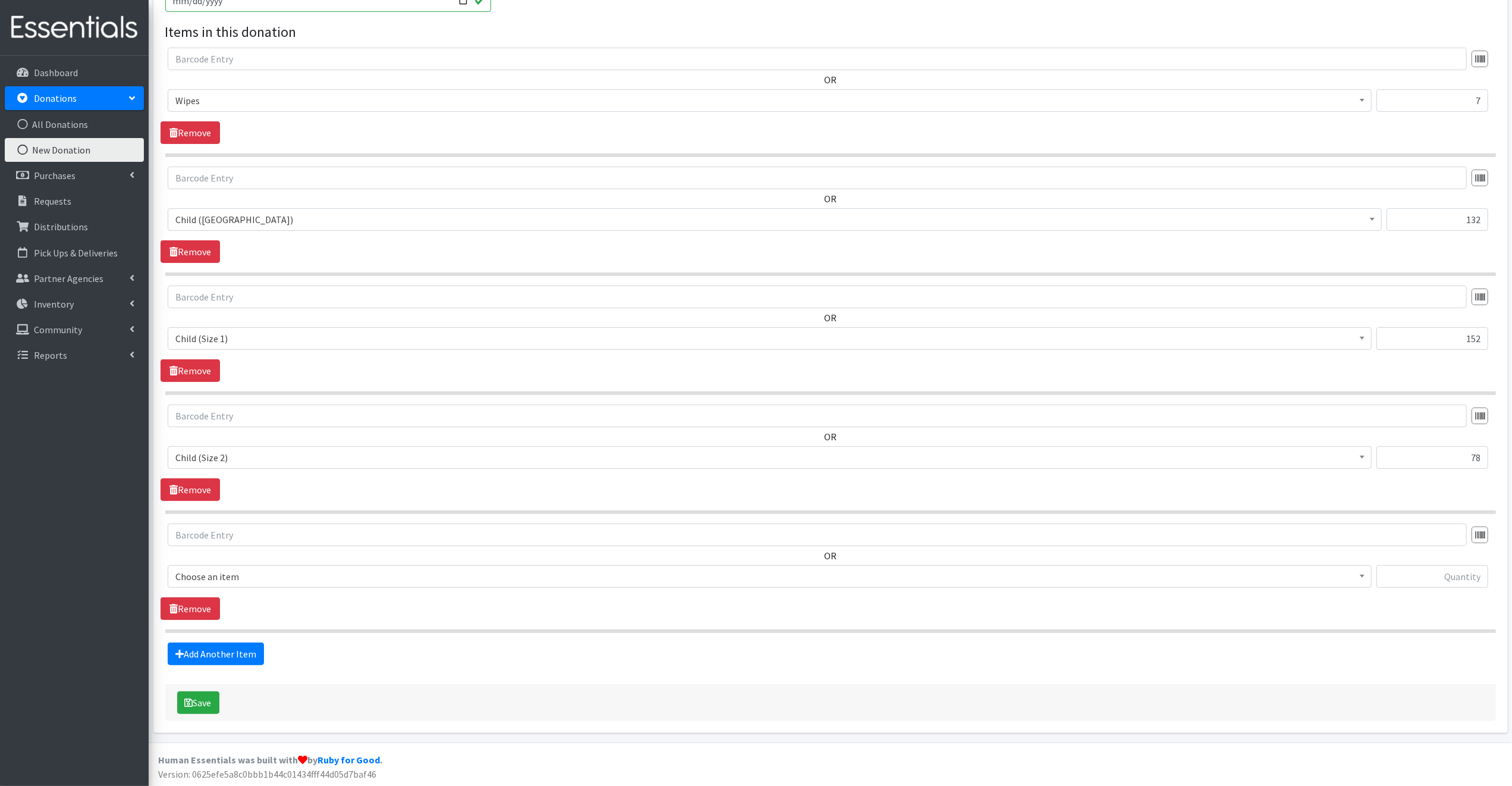
click at [232, 574] on span "Choose an item" at bounding box center [770, 576] width 1188 height 17
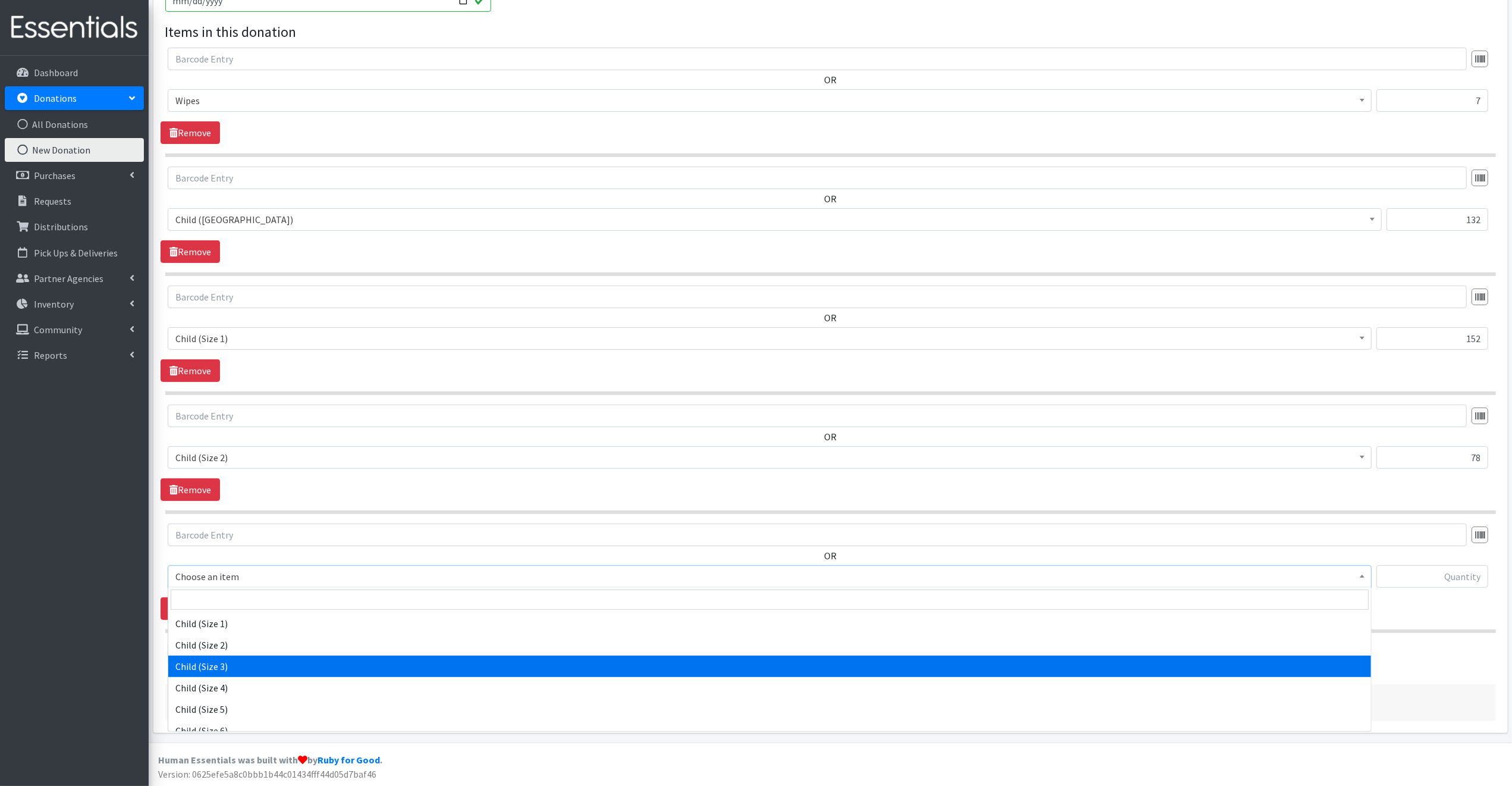
scroll to position [71, 0]
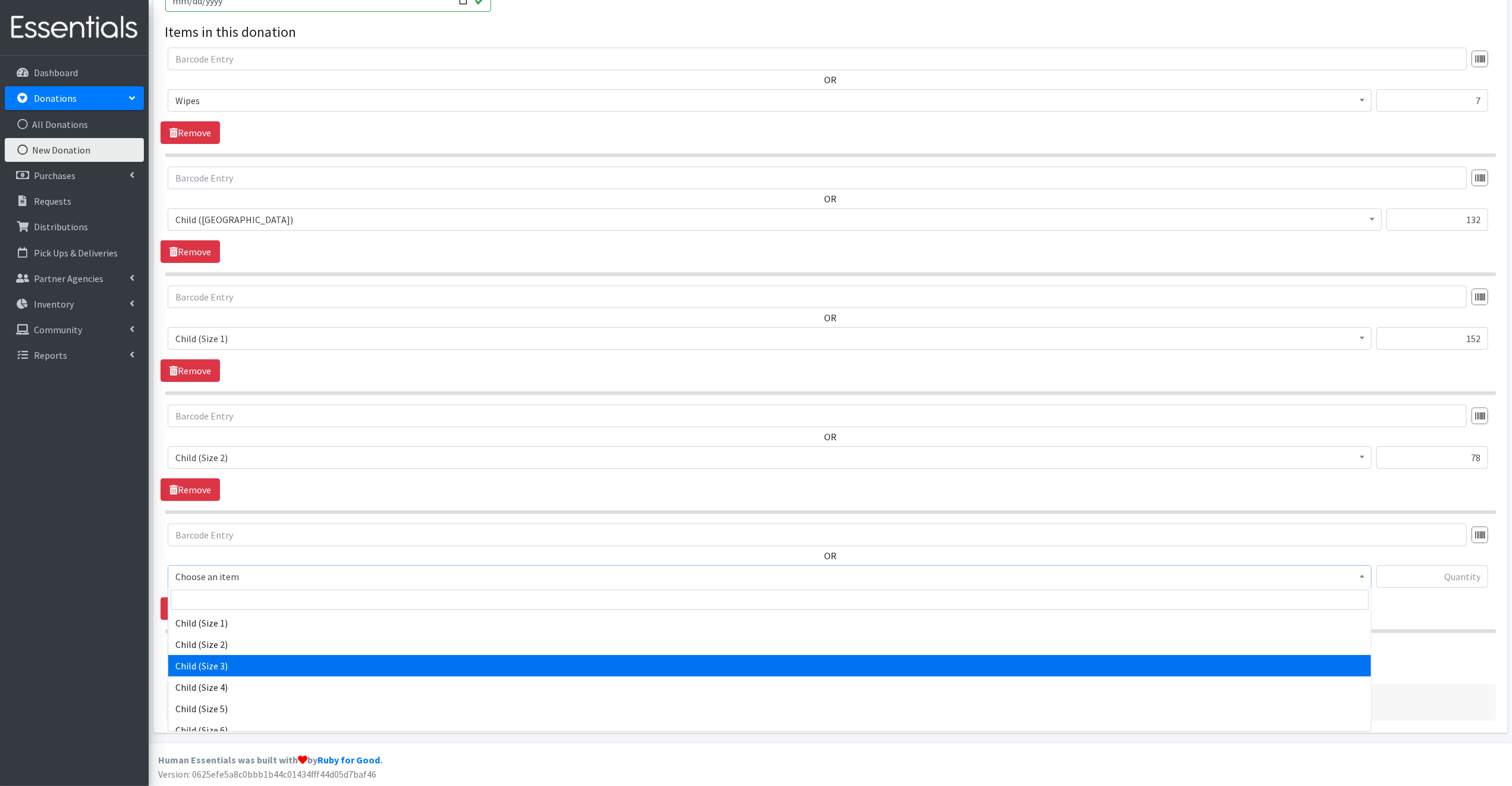
select select "3067"
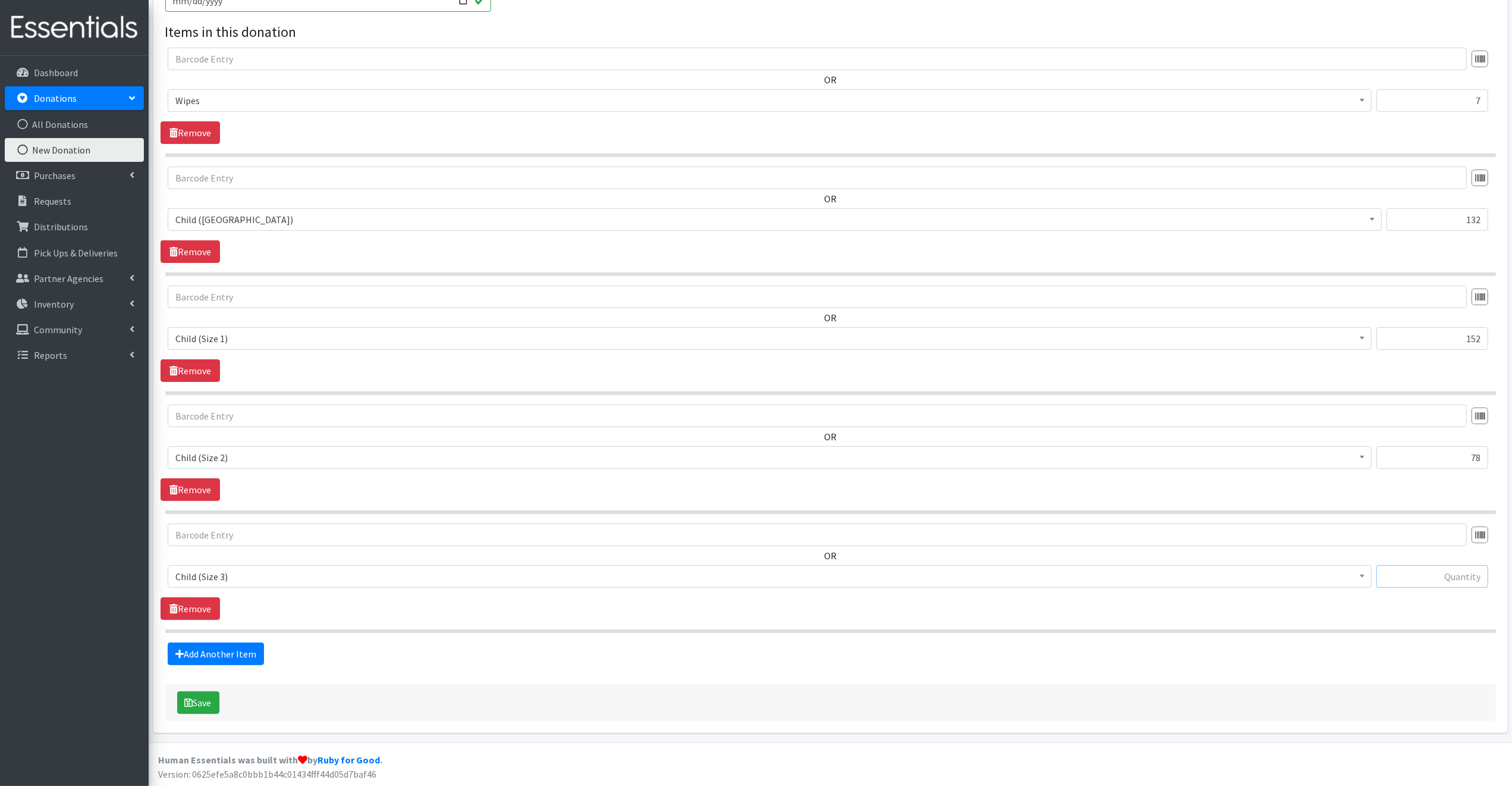
click at [1415, 576] on input "text" at bounding box center [1432, 576] width 112 height 22
type input "83"
click at [218, 653] on link "Add Another Item" at bounding box center [215, 653] width 96 height 22
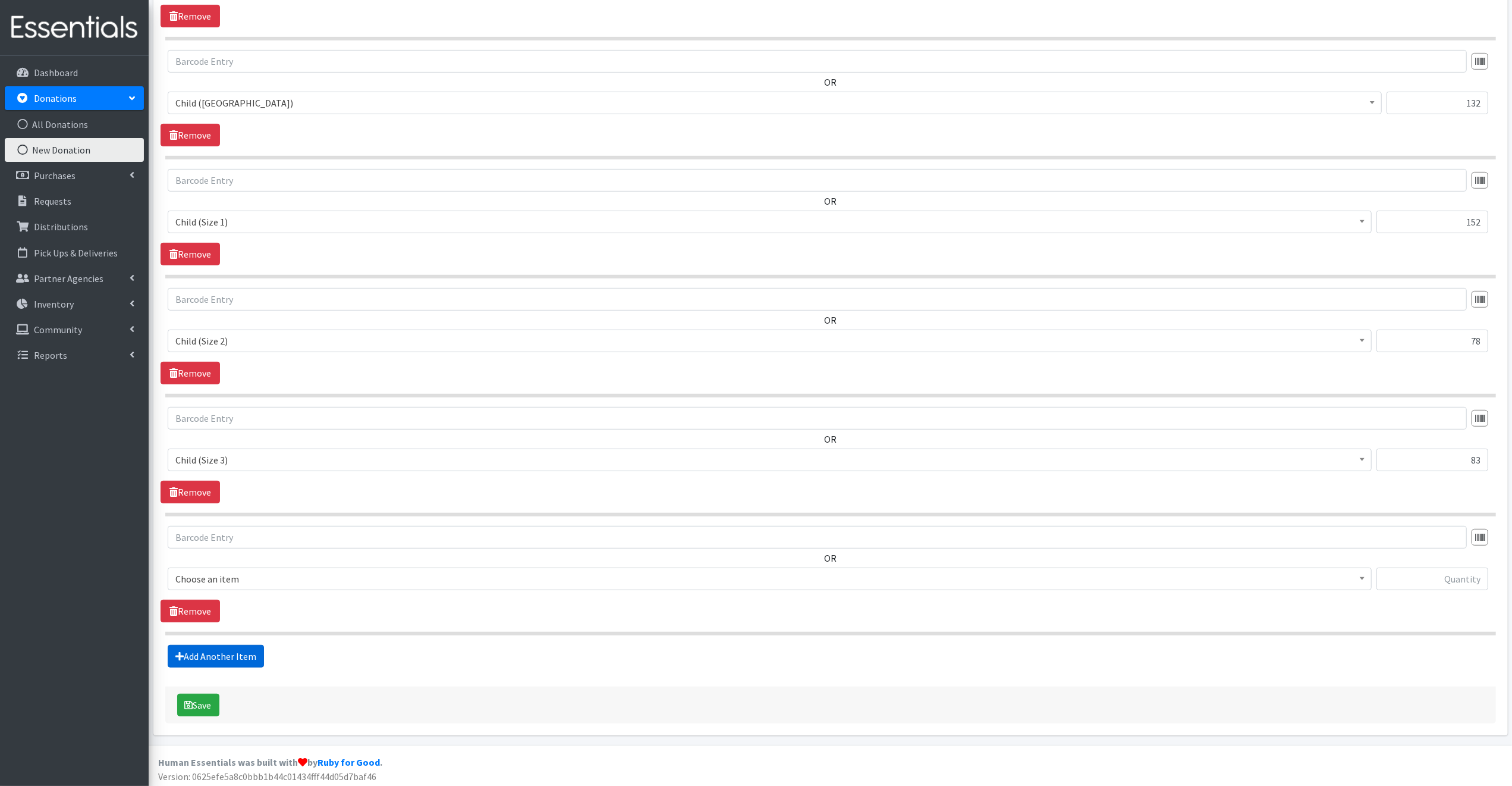
scroll to position [457, 0]
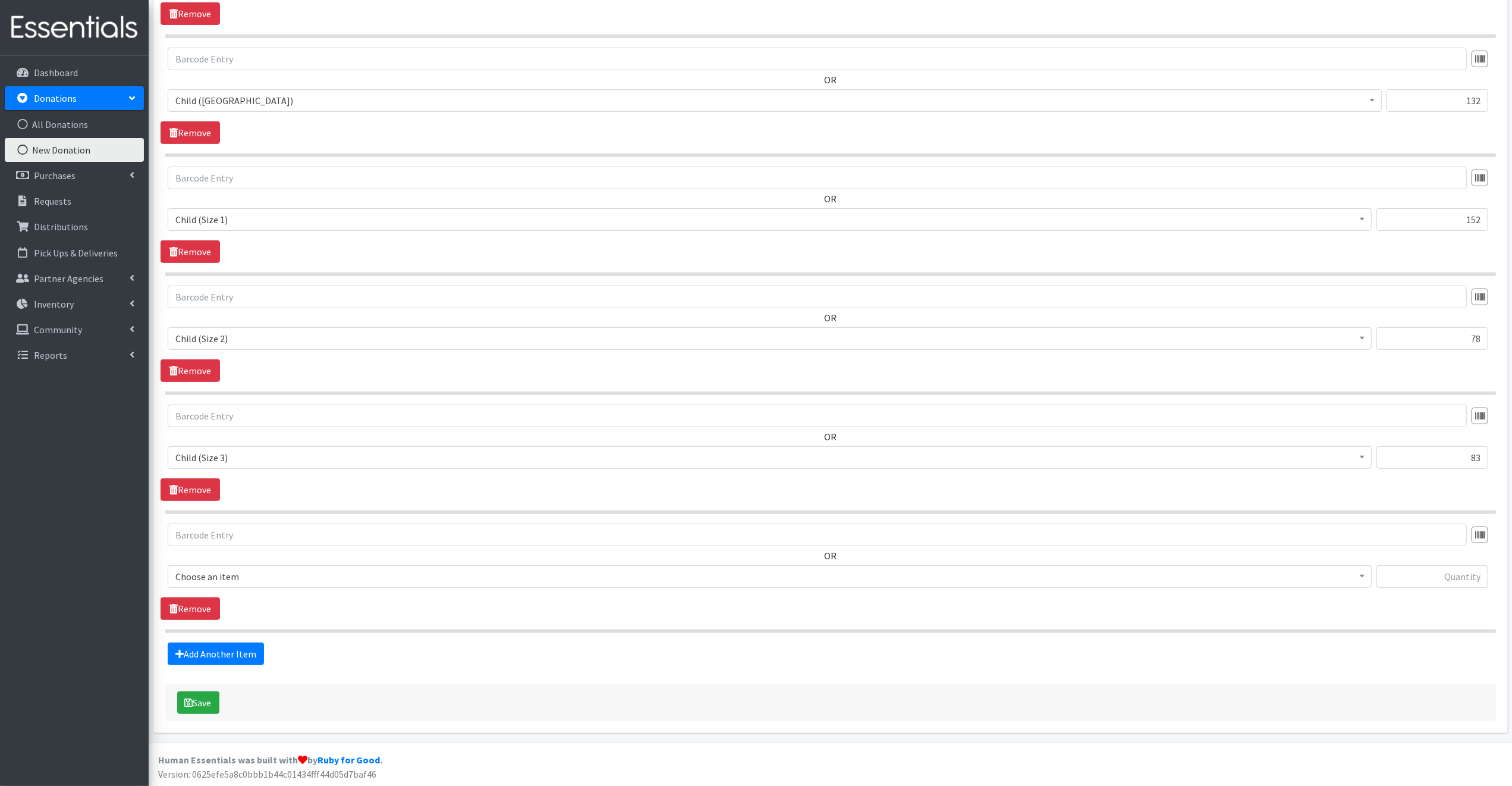
click at [251, 573] on span "Choose an item" at bounding box center [770, 576] width 1188 height 17
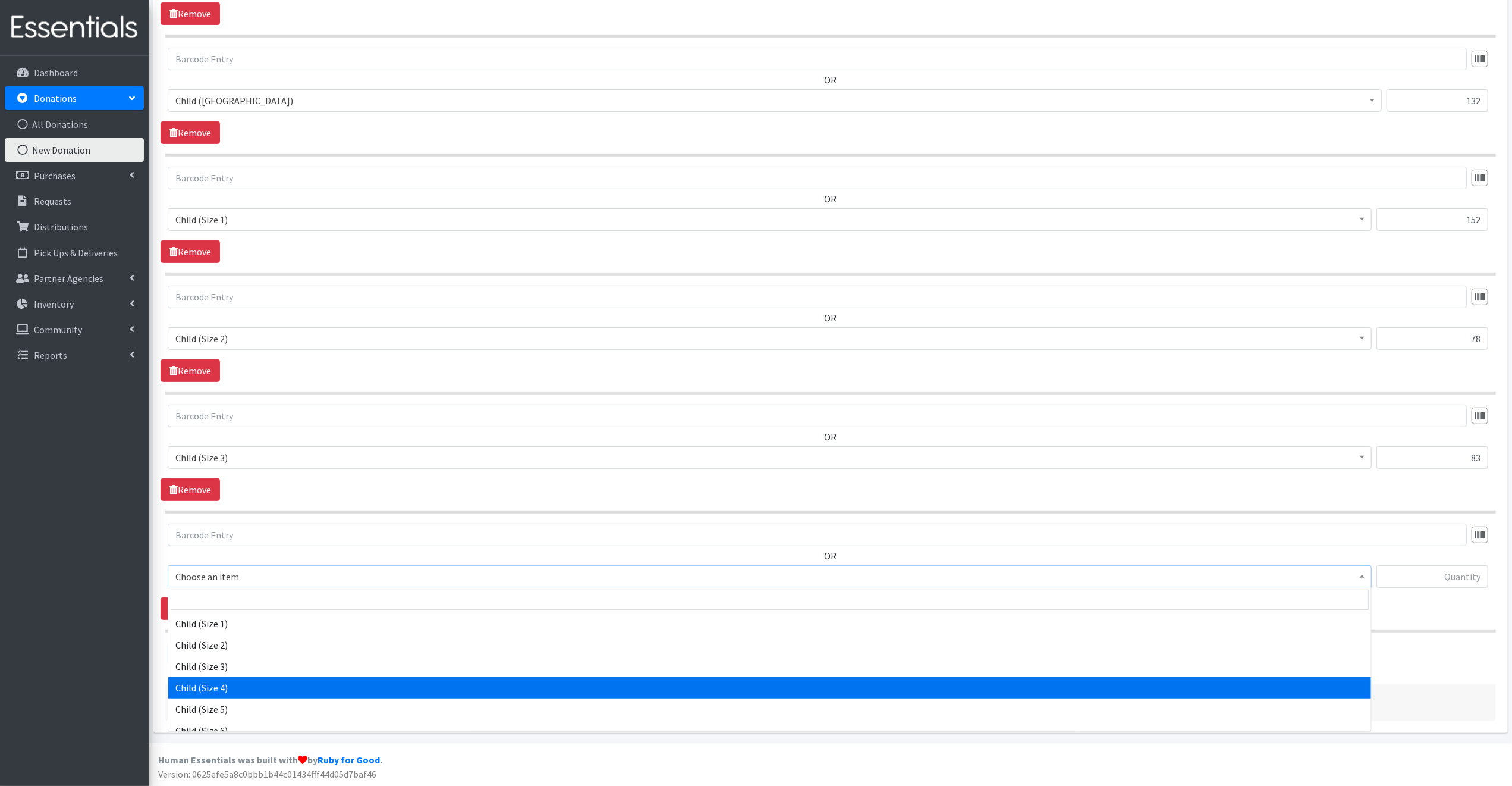
scroll to position [71, 0]
select select "3070"
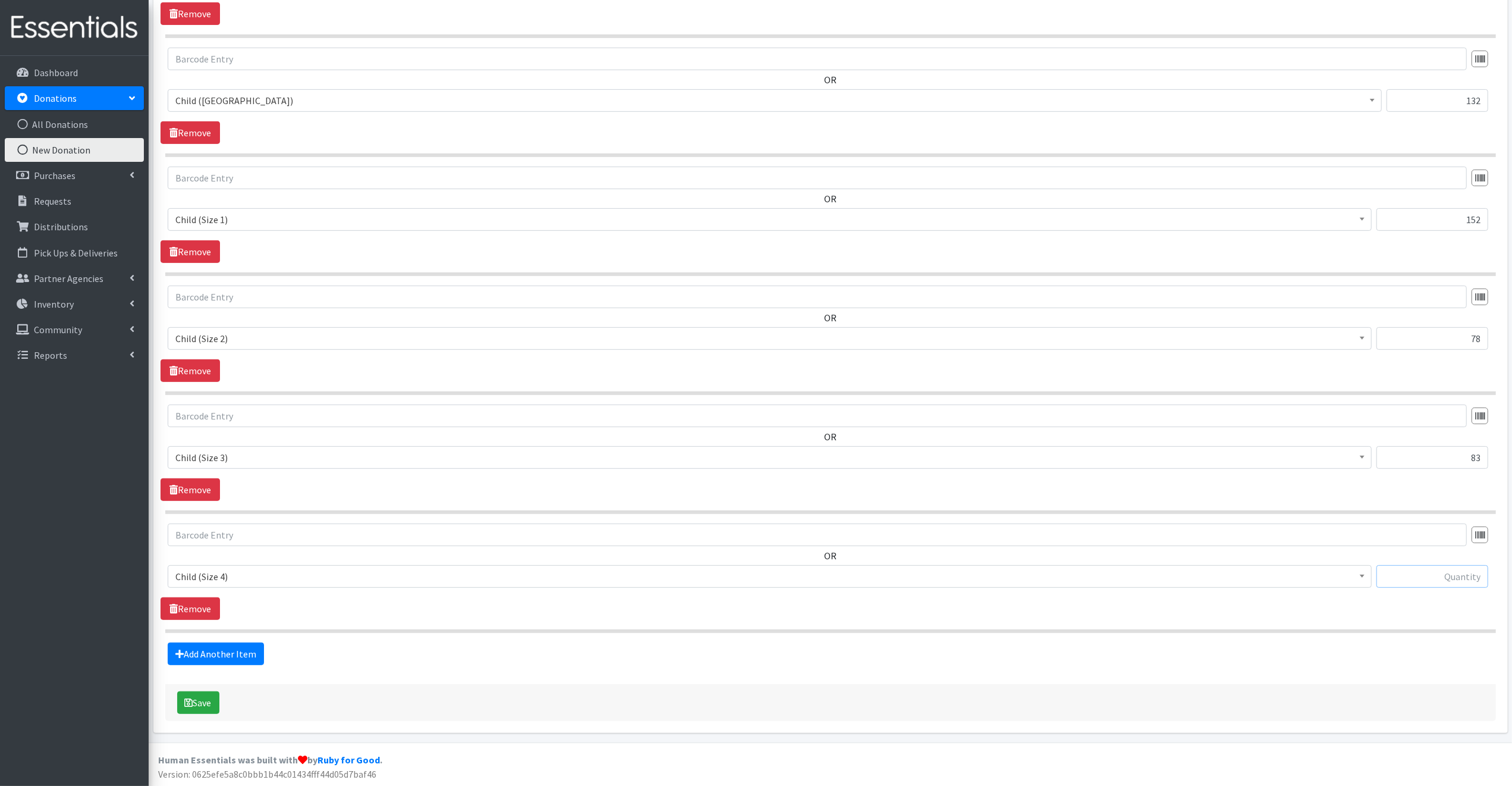
click at [1410, 578] on input "text" at bounding box center [1432, 576] width 112 height 22
type input "29"
click at [198, 703] on button "Save" at bounding box center [198, 702] width 42 height 22
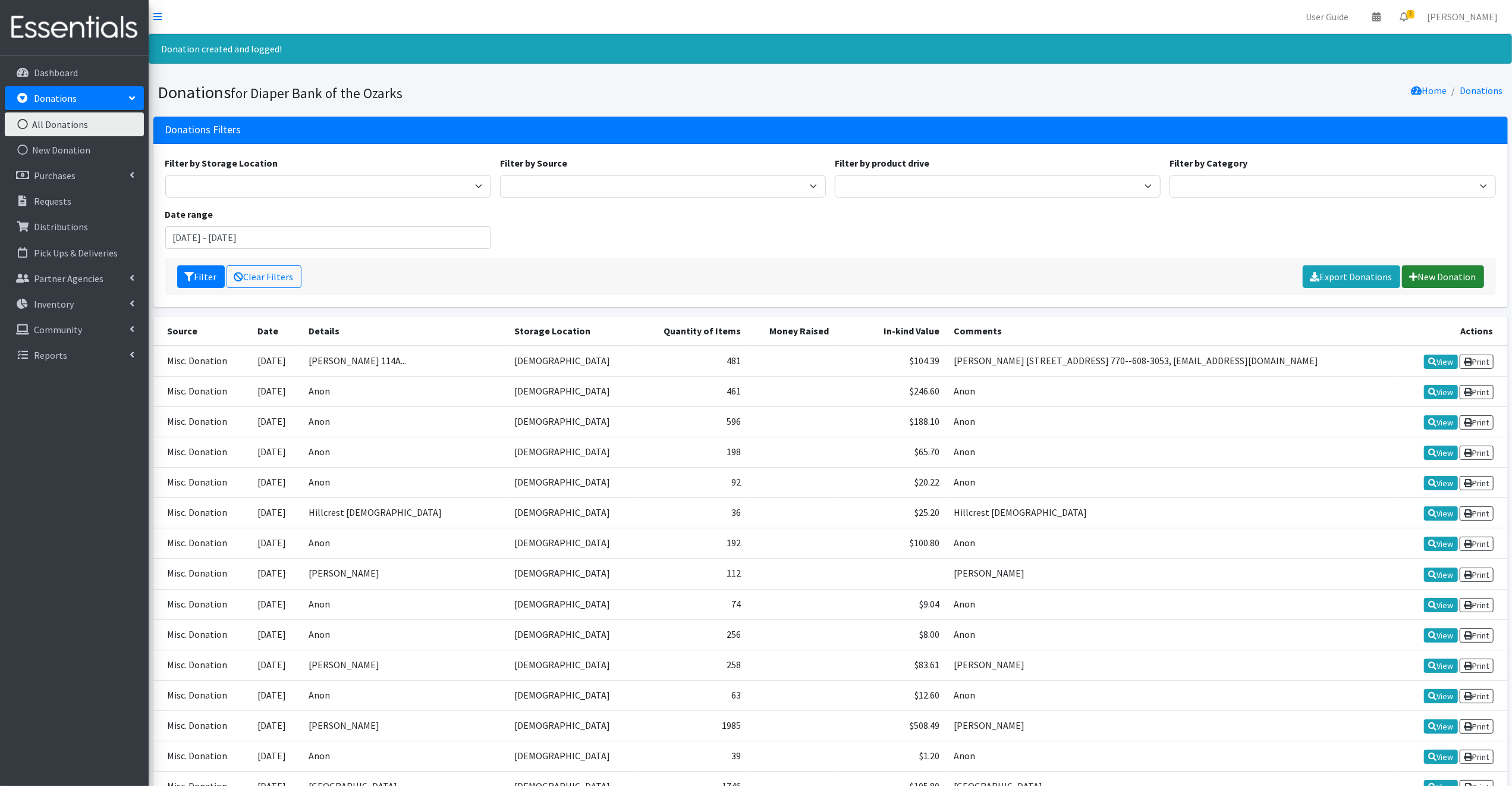
click at [1441, 277] on link "New Donation" at bounding box center [1443, 277] width 82 height 22
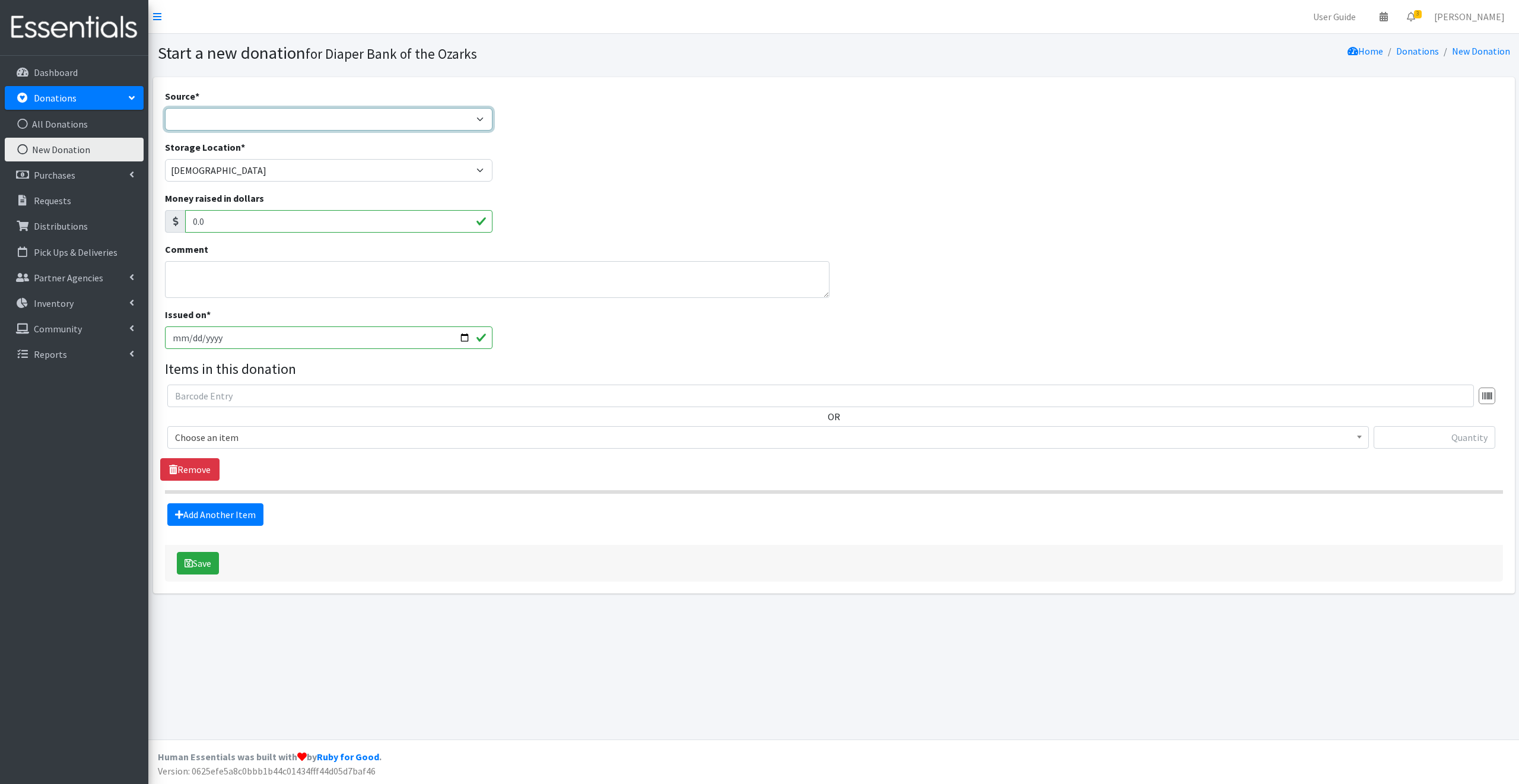
click at [182, 117] on select "Product Drive Manufacturer Donation Site Misc. Donation" at bounding box center [329, 119] width 328 height 22
select select "Misc. Donation"
click at [165, 108] on select "Product Drive Manufacturer Donation Site Misc. Donation" at bounding box center [329, 119] width 328 height 22
click at [175, 274] on textarea "Comment" at bounding box center [497, 279] width 665 height 37
type textarea "[PERSON_NAME] [EMAIL_ADDRESS][DOMAIN_NAME]"
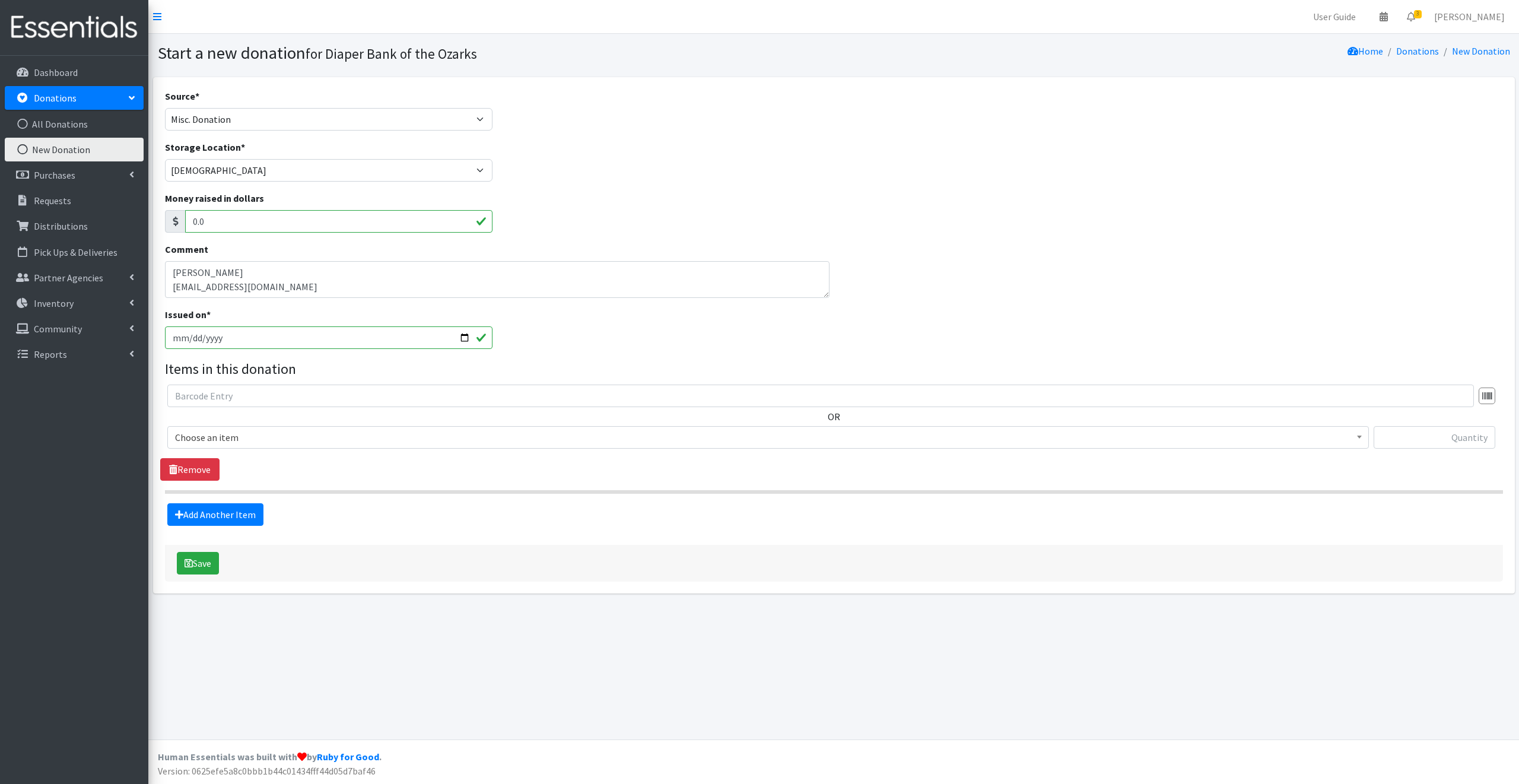
click at [254, 434] on span "Choose an item" at bounding box center [768, 437] width 1186 height 17
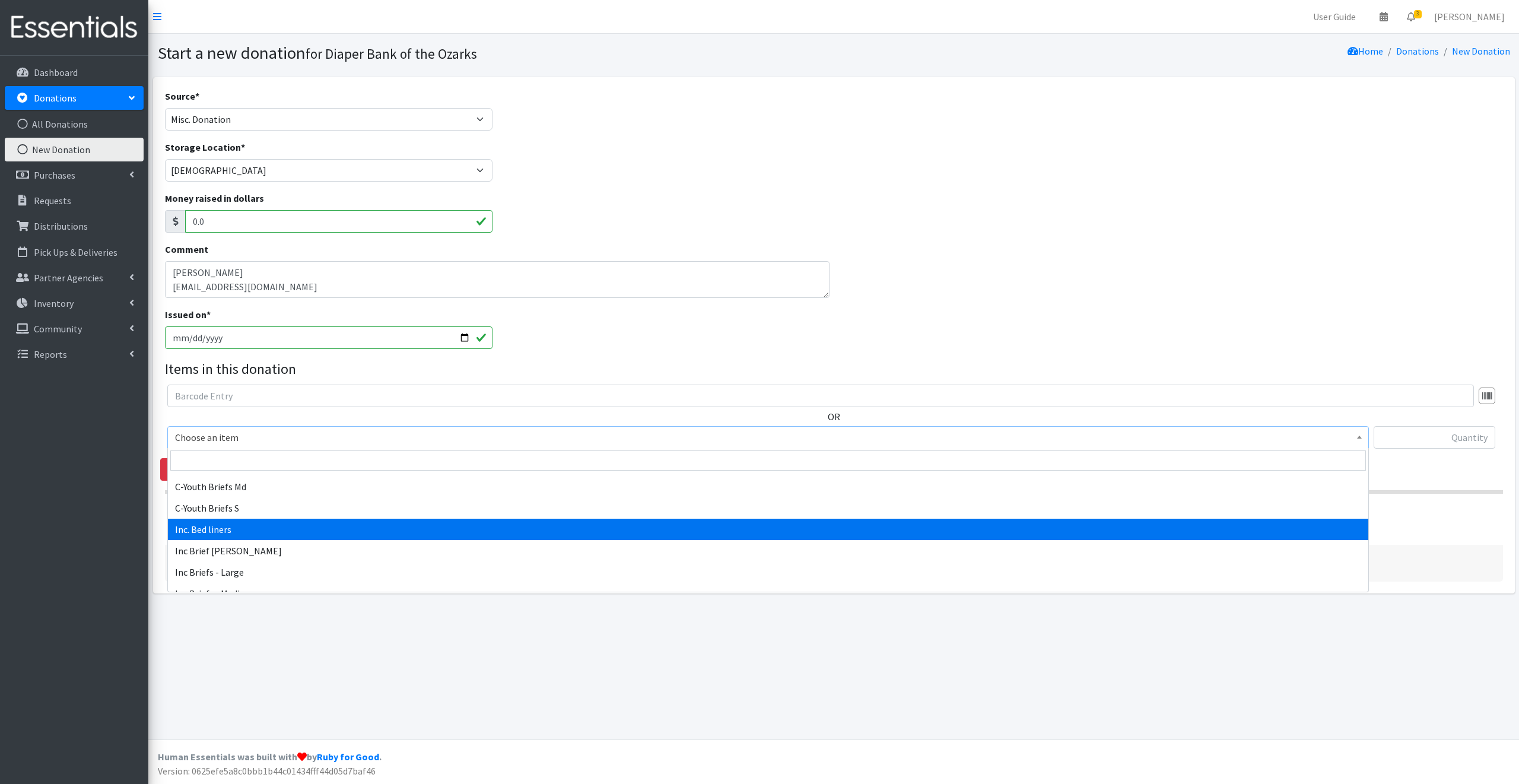
select select "6582"
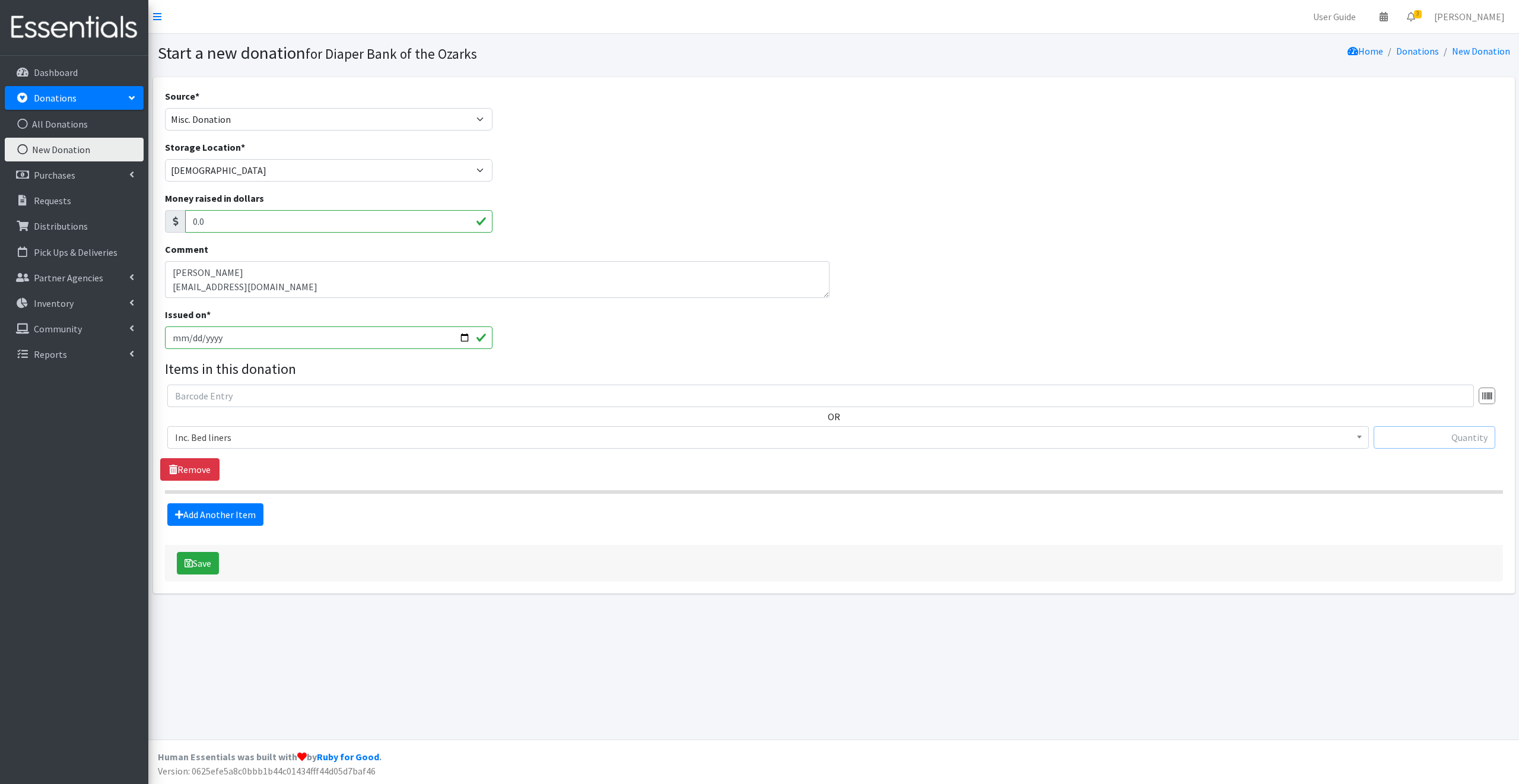
click at [1394, 436] on input "text" at bounding box center [1434, 437] width 122 height 22
type input "7"
click at [236, 513] on link "Add Another Item" at bounding box center [215, 514] width 96 height 22
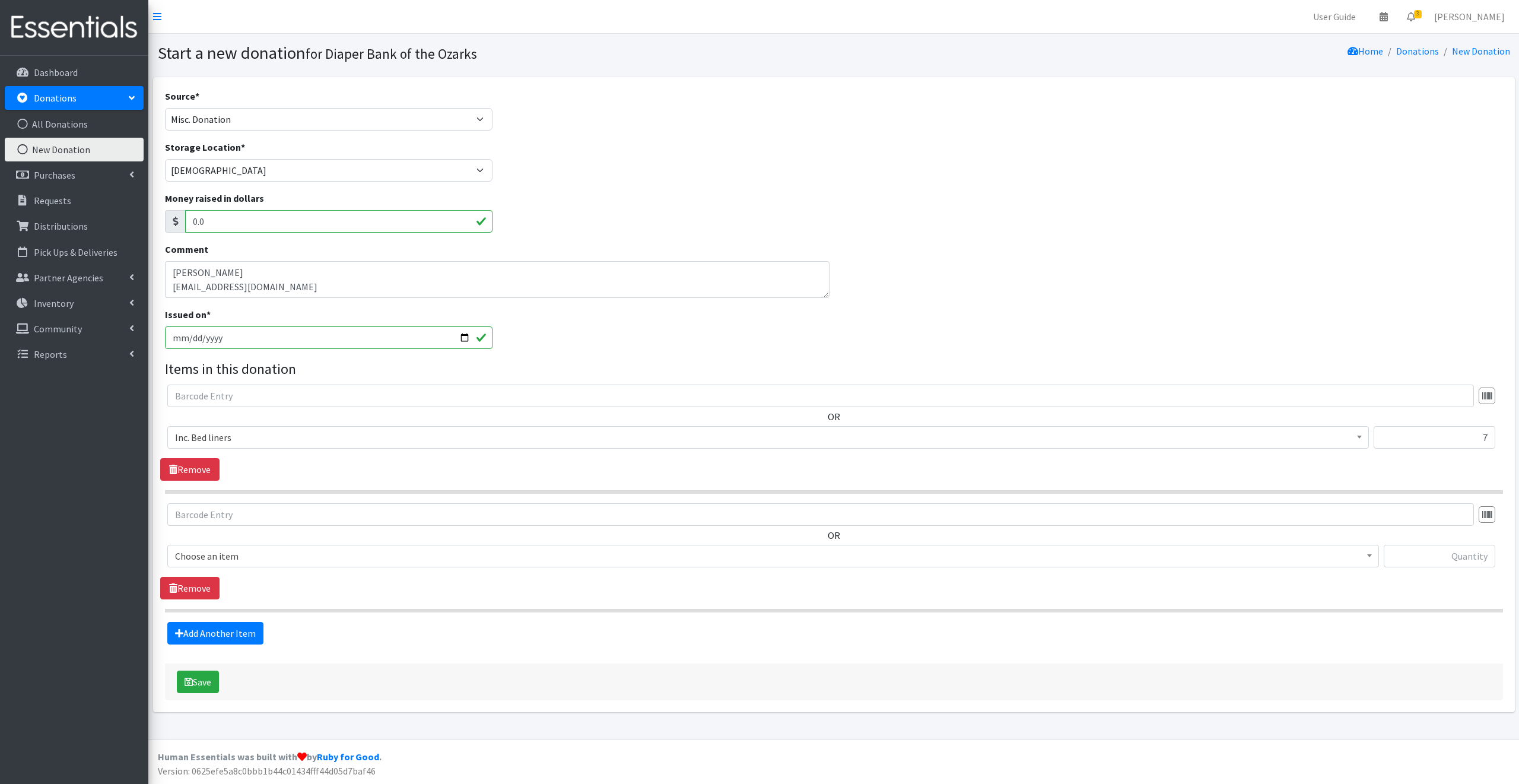
click at [249, 557] on span "Choose an item" at bounding box center [773, 556] width 1196 height 17
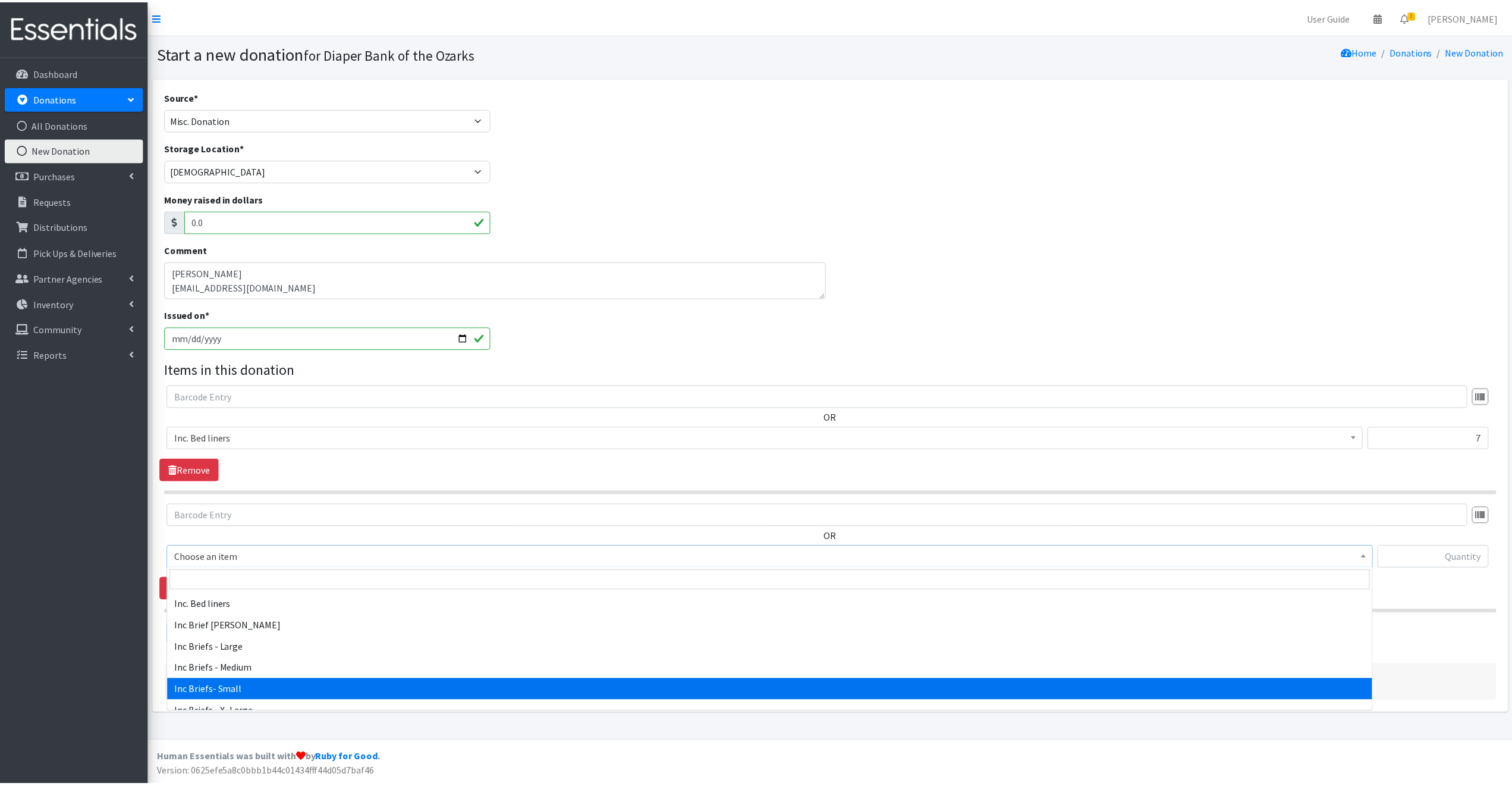
scroll to position [392, 0]
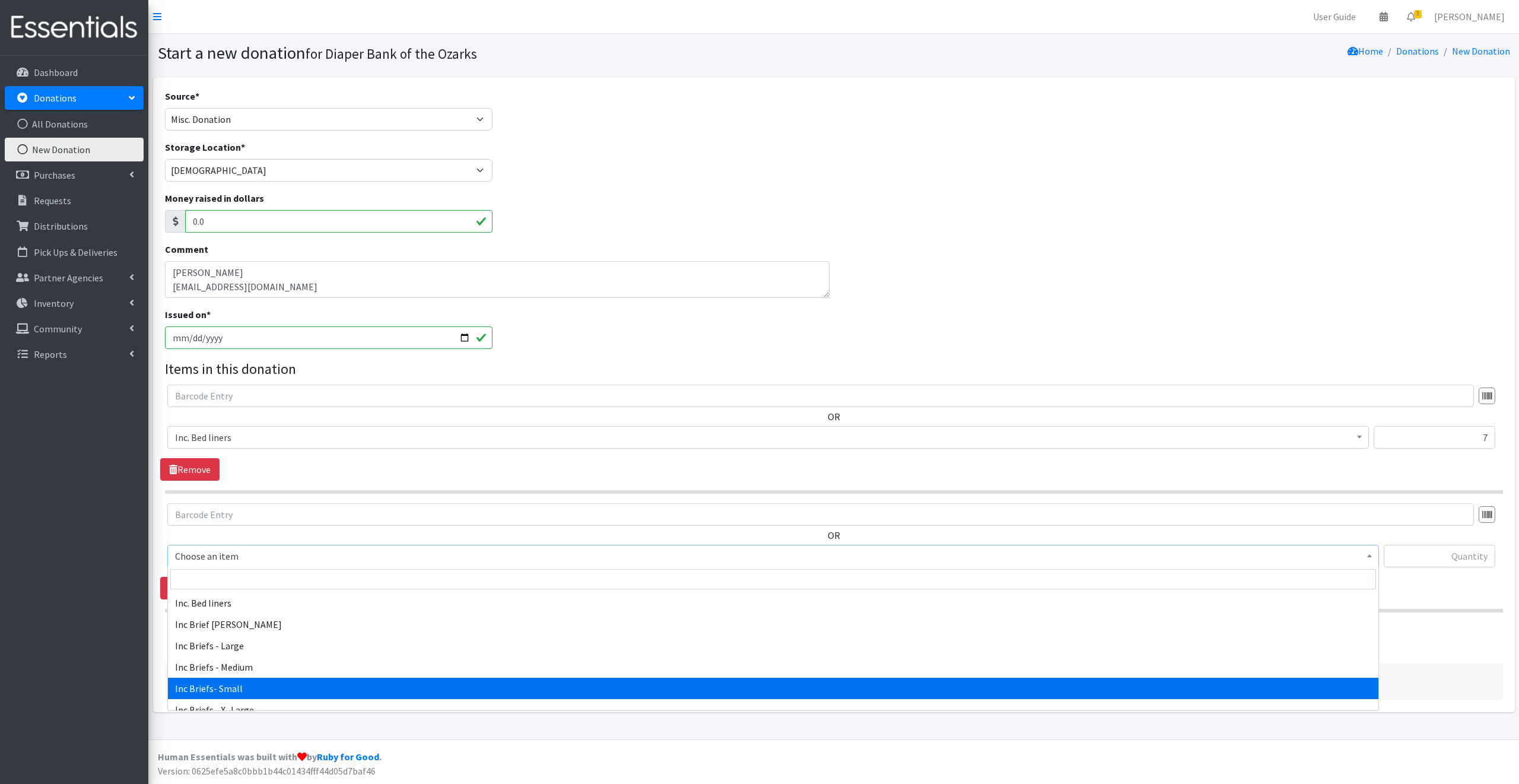
select select "12528"
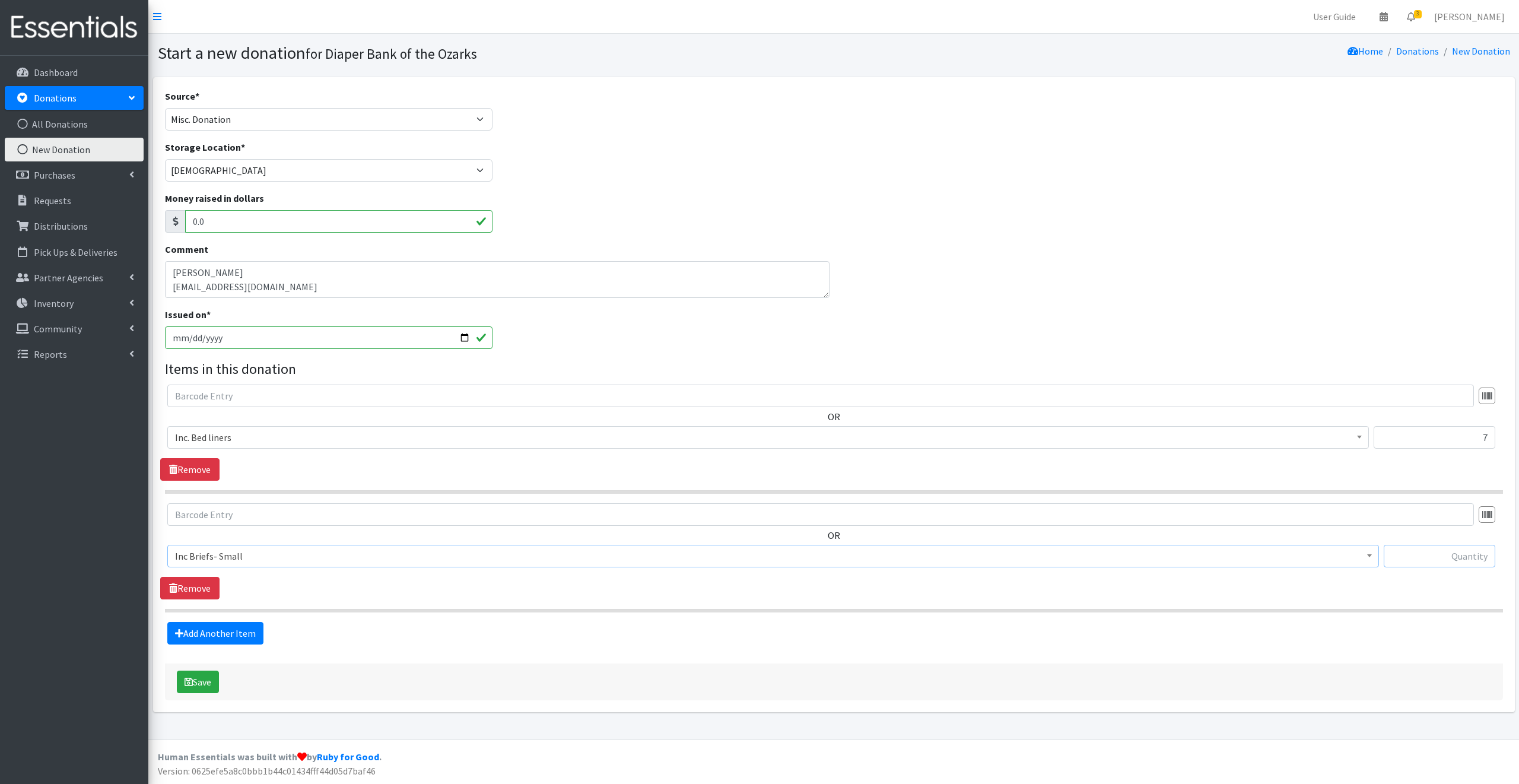
click at [1413, 555] on input "text" at bounding box center [1439, 555] width 111 height 22
type input "69"
click at [225, 628] on link "Add Another Item" at bounding box center [215, 633] width 96 height 22
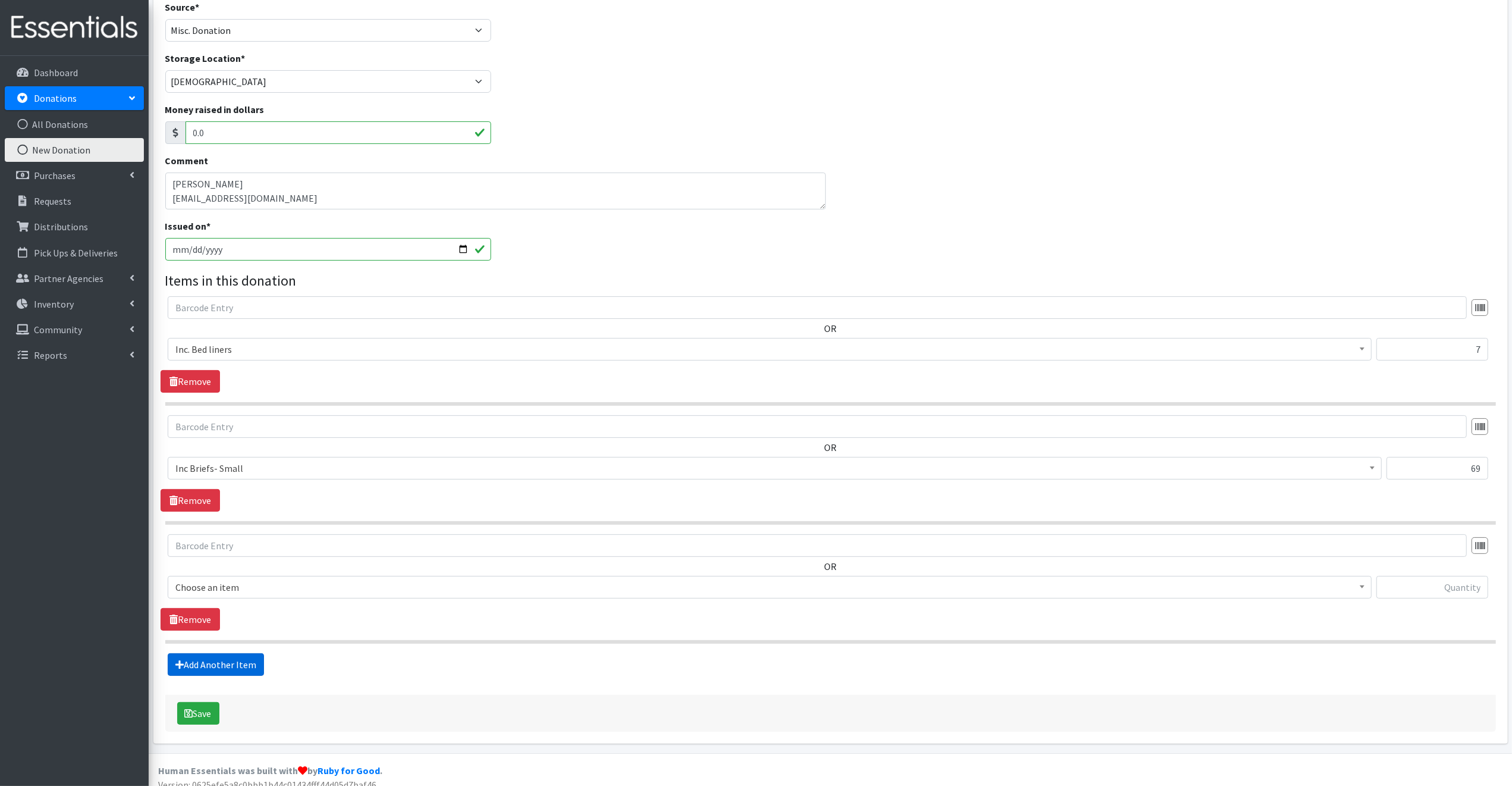
scroll to position [100, 0]
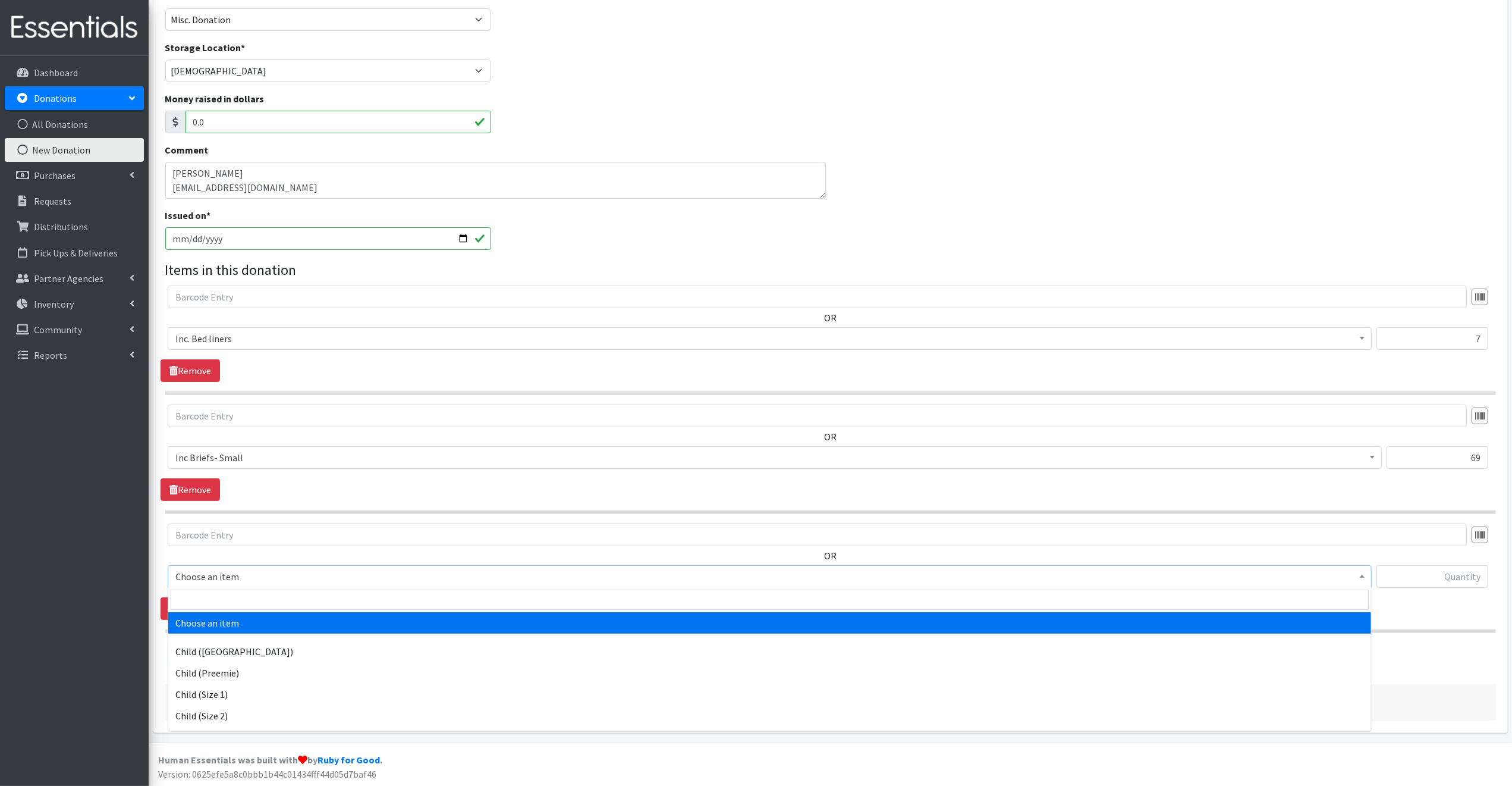
click at [251, 572] on span "Choose an item" at bounding box center [770, 576] width 1188 height 17
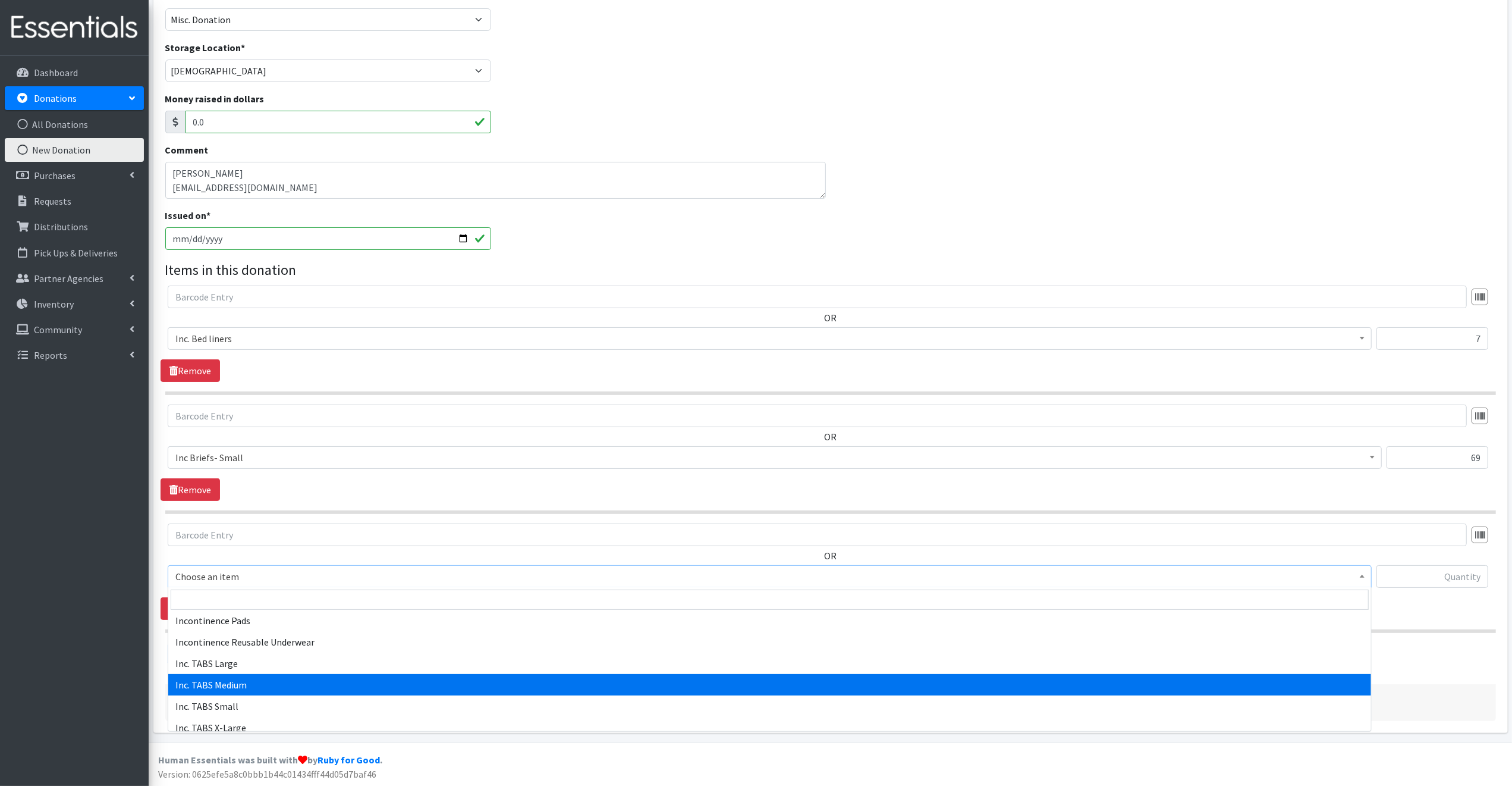
scroll to position [588, 0]
select select "15238"
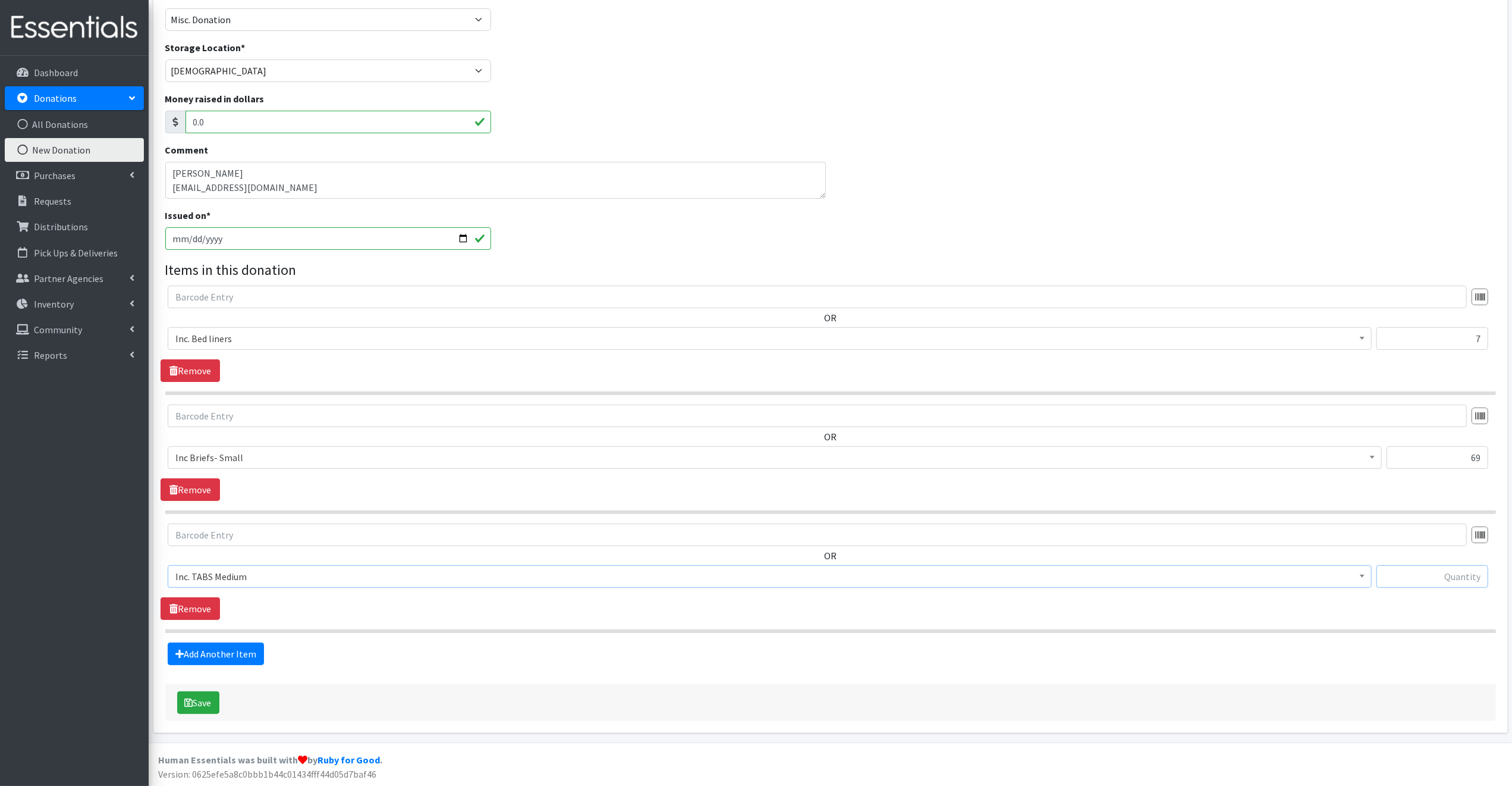
click at [1406, 576] on input "text" at bounding box center [1432, 576] width 112 height 22
type input "2"
click at [219, 652] on link "Add Another Item" at bounding box center [215, 653] width 96 height 22
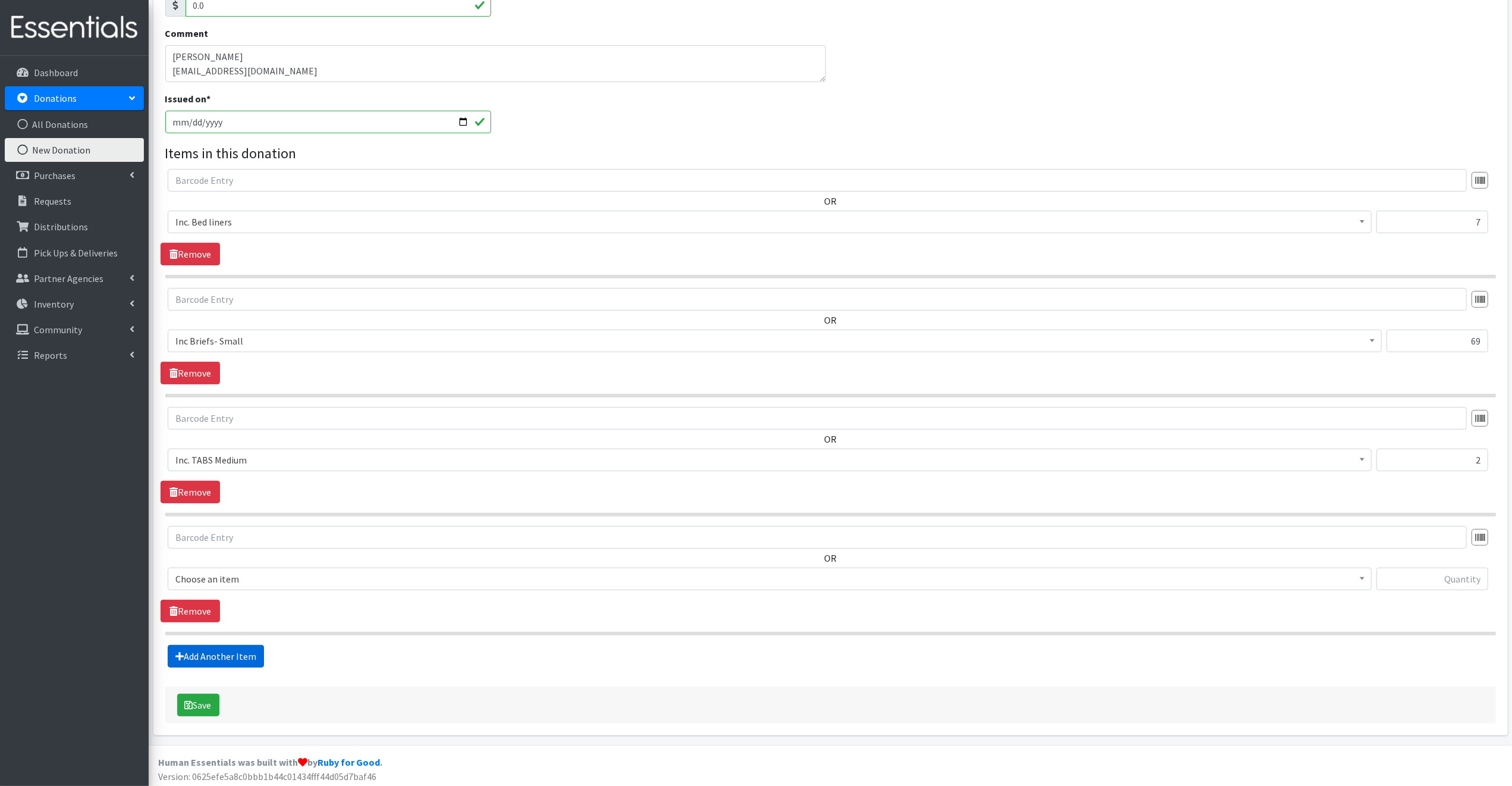
scroll to position [219, 0]
click at [245, 573] on span "Choose an item" at bounding box center [770, 576] width 1188 height 17
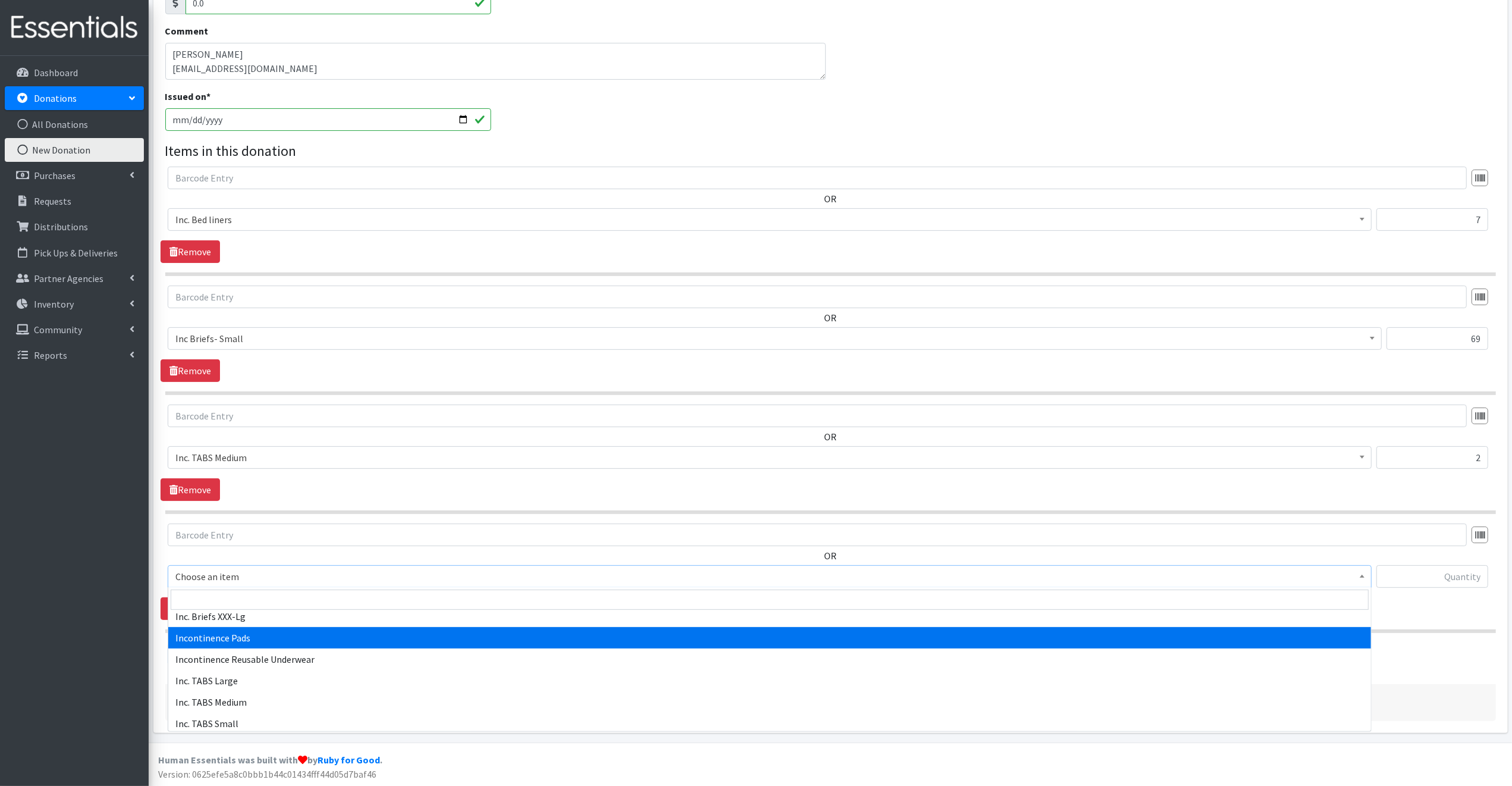
scroll to position [571, 0]
select select "12996"
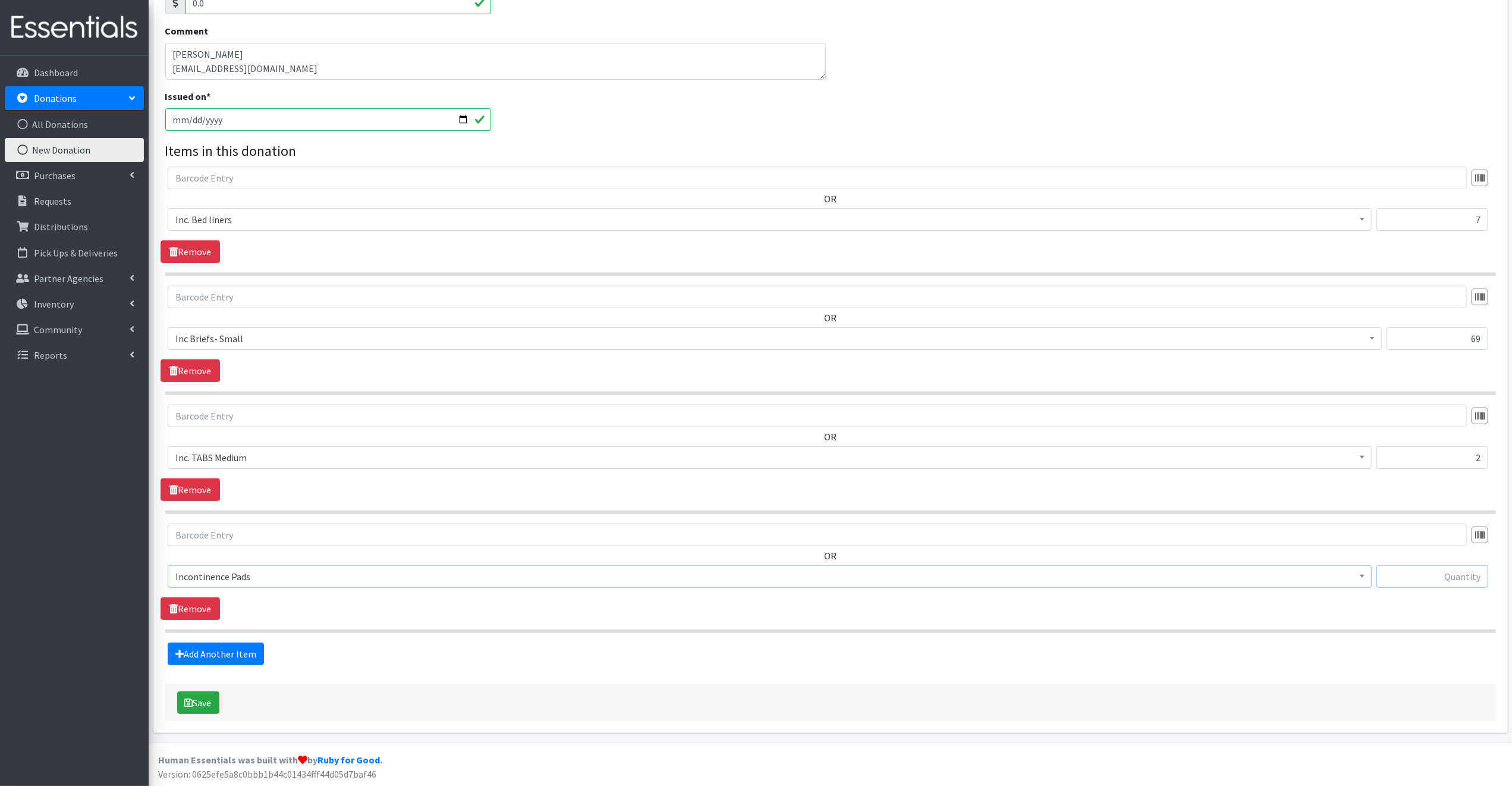
click at [1397, 578] on input "text" at bounding box center [1432, 576] width 112 height 22
type input "52"
click at [196, 701] on button "Save" at bounding box center [198, 702] width 42 height 22
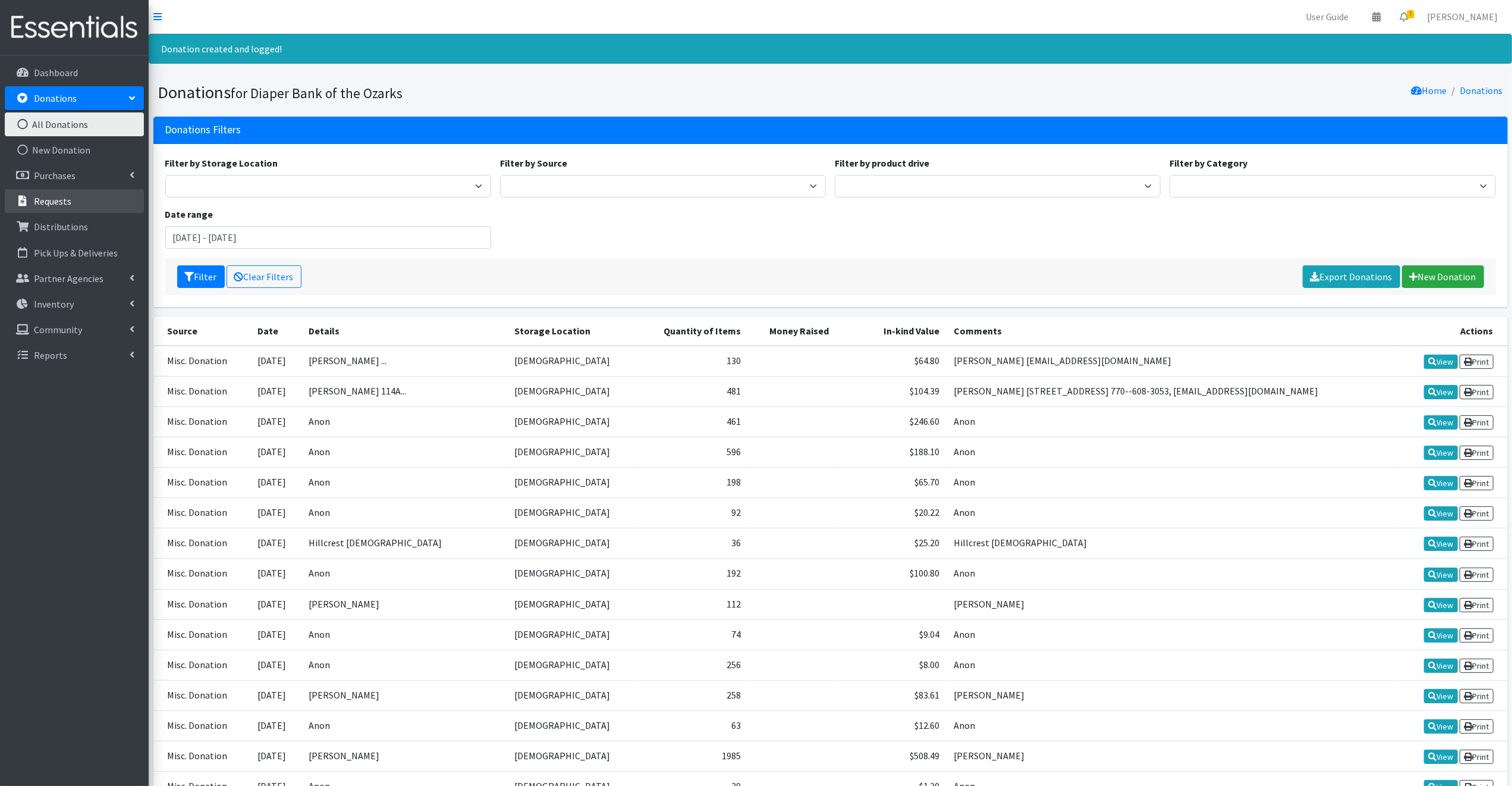
click at [51, 200] on p "Requests" at bounding box center [53, 201] width 38 height 12
